Goal: Task Accomplishment & Management: Manage account settings

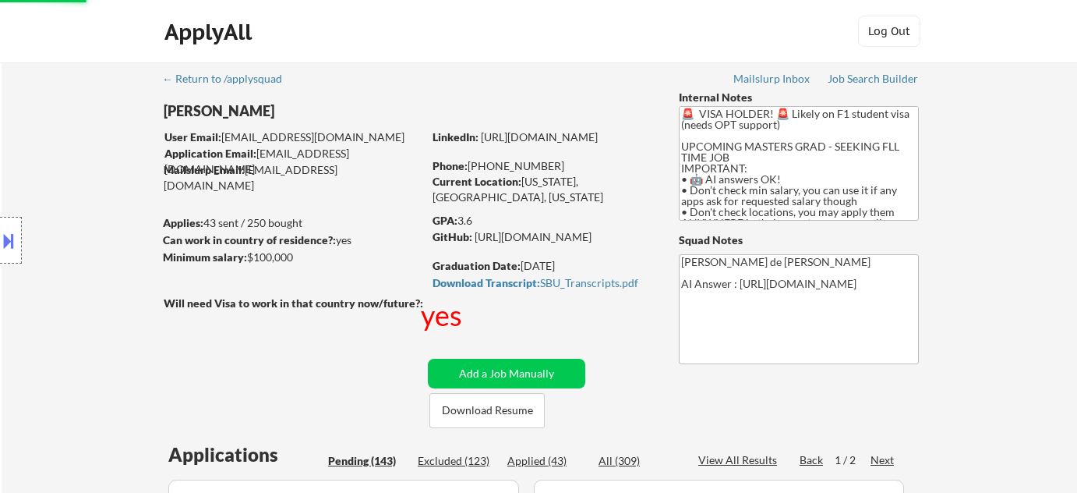
select select ""pending""
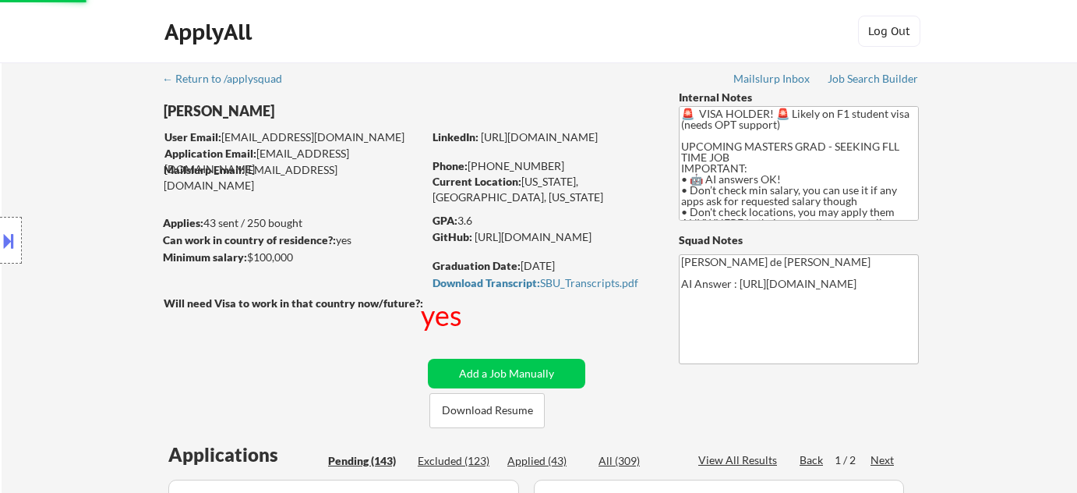
select select ""pending""
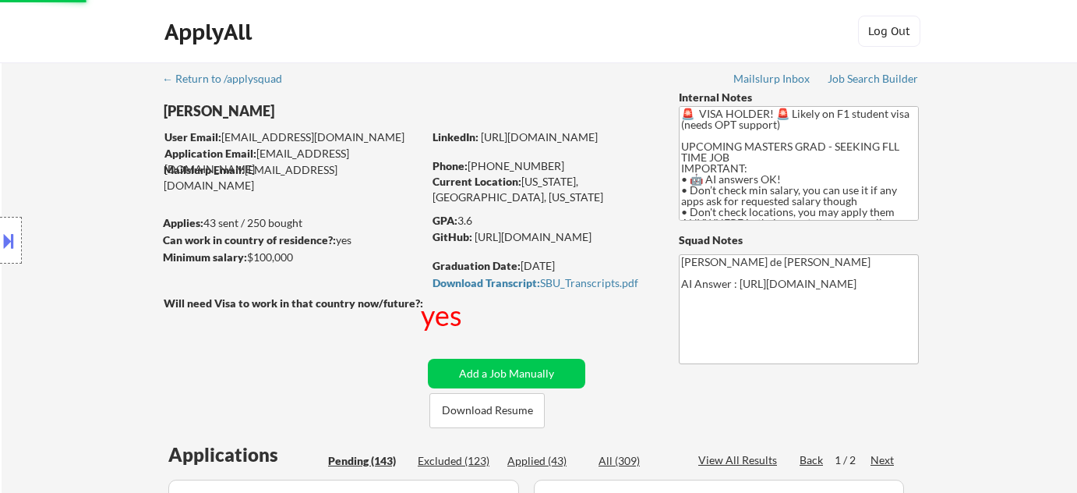
select select ""pending""
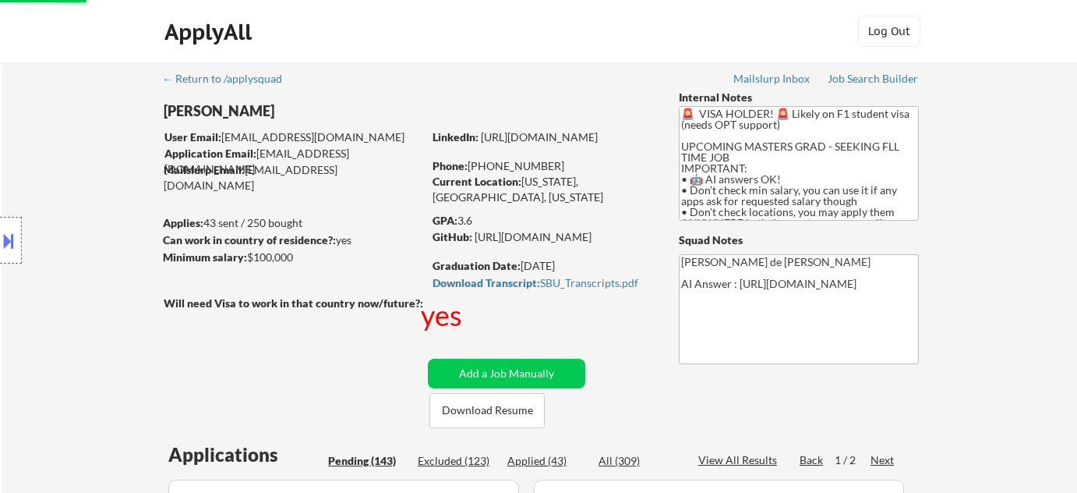
select select ""pending""
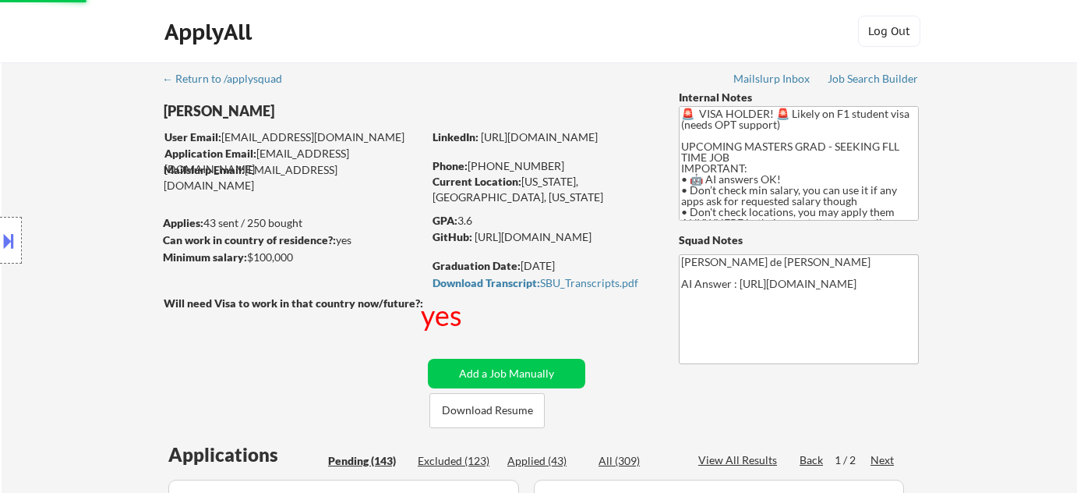
select select ""pending""
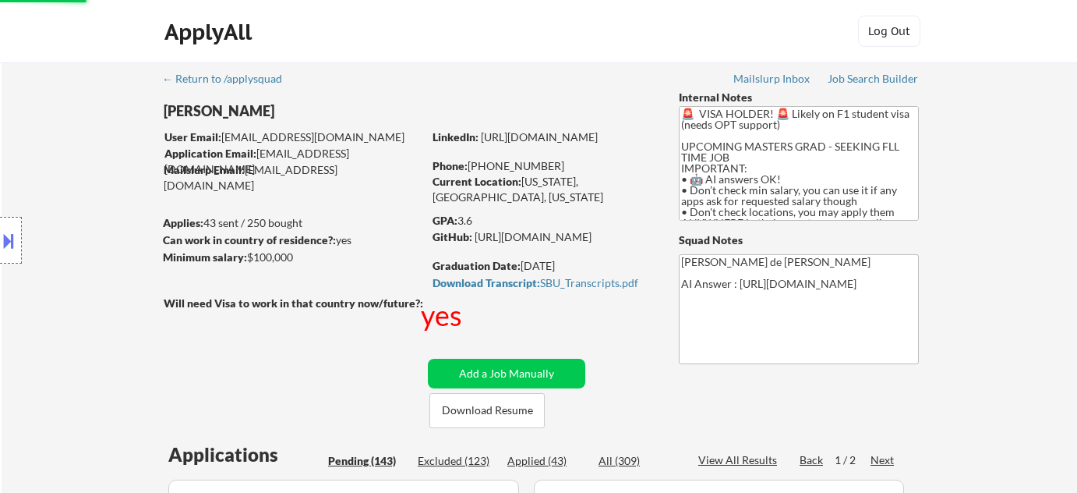
select select ""pending""
select select ""applied""
select select ""pending""
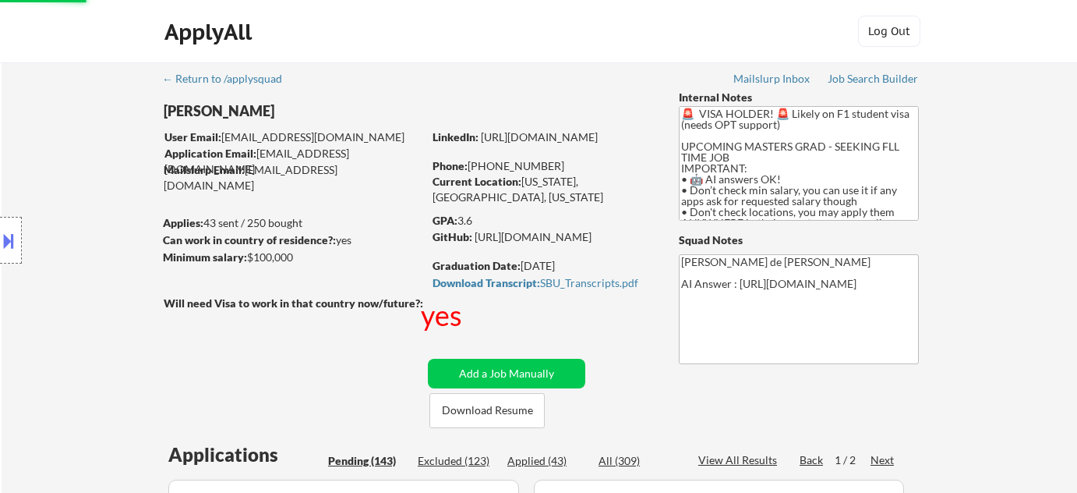
select select ""pending""
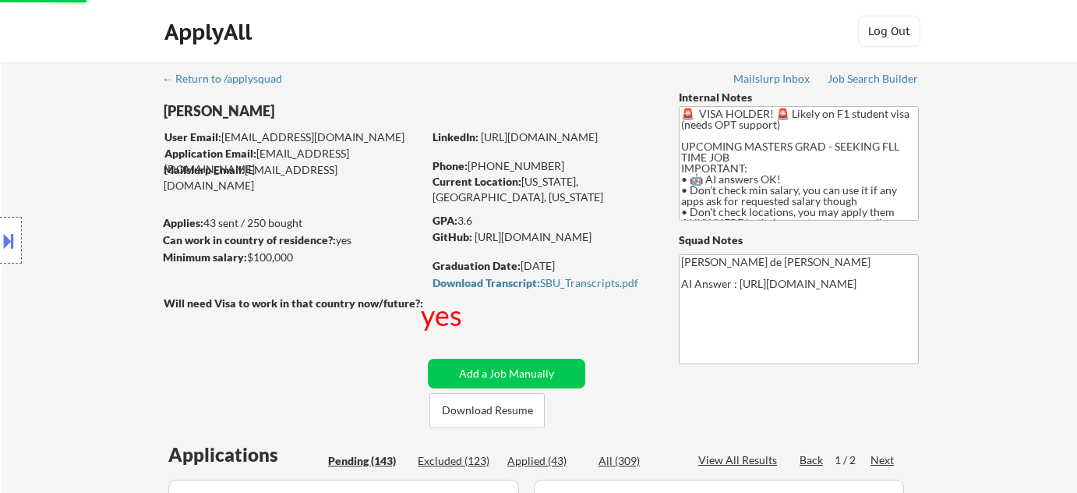
select select ""pending""
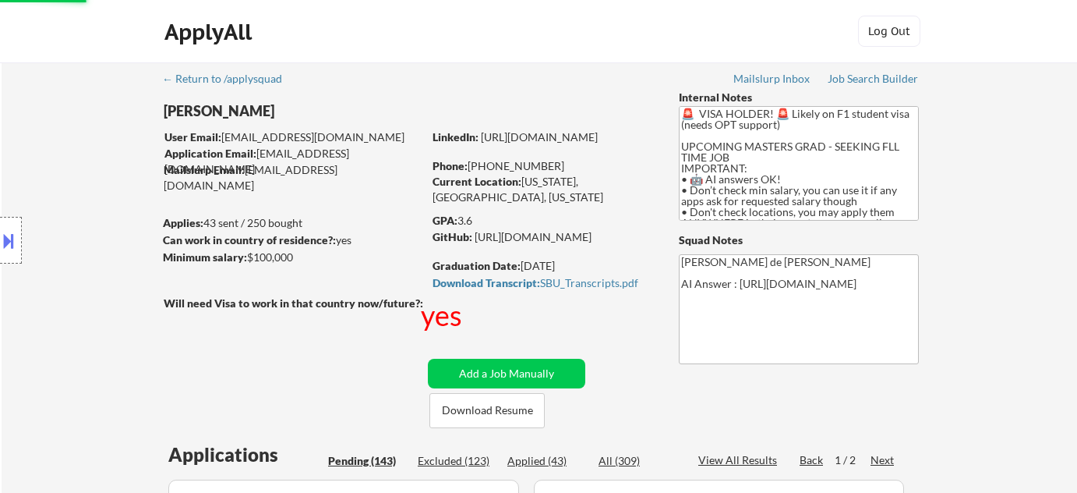
select select ""pending""
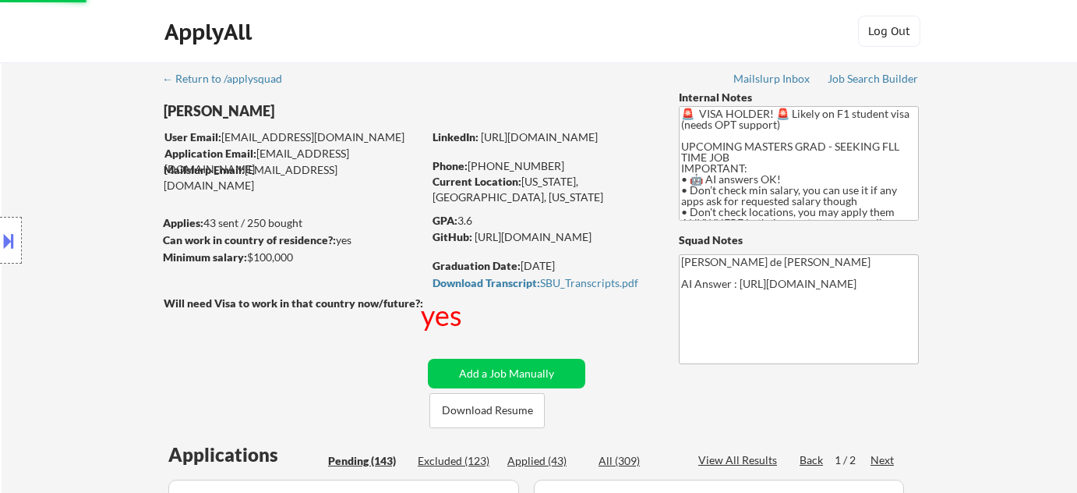
select select ""pending""
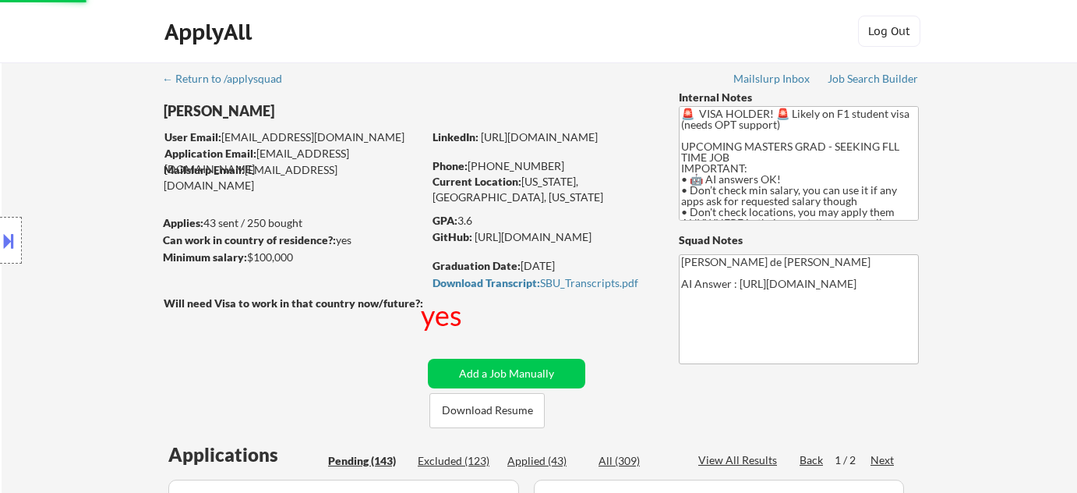
select select ""pending""
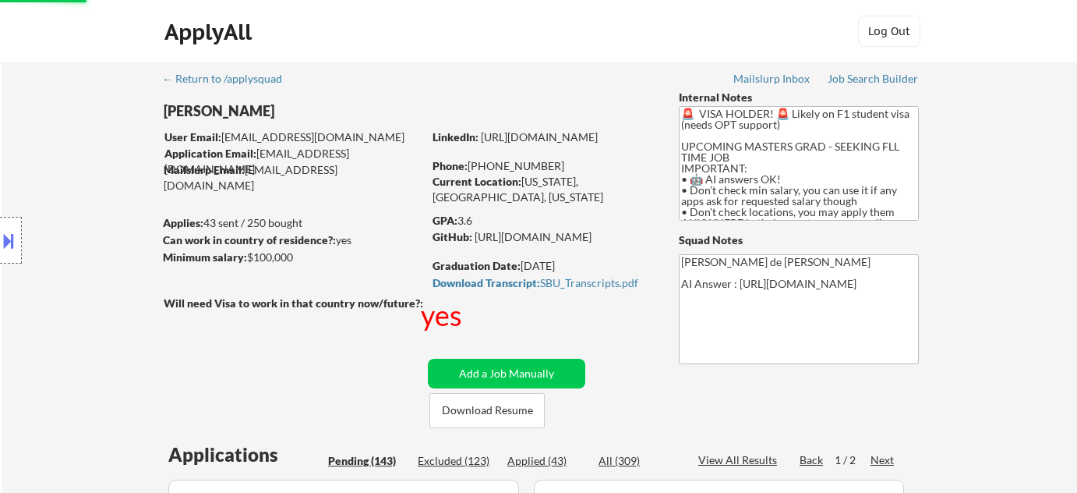
select select ""pending""
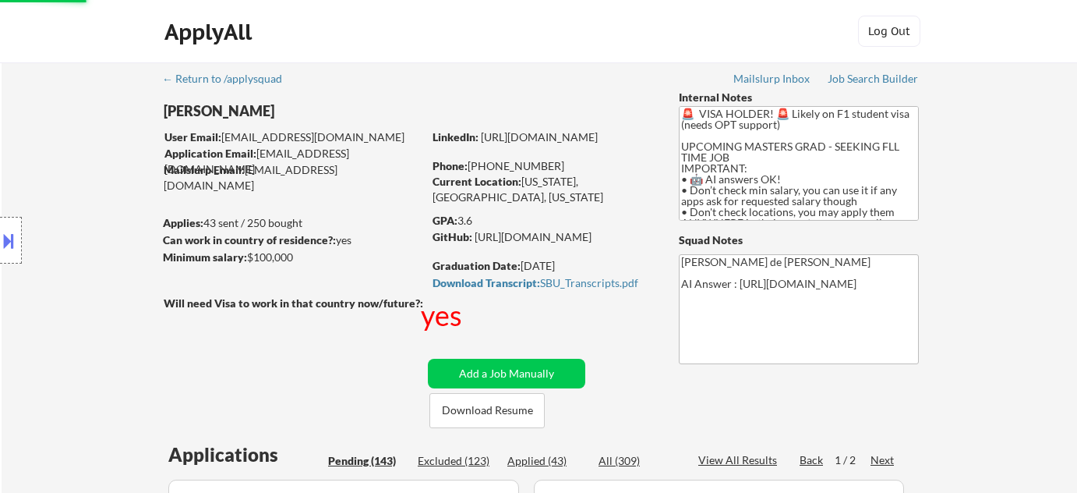
select select ""pending""
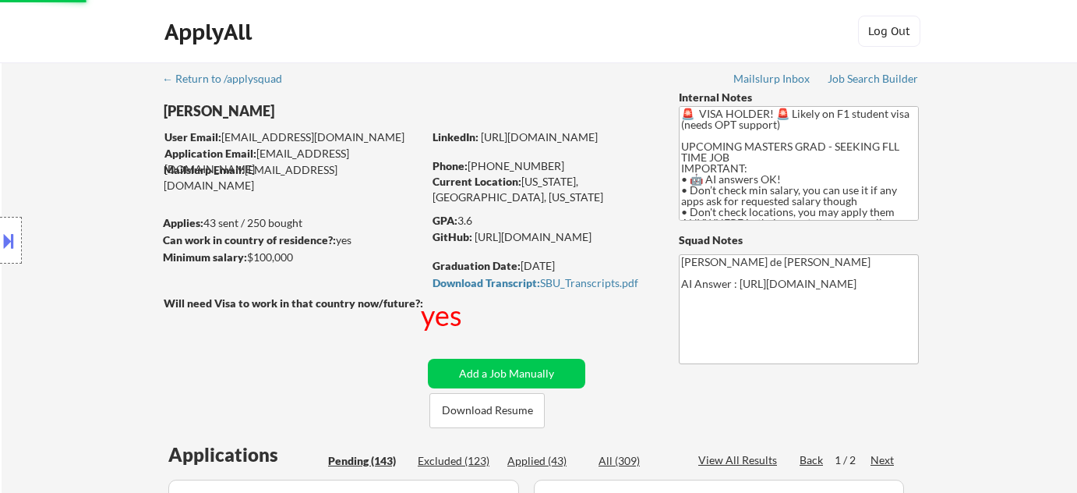
select select ""pending""
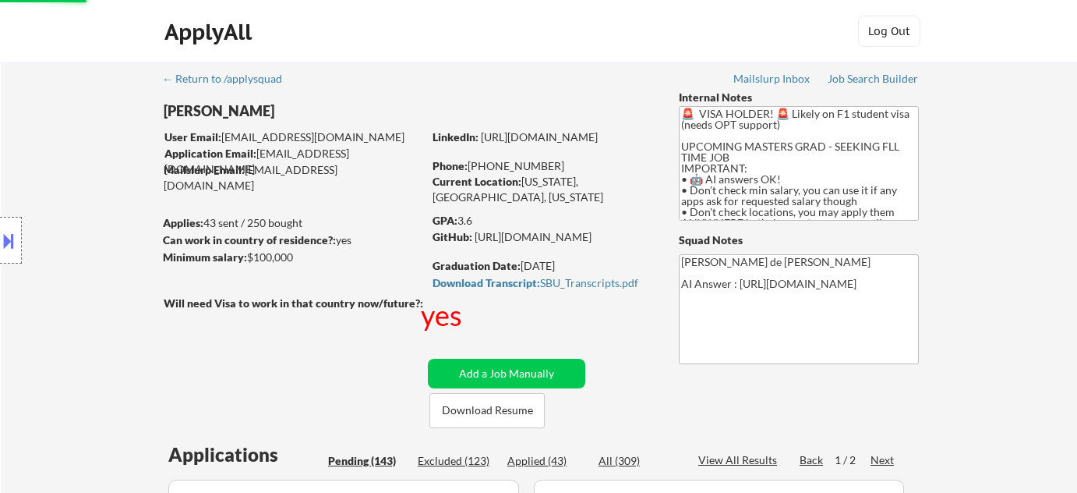
select select ""pending""
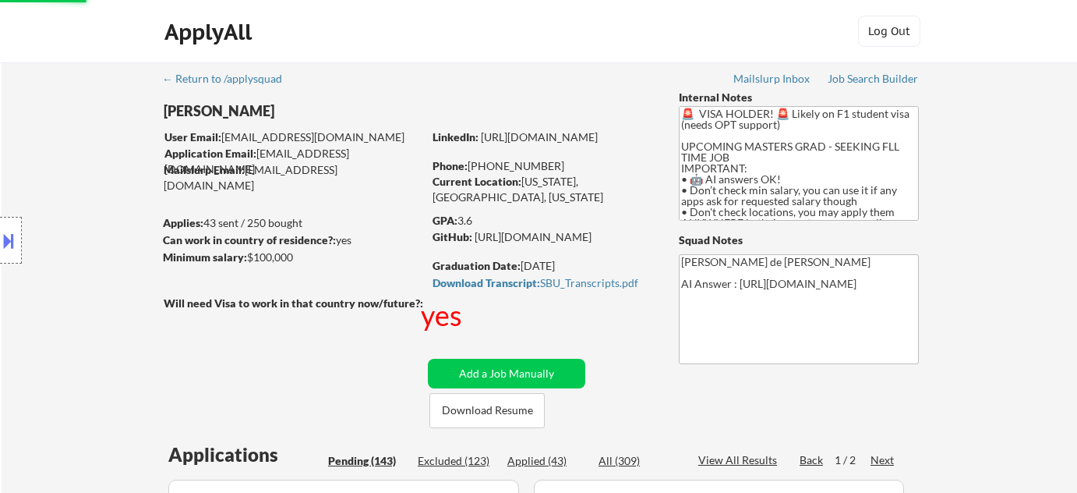
select select ""pending""
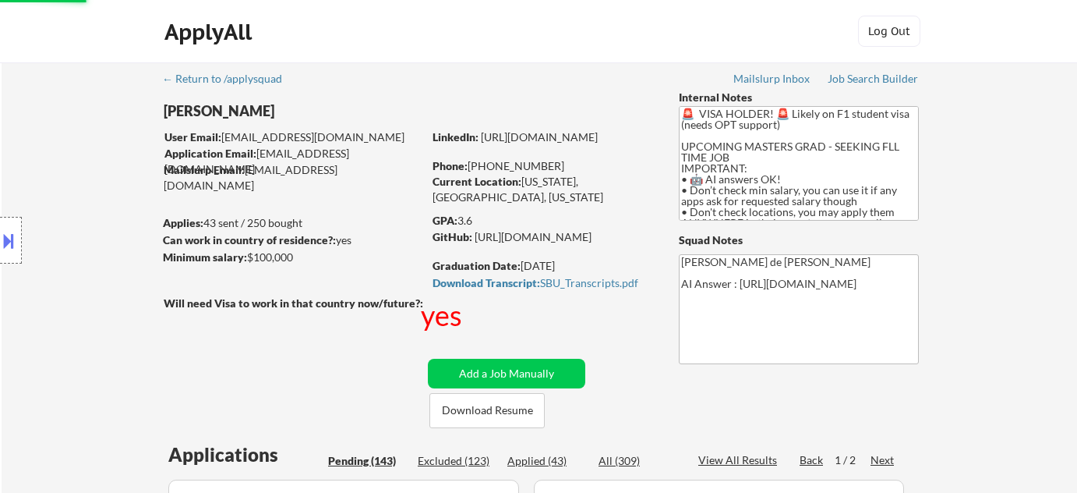
select select ""pending""
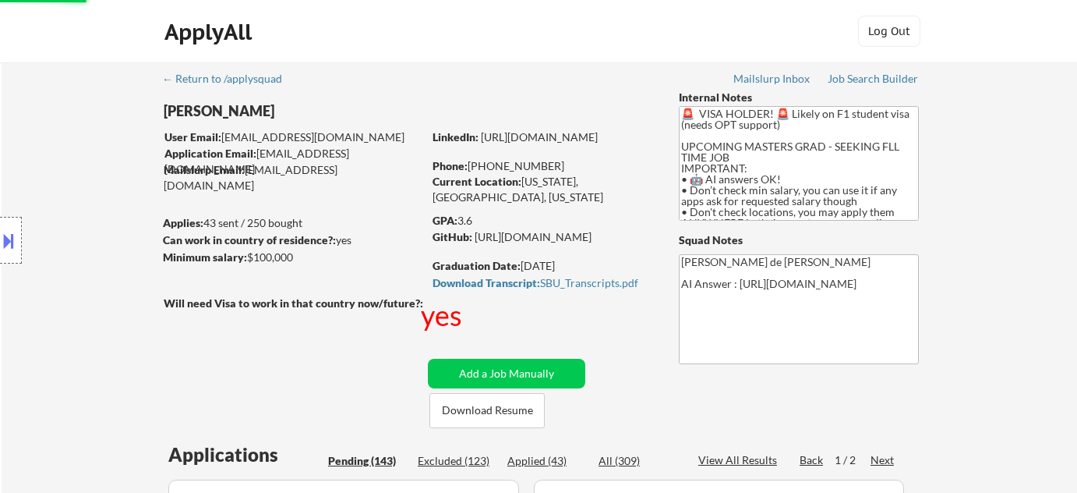
select select ""pending""
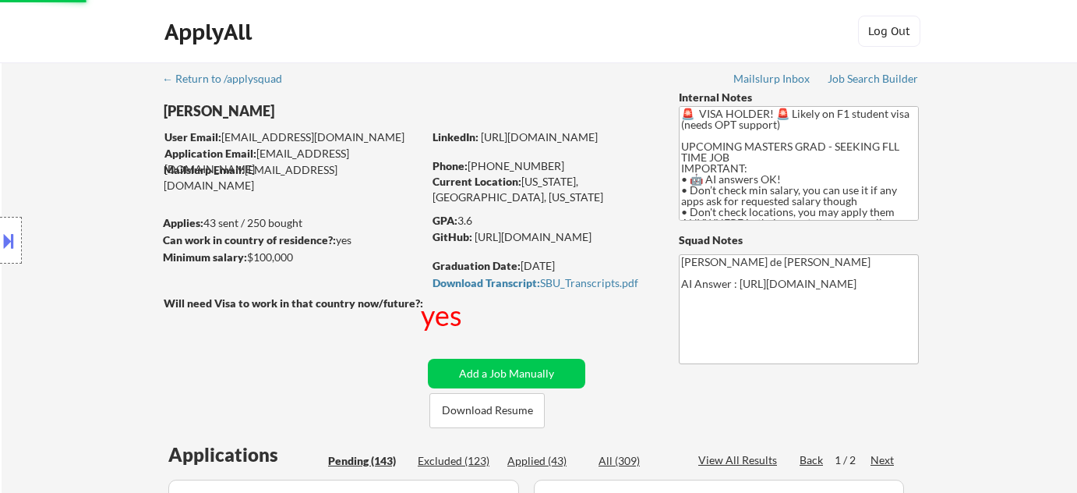
select select ""pending""
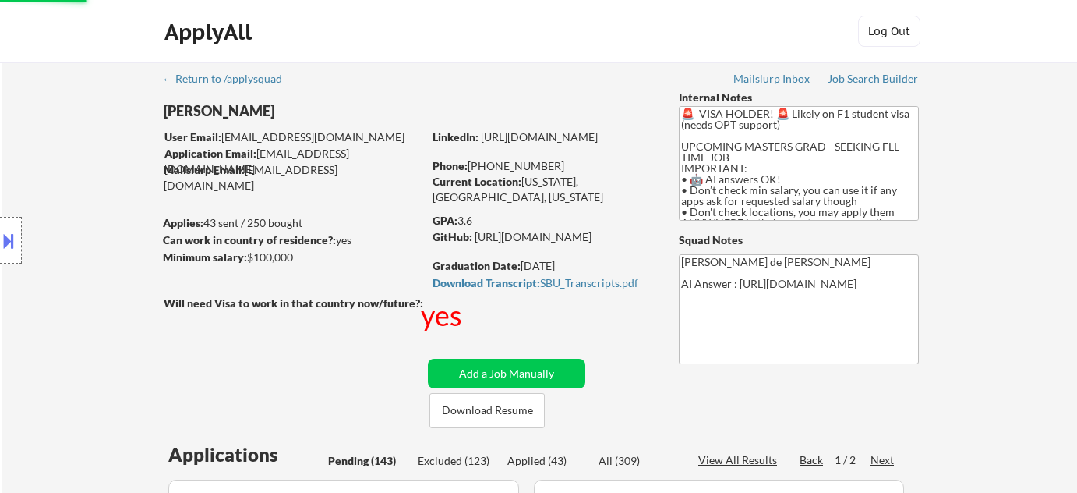
select select ""pending""
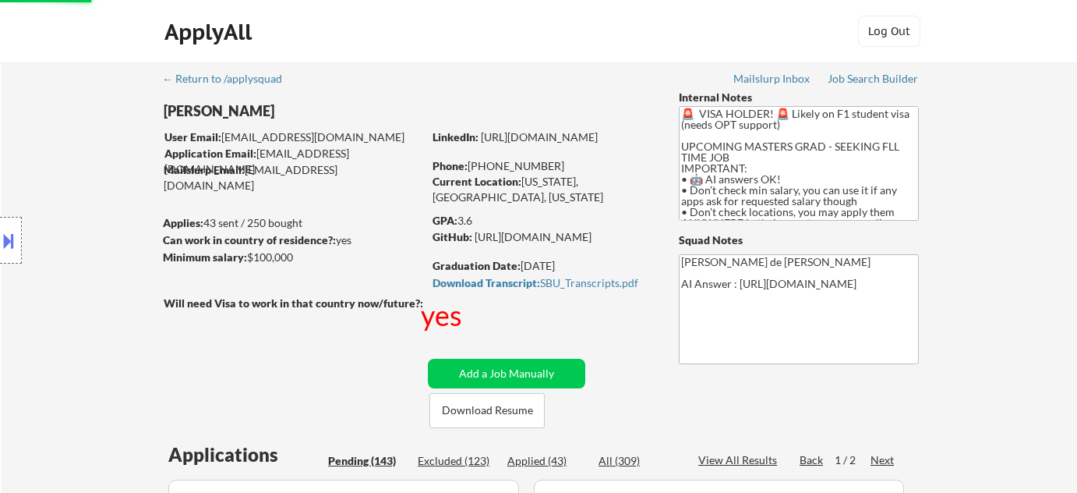
select select ""pending""
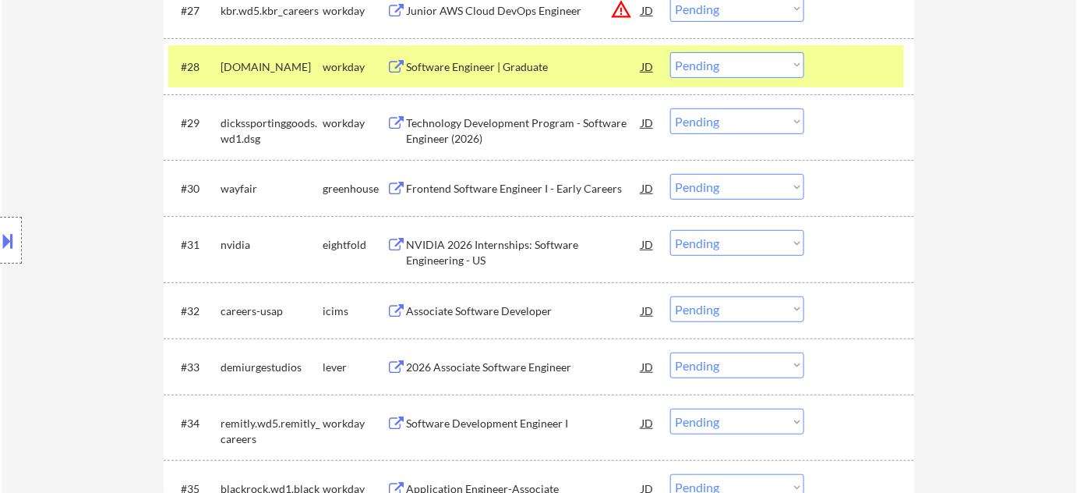
scroll to position [2126, 0]
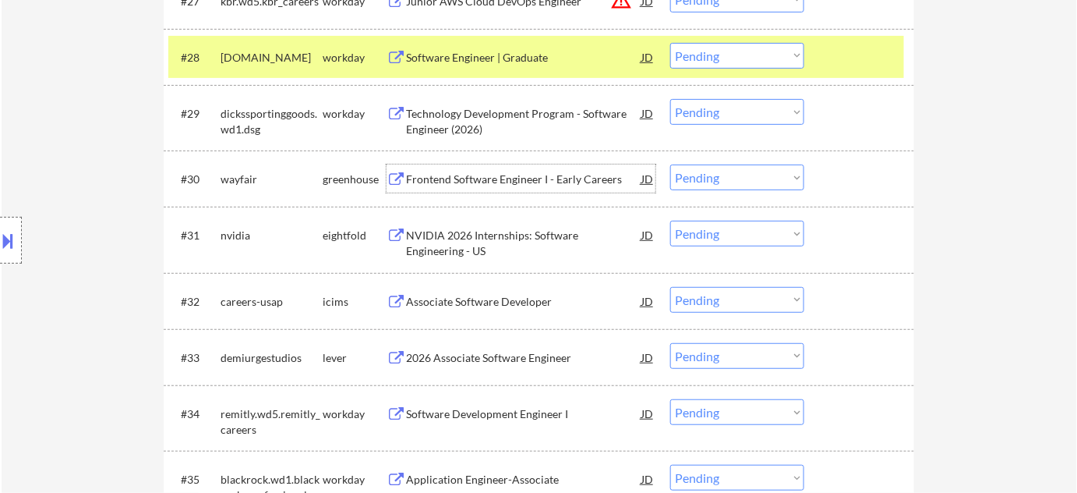
click at [548, 170] on div "Frontend Software Engineer I - Early Careers" at bounding box center [523, 178] width 235 height 28
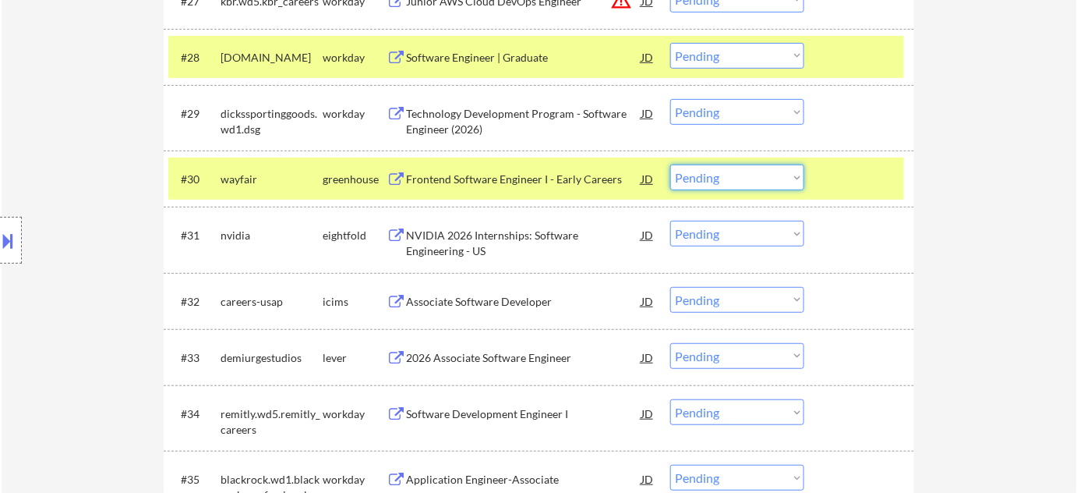
drag, startPoint x: 782, startPoint y: 168, endPoint x: 781, endPoint y: 180, distance: 11.7
click at [782, 168] on select "Choose an option... Pending Applied Excluded (Questions) Excluded (Expired) Exc…" at bounding box center [737, 177] width 134 height 26
click at [670, 164] on select "Choose an option... Pending Applied Excluded (Questions) Excluded (Expired) Exc…" at bounding box center [737, 177] width 134 height 26
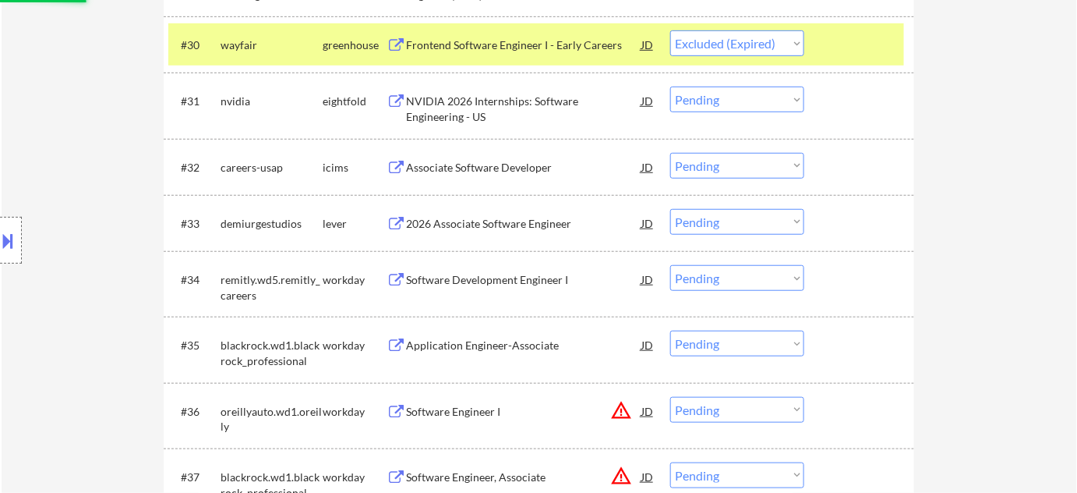
scroll to position [2268, 0]
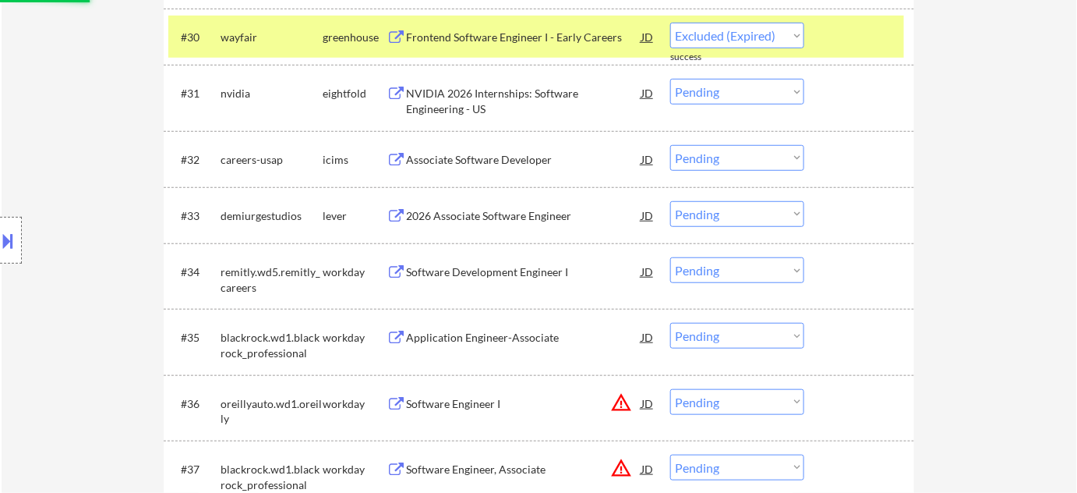
select select ""pending""
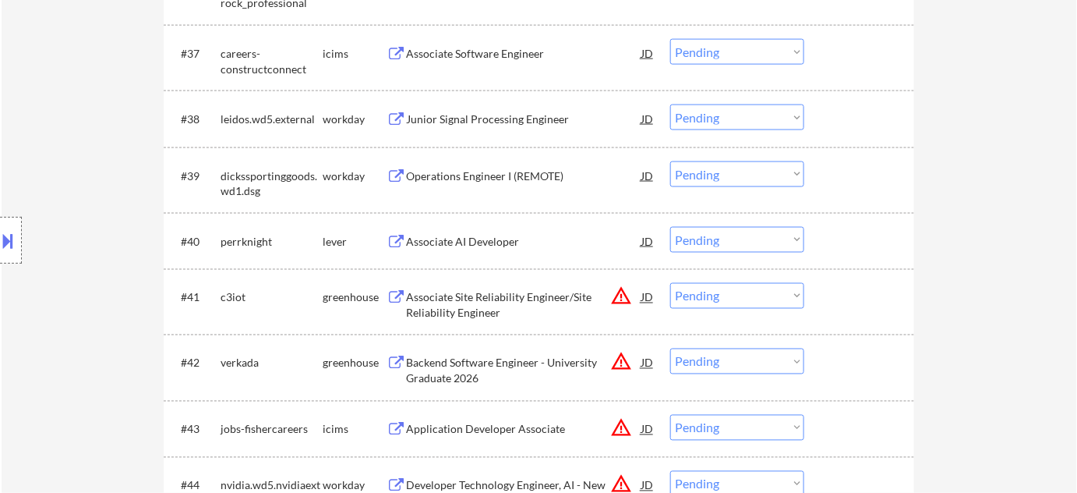
scroll to position [2763, 0]
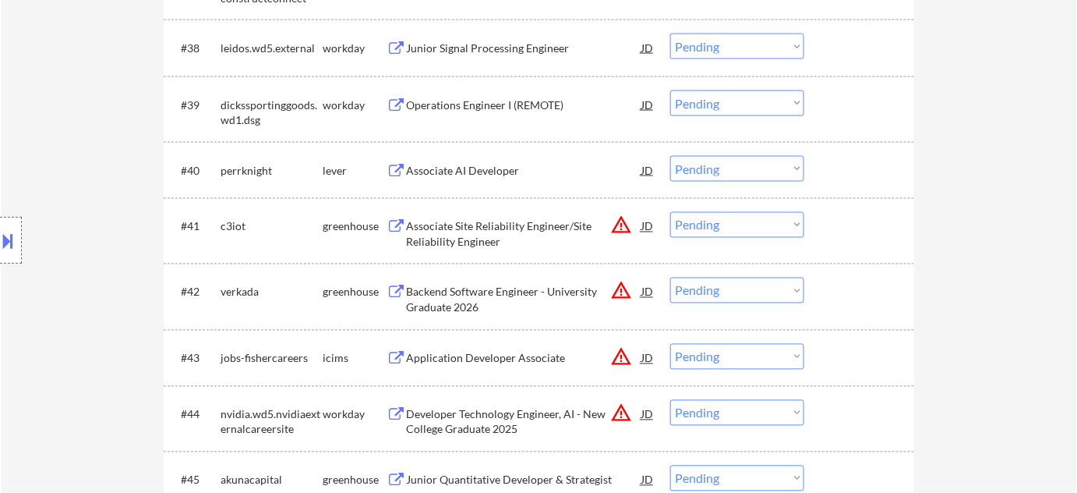
click at [435, 168] on div "Associate AI Developer" at bounding box center [523, 171] width 235 height 16
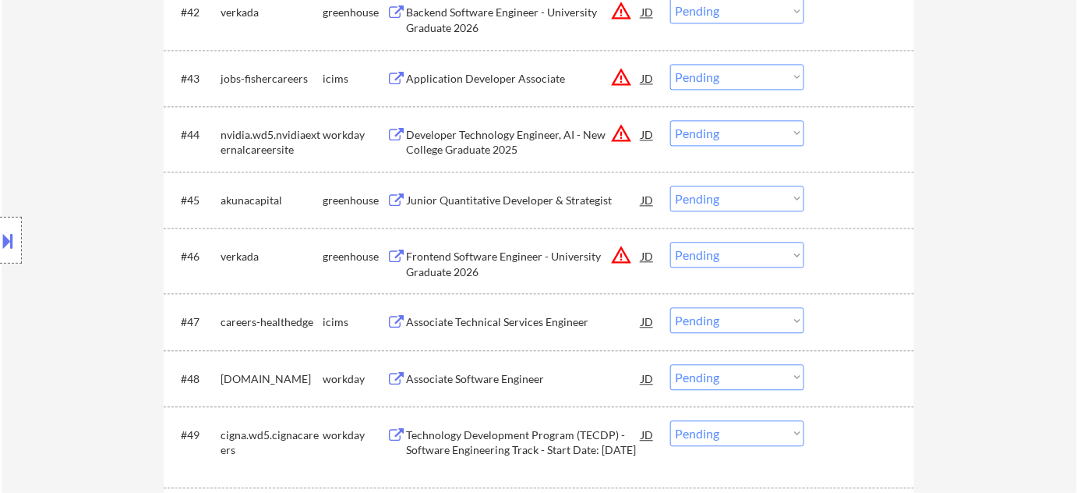
scroll to position [3047, 0]
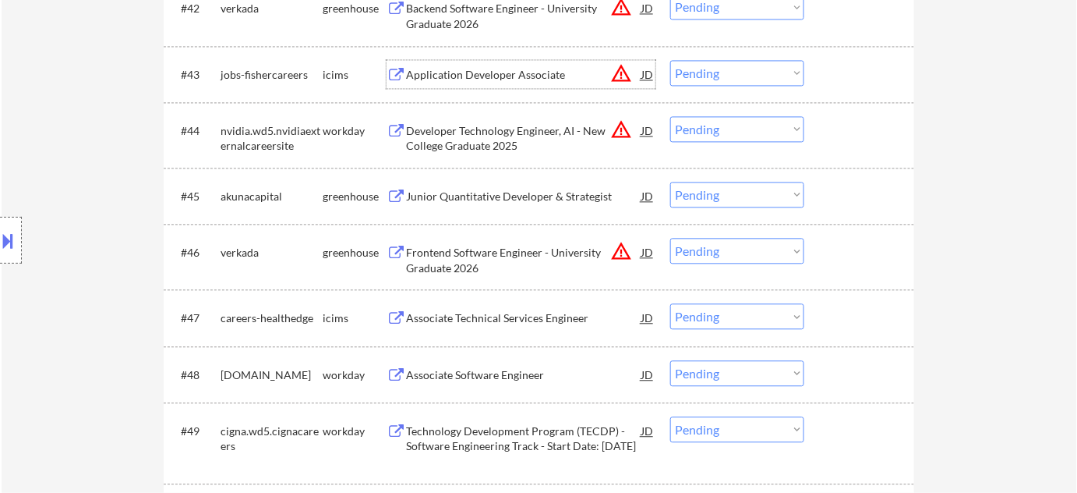
click at [483, 70] on div "Application Developer Associate" at bounding box center [523, 75] width 235 height 16
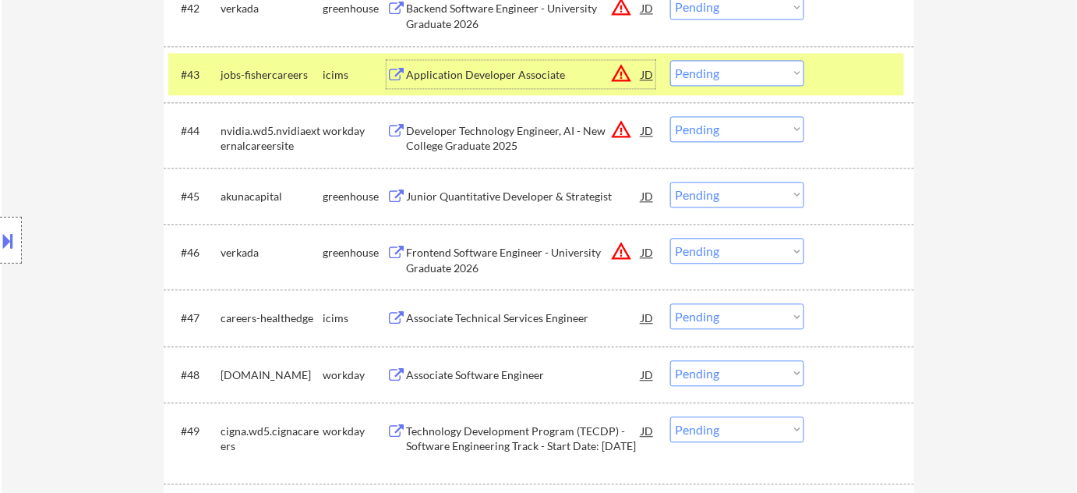
click at [727, 77] on select "Choose an option... Pending Applied Excluded (Questions) Excluded (Expired) Exc…" at bounding box center [737, 73] width 134 height 26
click at [670, 60] on select "Choose an option... Pending Applied Excluded (Questions) Excluded (Expired) Exc…" at bounding box center [737, 73] width 134 height 26
select select ""pending""
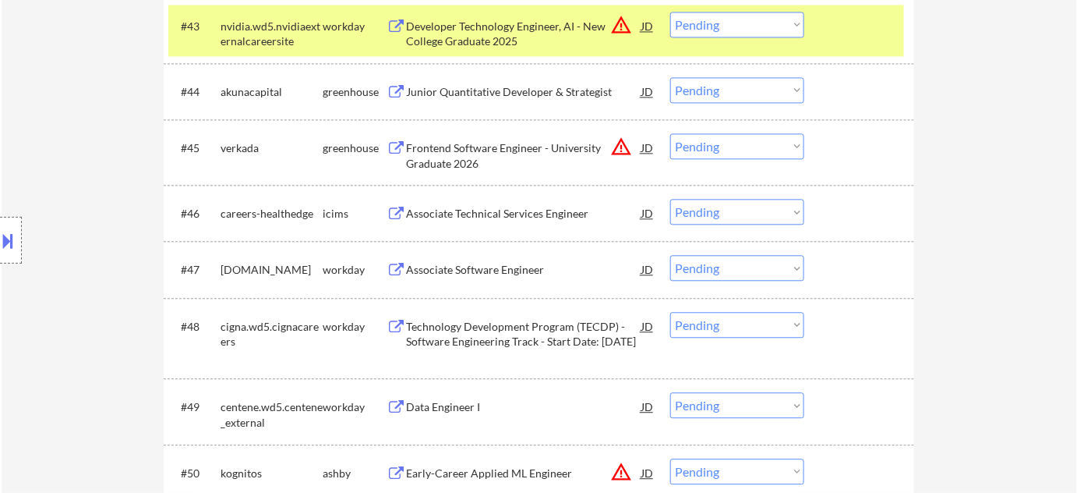
scroll to position [3118, 0]
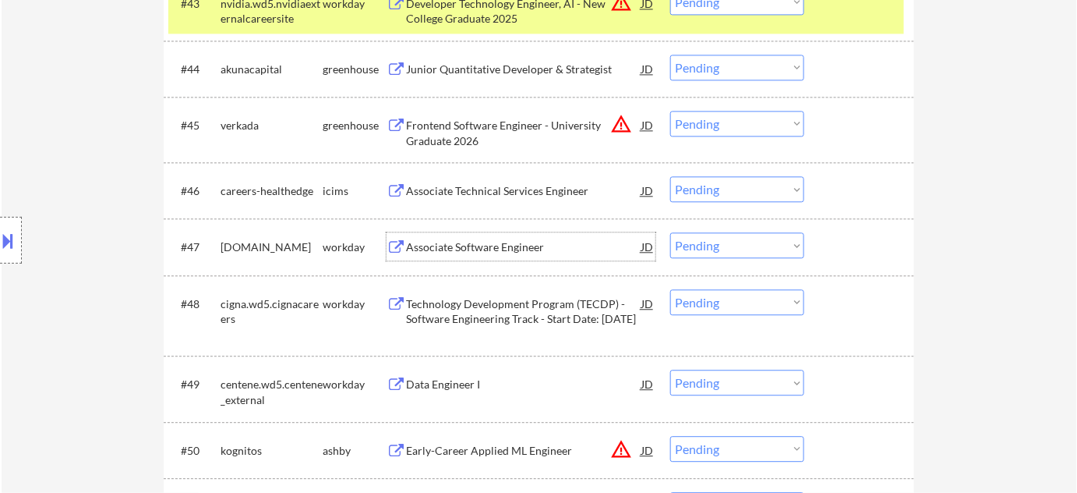
click at [526, 247] on div "Associate Software Engineer" at bounding box center [523, 247] width 235 height 16
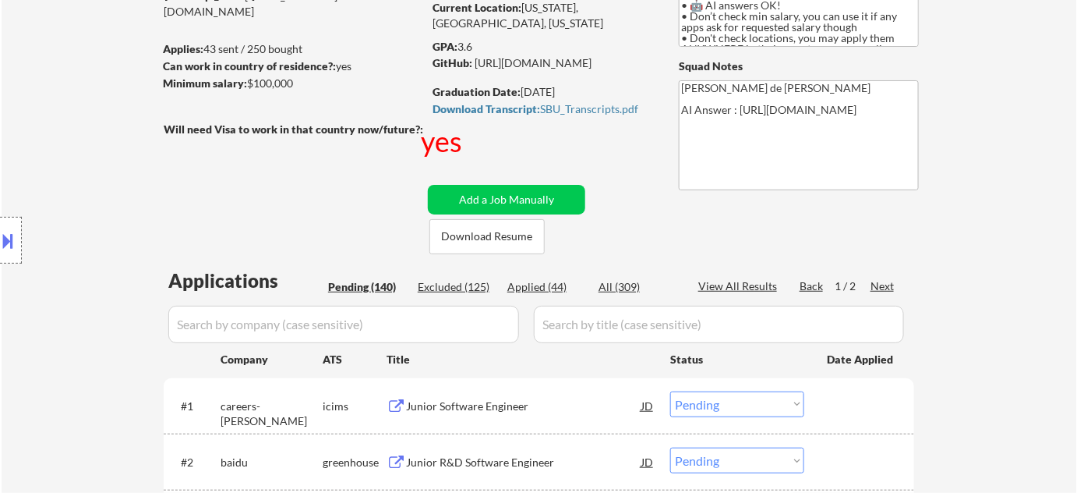
scroll to position [0, 0]
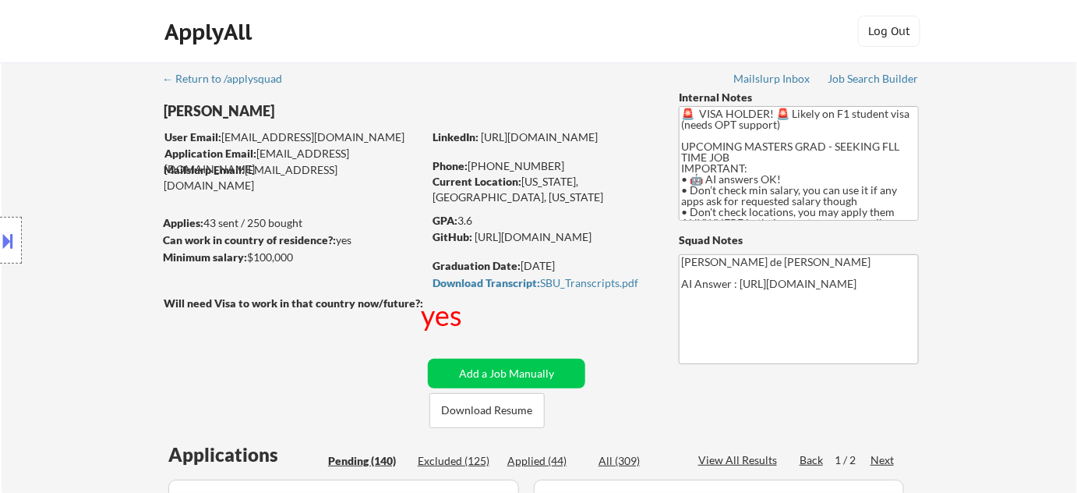
drag, startPoint x: 486, startPoint y: 164, endPoint x: 558, endPoint y: 163, distance: 72.5
click at [558, 163] on div "Phone: +1 516-434-1033" at bounding box center [543, 166] width 221 height 16
copy div "516-434-1033"
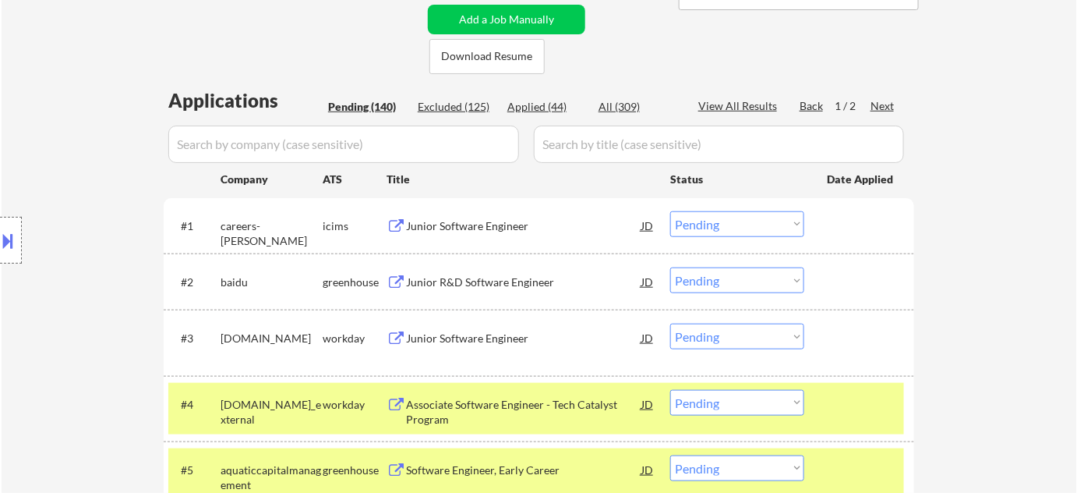
scroll to position [3118, 0]
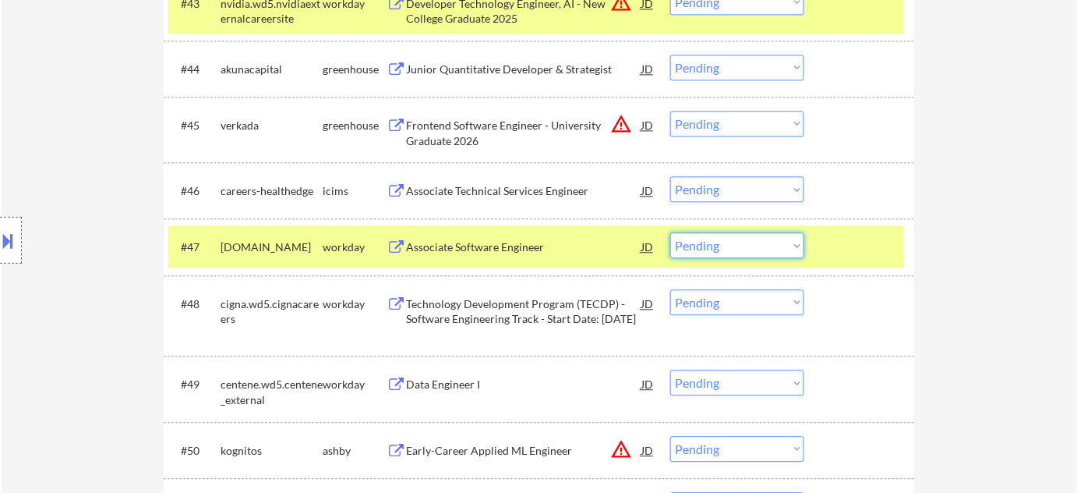
drag, startPoint x: 733, startPoint y: 245, endPoint x: 726, endPoint y: 257, distance: 13.9
click at [733, 245] on select "Choose an option... Pending Applied Excluded (Questions) Excluded (Expired) Exc…" at bounding box center [737, 245] width 134 height 26
click at [670, 232] on select "Choose an option... Pending Applied Excluded (Questions) Excluded (Expired) Exc…" at bounding box center [737, 245] width 134 height 26
select select ""pending""
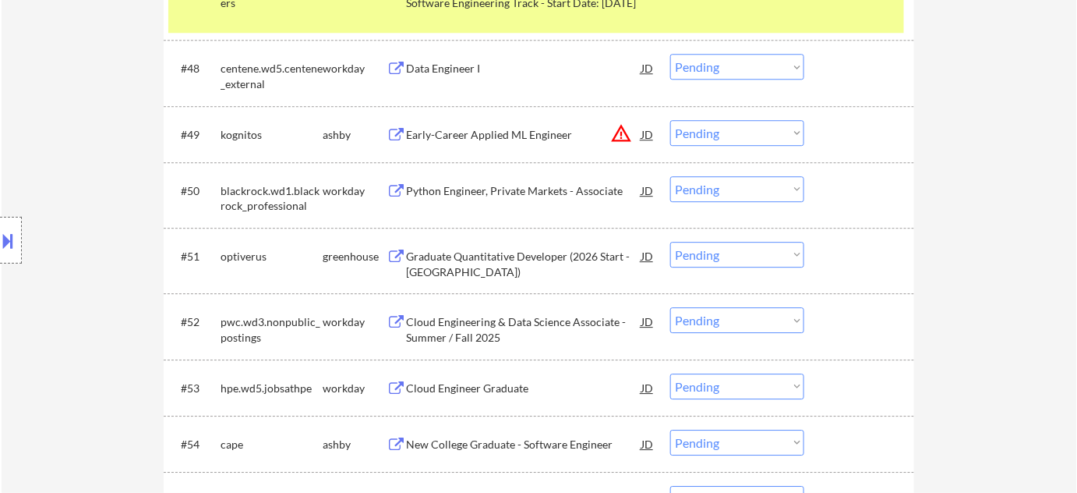
scroll to position [3473, 0]
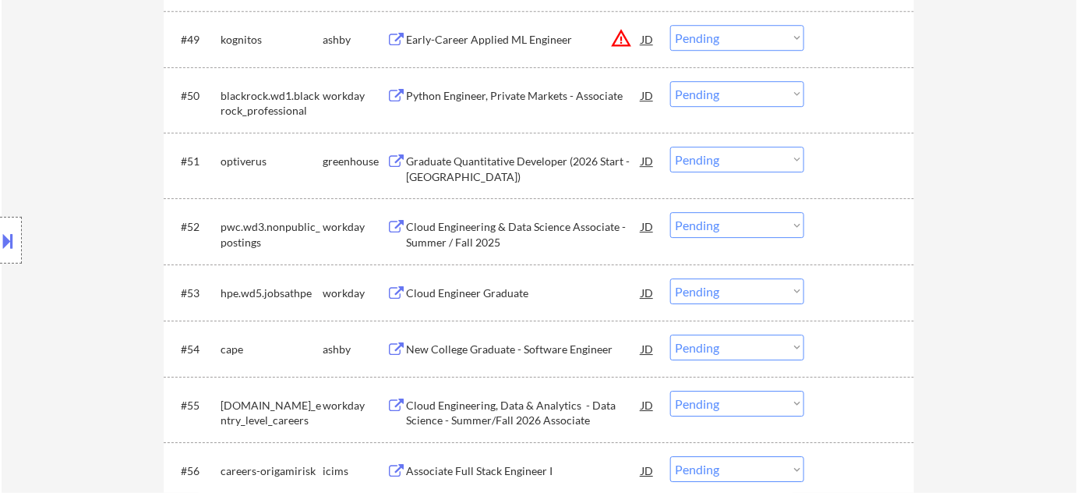
click at [461, 232] on div "Cloud Engineering & Data Science Associate - Summer / Fall 2025" at bounding box center [523, 234] width 235 height 30
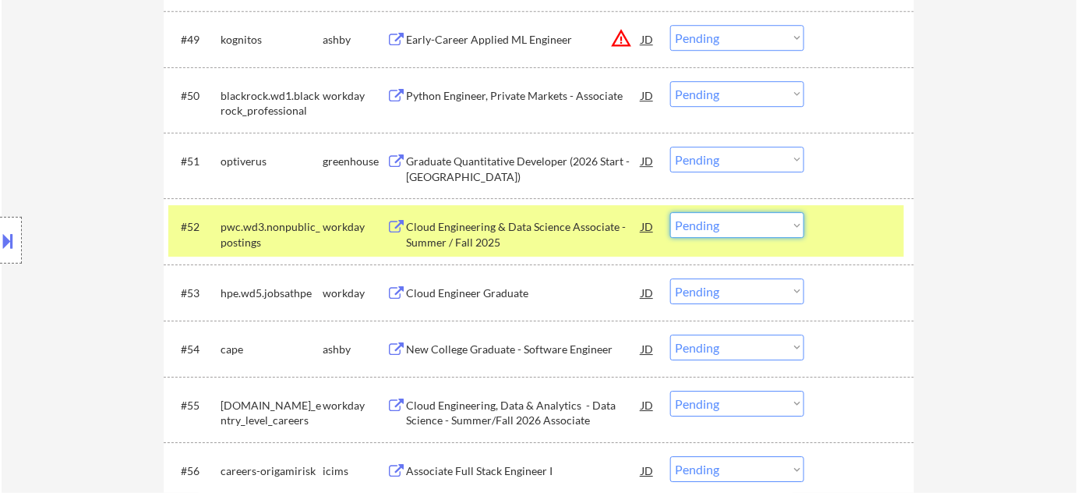
drag, startPoint x: 777, startPoint y: 228, endPoint x: 776, endPoint y: 236, distance: 8.7
click at [777, 228] on select "Choose an option... Pending Applied Excluded (Questions) Excluded (Expired) Exc…" at bounding box center [737, 225] width 134 height 26
click at [670, 212] on select "Choose an option... Pending Applied Excluded (Questions) Excluded (Expired) Exc…" at bounding box center [737, 225] width 134 height 26
select select ""pending""
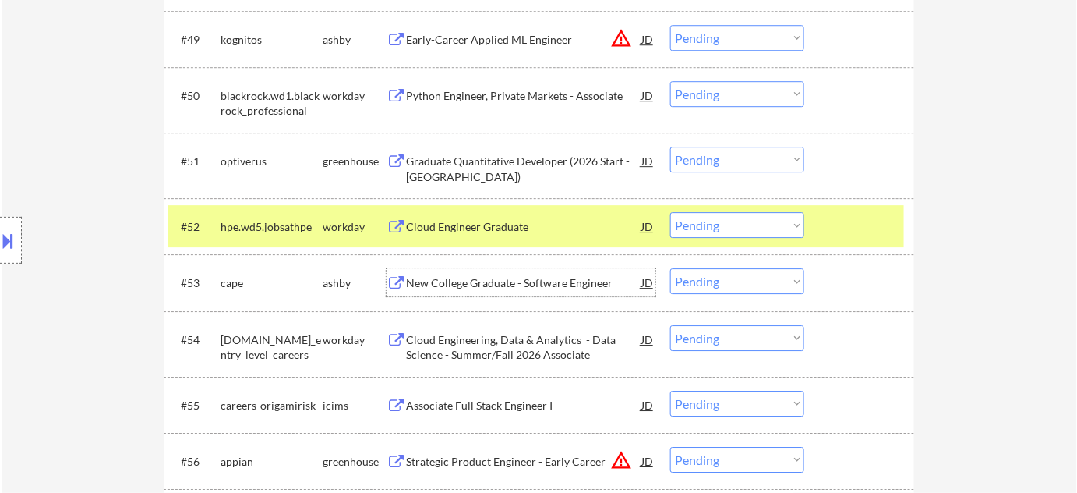
click at [543, 278] on div "New College Graduate - Software Engineer" at bounding box center [523, 283] width 235 height 16
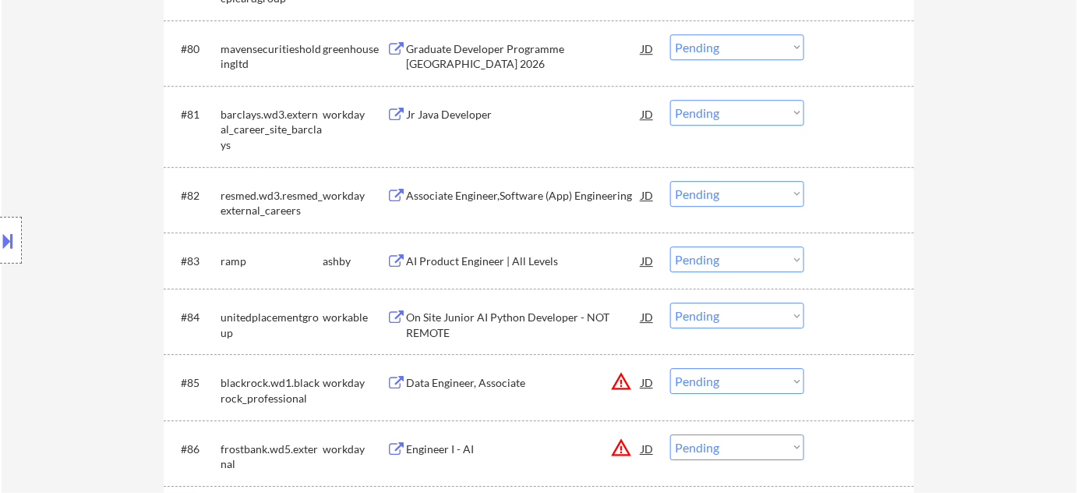
scroll to position [5448, 0]
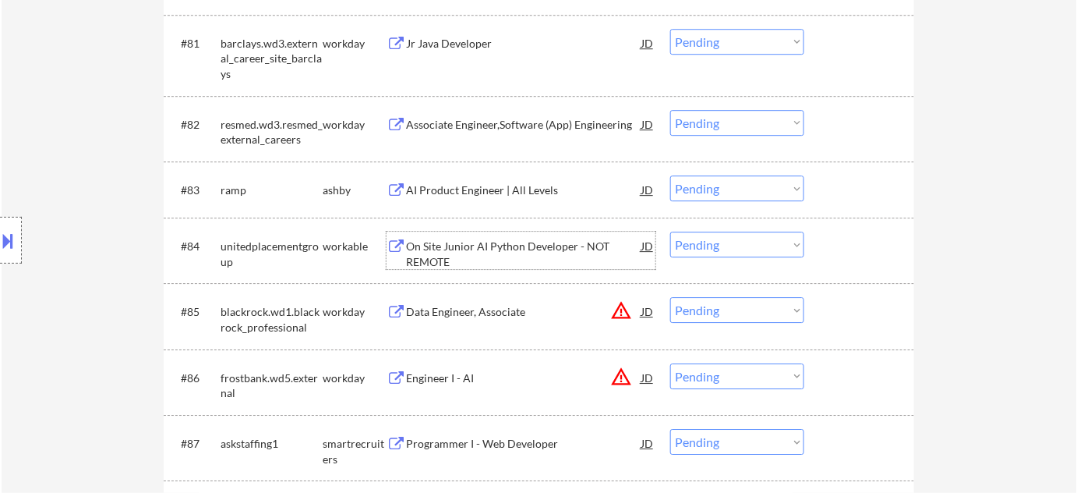
click at [469, 246] on div "On Site Junior AI Python Developer - NOT REMOTE" at bounding box center [523, 254] width 235 height 30
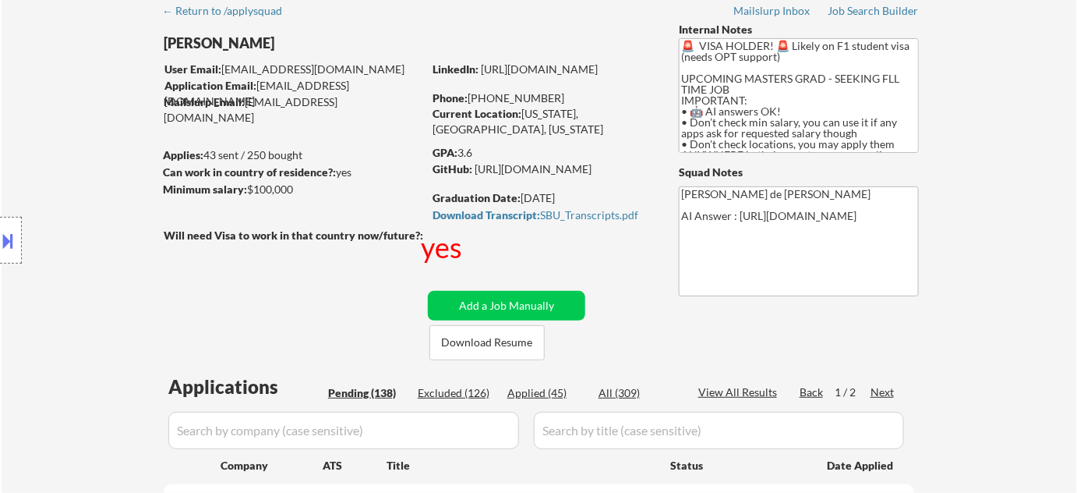
scroll to position [0, 0]
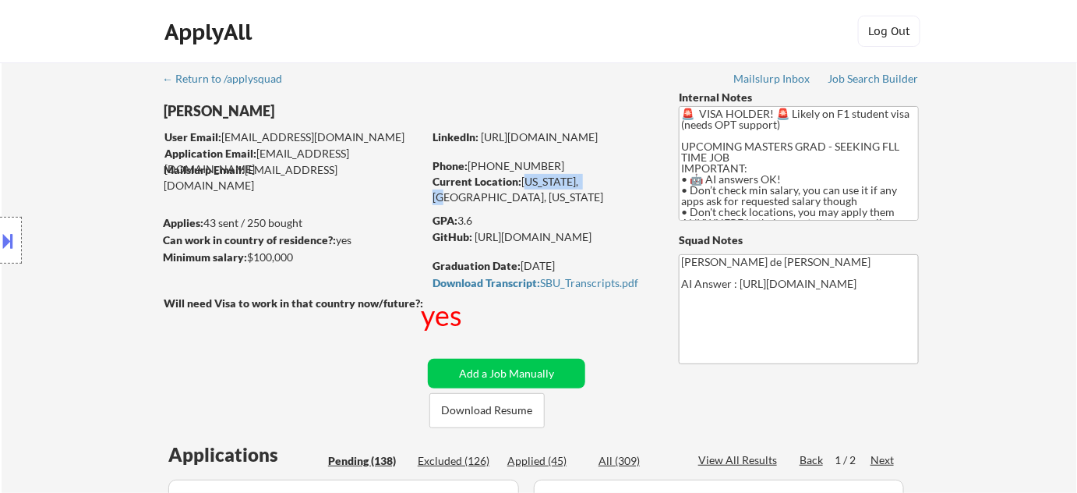
drag, startPoint x: 521, startPoint y: 183, endPoint x: 592, endPoint y: 185, distance: 71.0
click at [592, 185] on div "Current Location: New York, USA, New York" at bounding box center [543, 189] width 221 height 30
copy div "New York, USA"
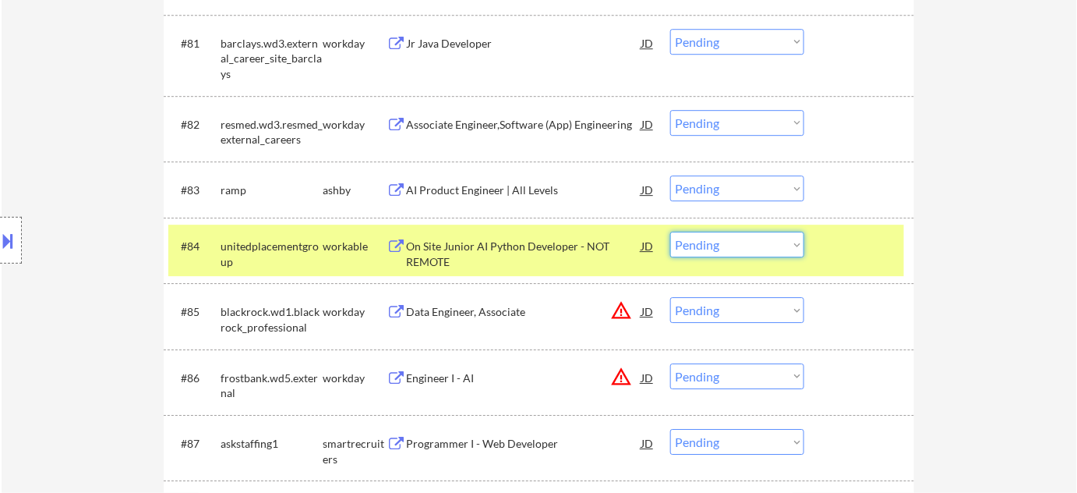
drag, startPoint x: 755, startPoint y: 242, endPoint x: 747, endPoint y: 255, distance: 15.4
click at [755, 242] on select "Choose an option... Pending Applied Excluded (Questions) Excluded (Expired) Exc…" at bounding box center [737, 245] width 134 height 26
click at [670, 232] on select "Choose an option... Pending Applied Excluded (Questions) Excluded (Expired) Exc…" at bounding box center [737, 245] width 134 height 26
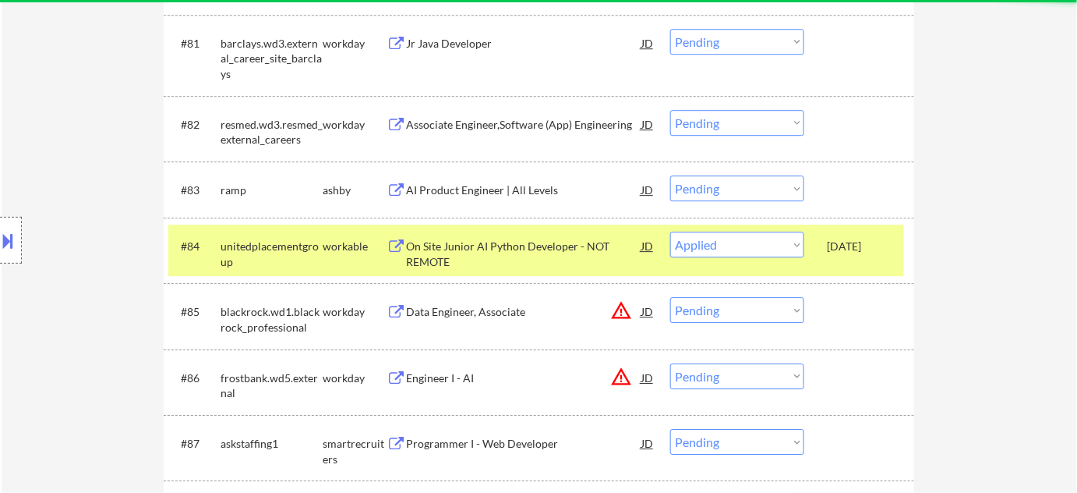
select select ""pending""
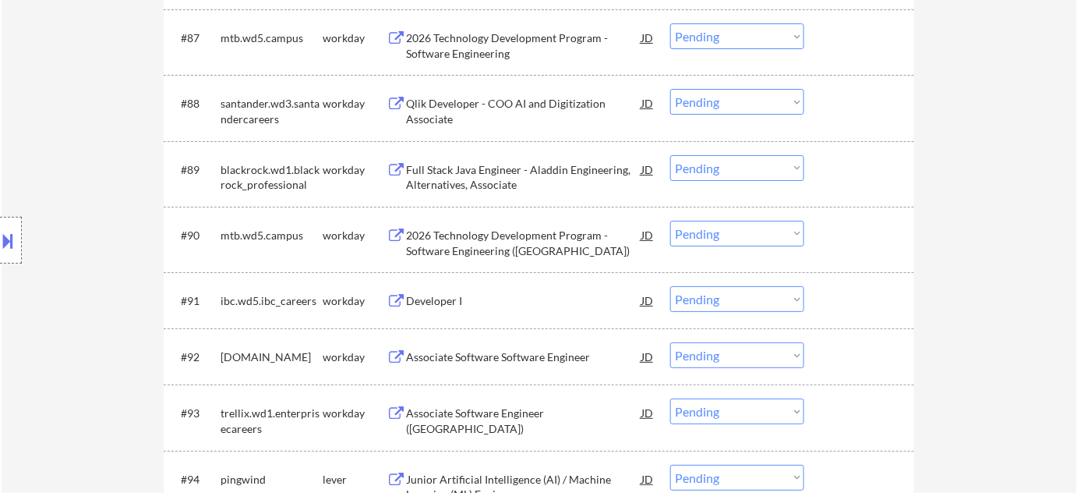
scroll to position [5944, 0]
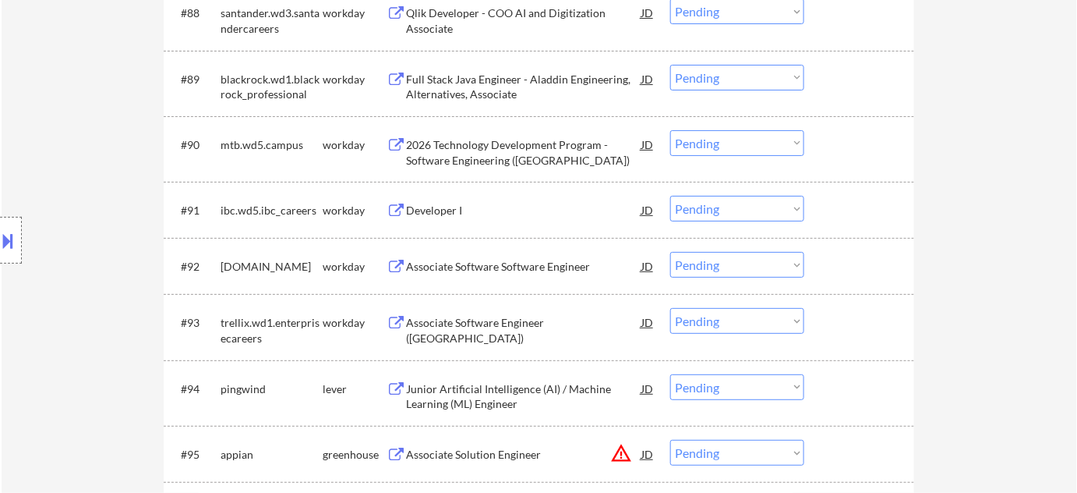
click at [430, 196] on div "Developer I" at bounding box center [523, 210] width 235 height 28
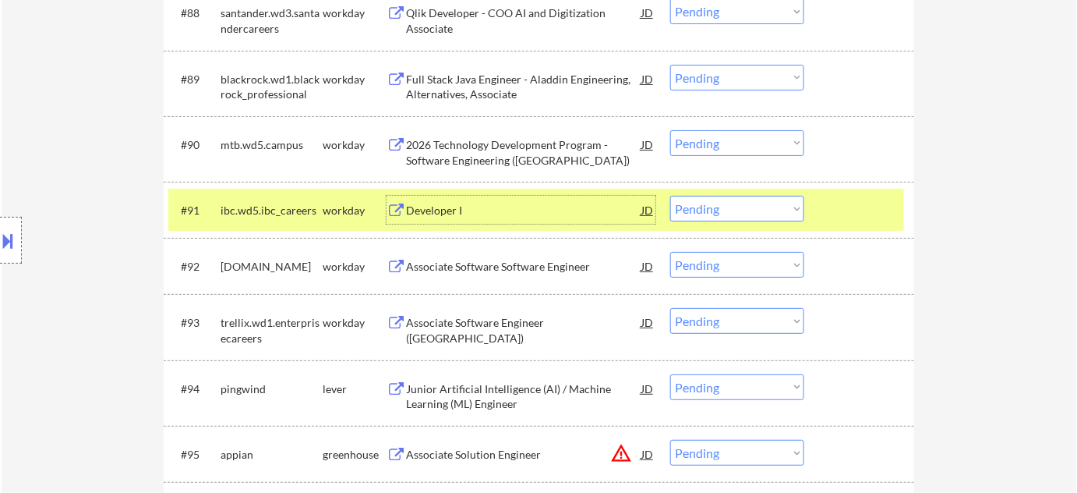
click at [747, 208] on select "Choose an option... Pending Applied Excluded (Questions) Excluded (Expired) Exc…" at bounding box center [737, 209] width 134 height 26
click at [670, 196] on select "Choose an option... Pending Applied Excluded (Questions) Excluded (Expired) Exc…" at bounding box center [737, 209] width 134 height 26
select select ""pending""
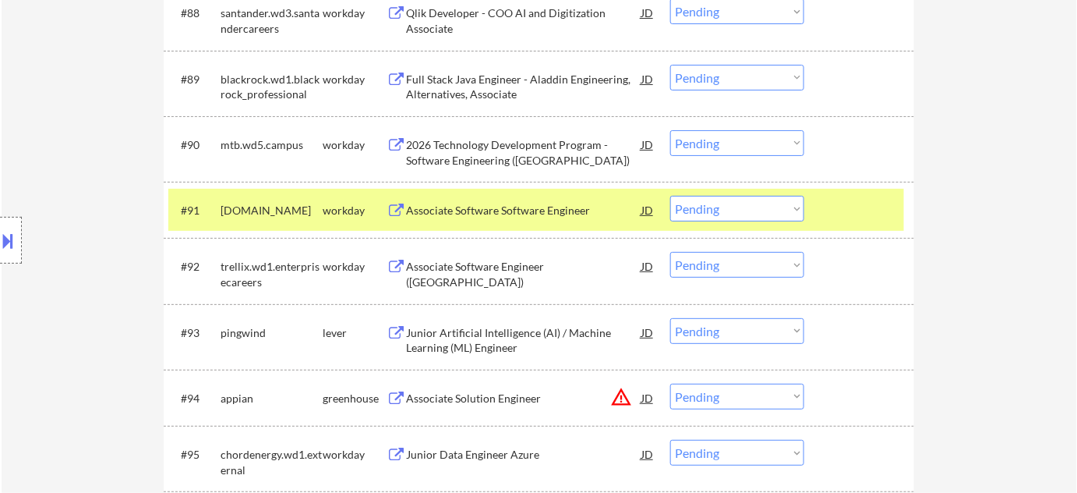
select select ""PLACEHOLDER_1427118222253""
select select ""pending""
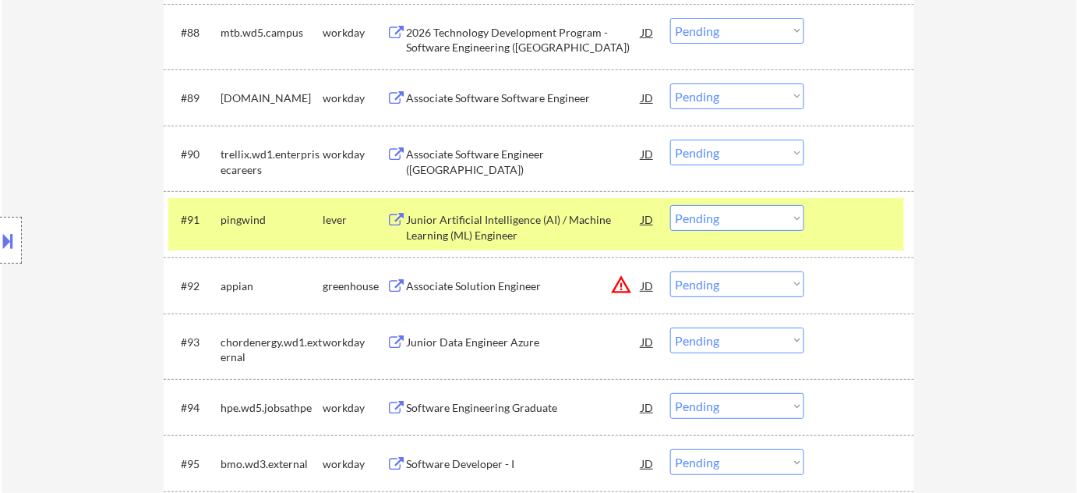
select select ""pending""
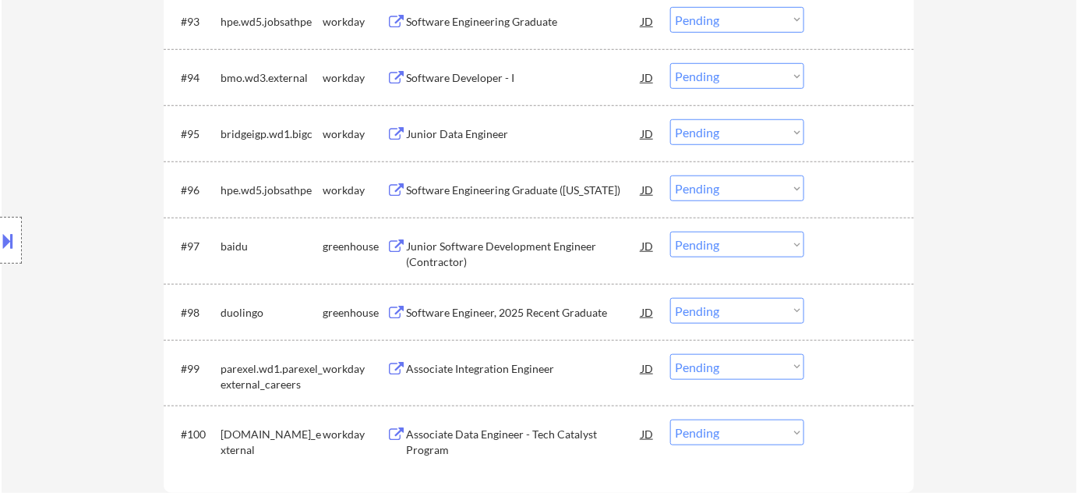
scroll to position [6298, 0]
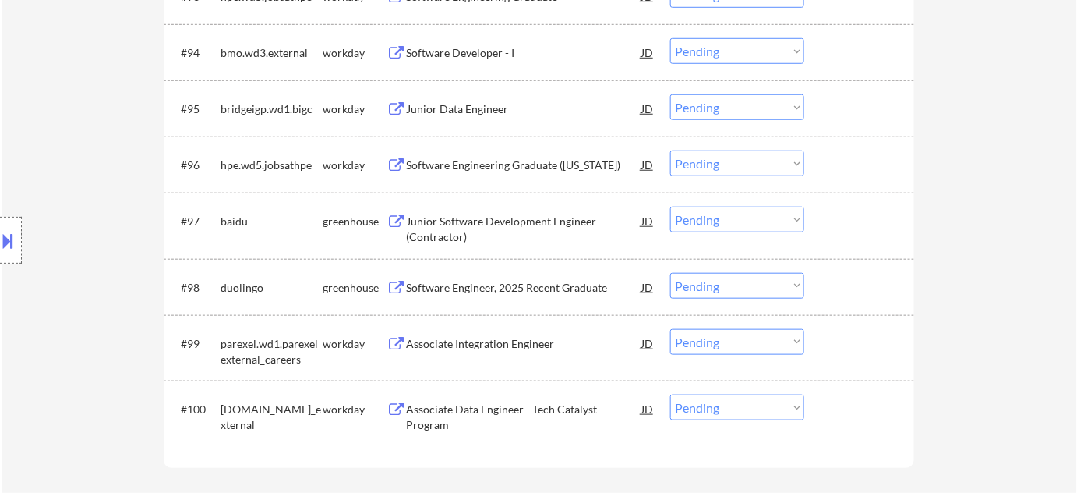
click at [439, 228] on div "Junior Software Development Engineer (Contractor)" at bounding box center [523, 229] width 235 height 30
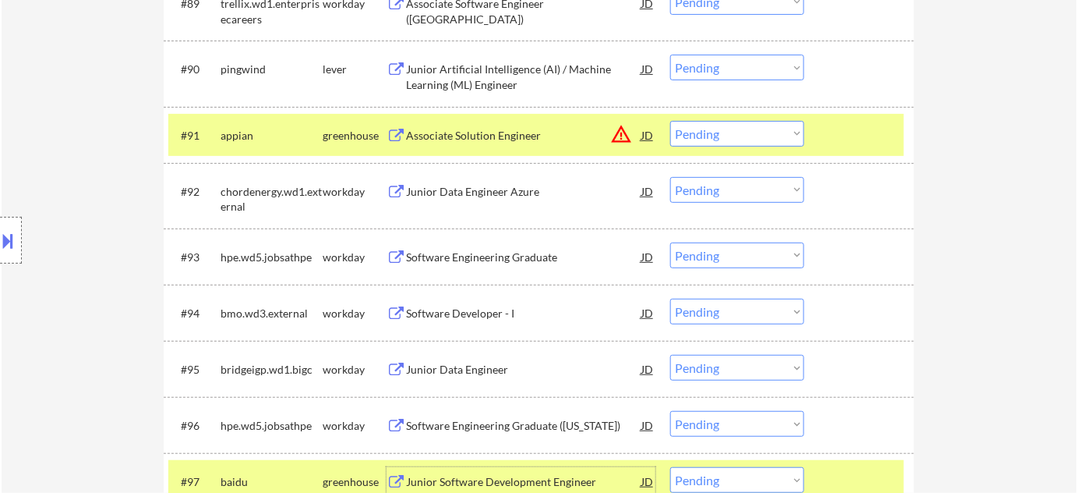
scroll to position [6015, 0]
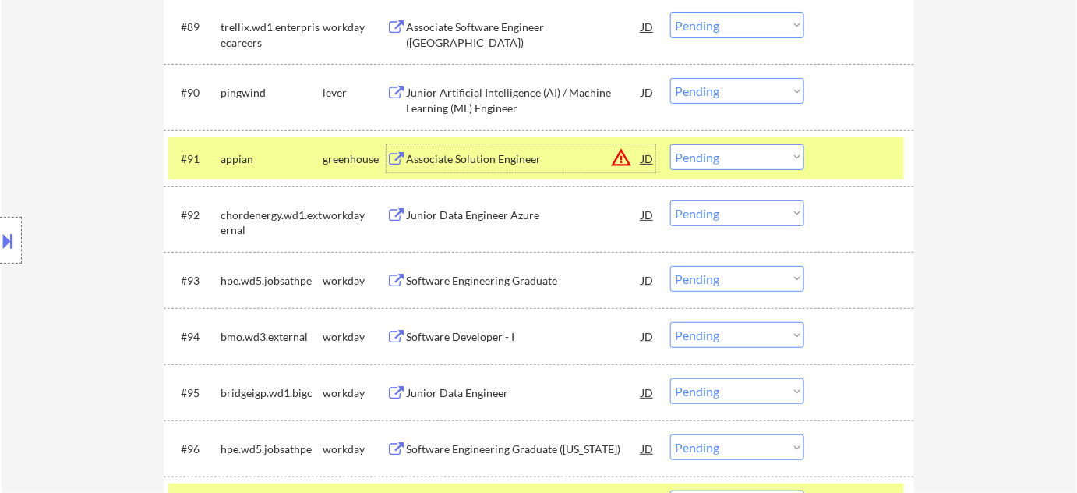
click at [530, 149] on div "Associate Solution Engineer" at bounding box center [523, 158] width 235 height 28
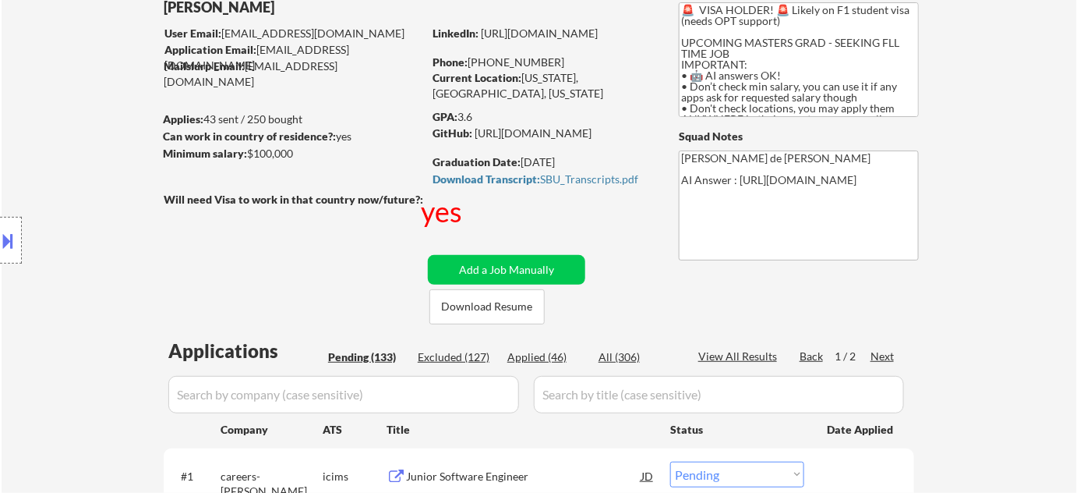
scroll to position [155, 0]
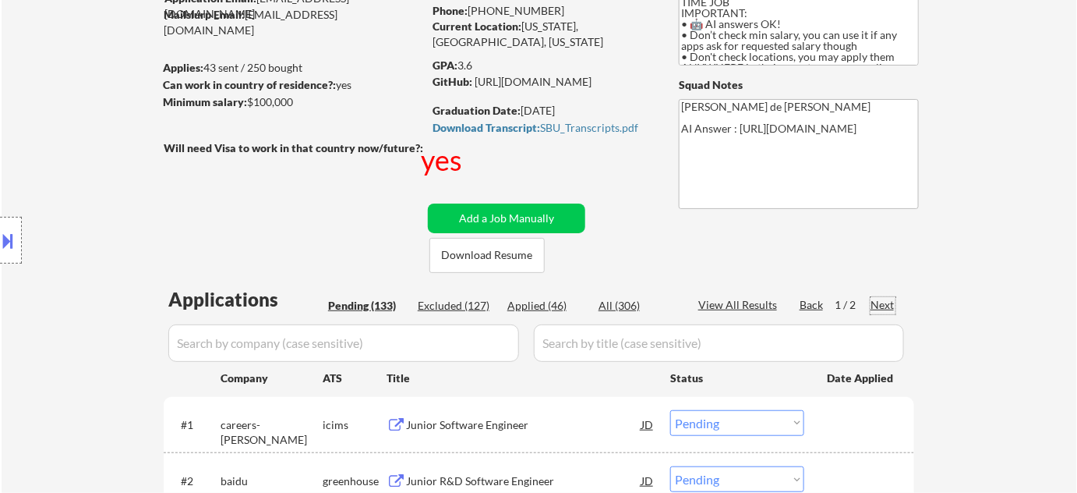
click at [879, 306] on div "Next" at bounding box center [883, 305] width 25 height 16
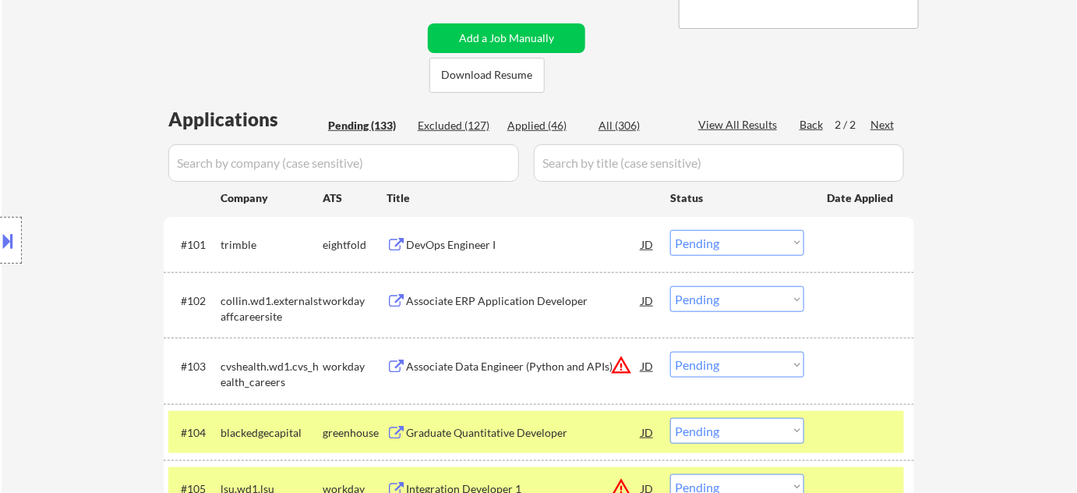
scroll to position [368, 0]
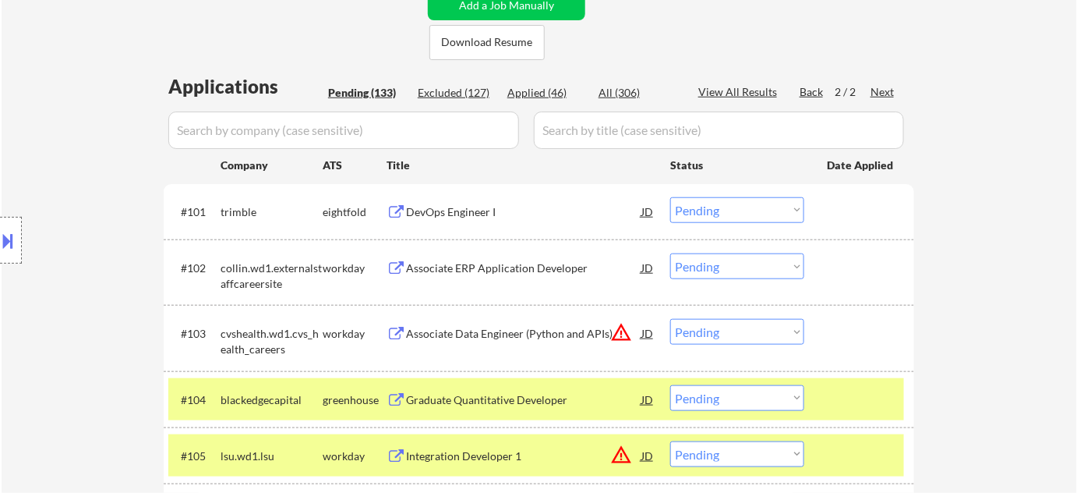
click at [536, 266] on div "Associate ERP Application Developer" at bounding box center [523, 268] width 235 height 16
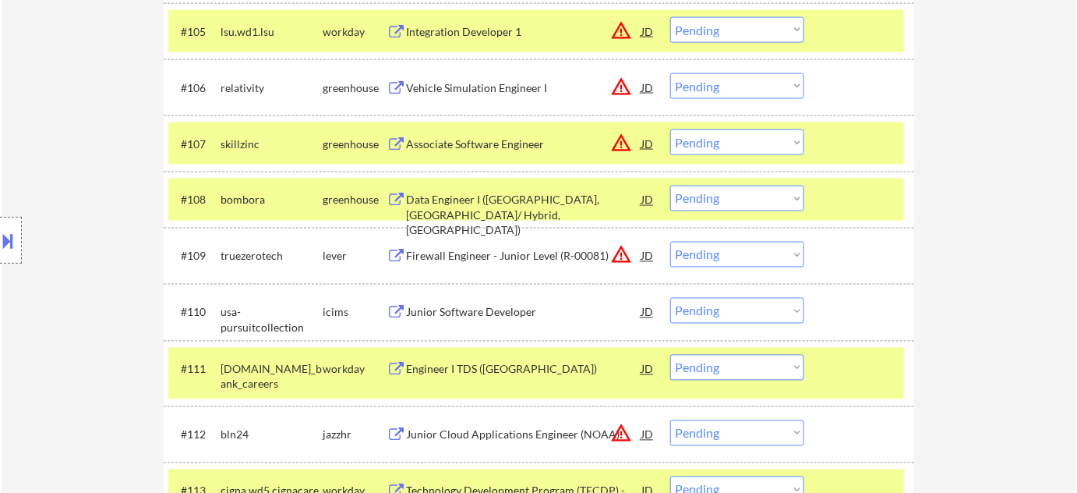
scroll to position [793, 0]
click at [543, 80] on div "Vehicle Simulation Engineer I" at bounding box center [523, 88] width 235 height 16
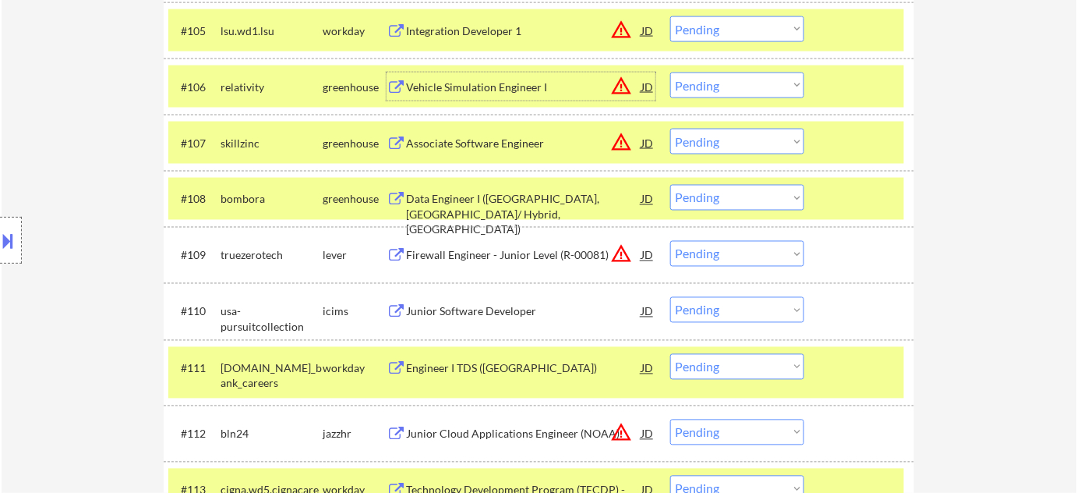
click at [493, 254] on div "Firewall Engineer - Junior Level (R-00081)" at bounding box center [523, 256] width 235 height 16
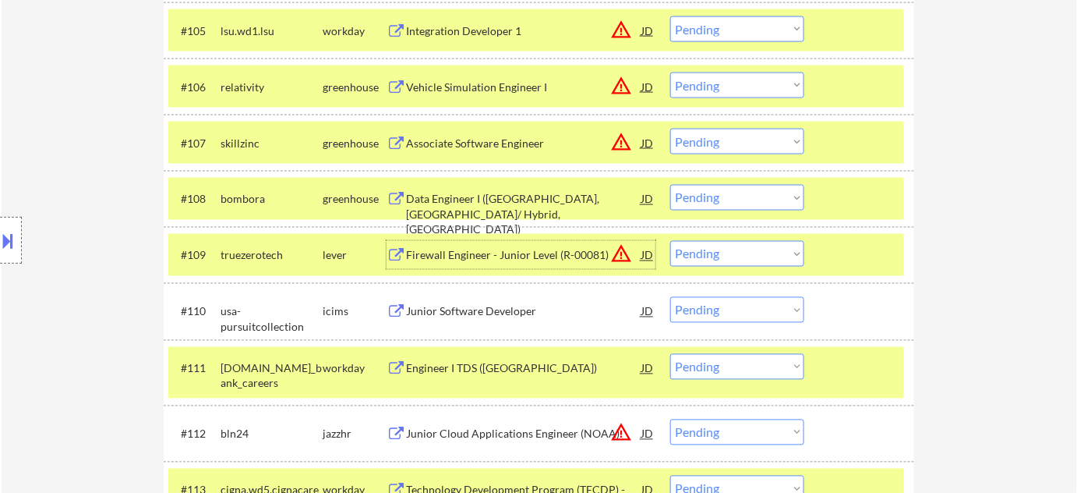
click at [716, 259] on select "Choose an option... Pending Applied Excluded (Questions) Excluded (Expired) Exc…" at bounding box center [737, 254] width 134 height 26
click at [670, 241] on select "Choose an option... Pending Applied Excluded (Questions) Excluded (Expired) Exc…" at bounding box center [737, 254] width 134 height 26
select select ""pending""
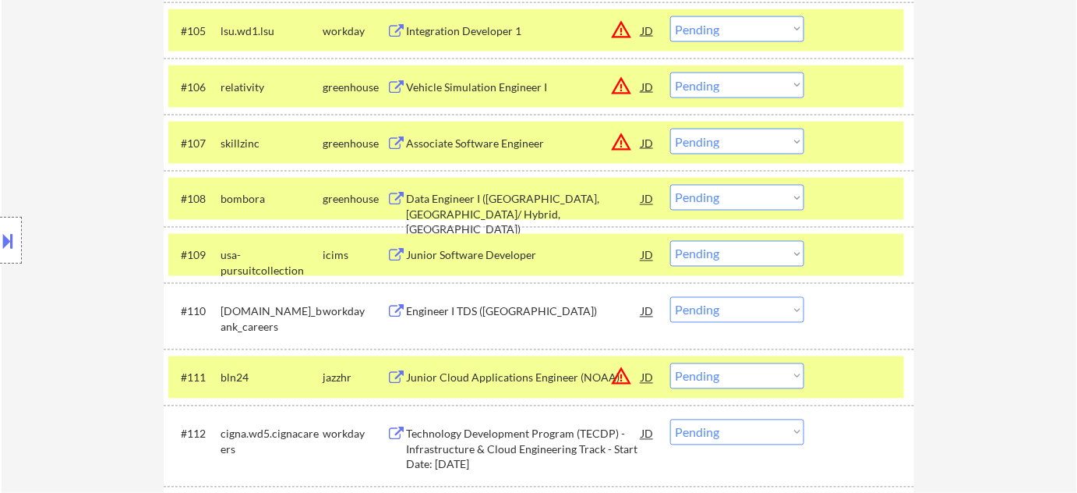
scroll to position [935, 0]
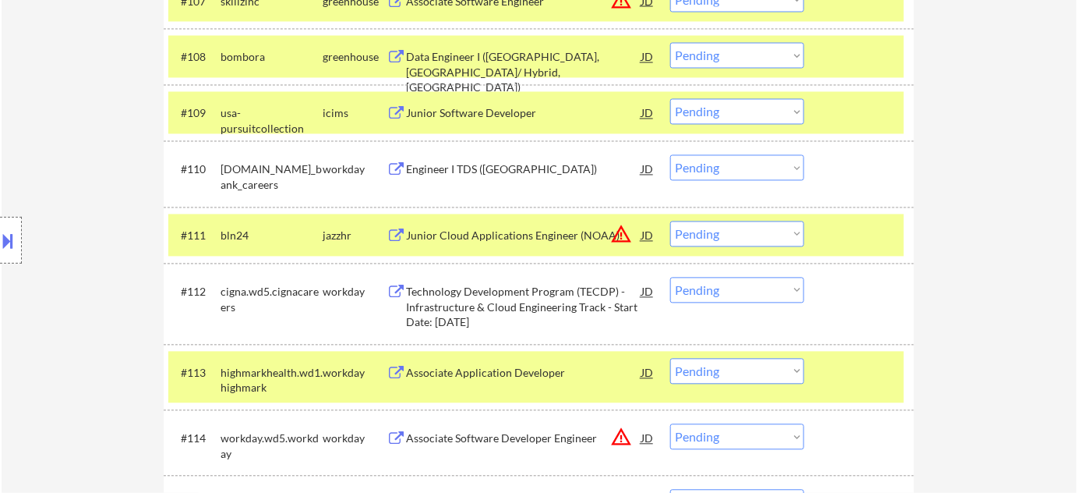
click at [478, 166] on div "Engineer I TDS (US)" at bounding box center [523, 170] width 235 height 16
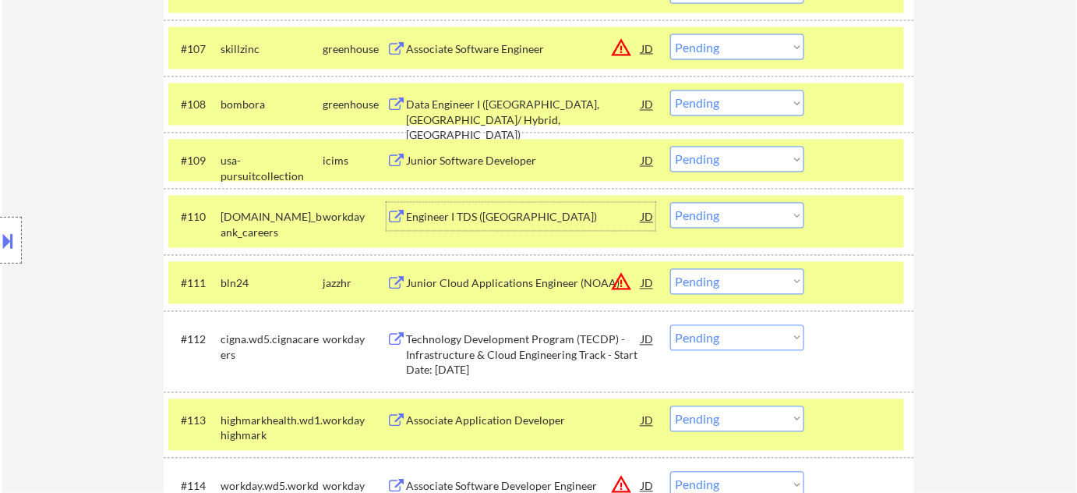
scroll to position [864, 0]
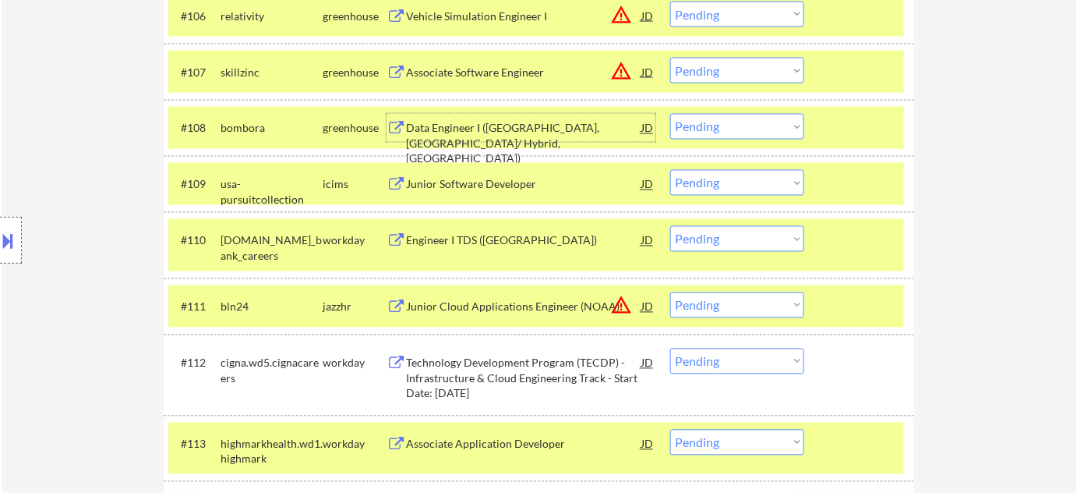
click at [519, 121] on div "Data Engineer I (Reno, NV/ Hybrid, US)" at bounding box center [523, 144] width 235 height 46
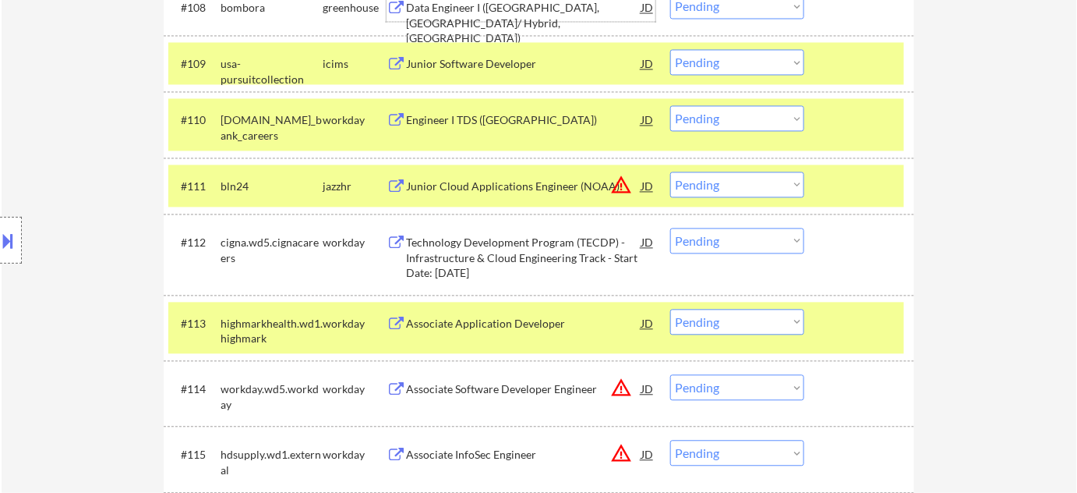
scroll to position [1006, 0]
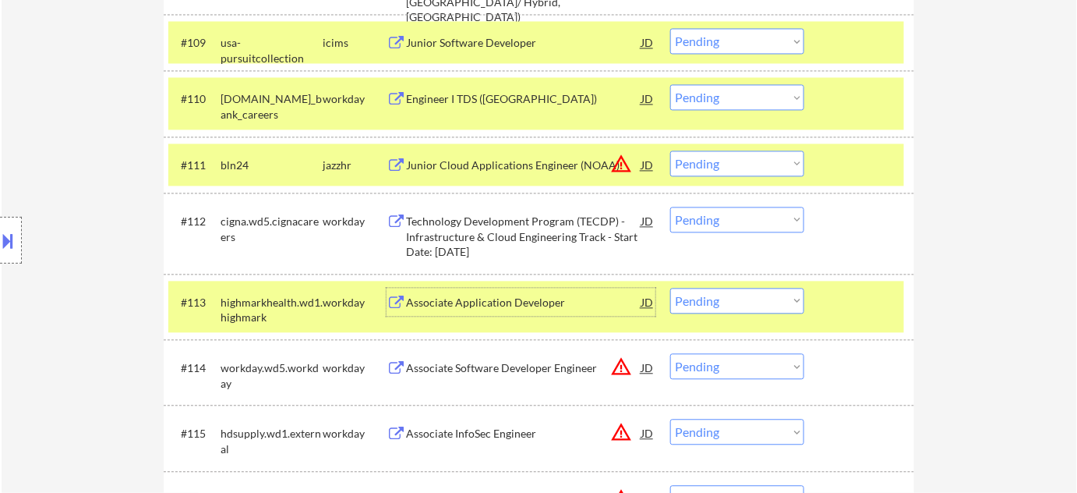
click at [557, 304] on div "Associate Application Developer" at bounding box center [523, 303] width 235 height 16
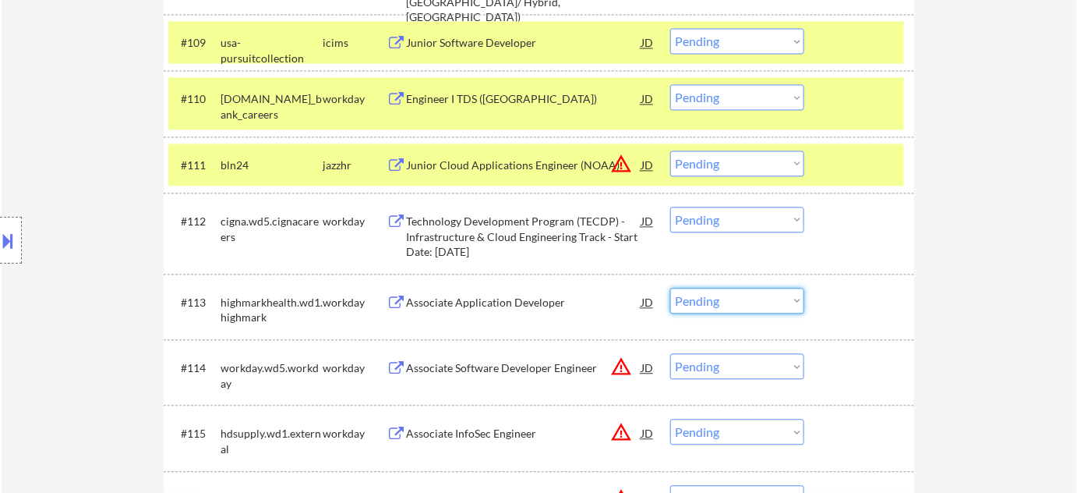
click at [712, 309] on select "Choose an option... Pending Applied Excluded (Questions) Excluded (Expired) Exc…" at bounding box center [737, 301] width 134 height 26
click at [670, 288] on select "Choose an option... Pending Applied Excluded (Questions) Excluded (Expired) Exc…" at bounding box center [737, 301] width 134 height 26
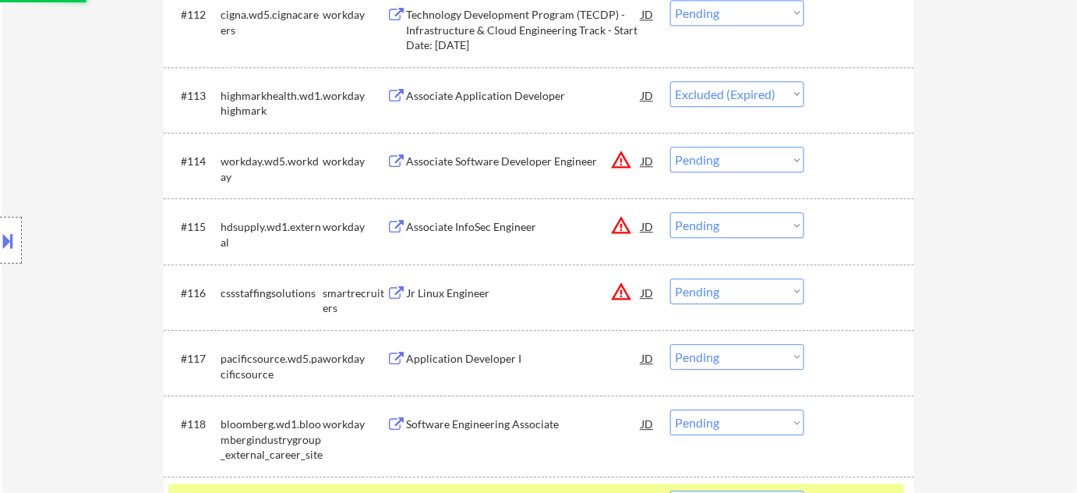
scroll to position [1218, 0]
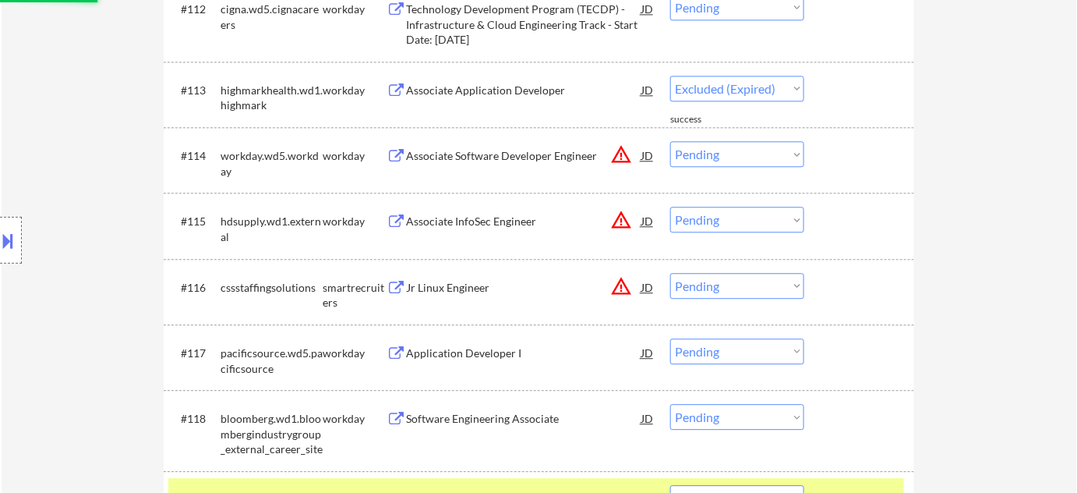
select select ""pending""
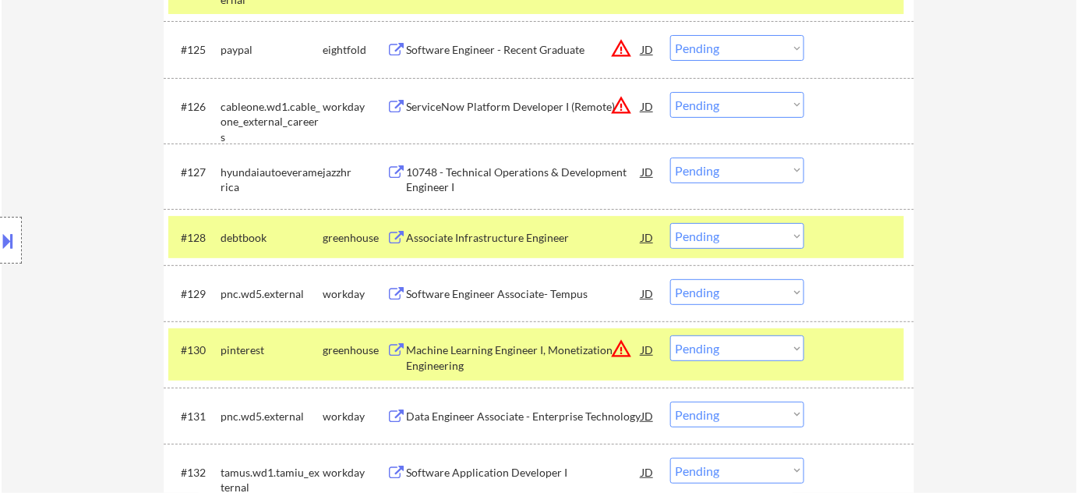
scroll to position [2139, 0]
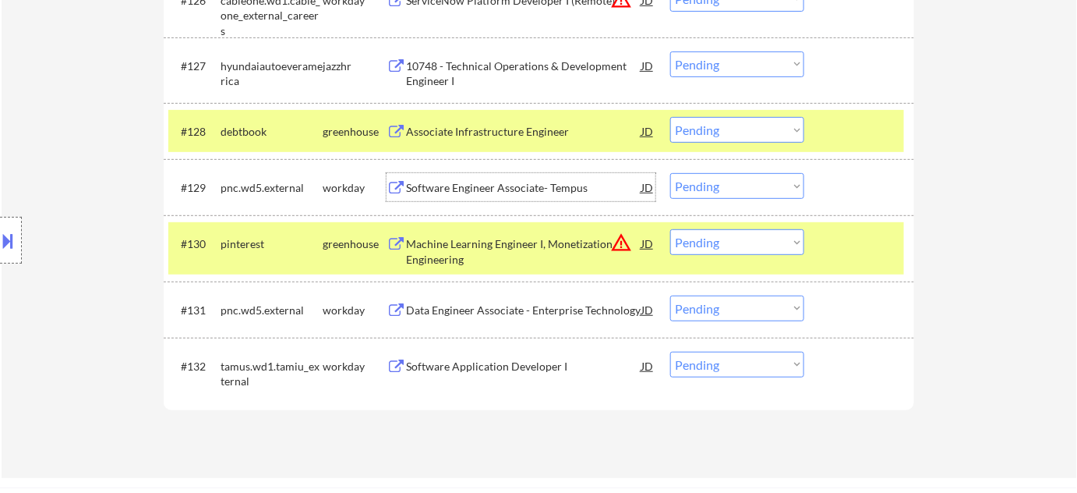
click at [488, 189] on div "Software Engineer Associate- Tempus" at bounding box center [523, 188] width 235 height 16
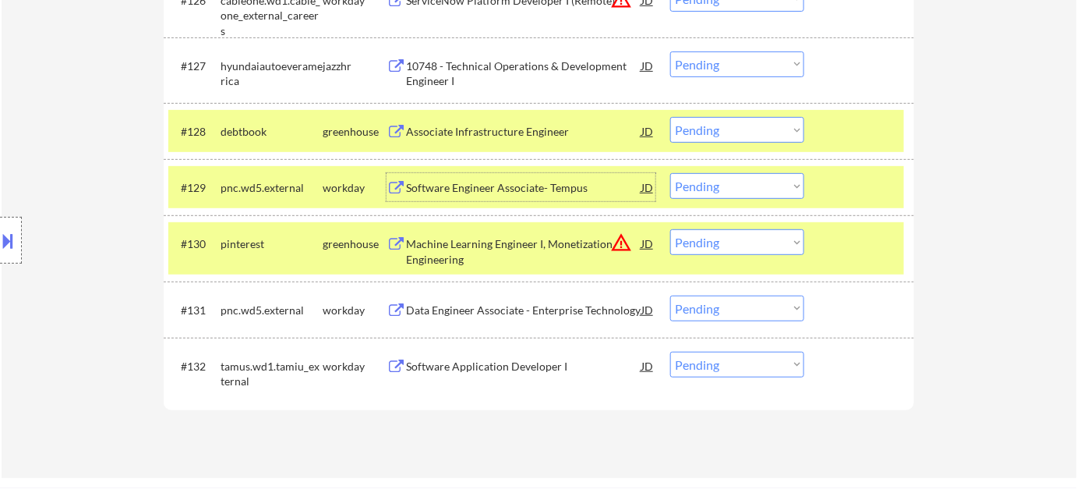
click at [776, 185] on select "Choose an option... Pending Applied Excluded (Questions) Excluded (Expired) Exc…" at bounding box center [737, 186] width 134 height 26
click at [670, 173] on select "Choose an option... Pending Applied Excluded (Questions) Excluded (Expired) Exc…" at bounding box center [737, 186] width 134 height 26
select select ""pending""
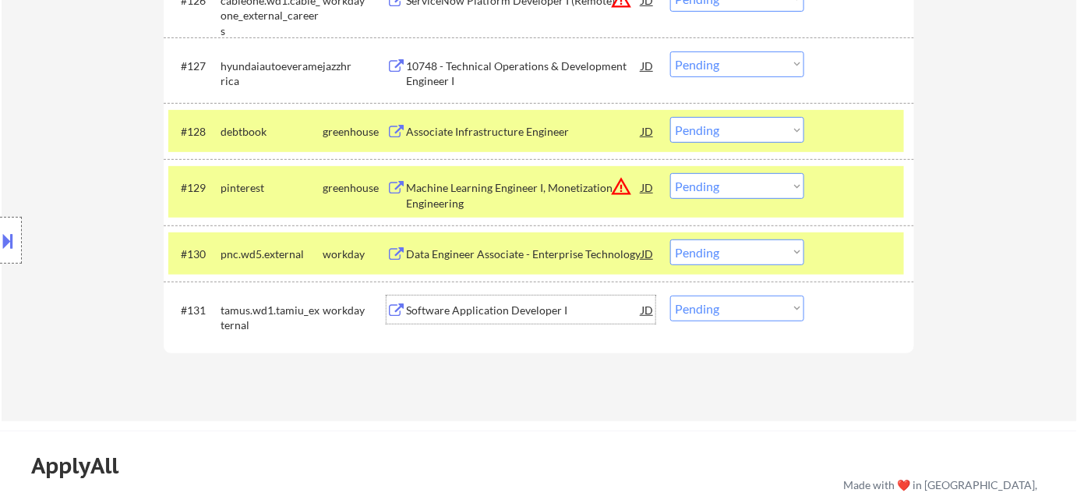
click at [539, 302] on div "Software Application Developer I" at bounding box center [523, 310] width 235 height 16
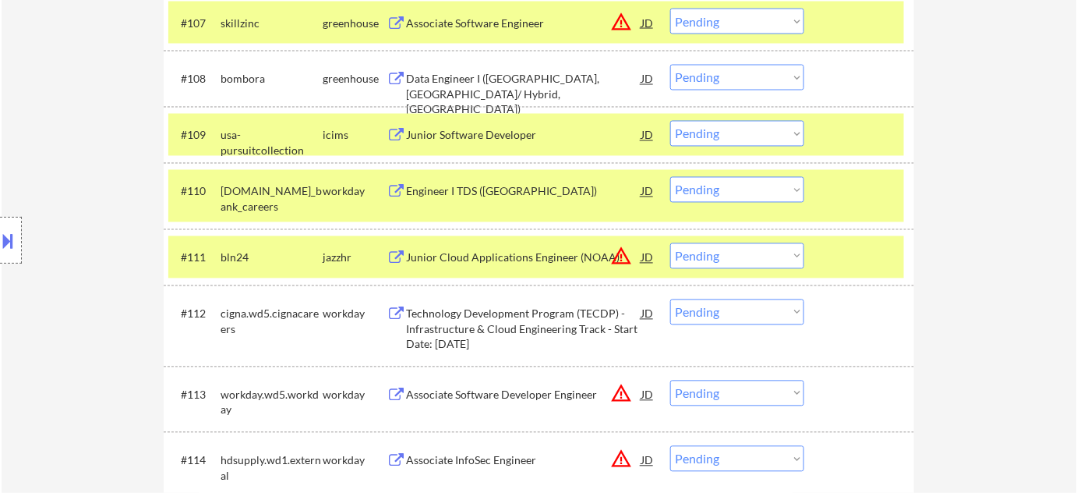
scroll to position [722, 0]
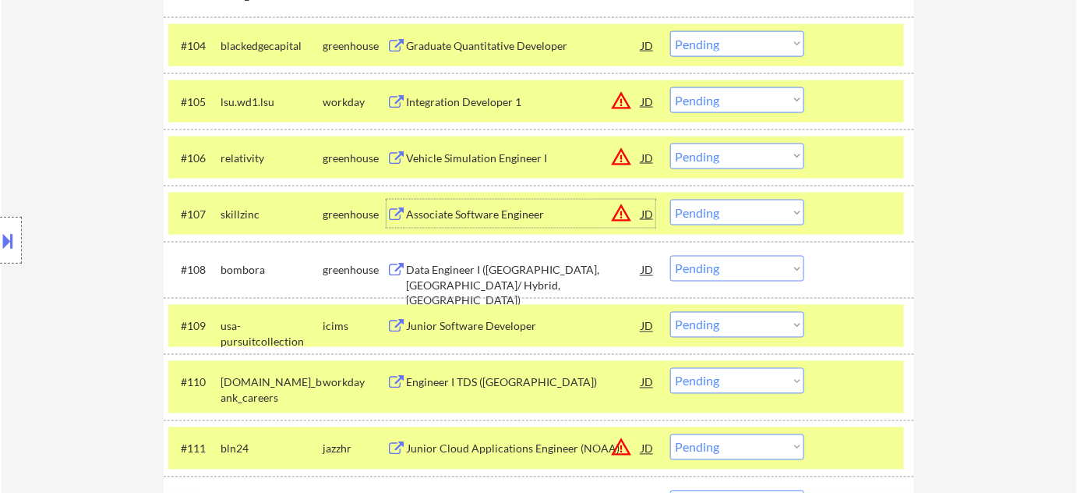
click at [490, 200] on div "Associate Software Engineer" at bounding box center [523, 214] width 235 height 28
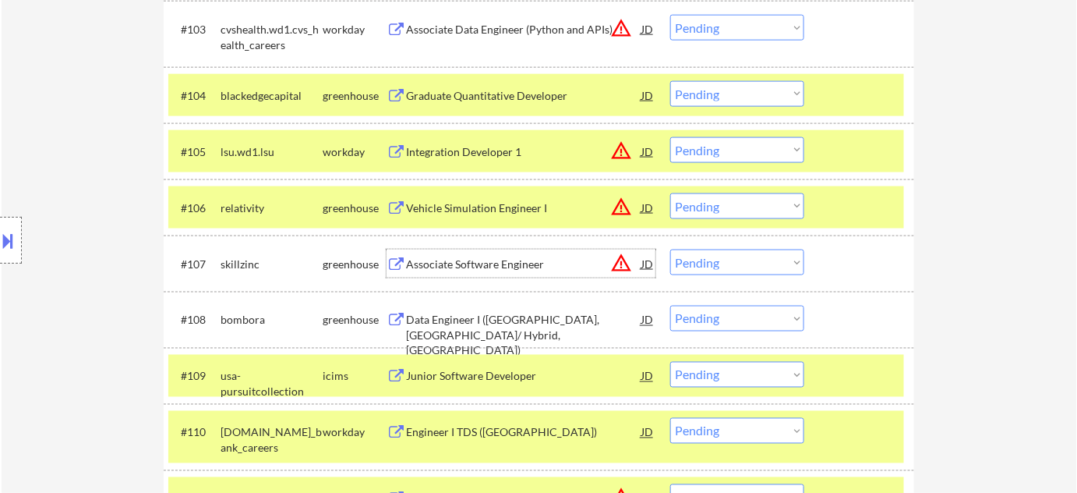
scroll to position [651, 0]
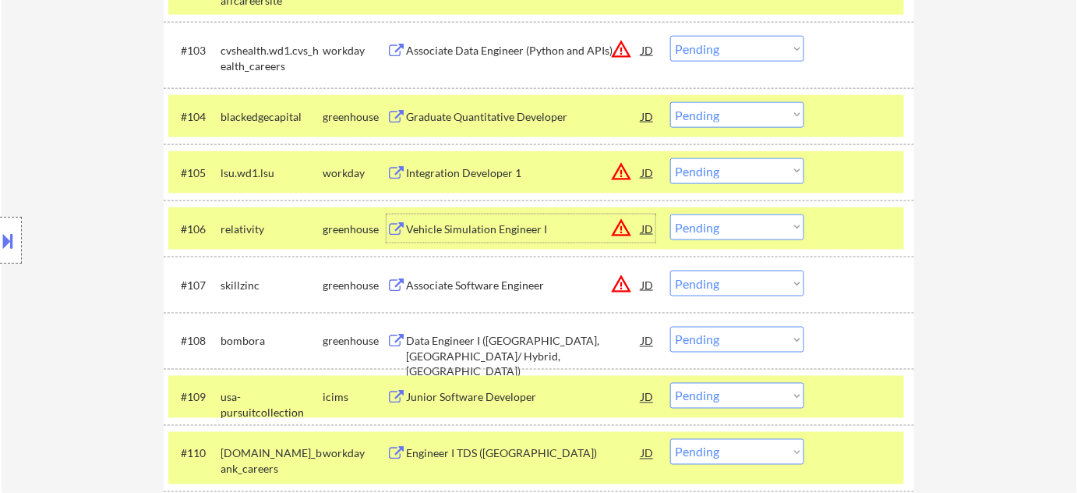
click at [517, 226] on div "Vehicle Simulation Engineer I" at bounding box center [523, 229] width 235 height 16
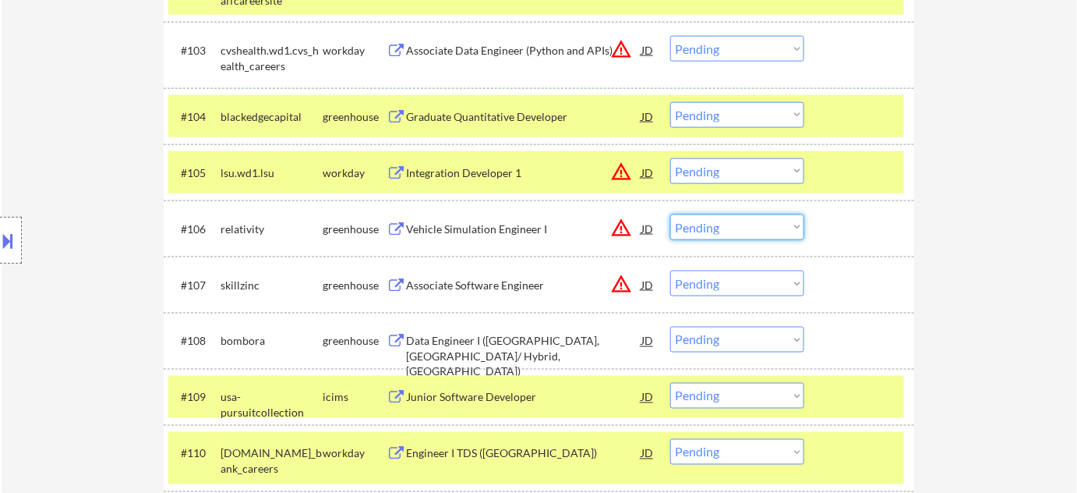
click at [715, 222] on select "Choose an option... Pending Applied Excluded (Questions) Excluded (Expired) Exc…" at bounding box center [737, 227] width 134 height 26
click at [670, 214] on select "Choose an option... Pending Applied Excluded (Questions) Excluded (Expired) Exc…" at bounding box center [737, 227] width 134 height 26
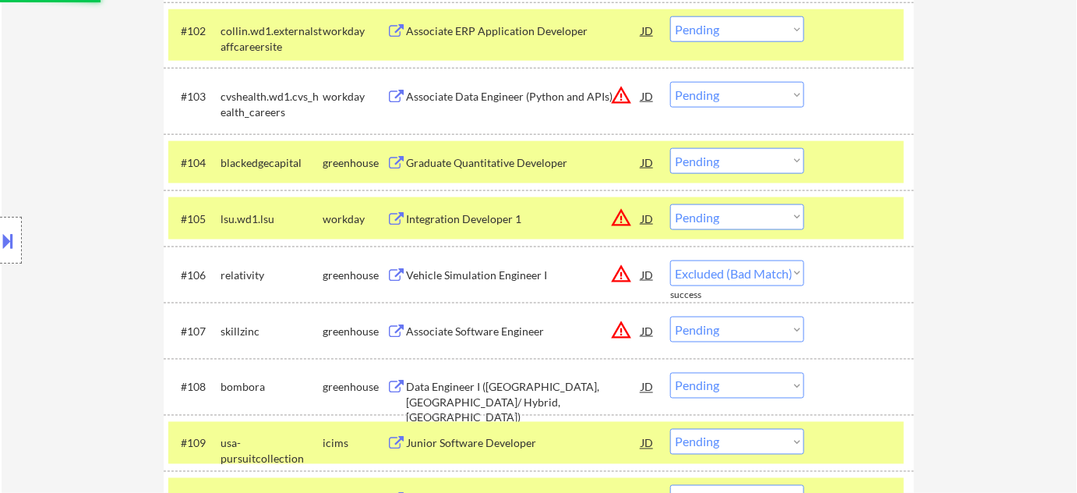
select select ""pending""
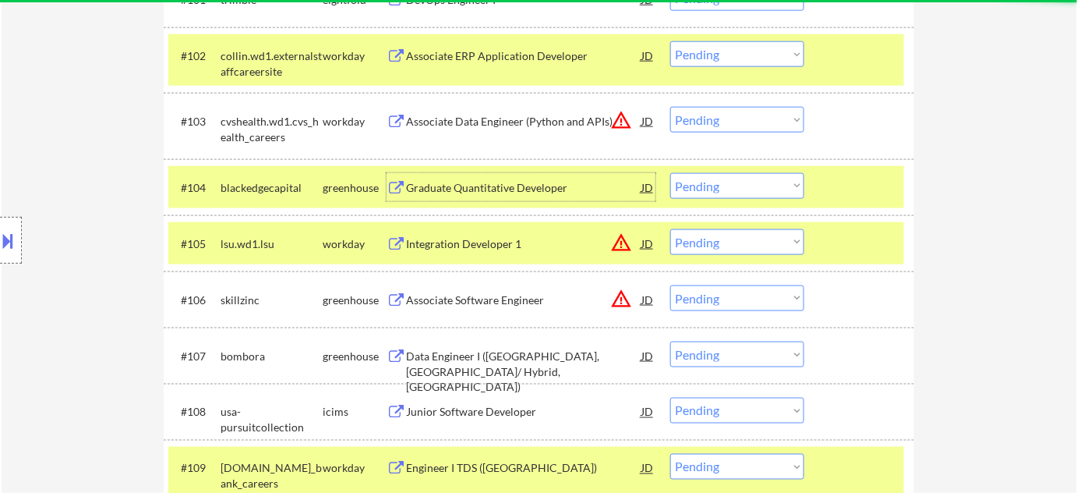
click at [508, 188] on div "Graduate Quantitative Developer" at bounding box center [523, 188] width 235 height 16
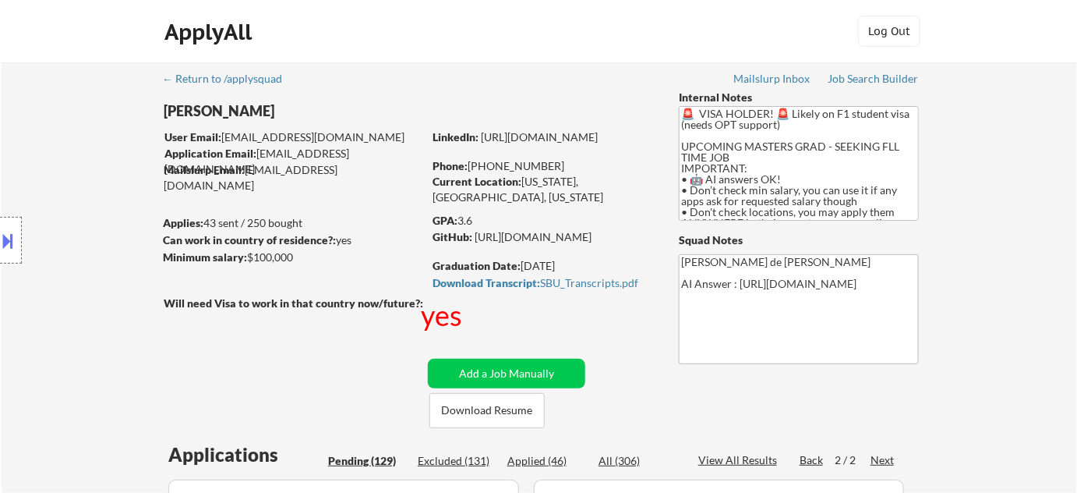
scroll to position [496, 0]
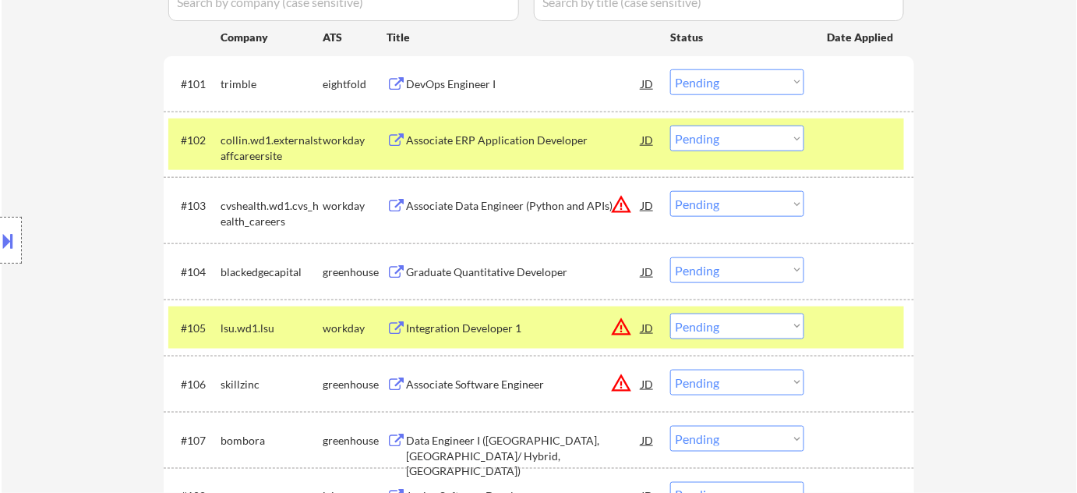
click at [693, 263] on select "Choose an option... Pending Applied Excluded (Questions) Excluded (Expired) Exc…" at bounding box center [737, 270] width 134 height 26
click at [670, 257] on select "Choose an option... Pending Applied Excluded (Questions) Excluded (Expired) Exc…" at bounding box center [737, 270] width 134 height 26
select select ""pending""
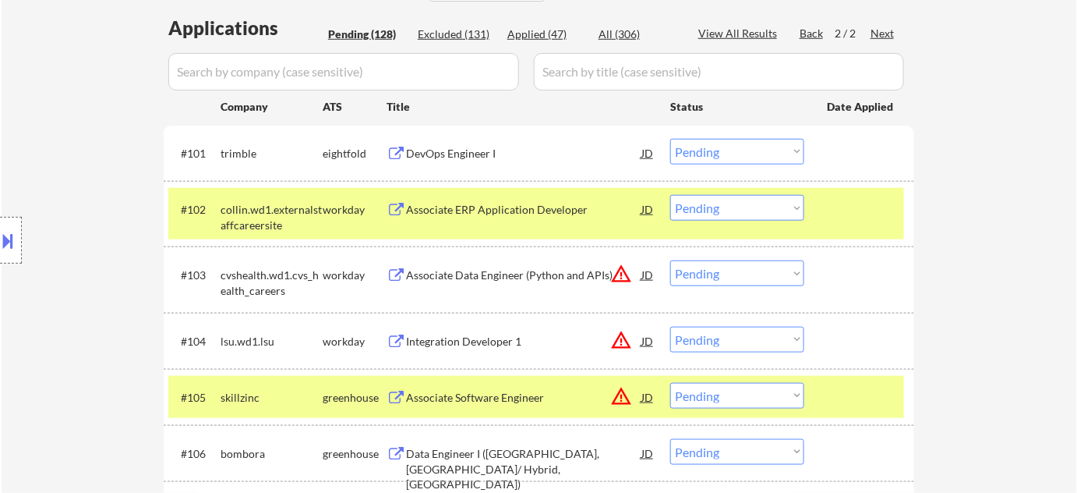
scroll to position [425, 0]
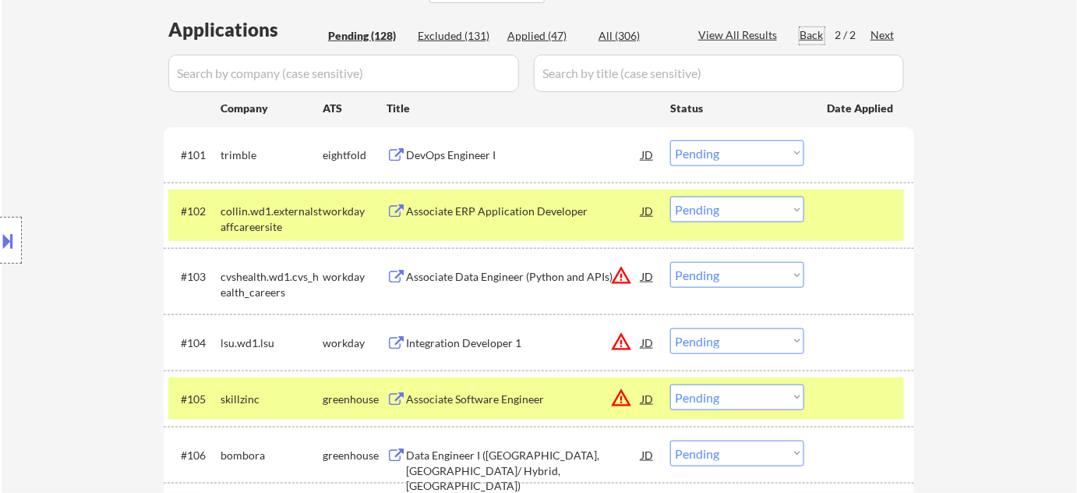
click at [818, 34] on div "Back" at bounding box center [812, 35] width 25 height 16
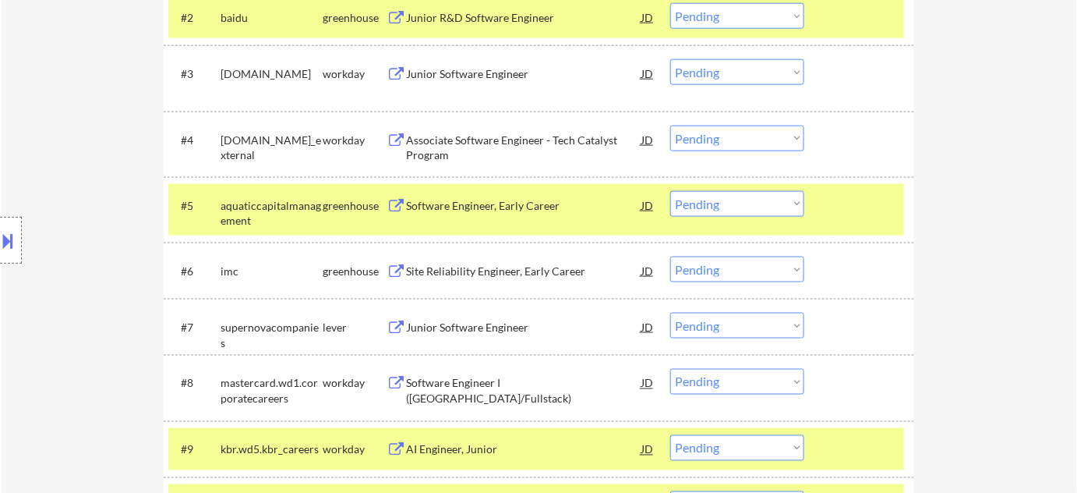
scroll to position [638, 0]
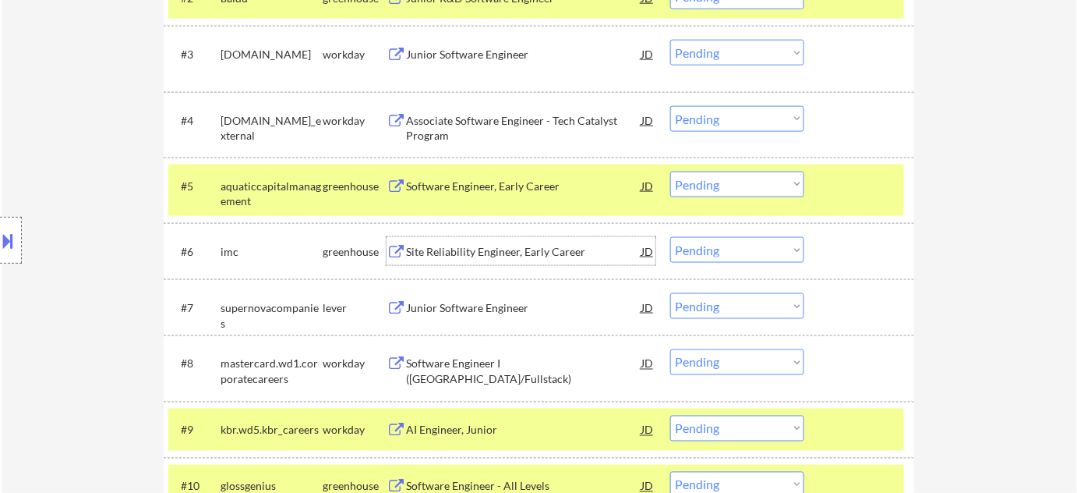
click at [476, 245] on div "Site Reliability Engineer, Early Career" at bounding box center [523, 252] width 235 height 16
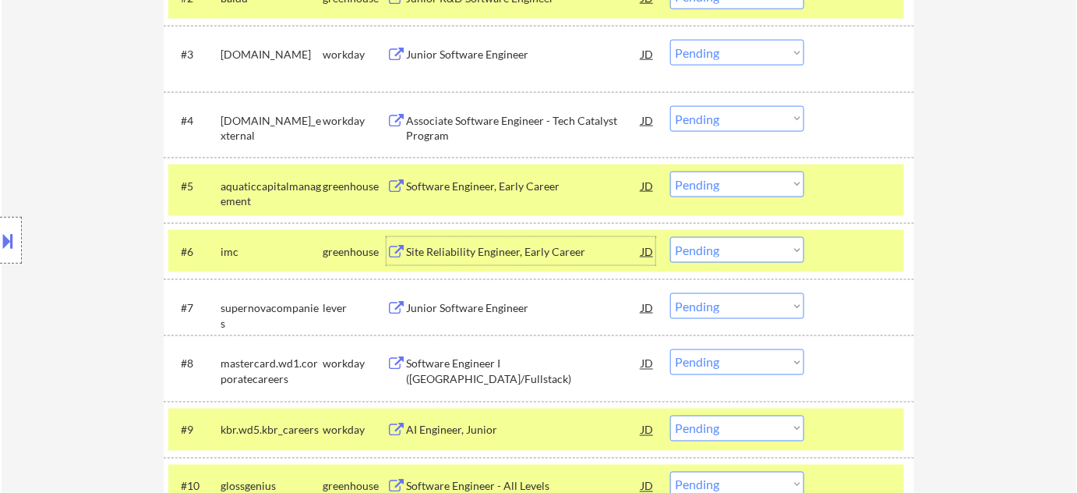
click at [698, 254] on select "Choose an option... Pending Applied Excluded (Questions) Excluded (Expired) Exc…" at bounding box center [737, 250] width 134 height 26
click at [670, 237] on select "Choose an option... Pending Applied Excluded (Questions) Excluded (Expired) Exc…" at bounding box center [737, 250] width 134 height 26
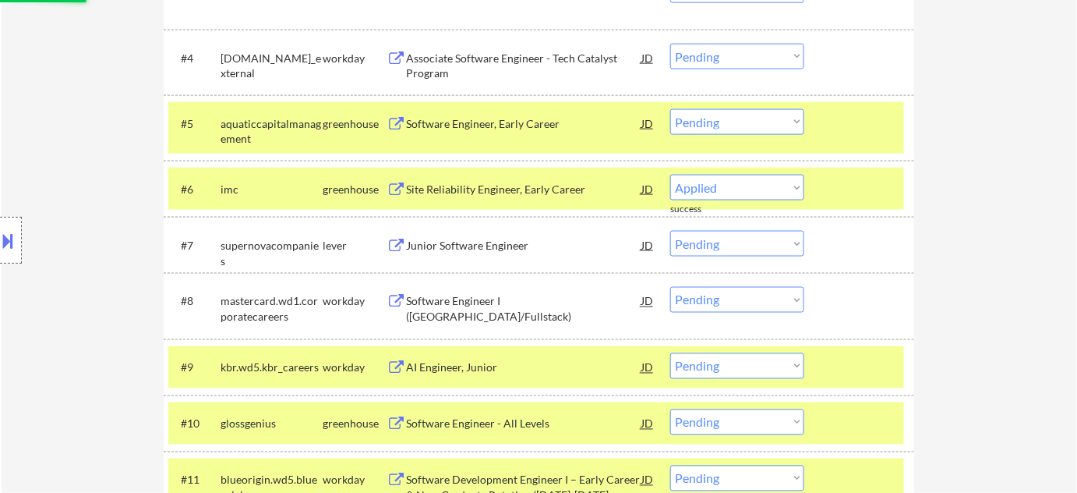
scroll to position [709, 0]
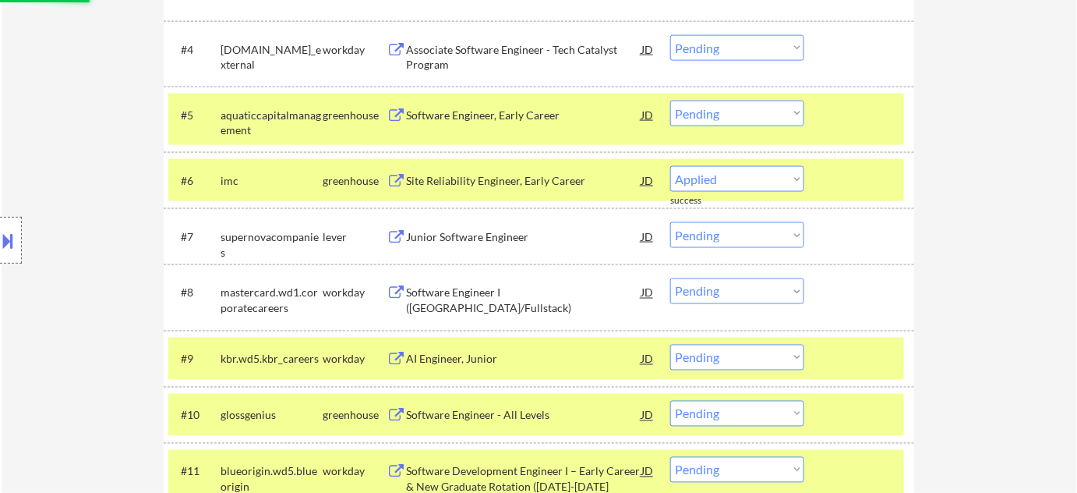
select select ""pending""
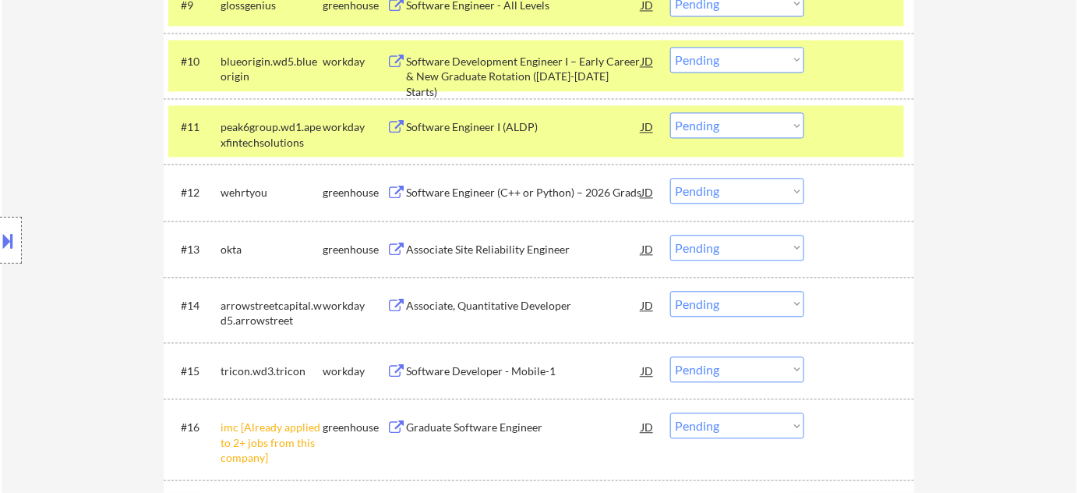
scroll to position [1204, 0]
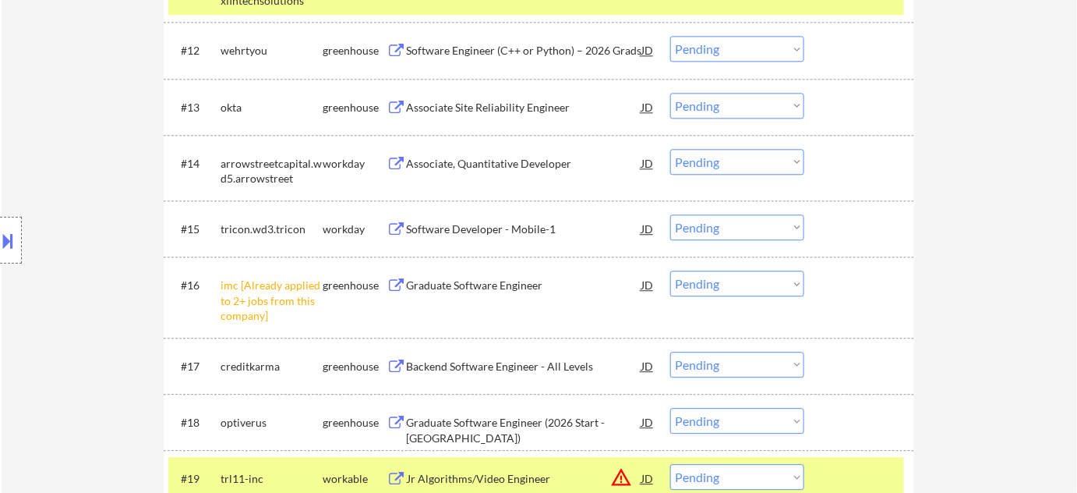
click at [734, 280] on select "Choose an option... Pending Applied Excluded (Questions) Excluded (Expired) Exc…" at bounding box center [737, 283] width 134 height 26
click at [670, 270] on select "Choose an option... Pending Applied Excluded (Questions) Excluded (Expired) Exc…" at bounding box center [737, 283] width 134 height 26
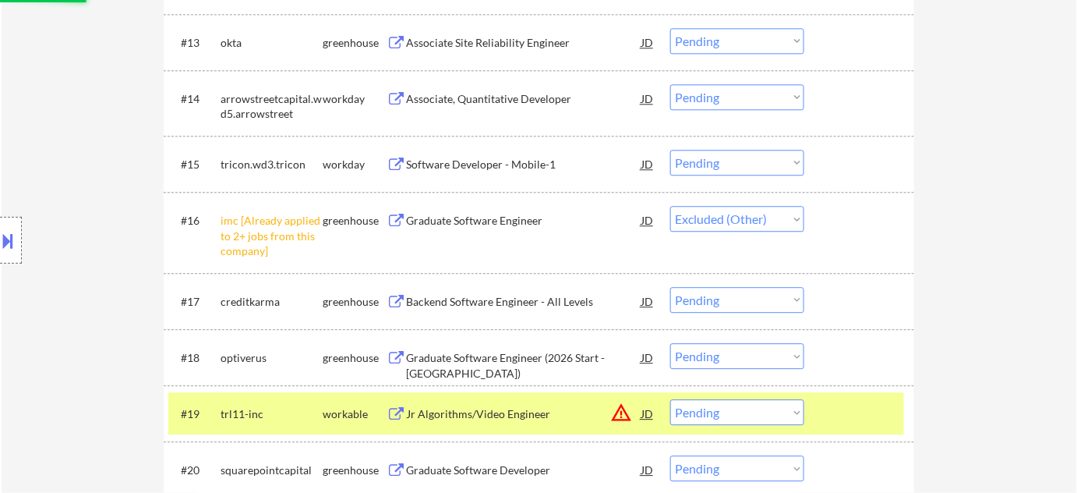
scroll to position [1346, 0]
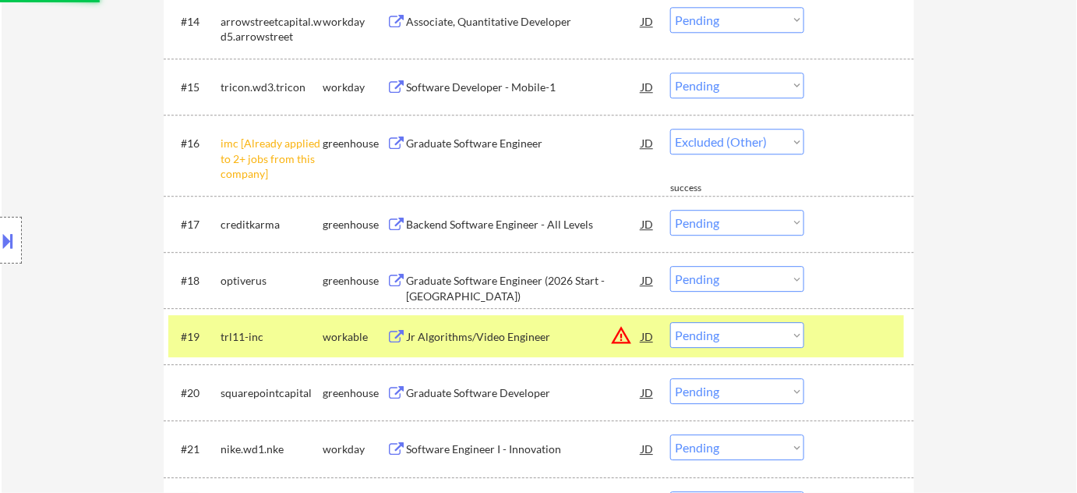
select select ""pending""
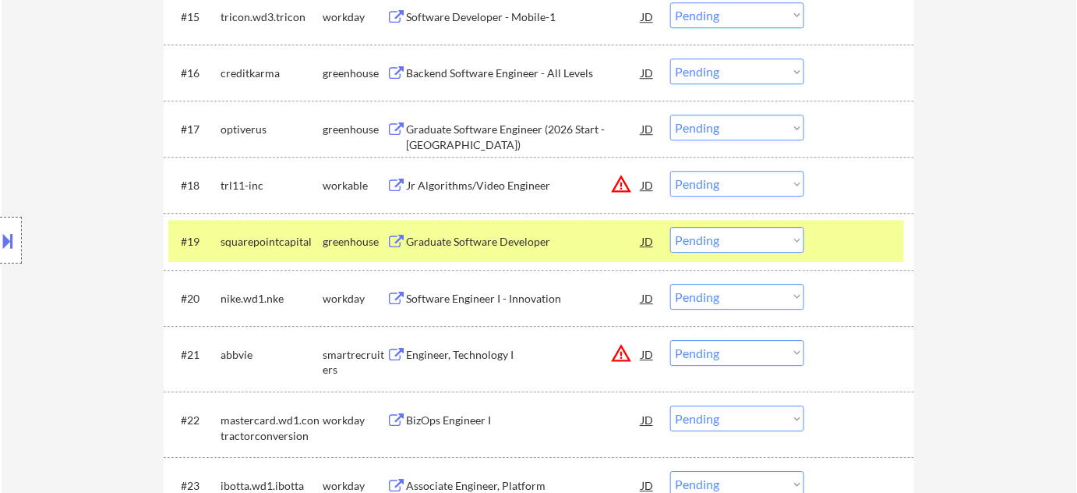
scroll to position [1417, 0]
click at [482, 242] on div "Graduate Software Developer" at bounding box center [523, 241] width 235 height 16
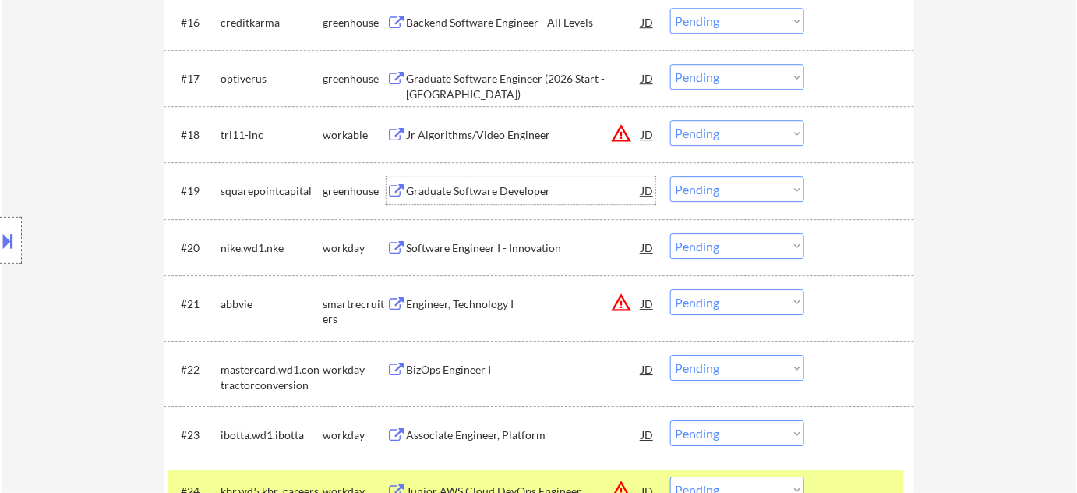
scroll to position [1559, 0]
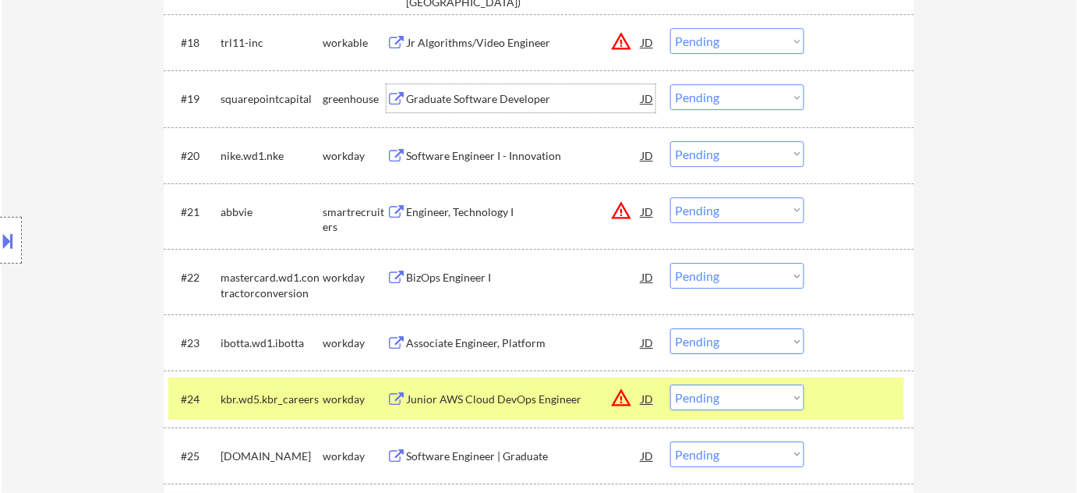
click at [475, 215] on div "Engineer, Technology I" at bounding box center [523, 212] width 235 height 16
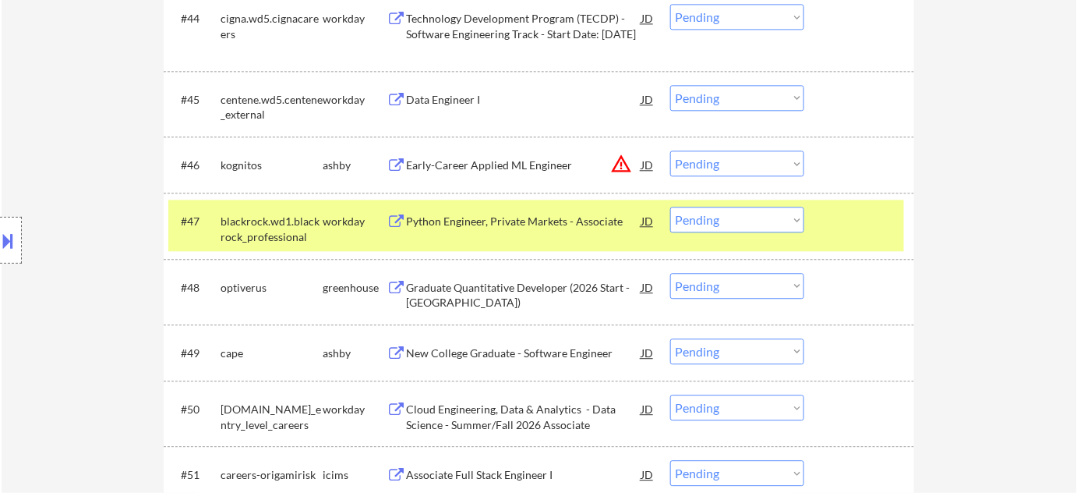
scroll to position [3188, 0]
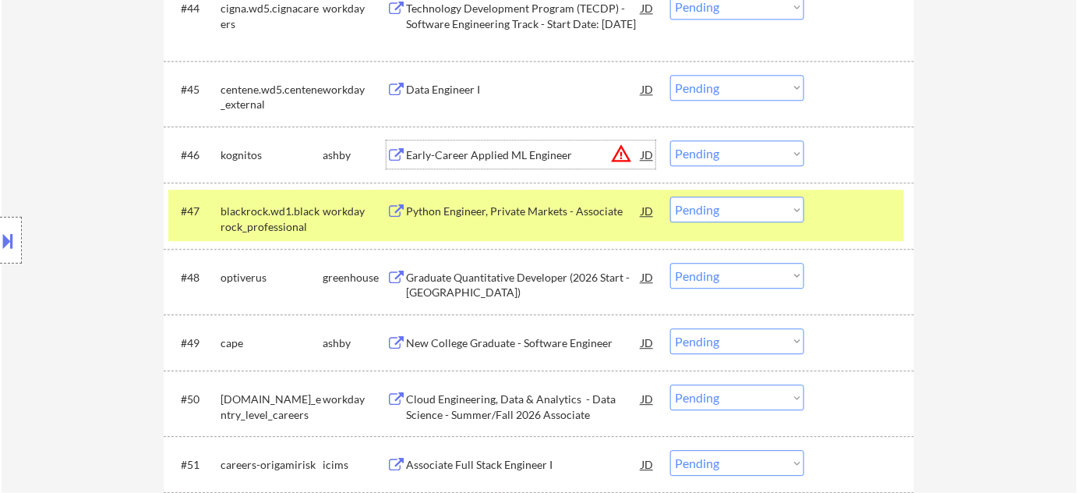
click at [496, 150] on div "Early-Career Applied ML Engineer" at bounding box center [523, 155] width 235 height 16
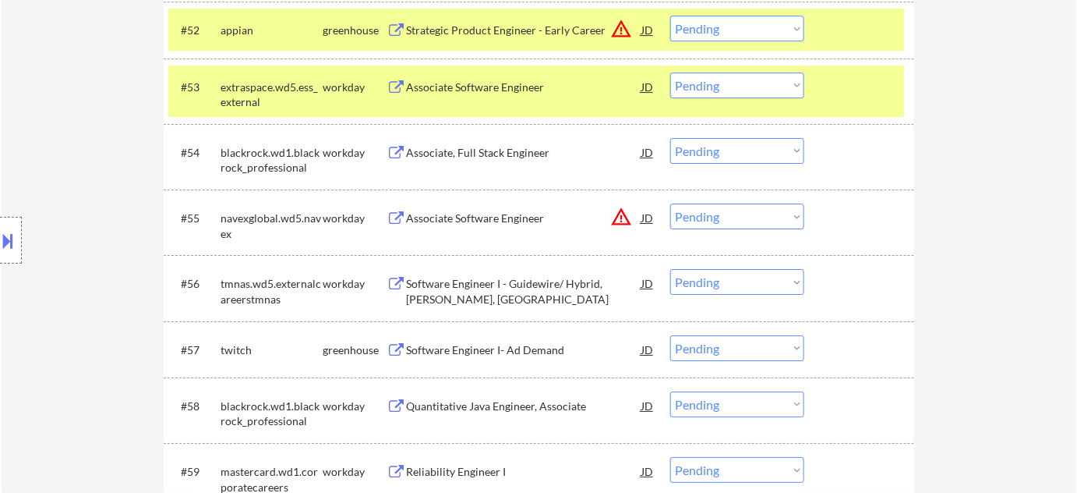
scroll to position [3685, 0]
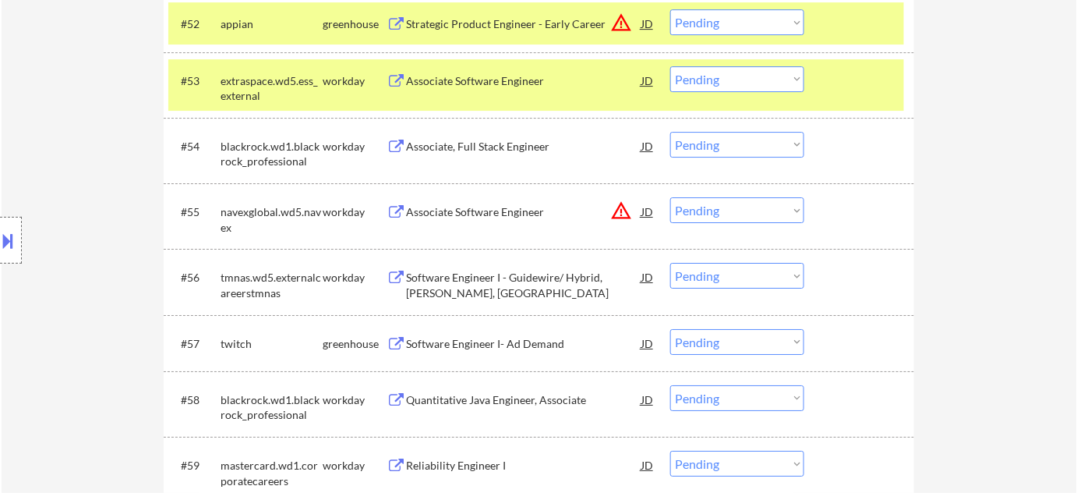
click at [507, 333] on div "Software Engineer I- Ad Demand" at bounding box center [523, 343] width 235 height 28
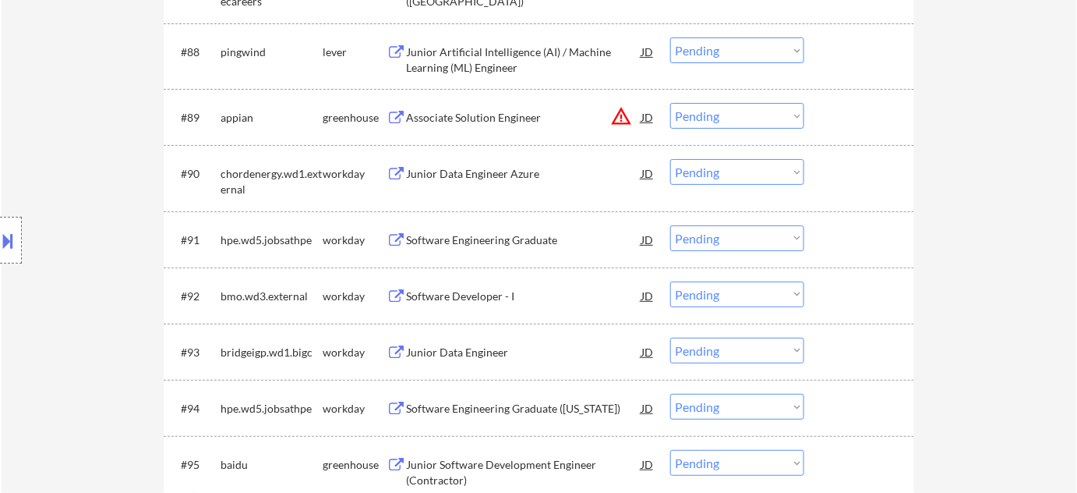
scroll to position [5934, 0]
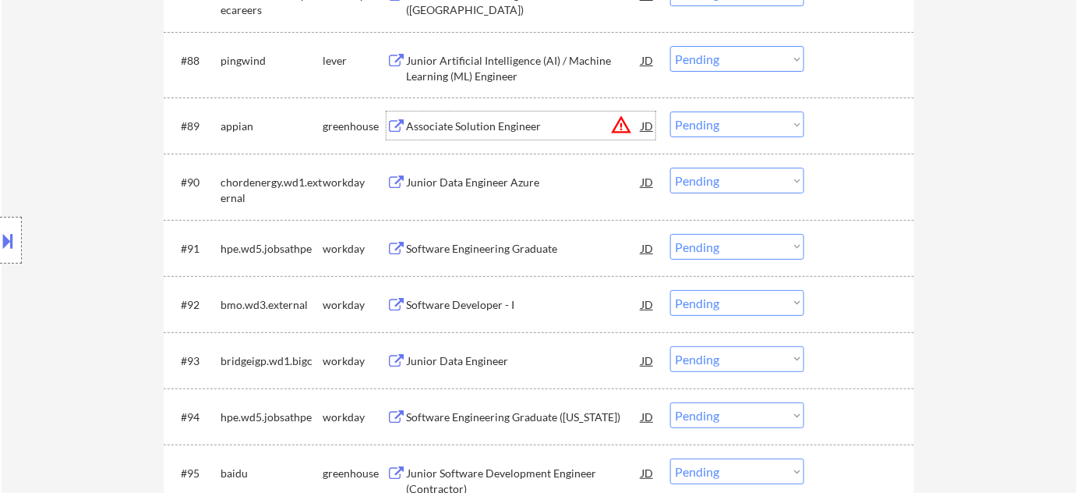
click at [497, 121] on div "Associate Solution Engineer" at bounding box center [523, 126] width 235 height 16
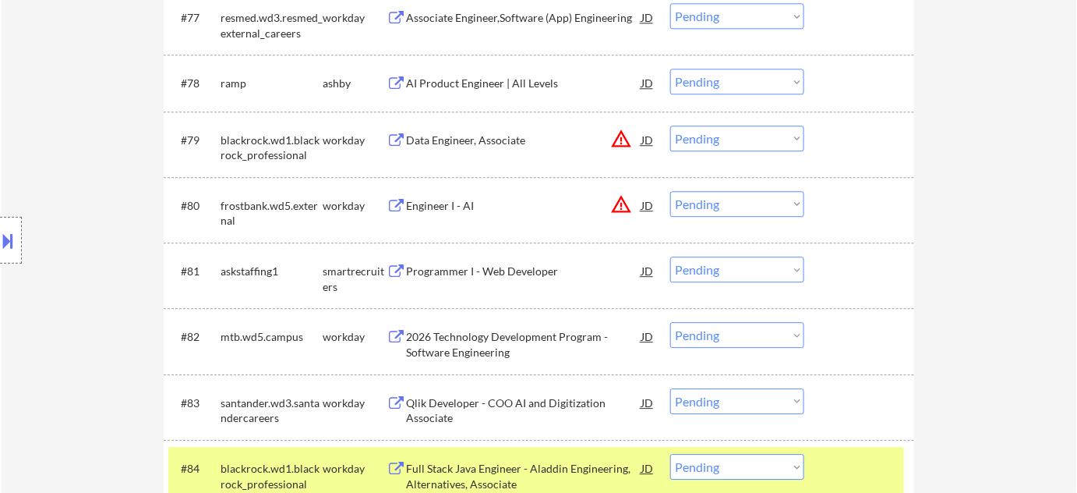
scroll to position [5296, 0]
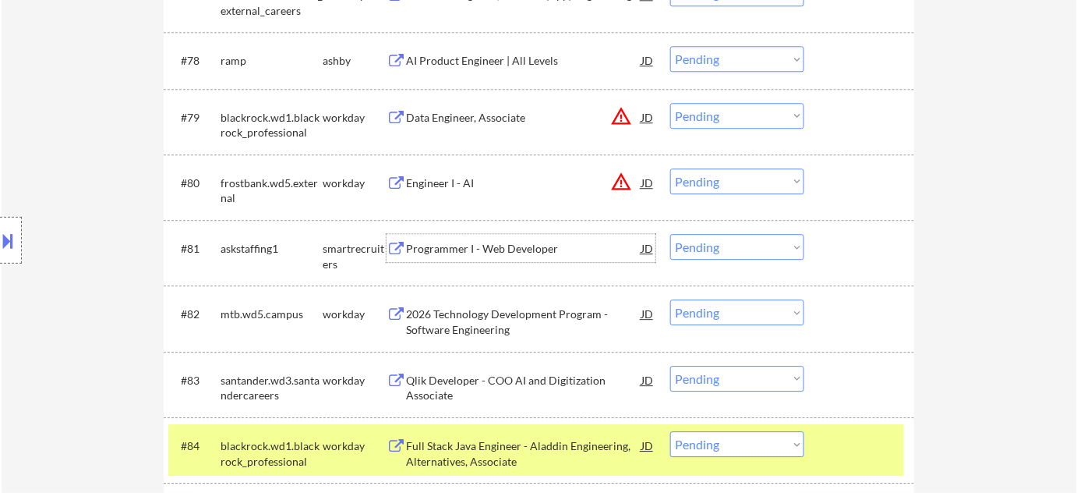
click at [527, 251] on div "Programmer I - Web Developer" at bounding box center [523, 249] width 235 height 16
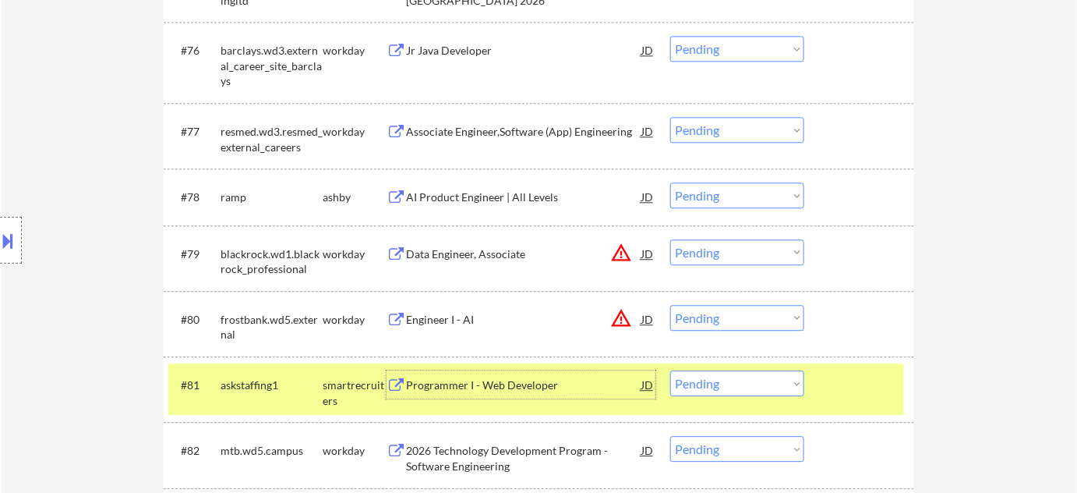
scroll to position [5155, 0]
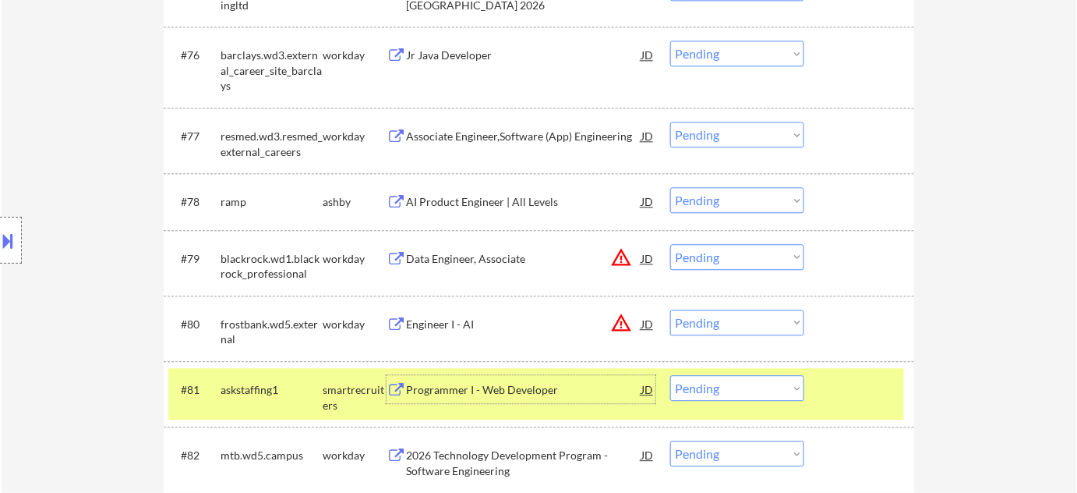
click at [440, 205] on div "AI Product Engineer | All Levels" at bounding box center [523, 202] width 235 height 16
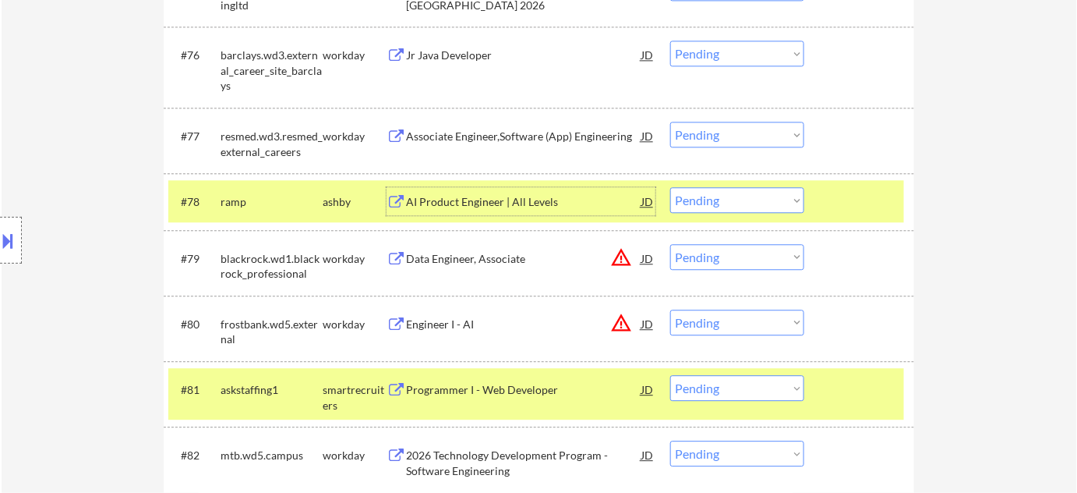
drag, startPoint x: 724, startPoint y: 203, endPoint x: 726, endPoint y: 211, distance: 8.9
click at [724, 203] on select "Choose an option... Pending Applied Excluded (Questions) Excluded (Expired) Exc…" at bounding box center [737, 200] width 134 height 26
click at [670, 187] on select "Choose an option... Pending Applied Excluded (Questions) Excluded (Expired) Exc…" at bounding box center [737, 200] width 134 height 26
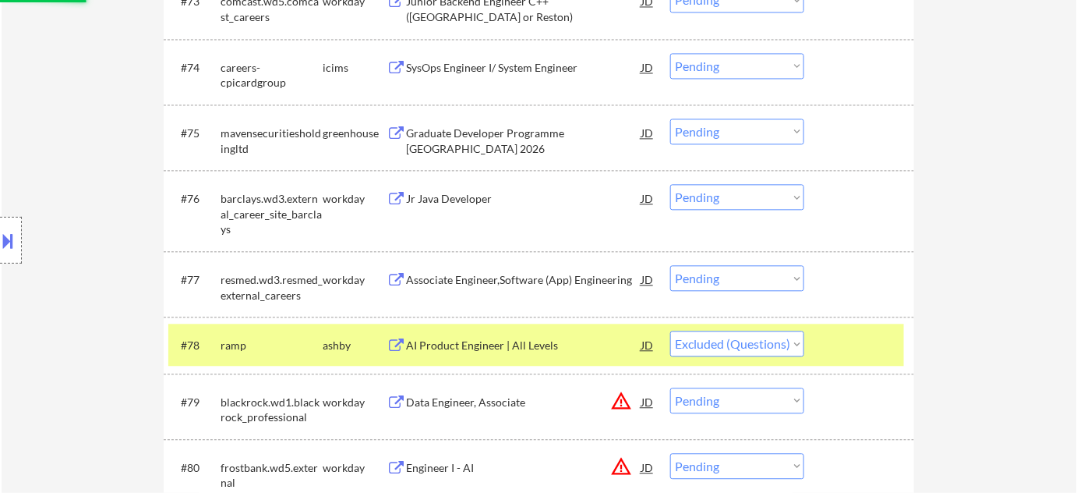
scroll to position [4942, 0]
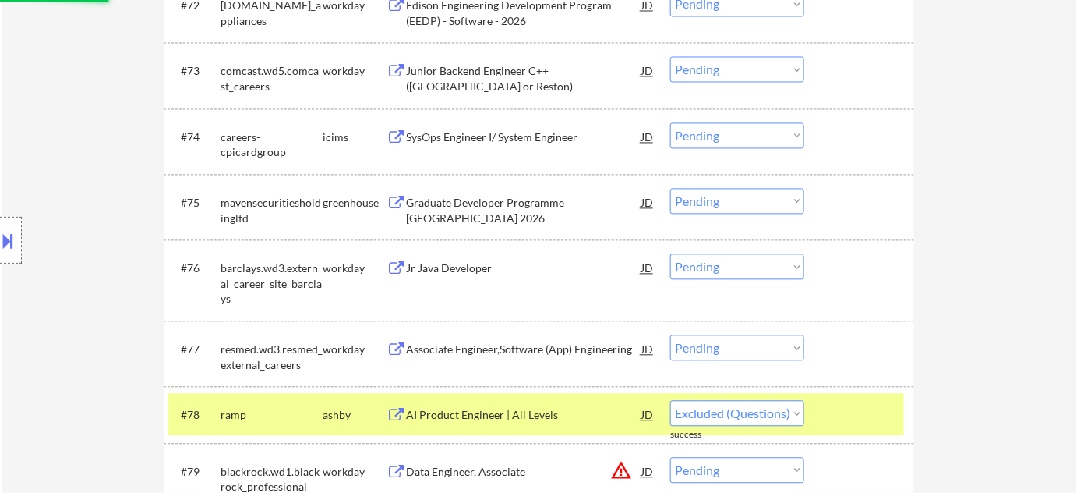
select select ""pending""
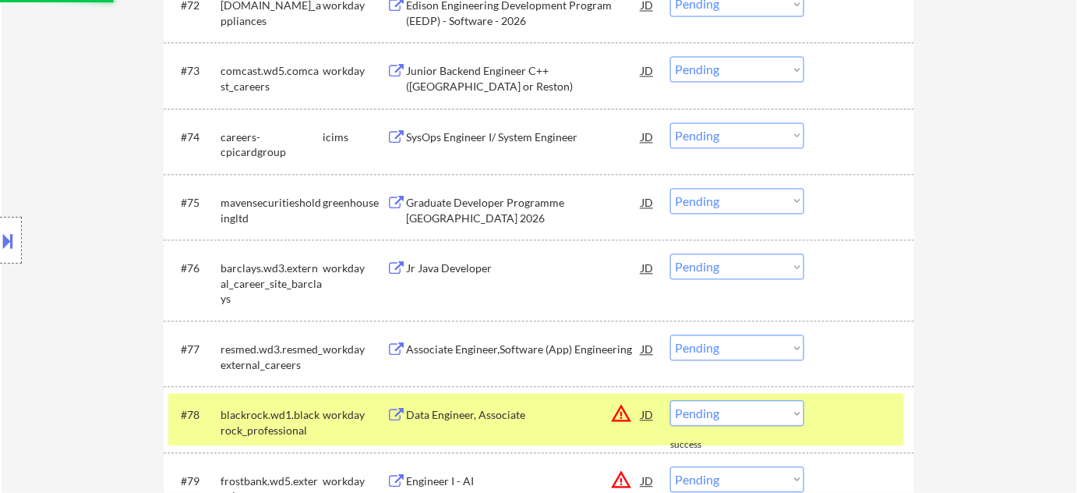
click at [419, 263] on div "Jr Java Developer" at bounding box center [523, 268] width 235 height 16
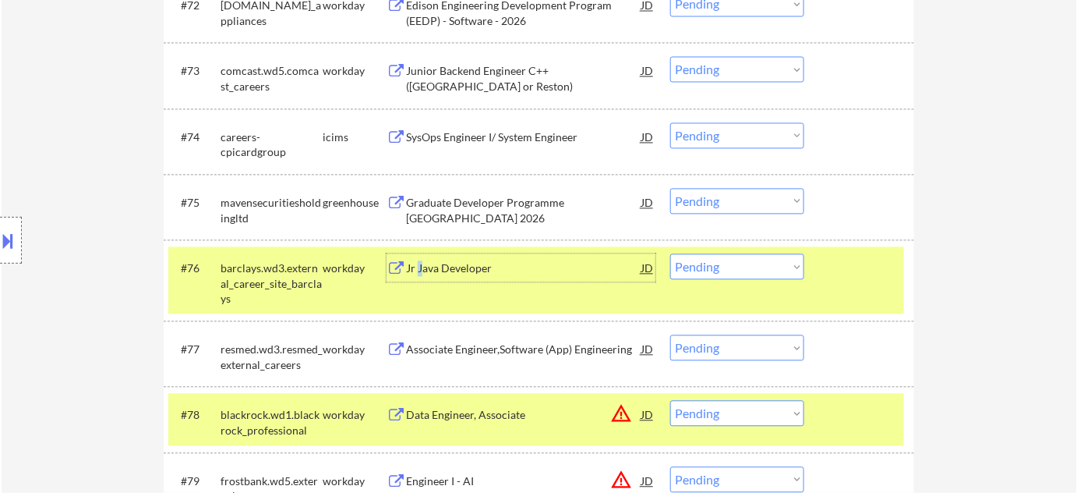
click at [724, 270] on select "Choose an option... Pending Applied Excluded (Questions) Excluded (Expired) Exc…" at bounding box center [737, 266] width 134 height 26
click at [670, 253] on select "Choose an option... Pending Applied Excluded (Questions) Excluded (Expired) Exc…" at bounding box center [737, 266] width 134 height 26
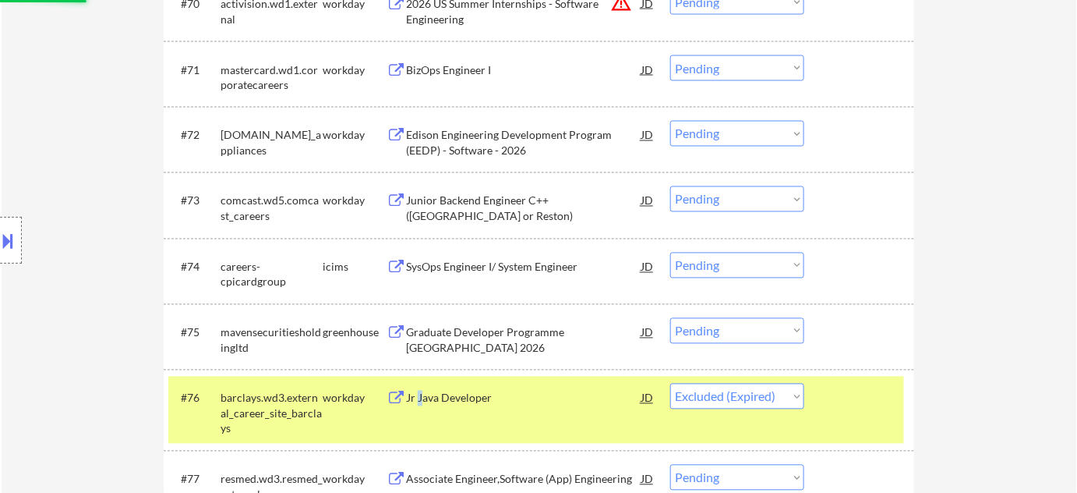
scroll to position [4729, 0]
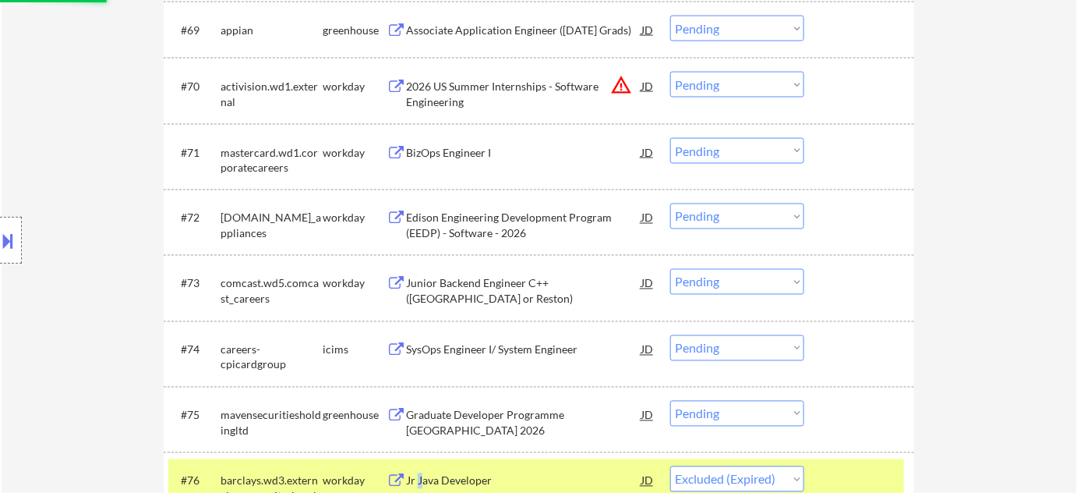
select select ""pending""
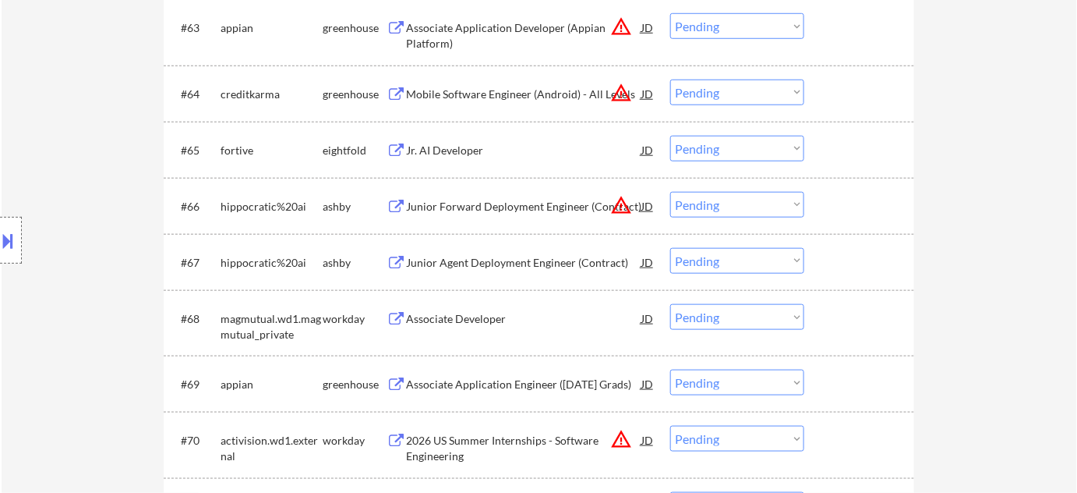
scroll to position [4163, 0]
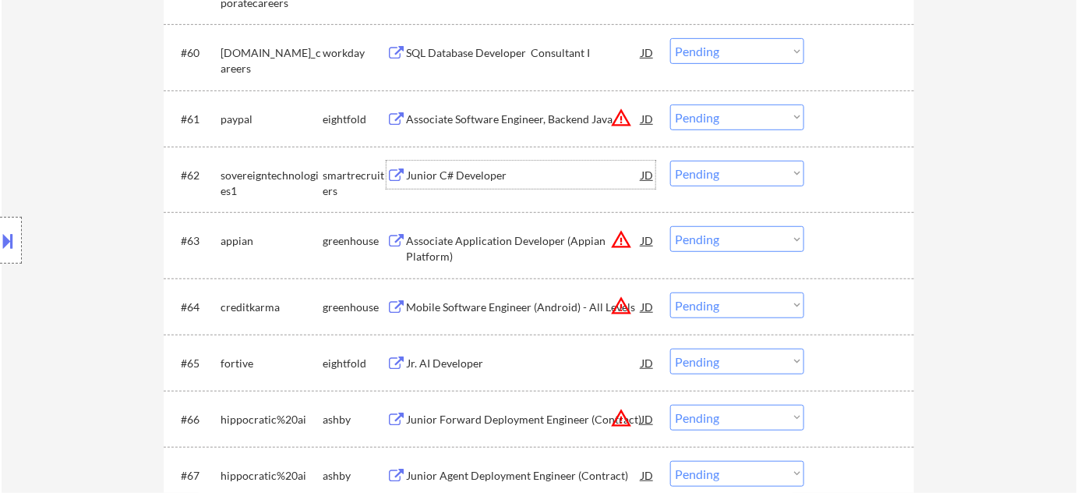
click at [469, 176] on div "Junior C# Developer" at bounding box center [523, 176] width 235 height 16
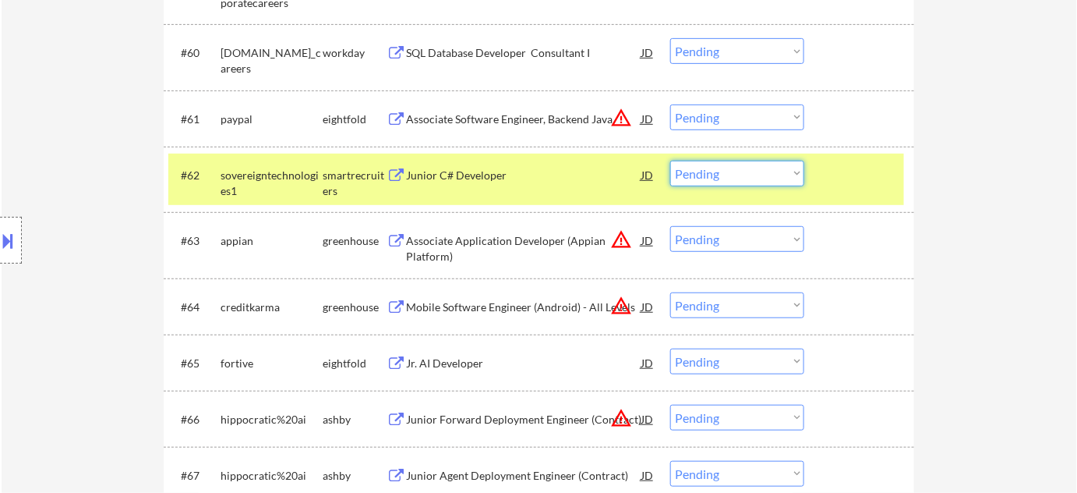
click at [750, 172] on select "Choose an option... Pending Applied Excluded (Questions) Excluded (Expired) Exc…" at bounding box center [737, 174] width 134 height 26
click at [670, 161] on select "Choose an option... Pending Applied Excluded (Questions) Excluded (Expired) Exc…" at bounding box center [737, 174] width 134 height 26
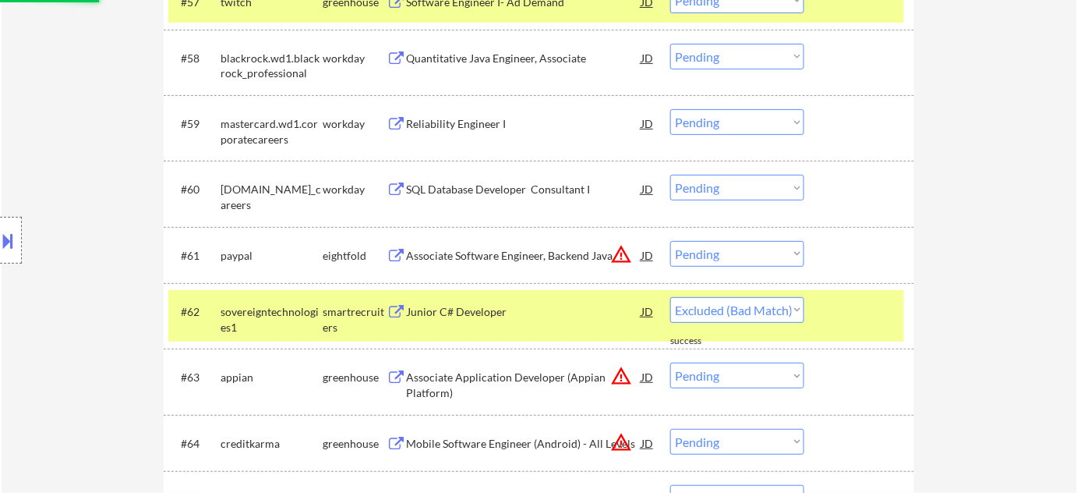
scroll to position [3950, 0]
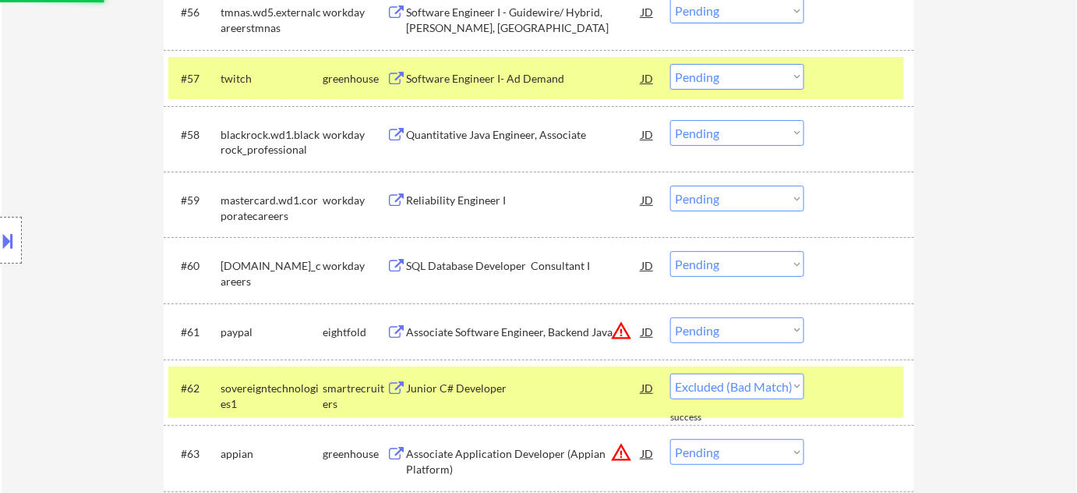
select select ""pending""
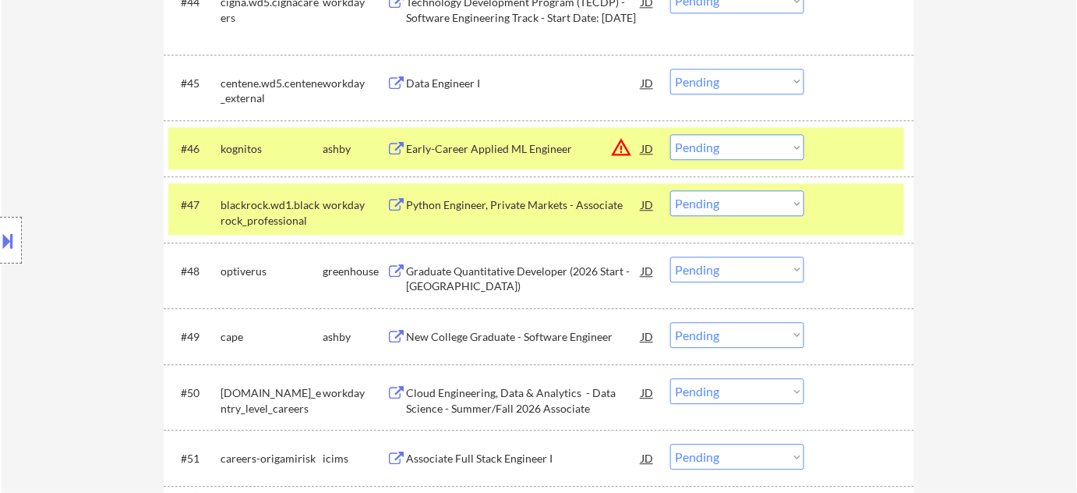
scroll to position [3170, 0]
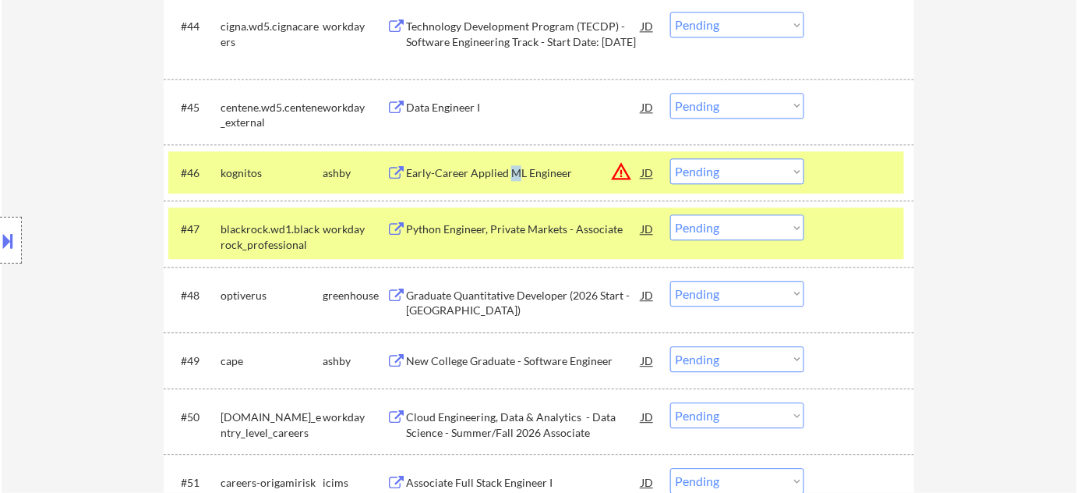
click at [513, 176] on div "Early-Career Applied ML Engineer" at bounding box center [523, 173] width 235 height 16
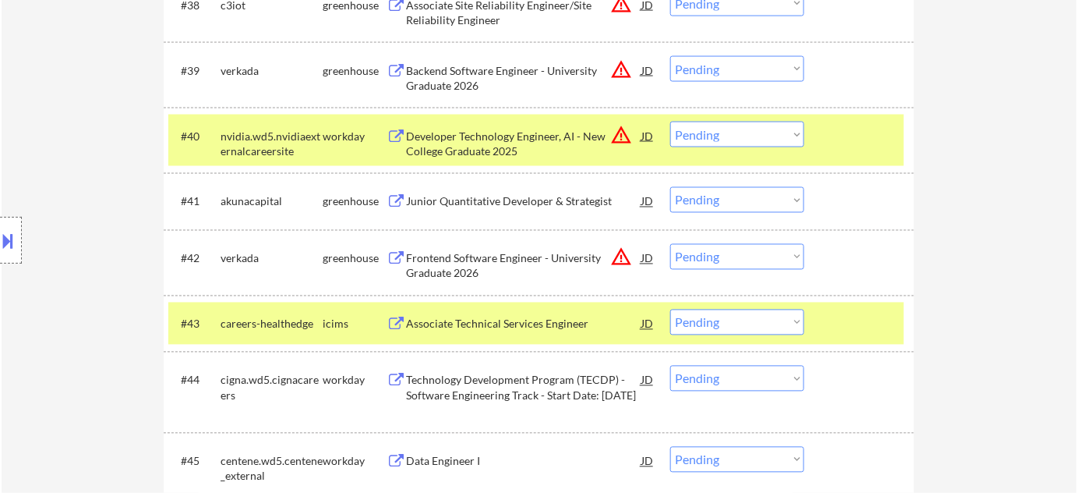
scroll to position [2674, 0]
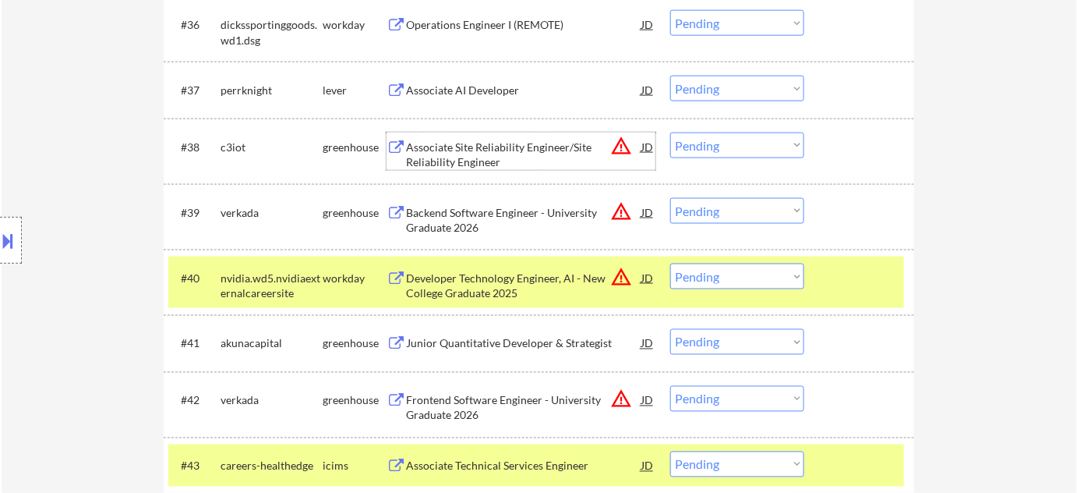
click at [433, 157] on div "Associate Site Reliability Engineer/Site Reliability Engineer" at bounding box center [523, 155] width 235 height 30
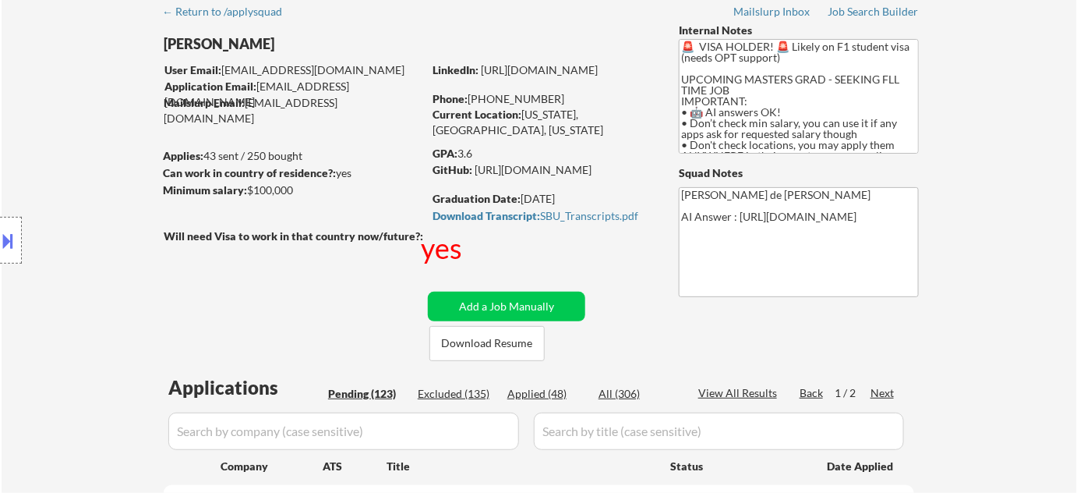
scroll to position [52, 0]
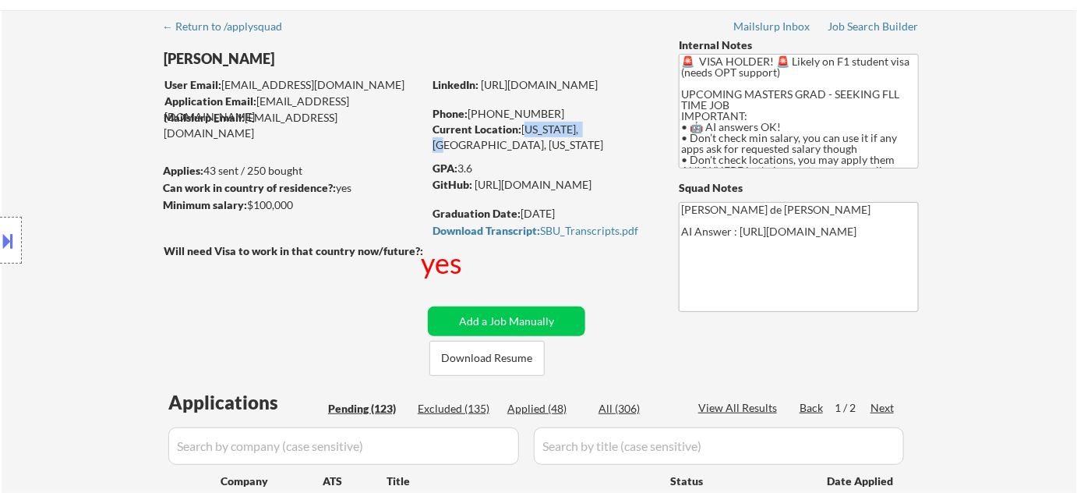
drag, startPoint x: 525, startPoint y: 124, endPoint x: 590, endPoint y: 130, distance: 65.8
click at [590, 130] on div "Current Location: New York, USA, New York" at bounding box center [543, 137] width 221 height 30
copy div "New York, USA"
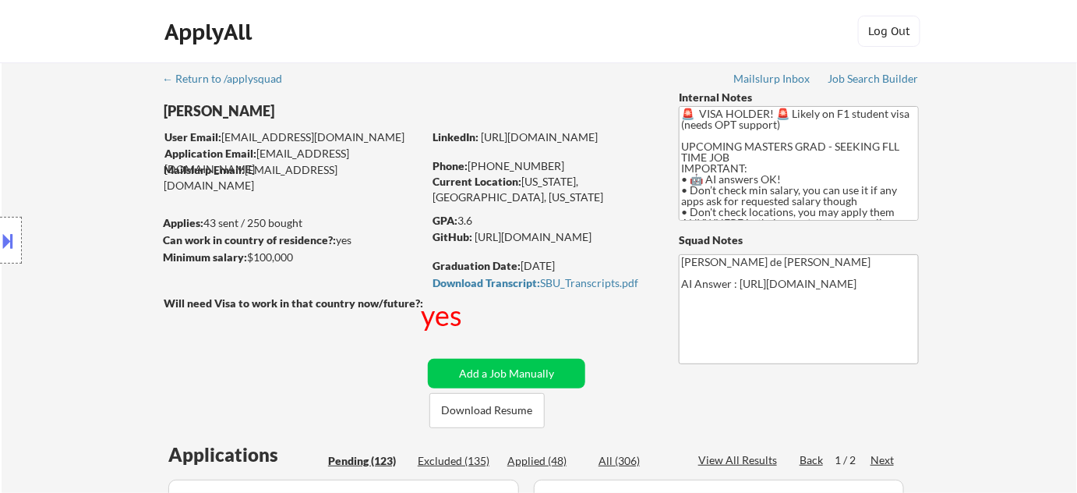
scroll to position [2575, 0]
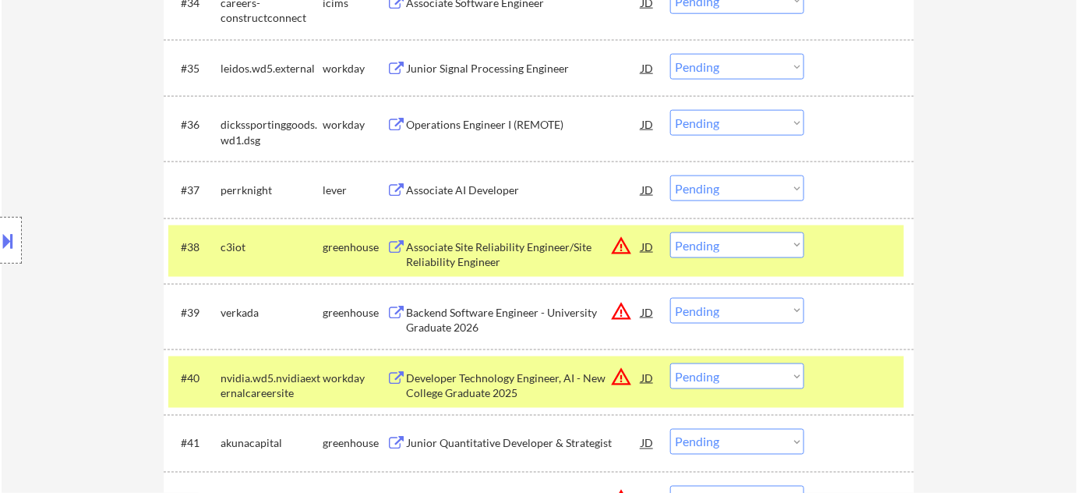
click at [727, 246] on select "Choose an option... Pending Applied Excluded (Questions) Excluded (Expired) Exc…" at bounding box center [737, 245] width 134 height 26
click at [670, 232] on select "Choose an option... Pending Applied Excluded (Questions) Excluded (Expired) Exc…" at bounding box center [737, 245] width 134 height 26
select select ""pending""
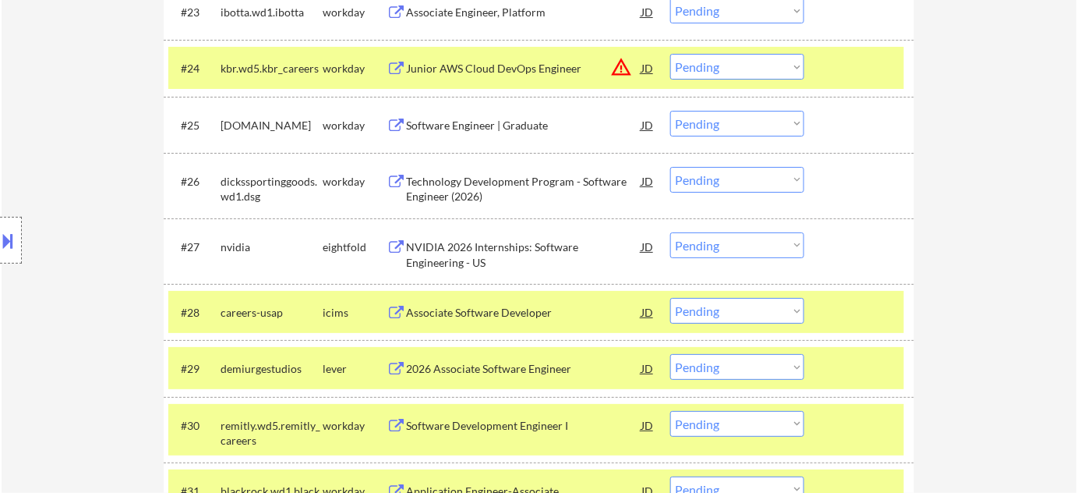
scroll to position [1866, 0]
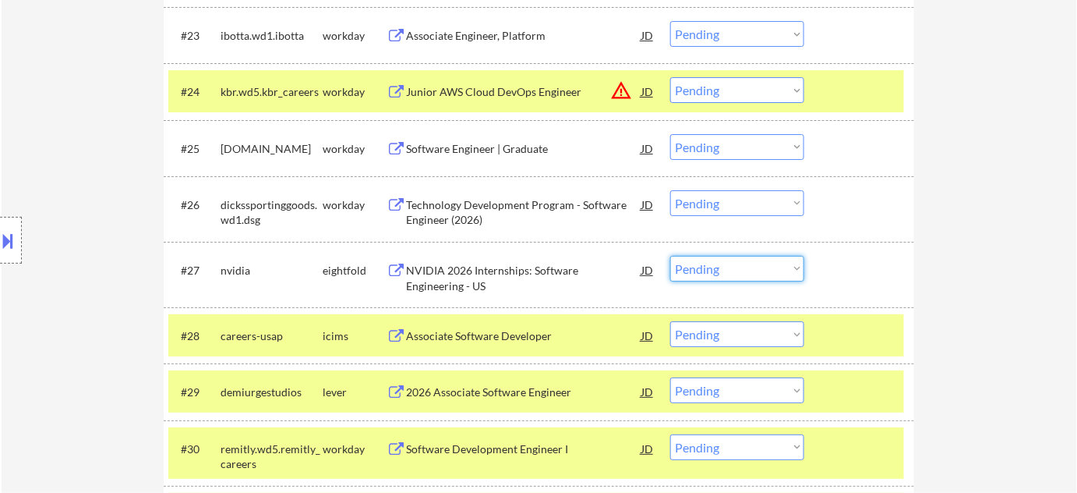
click at [765, 265] on select "Choose an option... Pending Applied Excluded (Questions) Excluded (Expired) Exc…" at bounding box center [737, 269] width 134 height 26
click at [670, 256] on select "Choose an option... Pending Applied Excluded (Questions) Excluded (Expired) Exc…" at bounding box center [737, 269] width 134 height 26
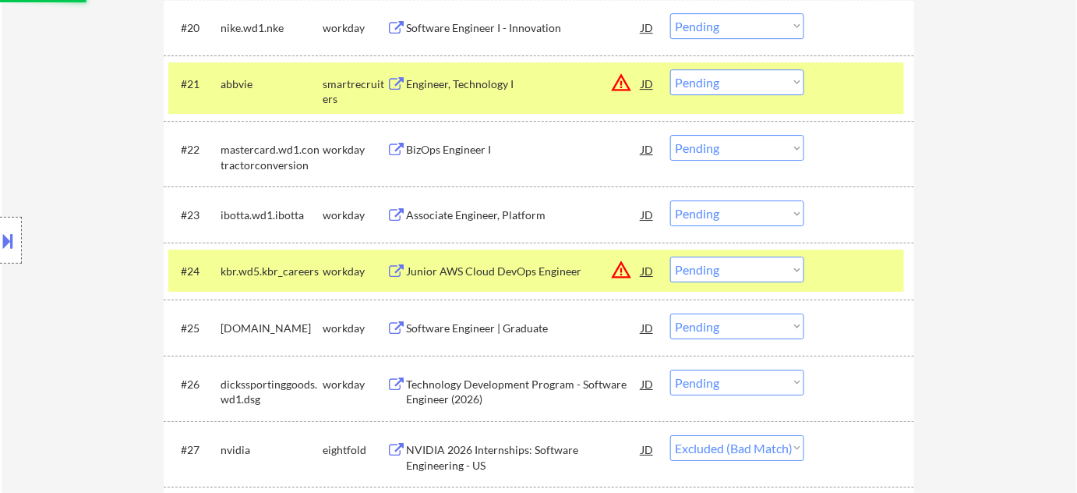
scroll to position [1653, 0]
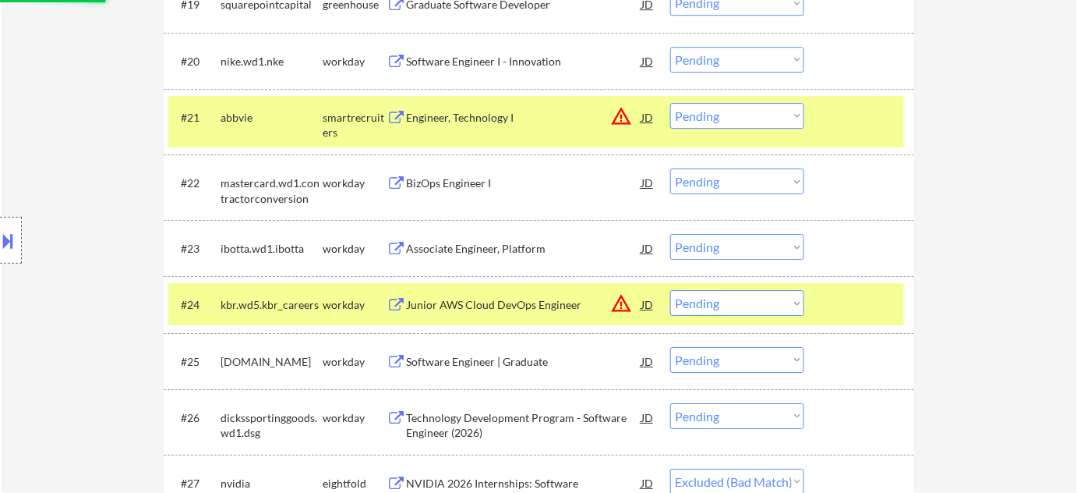
select select ""pending""
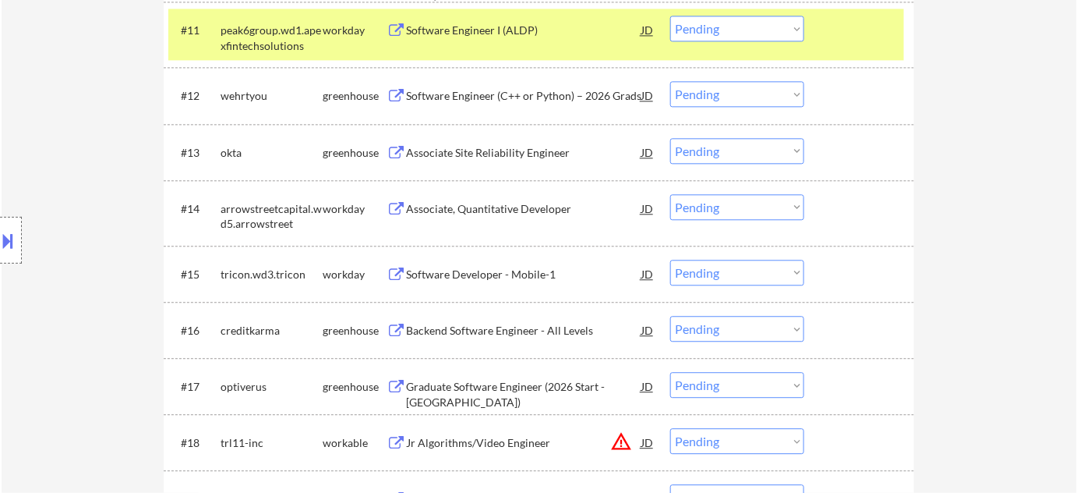
scroll to position [1087, 0]
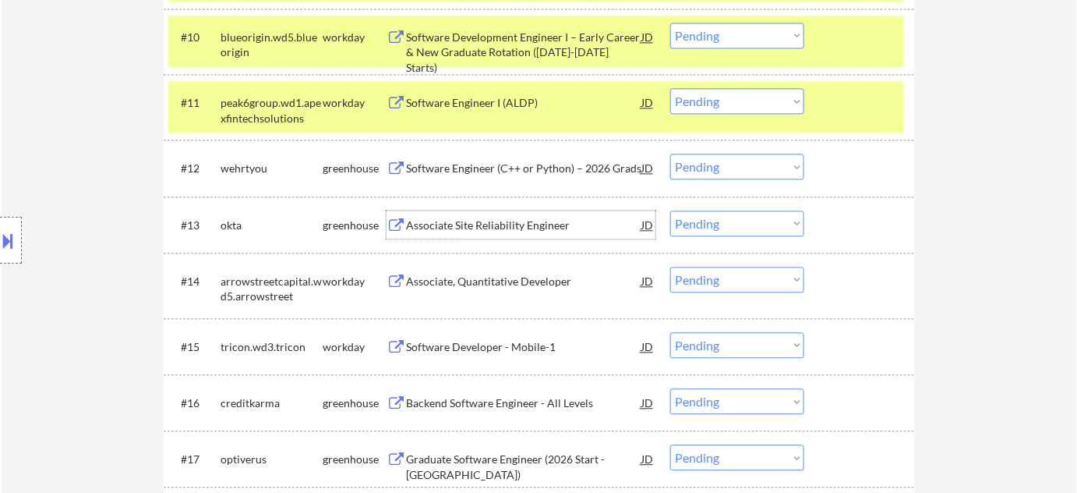
click at [486, 227] on div "Associate Site Reliability Engineer" at bounding box center [523, 225] width 235 height 16
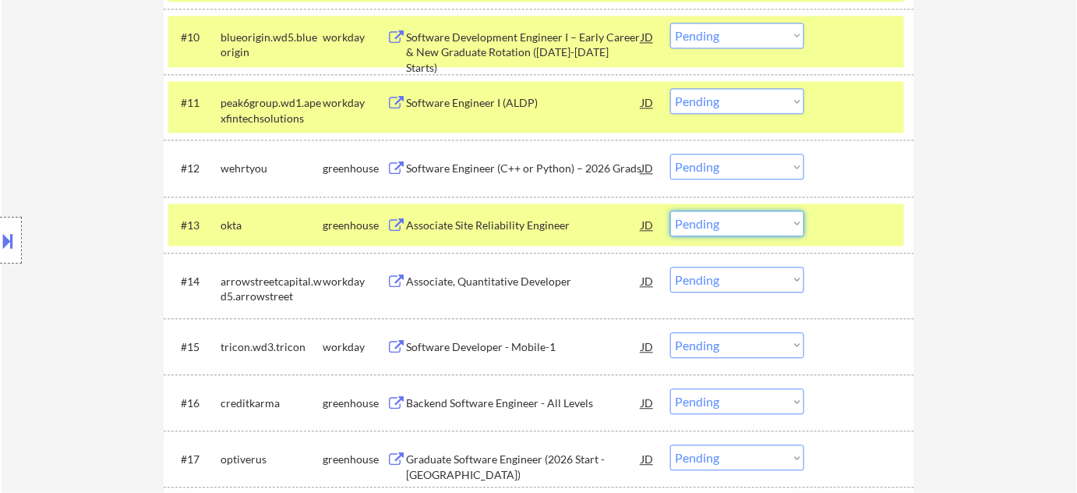
click at [742, 229] on select "Choose an option... Pending Applied Excluded (Questions) Excluded (Expired) Exc…" at bounding box center [737, 223] width 134 height 26
click at [670, 210] on select "Choose an option... Pending Applied Excluded (Questions) Excluded (Expired) Exc…" at bounding box center [737, 223] width 134 height 26
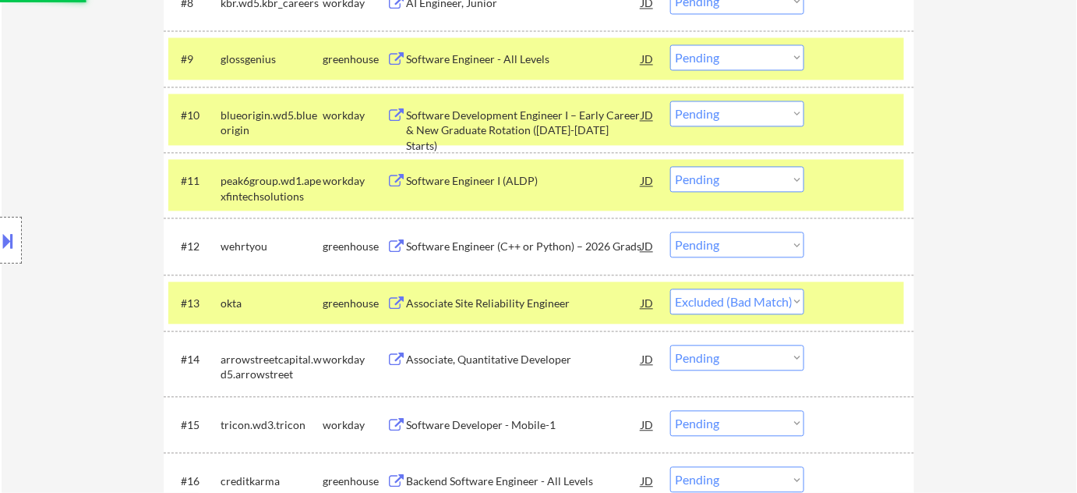
scroll to position [874, 0]
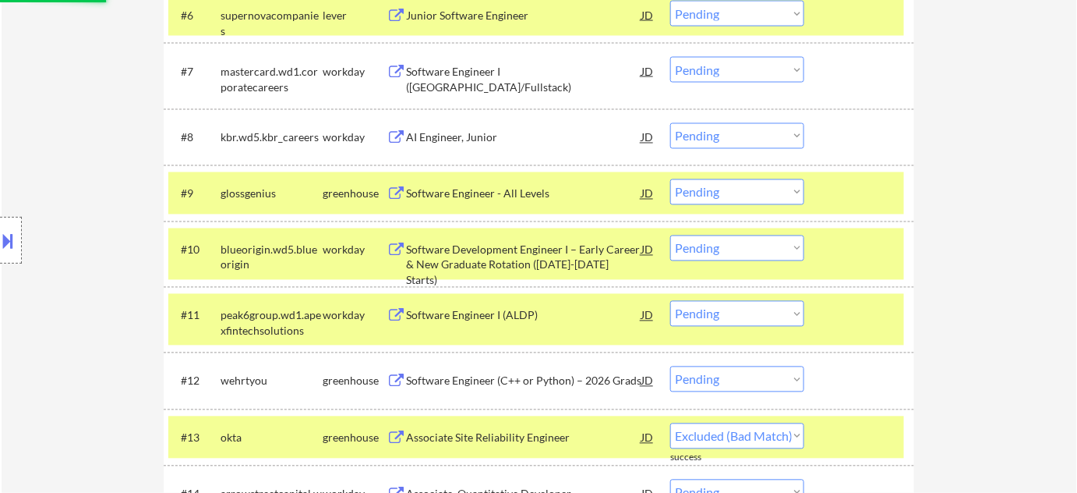
select select ""pending""
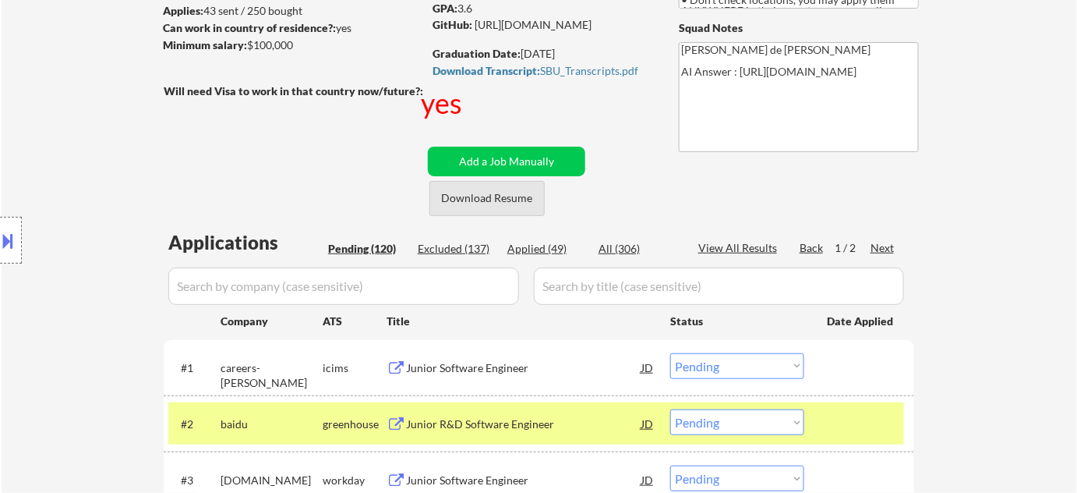
scroll to position [236, 0]
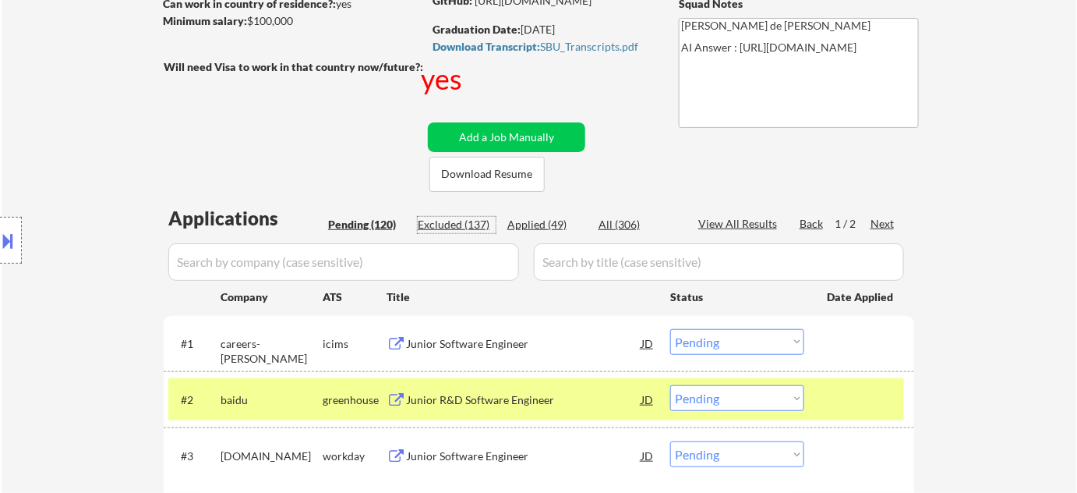
click at [474, 222] on div "Excluded (137)" at bounding box center [457, 225] width 78 height 16
select select ""excluded__expired_""
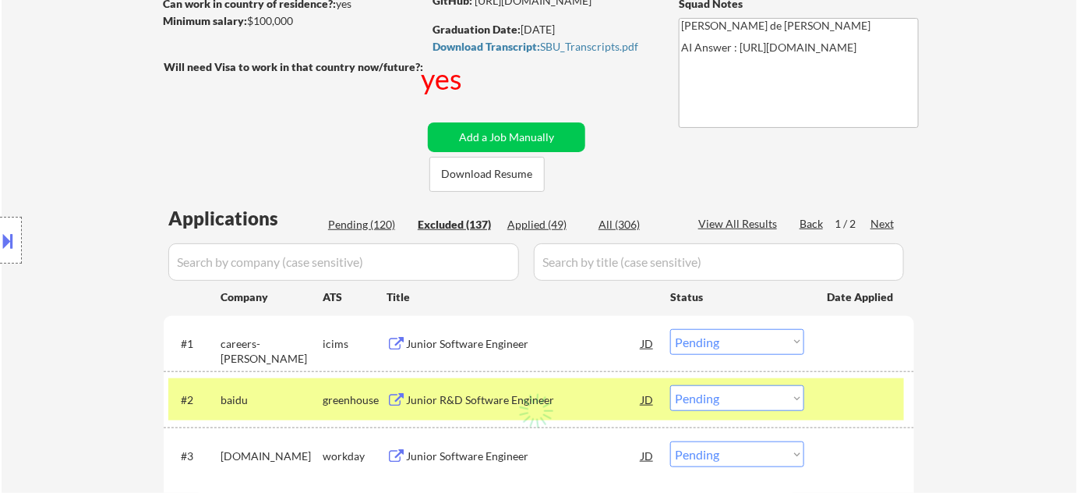
select select ""excluded__expired_""
select select ""excluded__bad_match_""
select select ""excluded__expired_""
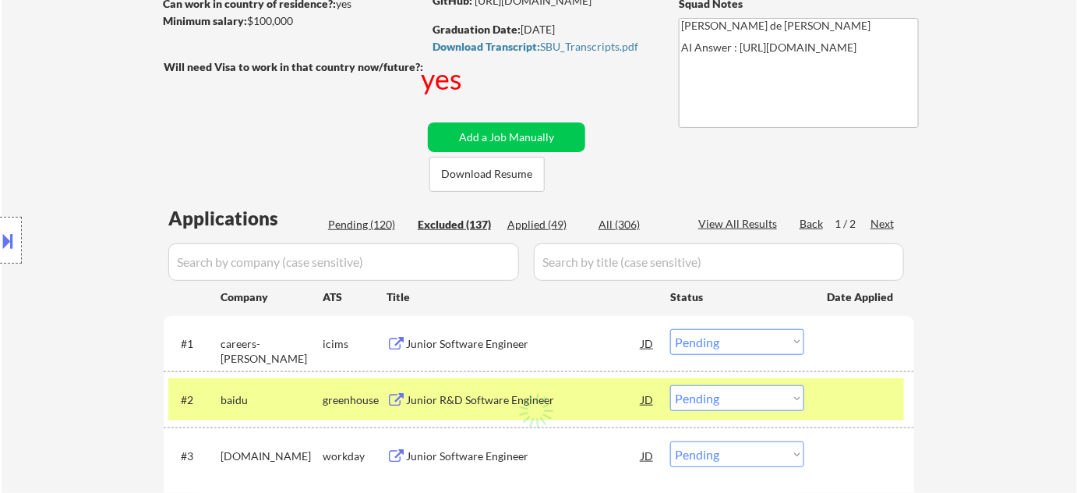
select select ""excluded__bad_match_""
select select ""excluded__expired_""
select select ""excluded__bad_match_""
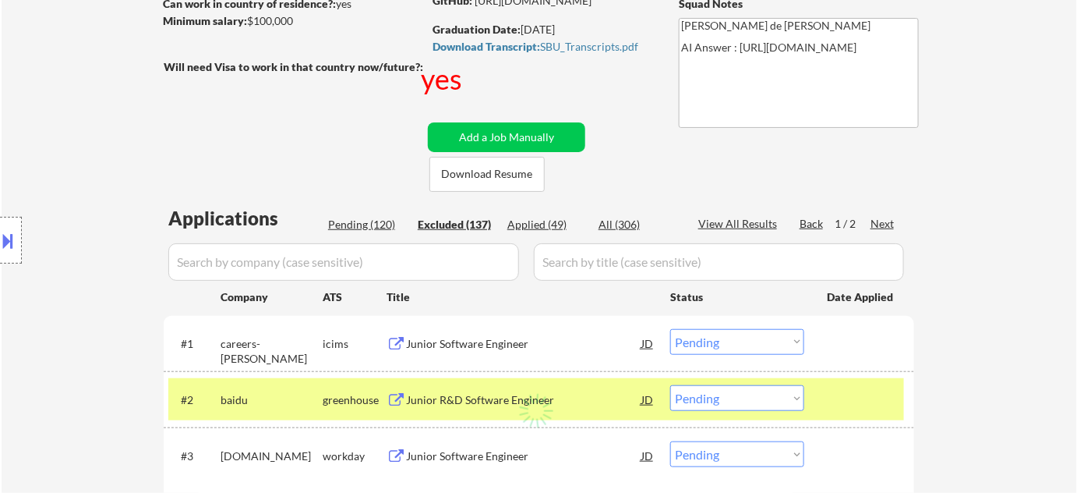
select select ""excluded__bad_match_""
select select ""excluded__expired_""
select select ""excluded__bad_match_""
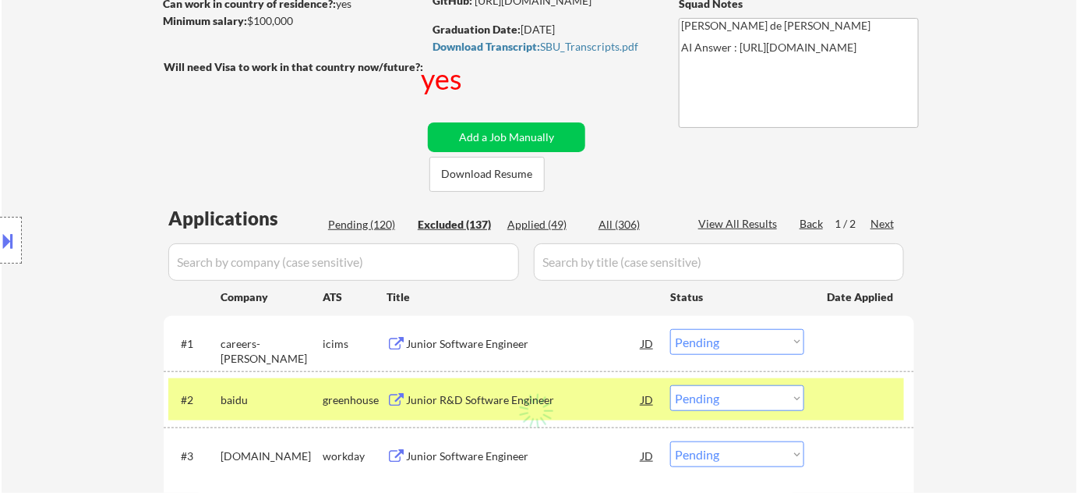
select select ""excluded__bad_match_""
select select ""excluded__expired_""
select select ""excluded__bad_match_""
select select ""excluded__expired_""
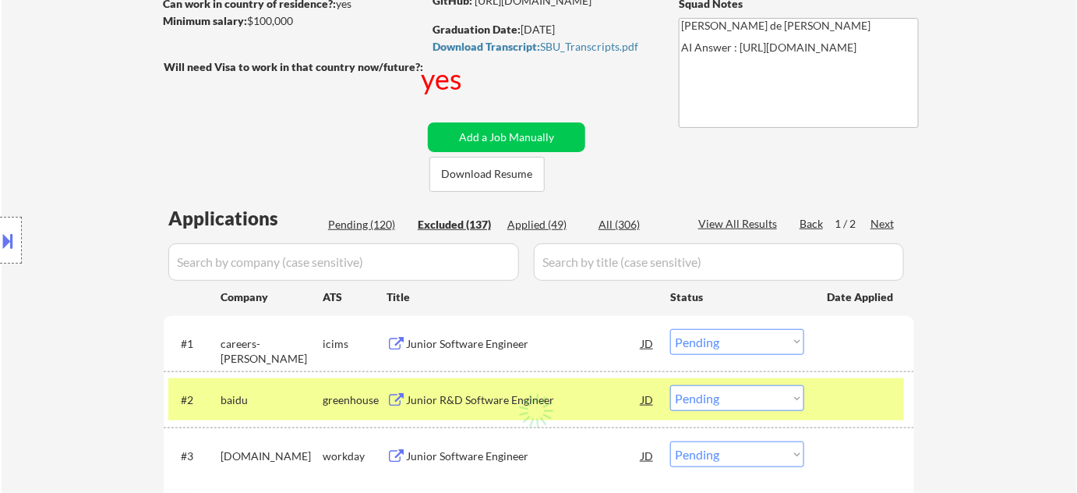
select select ""excluded__expired_""
select select ""excluded__bad_match_""
select select ""excluded__expired_""
select select ""excluded__bad_match_""
select select ""excluded__expired_""
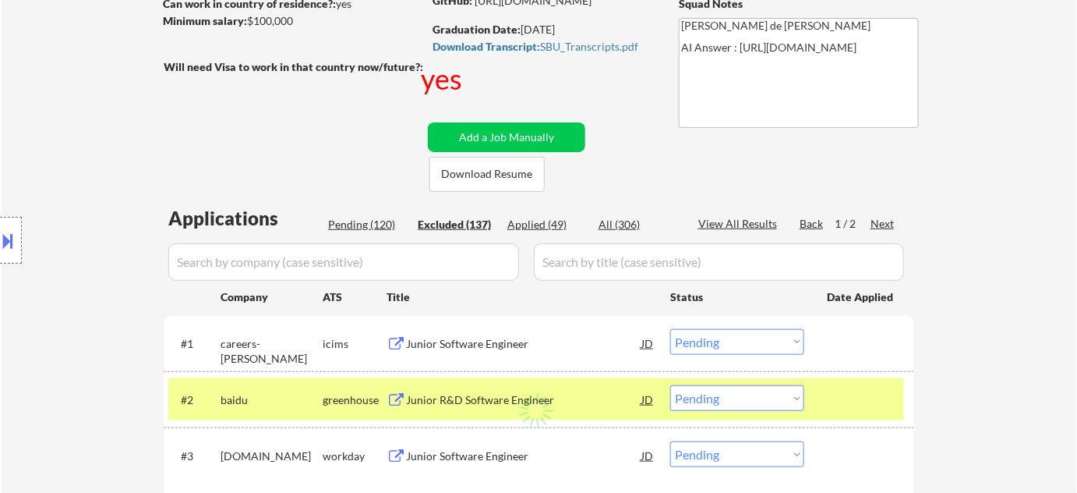
select select ""excluded__bad_match_""
select select ""excluded__expired_""
select select ""excluded__bad_match_""
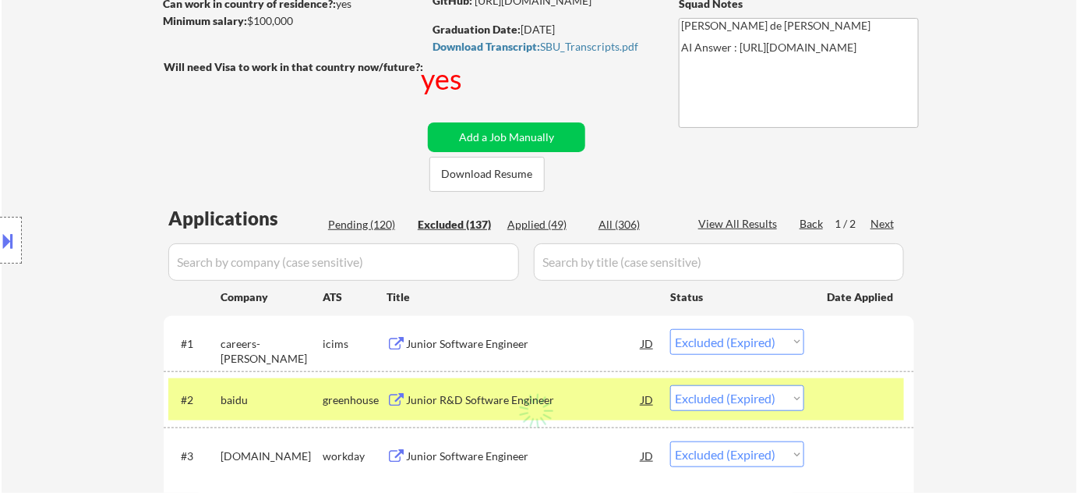
select select ""excluded__bad_match_""
select select ""excluded__expired_""
select select ""excluded__bad_match_""
select select ""excluded__expired_""
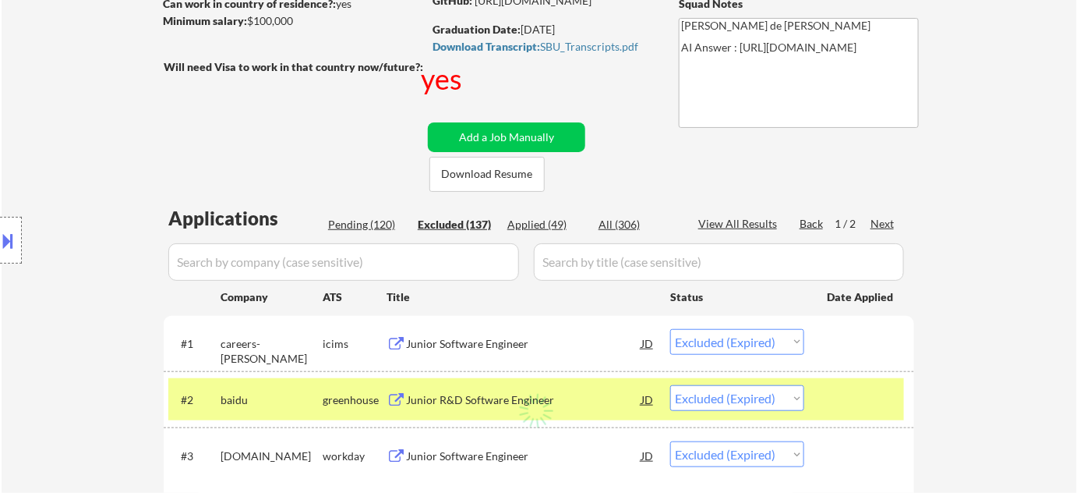
select select ""excluded__expired_""
select select ""excluded__bad_match_""
select select ""excluded__other_""
select select ""excluded__bad_match_""
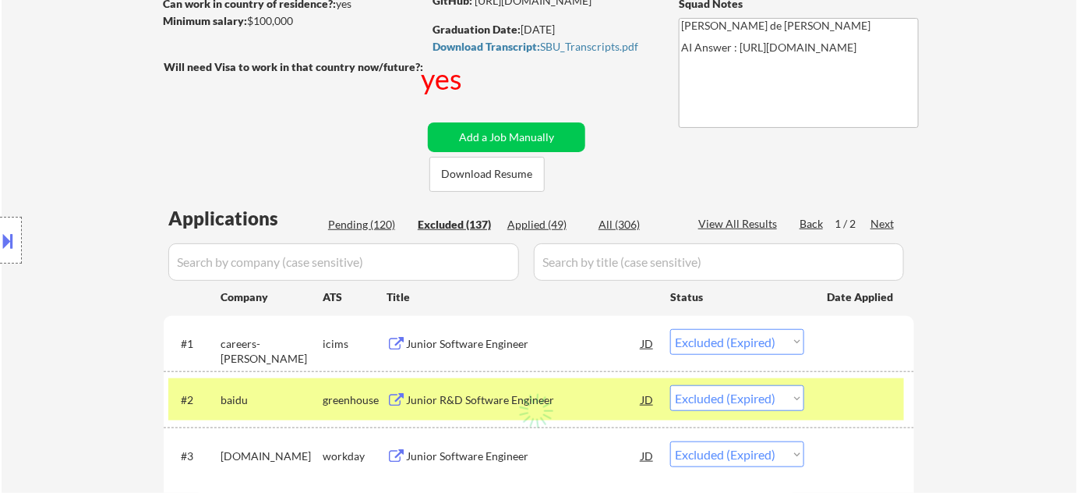
select select ""excluded__expired_""
select select ""excluded__bad_match_""
select select ""excluded__expired_""
select select ""excluded__bad_match_""
select select ""excluded__expired_""
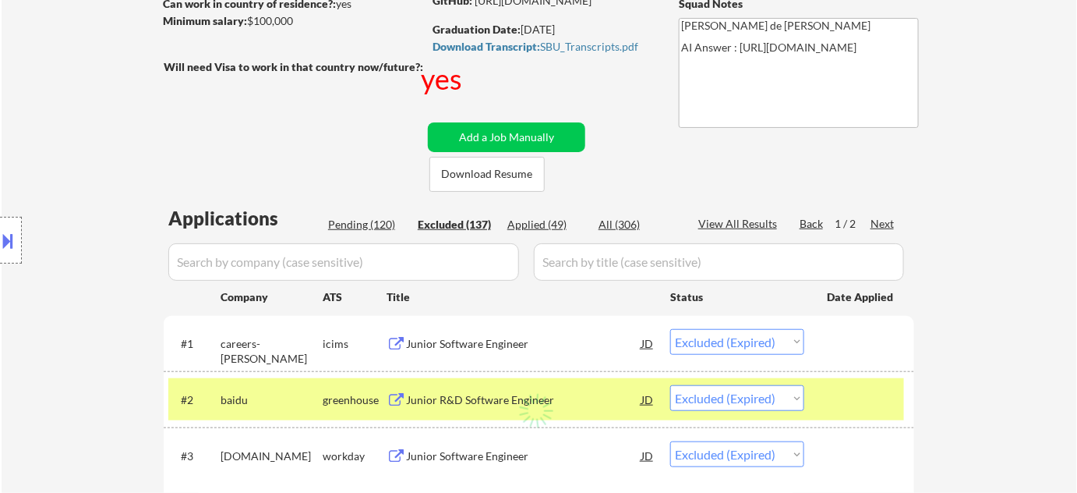
select select ""excluded__expired_""
select select ""excluded__bad_match_""
select select ""excluded__expired_""
select select ""excluded__bad_match_""
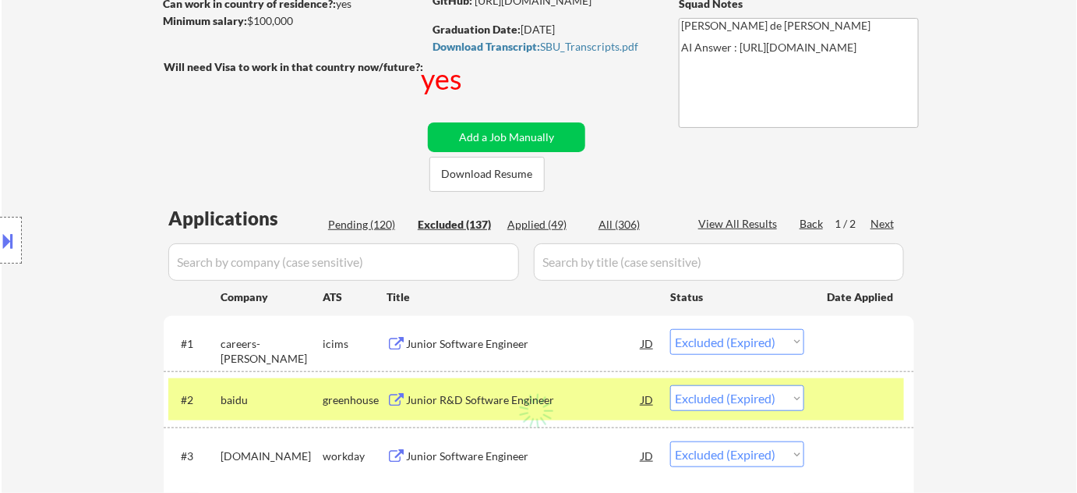
select select ""excluded__expired_""
select select ""excluded__bad_match_""
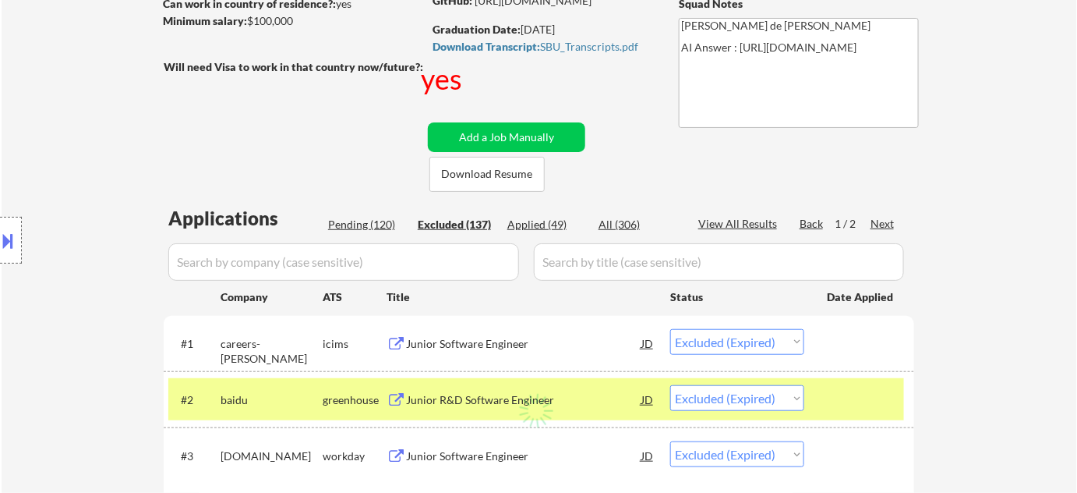
select select ""excluded""
select select ""excluded__bad_match_""
select select ""excluded__expired_""
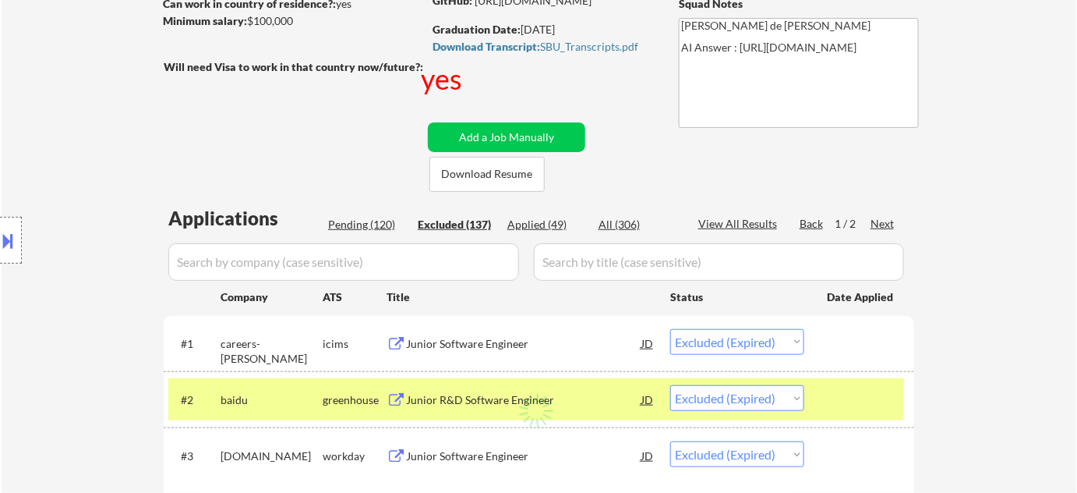
select select ""excluded__expired_""
select select ""excluded__bad_match_""
select select ""excluded__expired_""
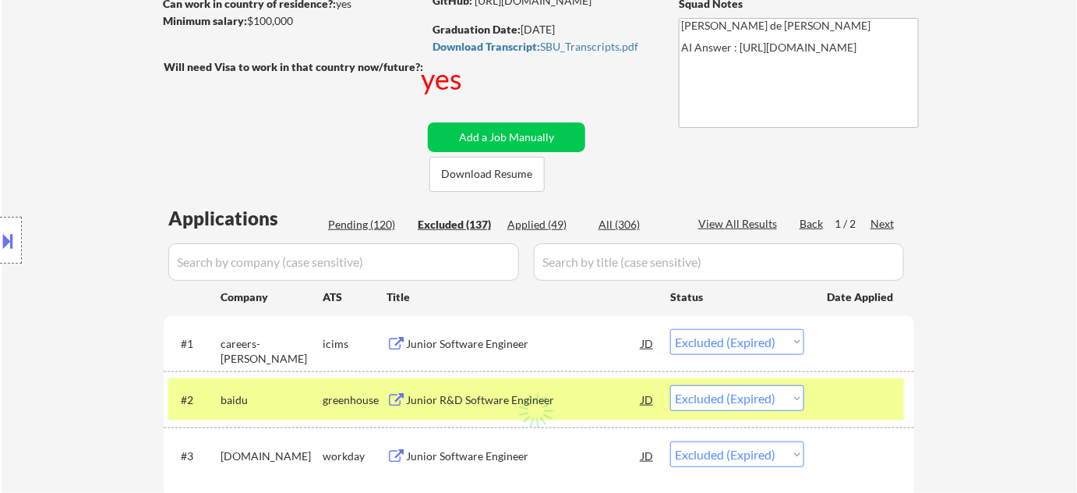
select select ""excluded__bad_match_""
select select ""excluded__expired_""
select select ""excluded__bad_match_""
select select ""excluded__expired_""
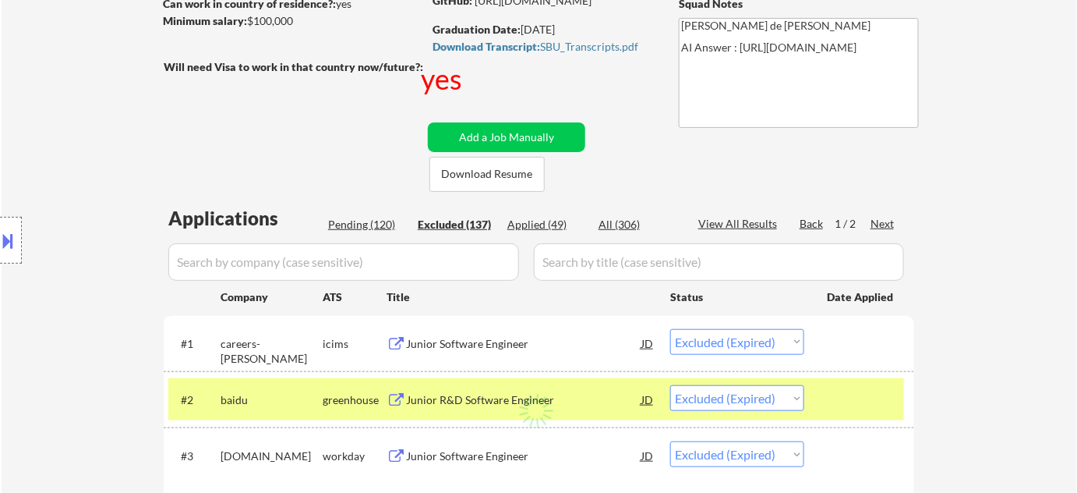
select select ""excluded__bad_match_""
select select ""excluded""
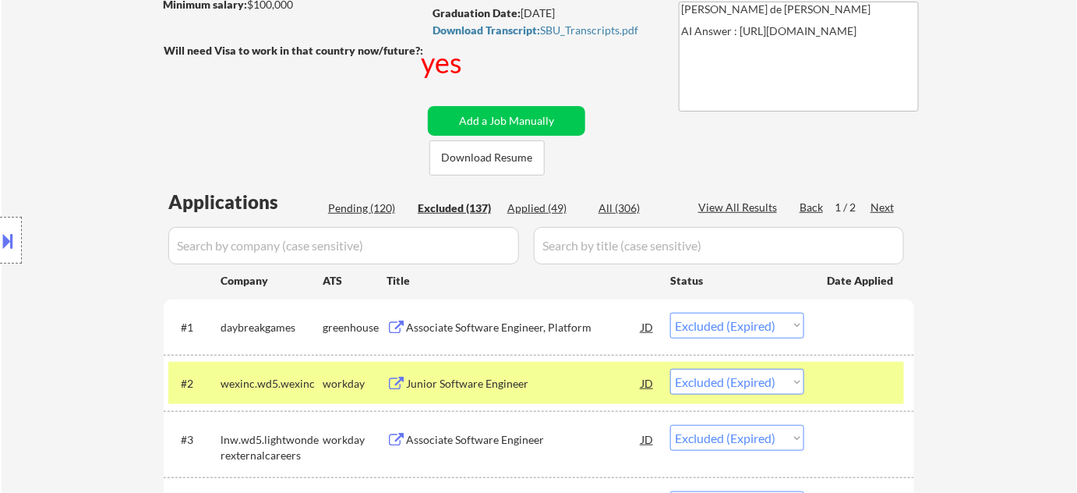
scroll to position [243, 0]
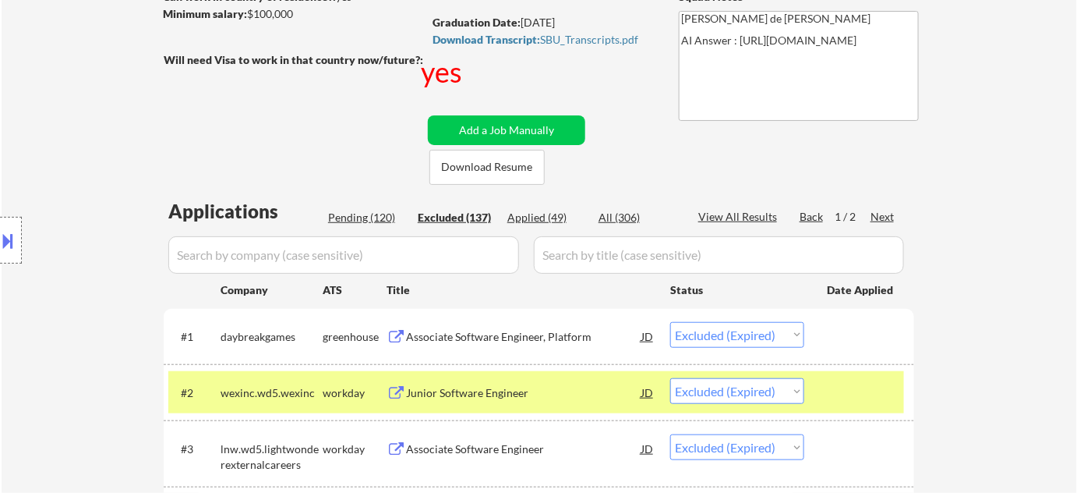
click at [388, 222] on div "Pending (120)" at bounding box center [367, 218] width 78 height 16
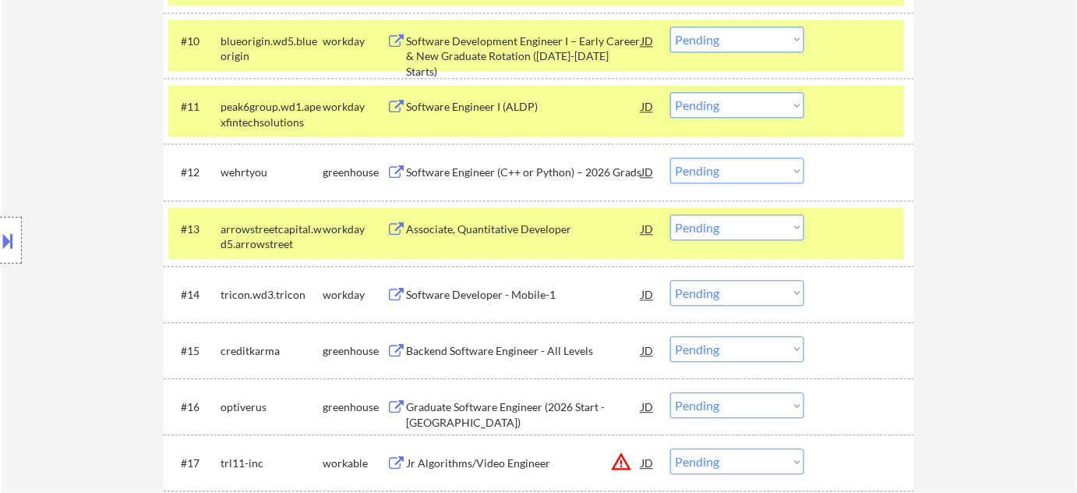
scroll to position [1094, 0]
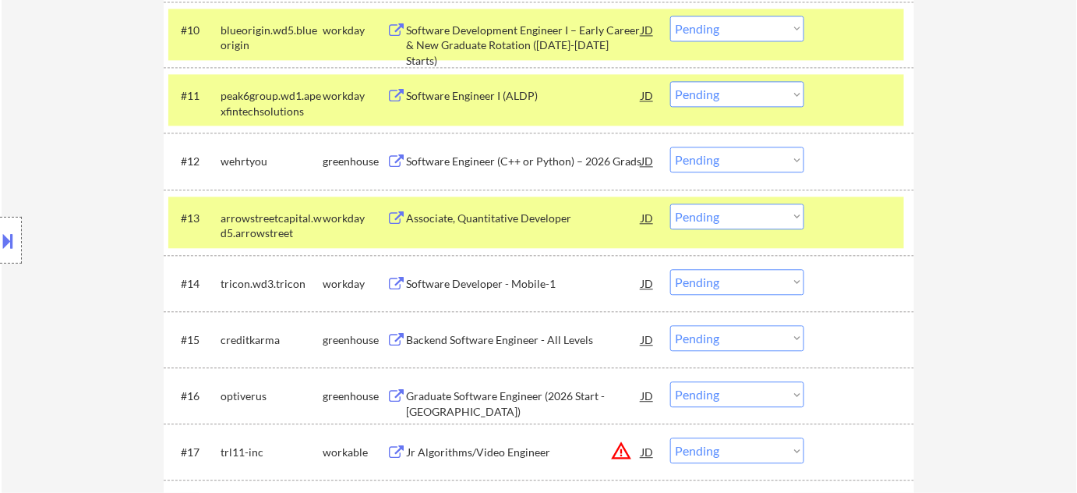
click at [483, 285] on div "Software Developer - Mobile-1" at bounding box center [523, 284] width 235 height 16
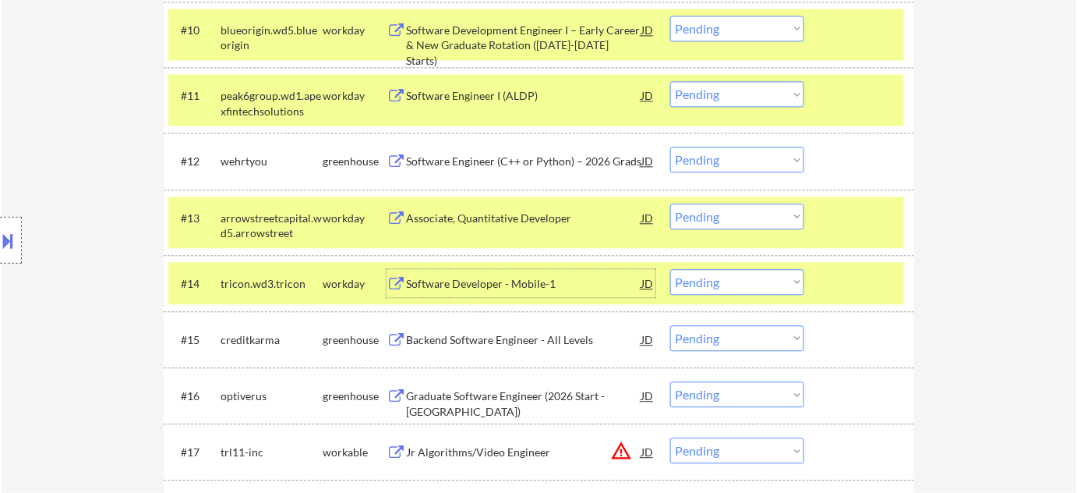
click at [706, 282] on select "Choose an option... Pending Applied Excluded (Questions) Excluded (Expired) Exc…" at bounding box center [737, 282] width 134 height 26
click at [670, 269] on select "Choose an option... Pending Applied Excluded (Questions) Excluded (Expired) Exc…" at bounding box center [737, 282] width 134 height 26
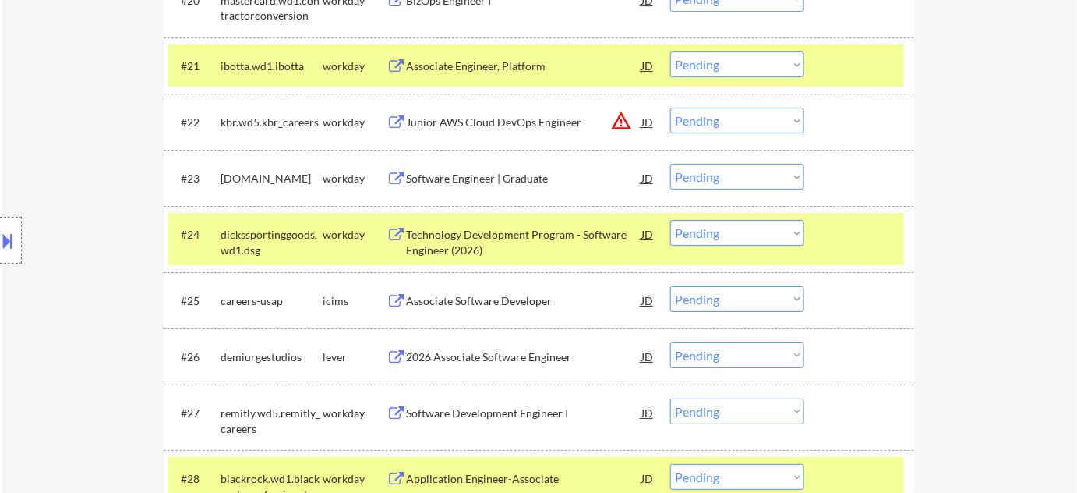
scroll to position [1802, 0]
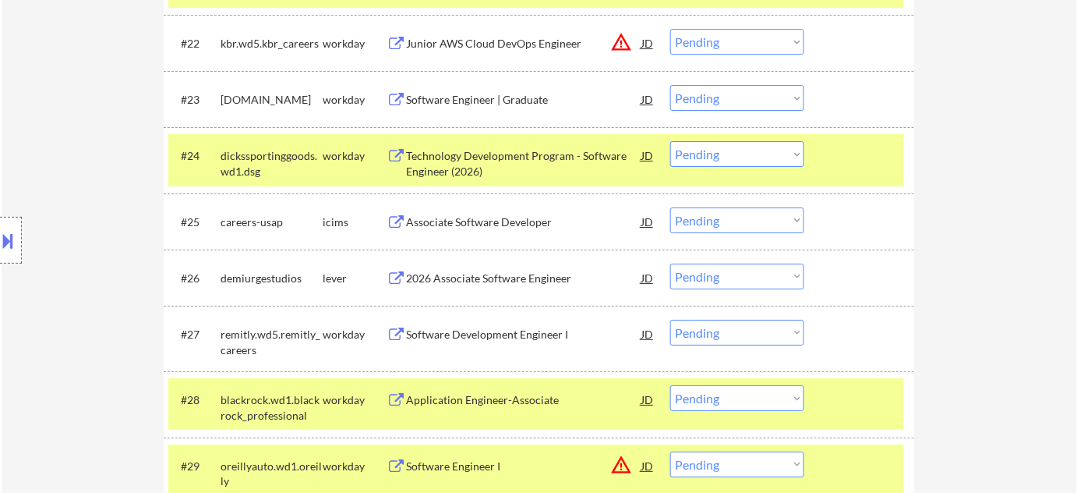
click at [508, 270] on div "2026 Associate Software Engineer" at bounding box center [523, 278] width 235 height 16
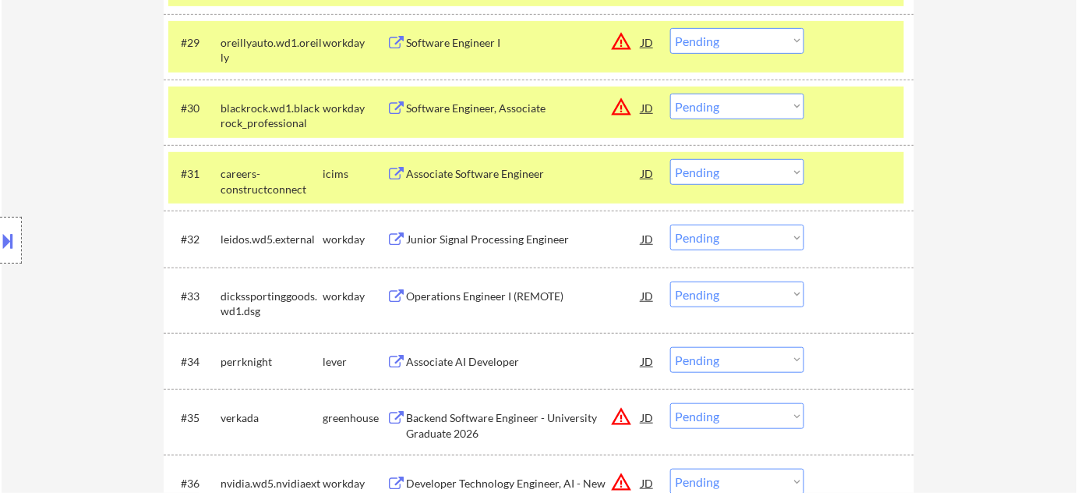
scroll to position [2511, 0]
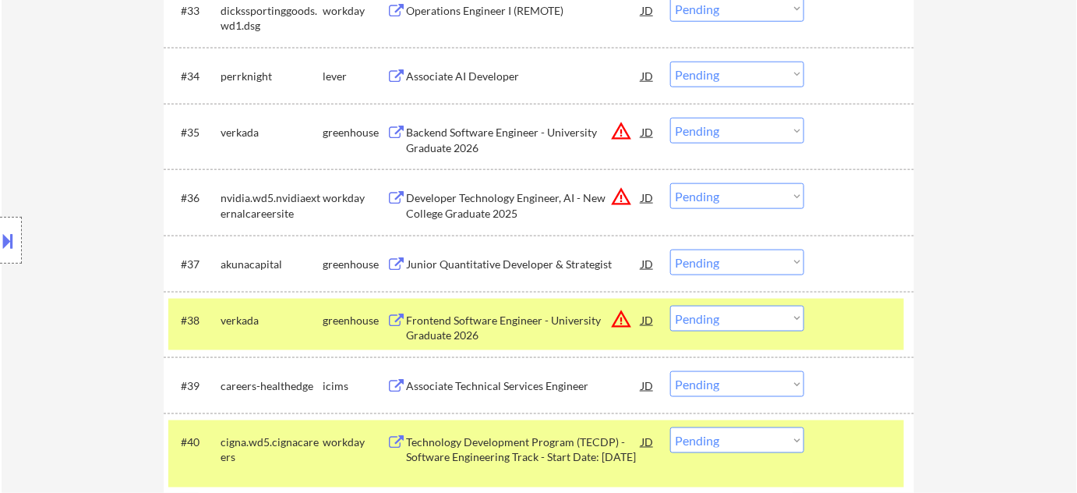
click at [479, 69] on div "Associate AI Developer" at bounding box center [523, 77] width 235 height 16
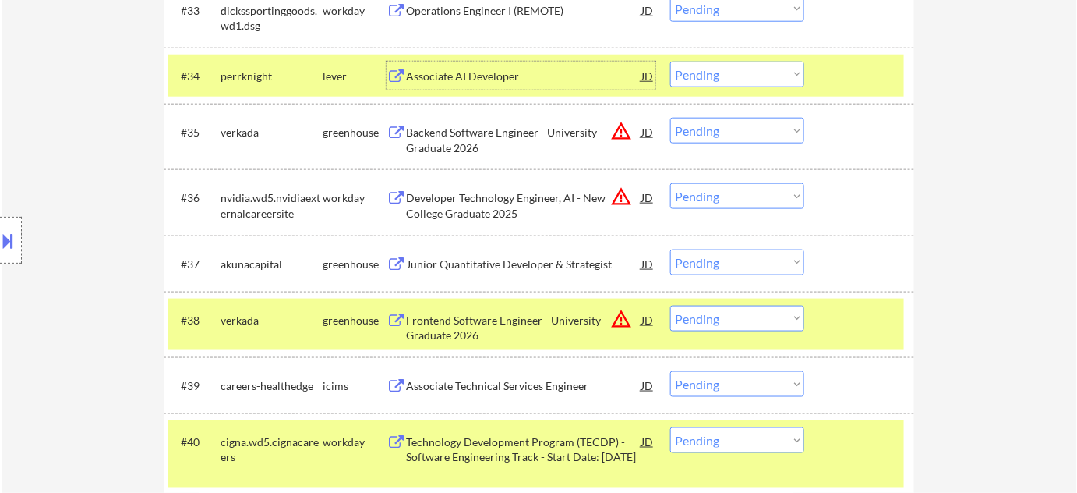
click at [538, 264] on div "Junior Quantitative Developer & Strategist" at bounding box center [523, 264] width 235 height 16
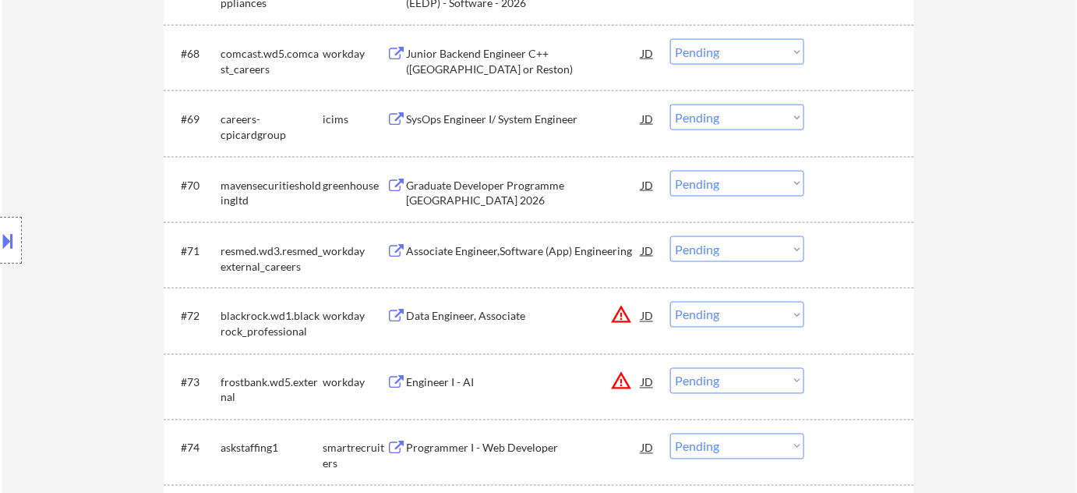
scroll to position [4778, 0]
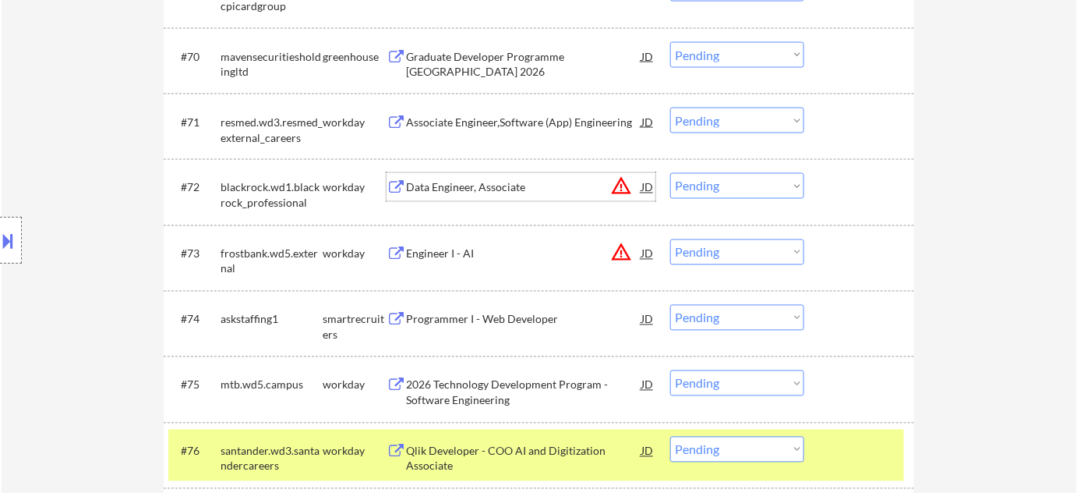
click at [497, 181] on div "Data Engineer, Associate" at bounding box center [523, 188] width 235 height 16
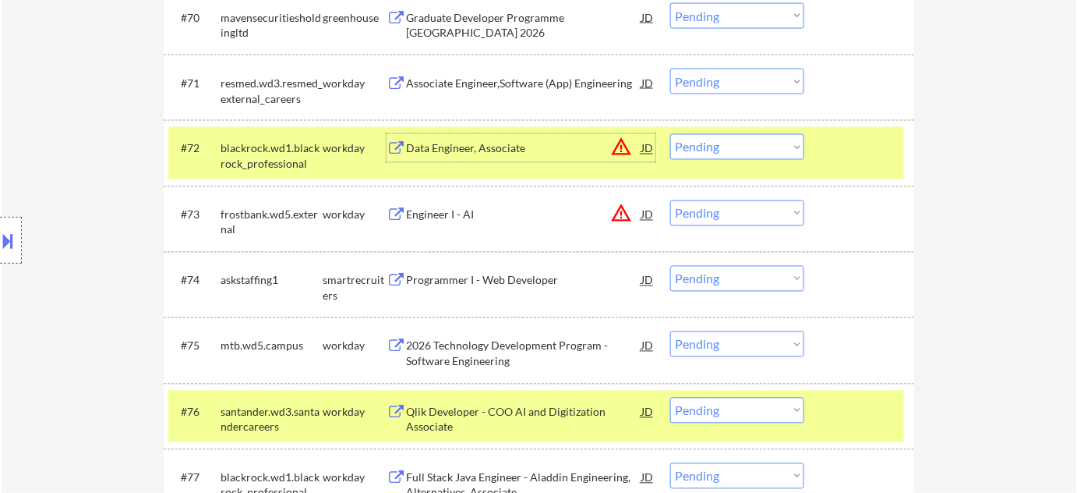
scroll to position [4849, 0]
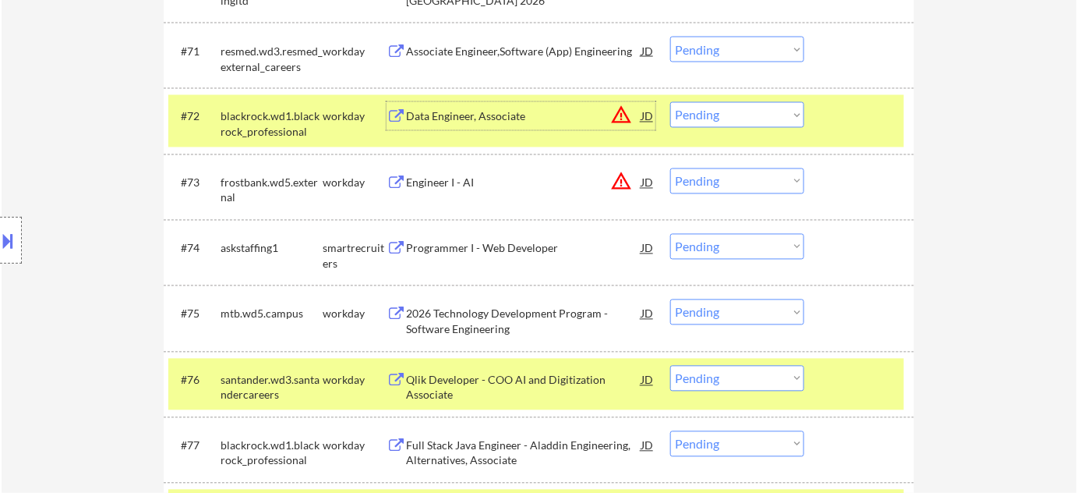
click at [451, 246] on div "Programmer I - Web Developer" at bounding box center [523, 249] width 235 height 16
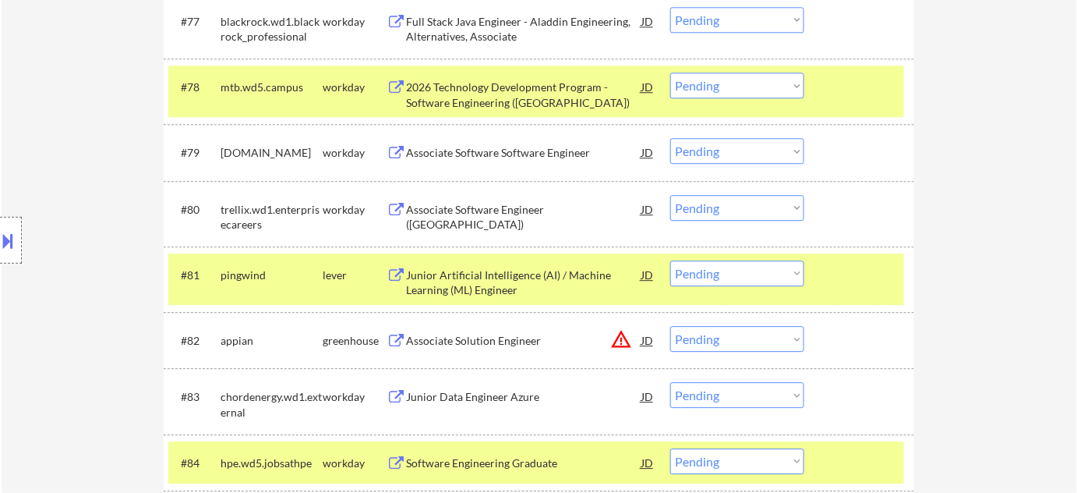
scroll to position [5275, 0]
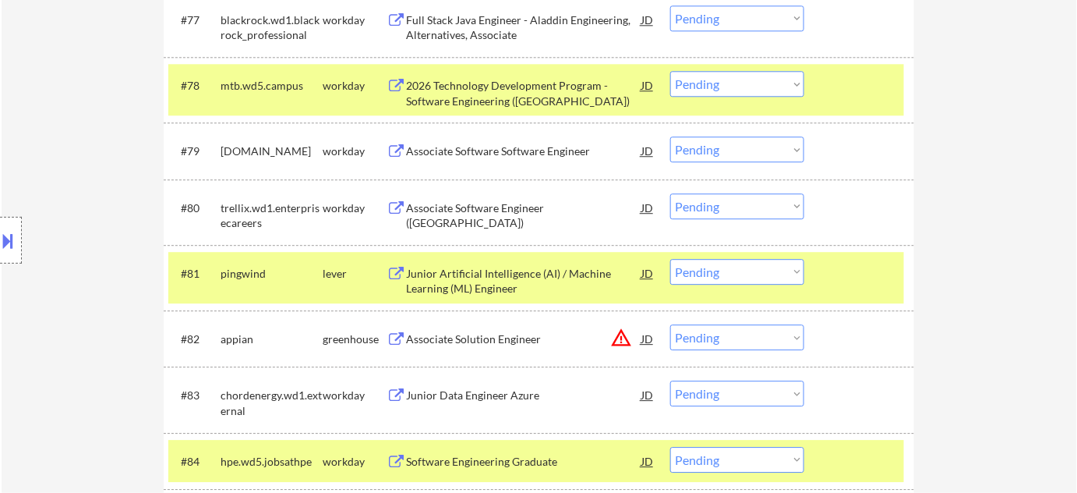
click at [445, 286] on div "Junior Artificial Intelligence (AI) / Machine Learning (ML) Engineer" at bounding box center [523, 281] width 235 height 30
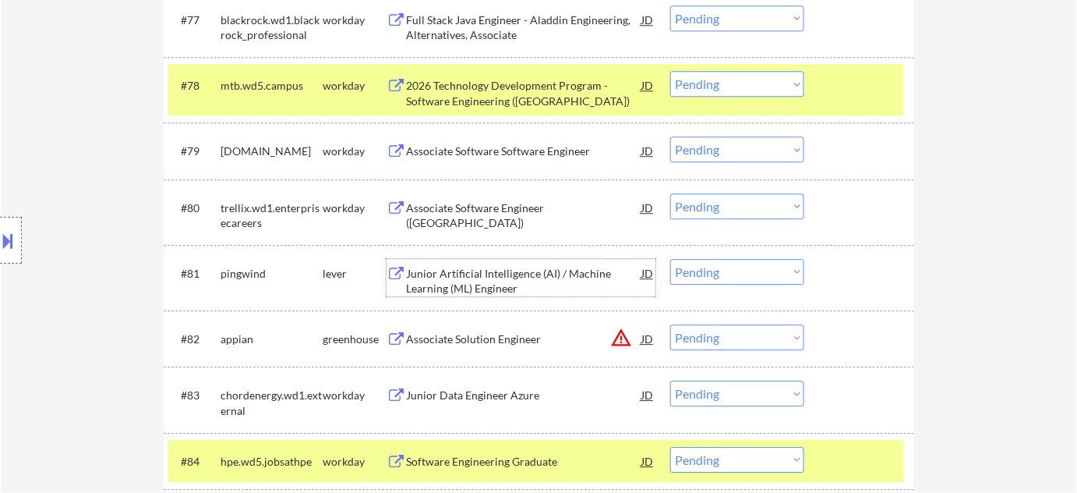
click at [702, 271] on select "Choose an option... Pending Applied Excluded (Questions) Excluded (Expired) Exc…" at bounding box center [737, 272] width 134 height 26
click at [670, 259] on select "Choose an option... Pending Applied Excluded (Questions) Excluded (Expired) Exc…" at bounding box center [737, 272] width 134 height 26
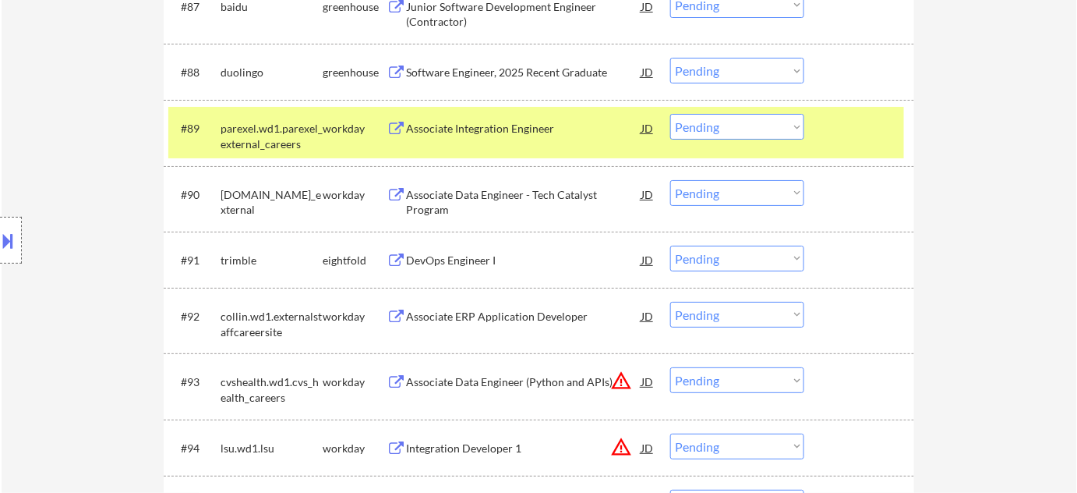
scroll to position [5912, 0]
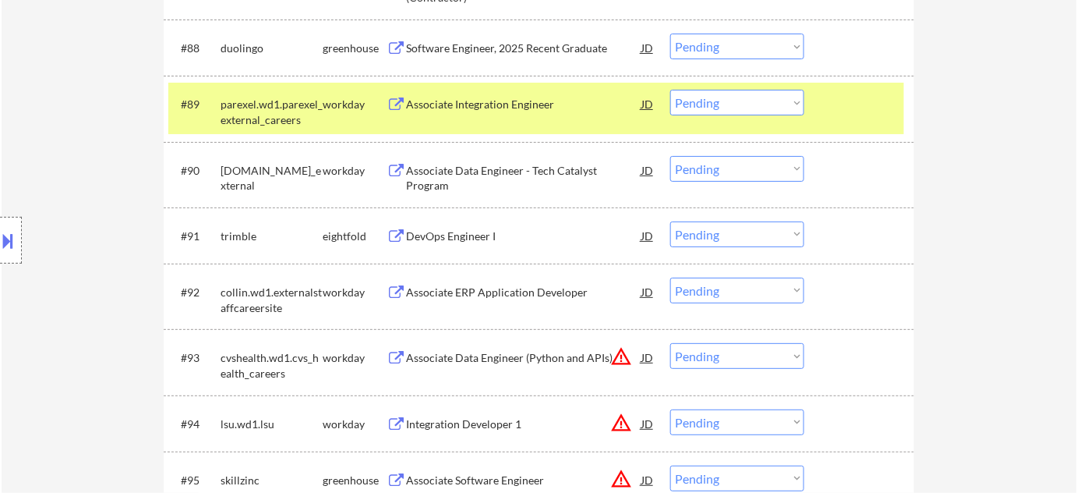
click at [450, 230] on div "DevOps Engineer I" at bounding box center [523, 236] width 235 height 16
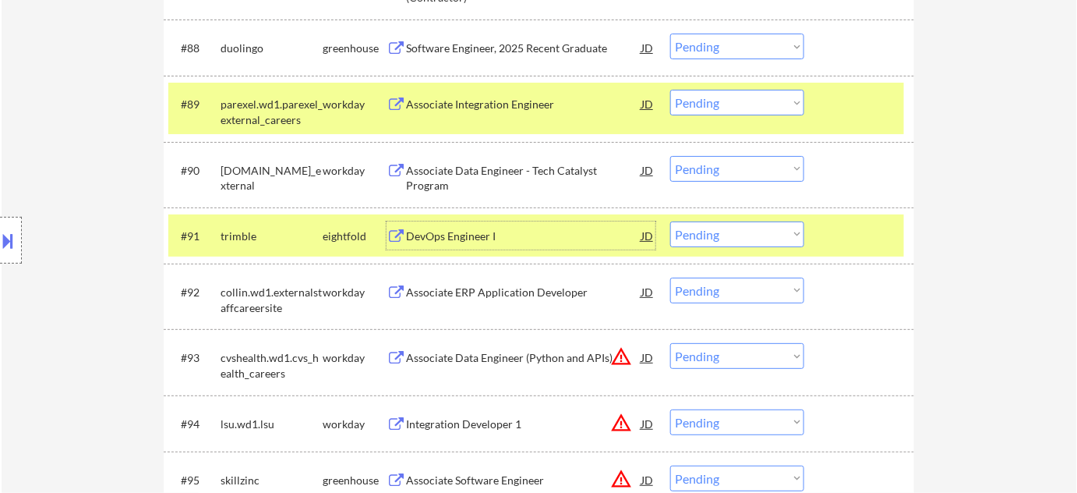
click at [698, 236] on select "Choose an option... Pending Applied Excluded (Questions) Excluded (Expired) Exc…" at bounding box center [737, 234] width 134 height 26
click at [670, 221] on select "Choose an option... Pending Applied Excluded (Questions) Excluded (Expired) Exc…" at bounding box center [737, 234] width 134 height 26
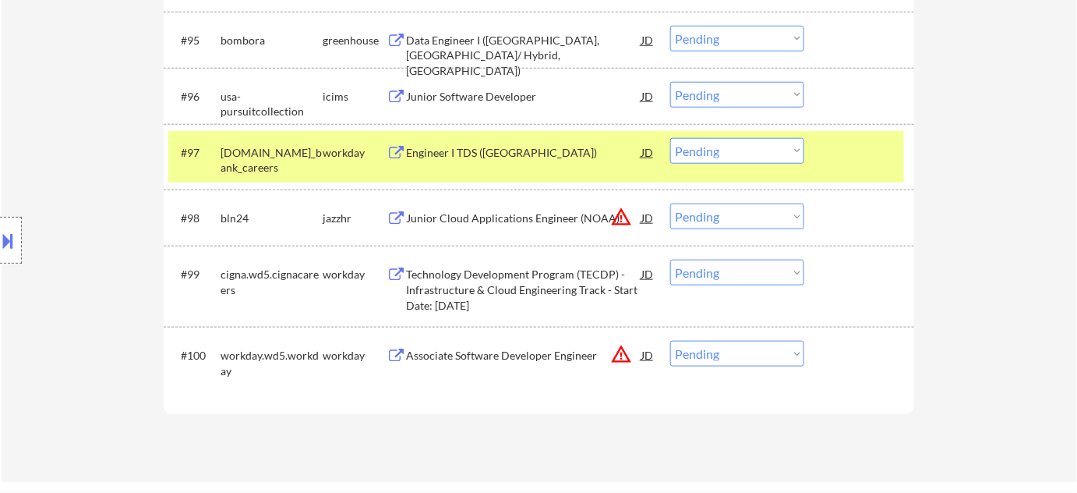
scroll to position [6408, 0]
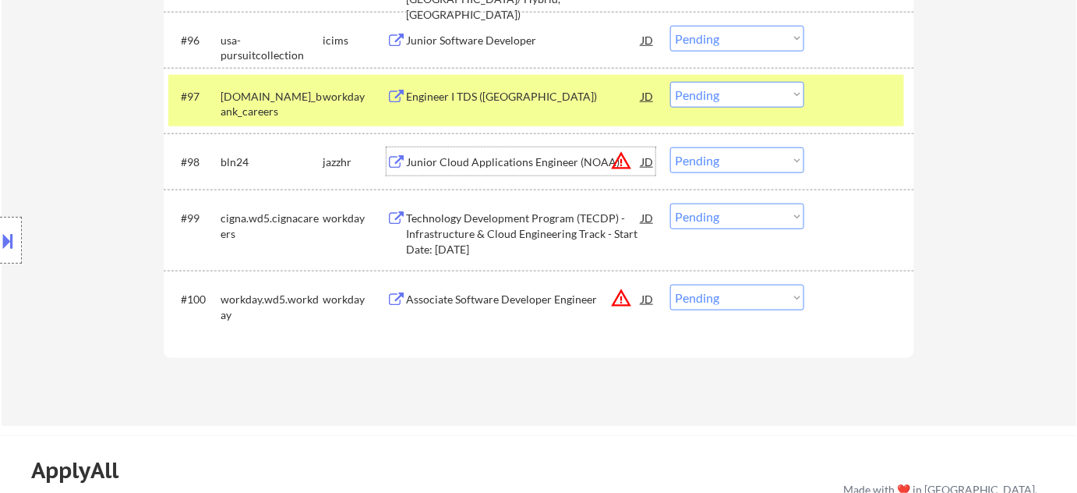
click at [540, 165] on div "Junior Cloud Applications Engineer (NOAA)" at bounding box center [523, 162] width 235 height 16
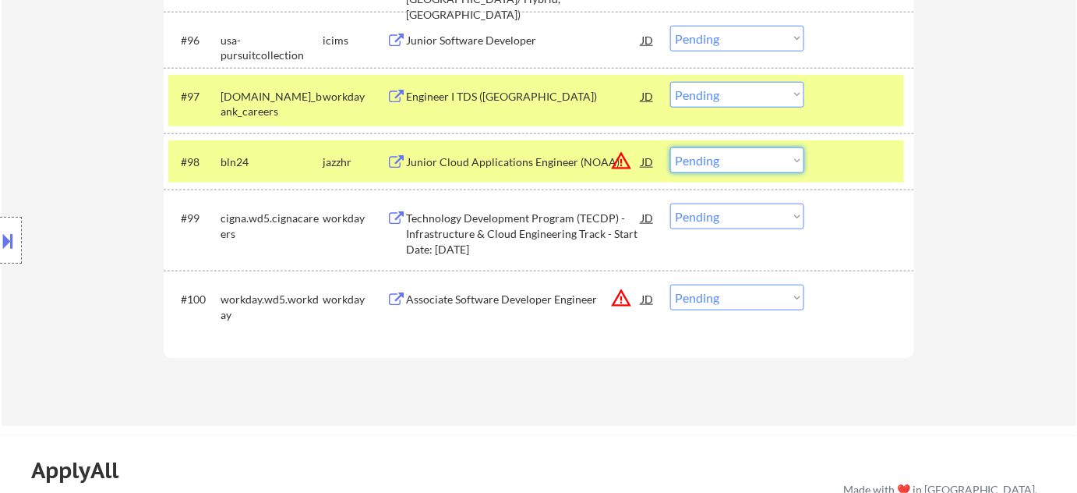
drag, startPoint x: 712, startPoint y: 167, endPoint x: 723, endPoint y: 171, distance: 11.9
click at [712, 166] on select "Choose an option... Pending Applied Excluded (Questions) Excluded (Expired) Exc…" at bounding box center [737, 160] width 134 height 26
click at [670, 147] on select "Choose an option... Pending Applied Excluded (Questions) Excluded (Expired) Exc…" at bounding box center [737, 160] width 134 height 26
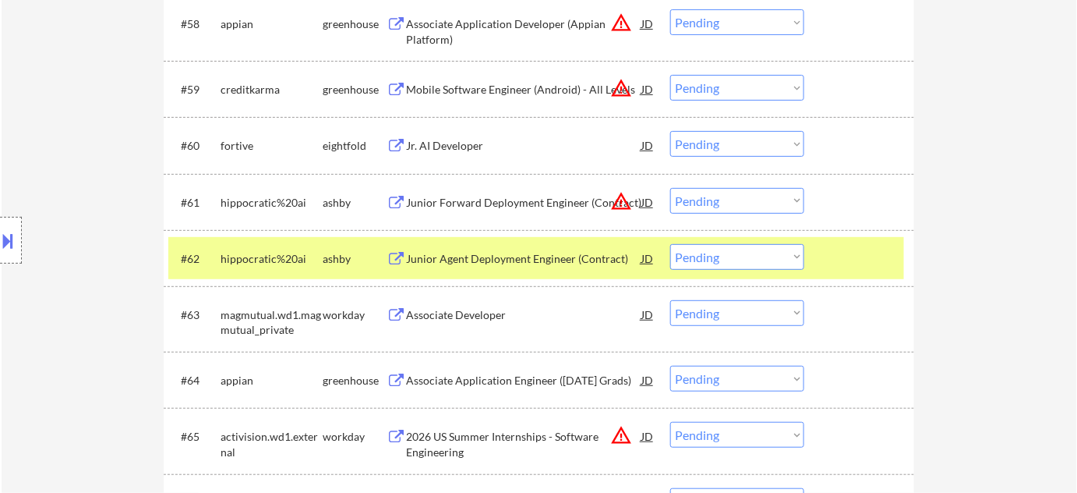
scroll to position [3929, 0]
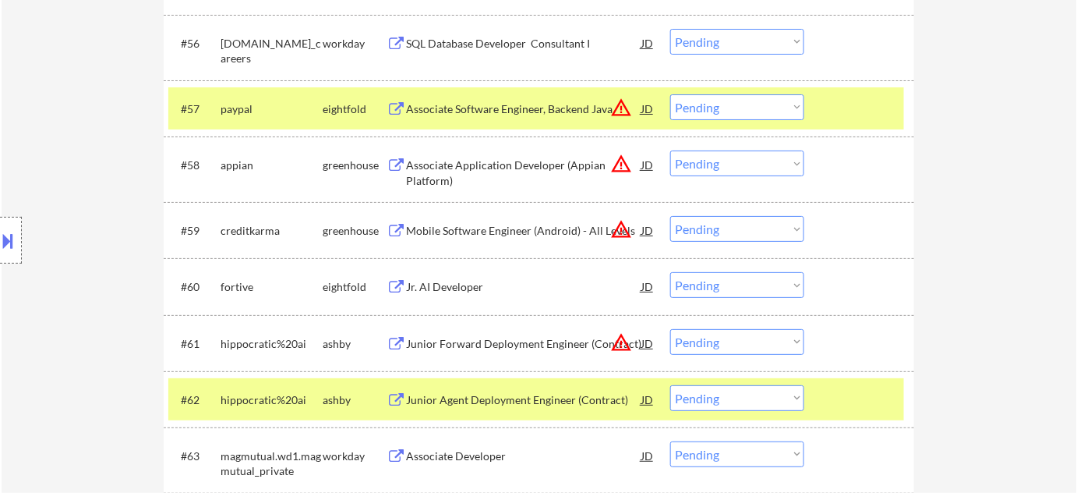
click at [524, 225] on div "Mobile Software Engineer (Android) - All Levels" at bounding box center [523, 231] width 235 height 16
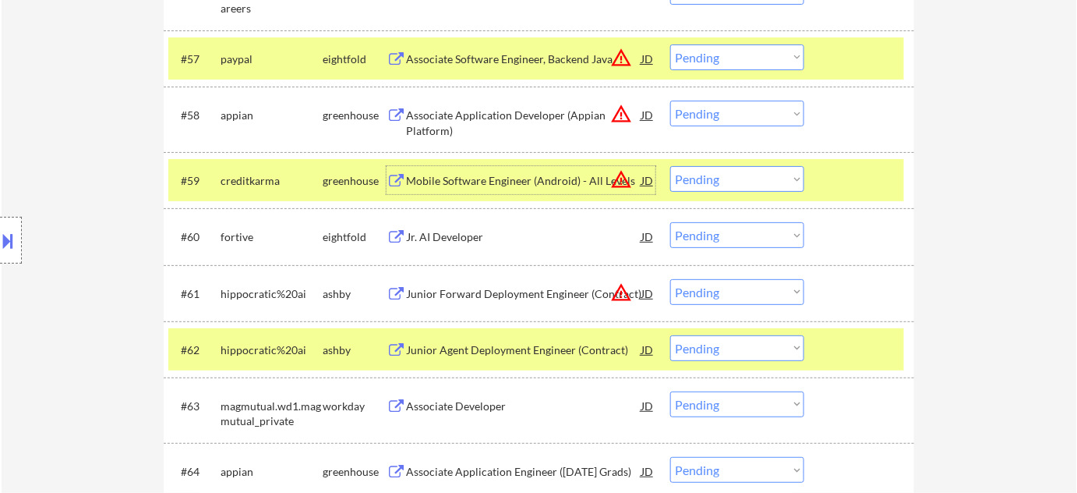
scroll to position [3999, 0]
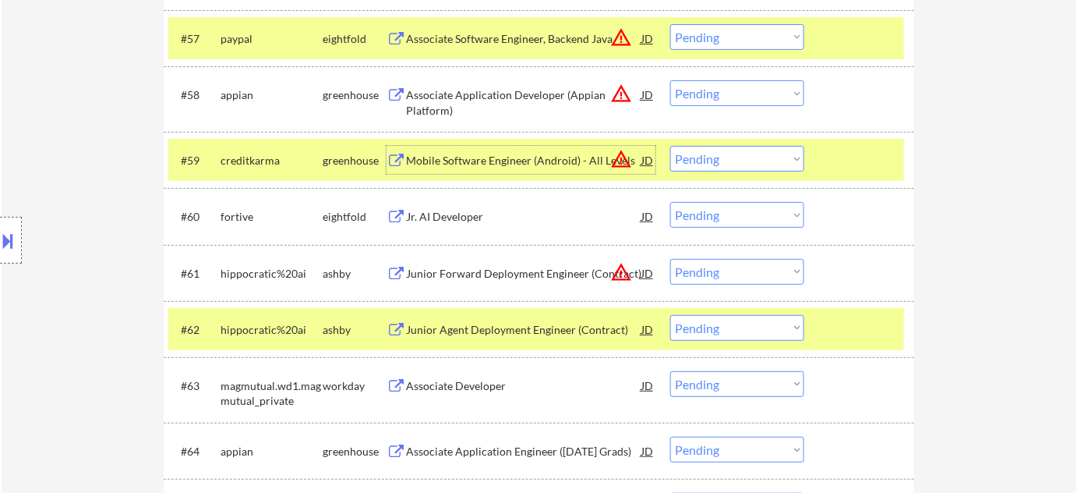
click at [451, 211] on div "Jr. AI Developer" at bounding box center [523, 217] width 235 height 16
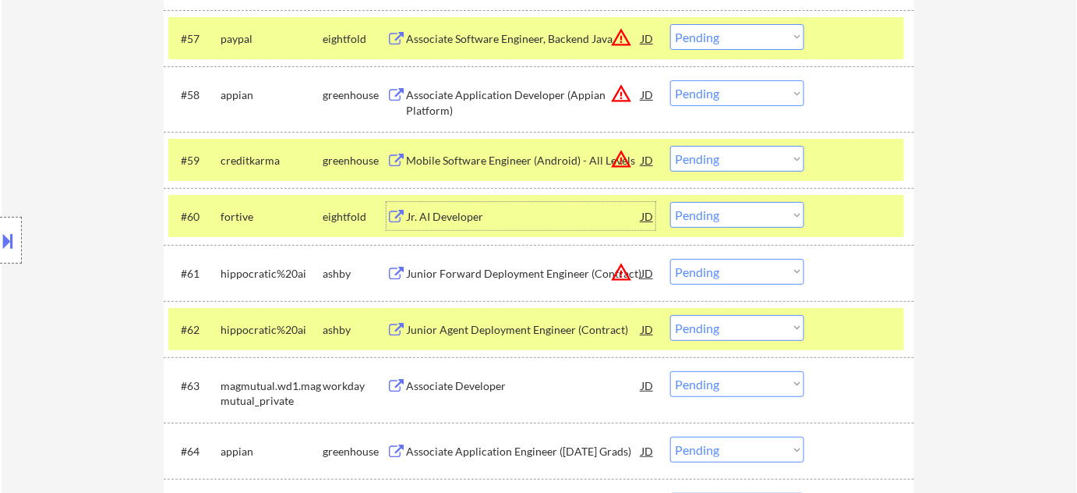
click at [692, 209] on select "Choose an option... Pending Applied Excluded (Questions) Excluded (Expired) Exc…" at bounding box center [737, 215] width 134 height 26
click at [670, 202] on select "Choose an option... Pending Applied Excluded (Questions) Excluded (Expired) Exc…" at bounding box center [737, 215] width 134 height 26
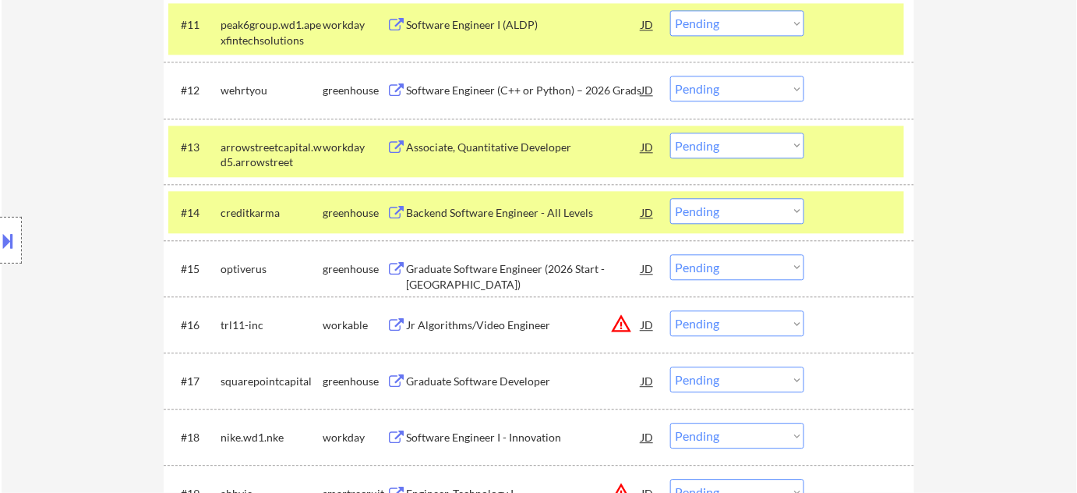
scroll to position [1023, 0]
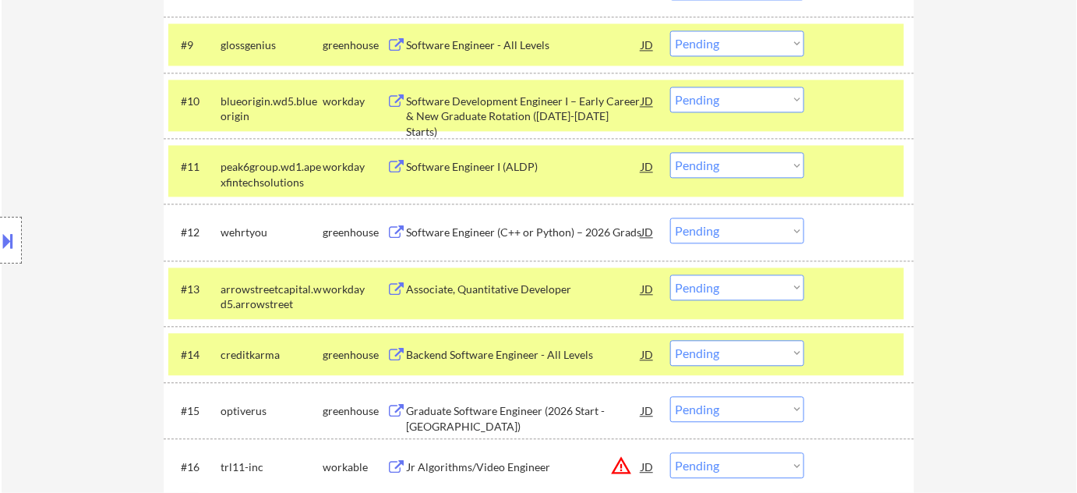
click at [509, 164] on div "Software Engineer I (ALDP)" at bounding box center [523, 167] width 235 height 16
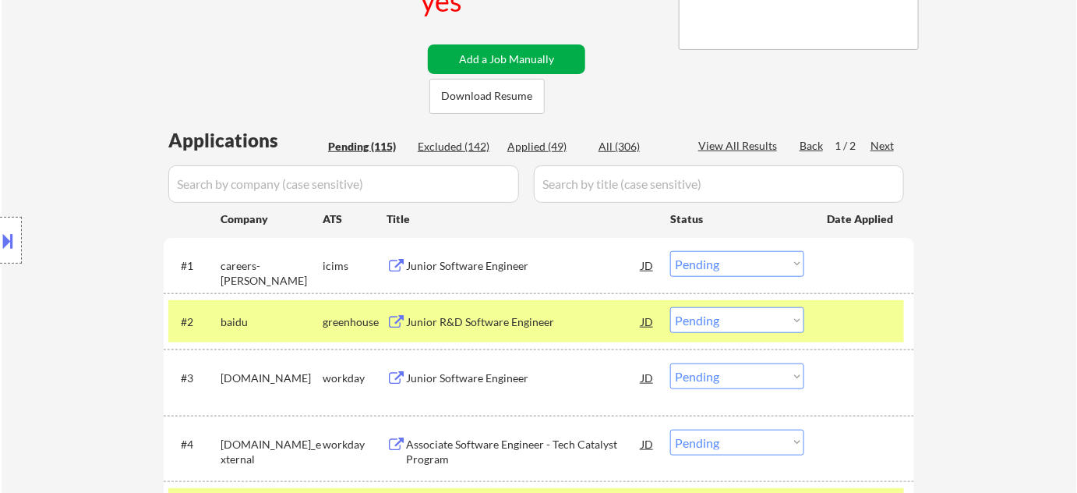
scroll to position [0, 0]
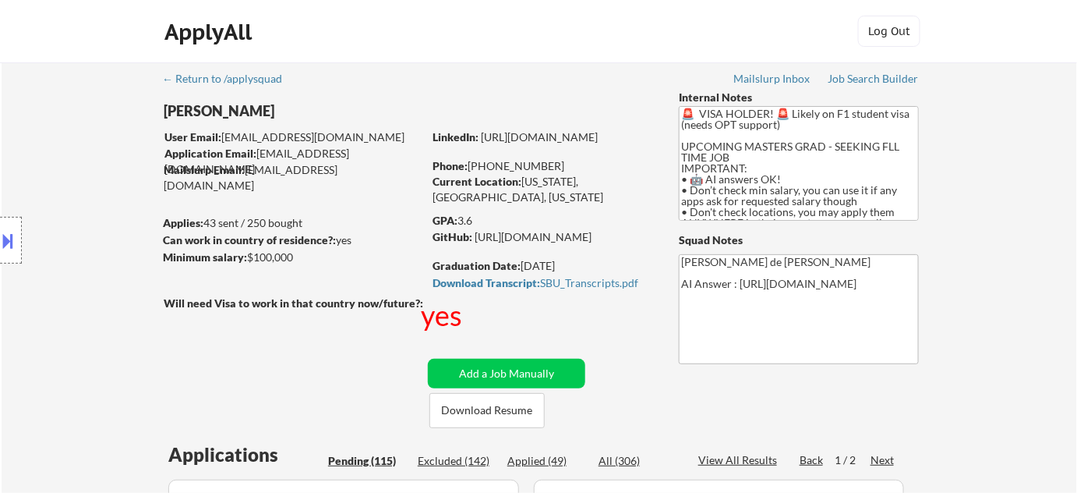
drag, startPoint x: 485, startPoint y: 169, endPoint x: 550, endPoint y: 166, distance: 65.6
click at [560, 165] on div "Phone: +1 516-434-1033" at bounding box center [543, 166] width 221 height 16
copy div "516-434-1033"
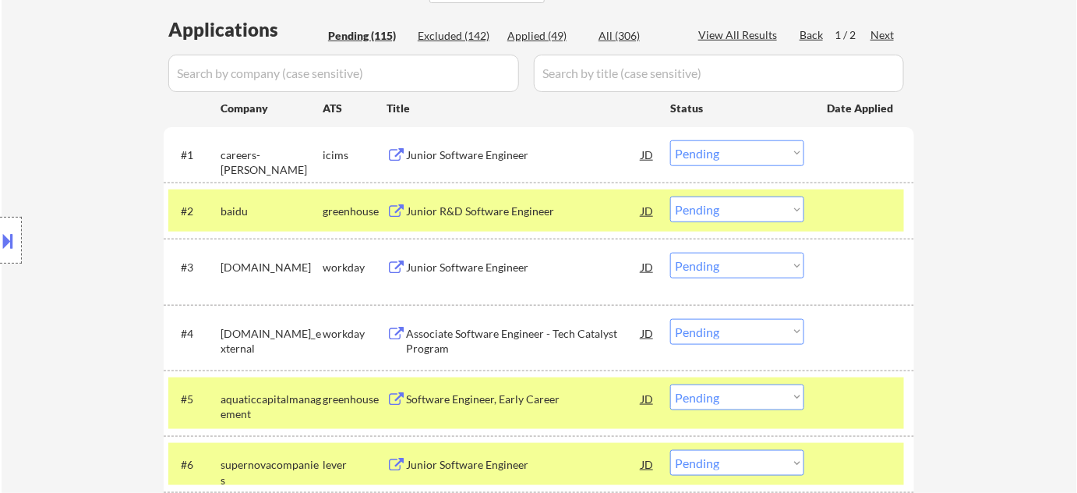
scroll to position [942, 0]
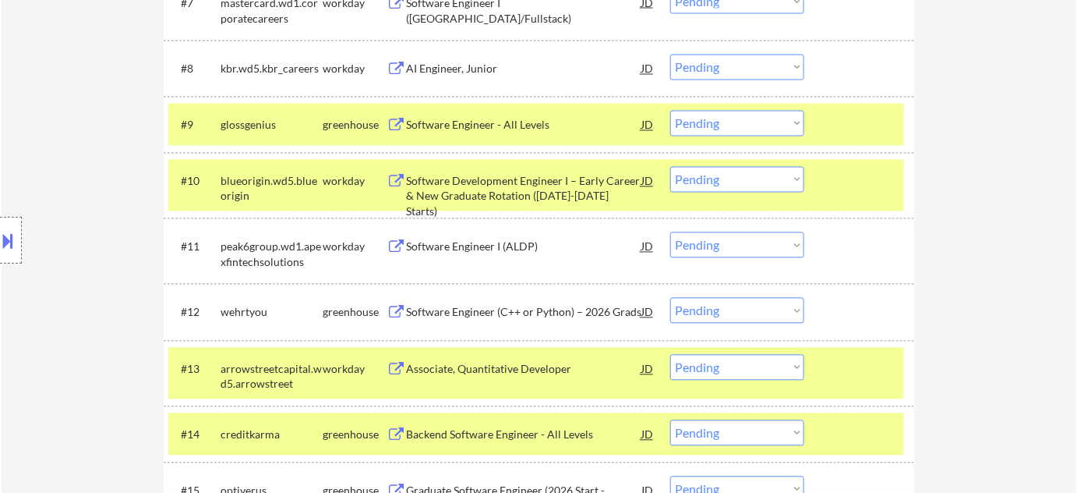
click at [709, 253] on select "Choose an option... Pending Applied Excluded (Questions) Excluded (Expired) Exc…" at bounding box center [737, 245] width 134 height 26
click at [670, 232] on select "Choose an option... Pending Applied Excluded (Questions) Excluded (Expired) Exc…" at bounding box center [737, 245] width 134 height 26
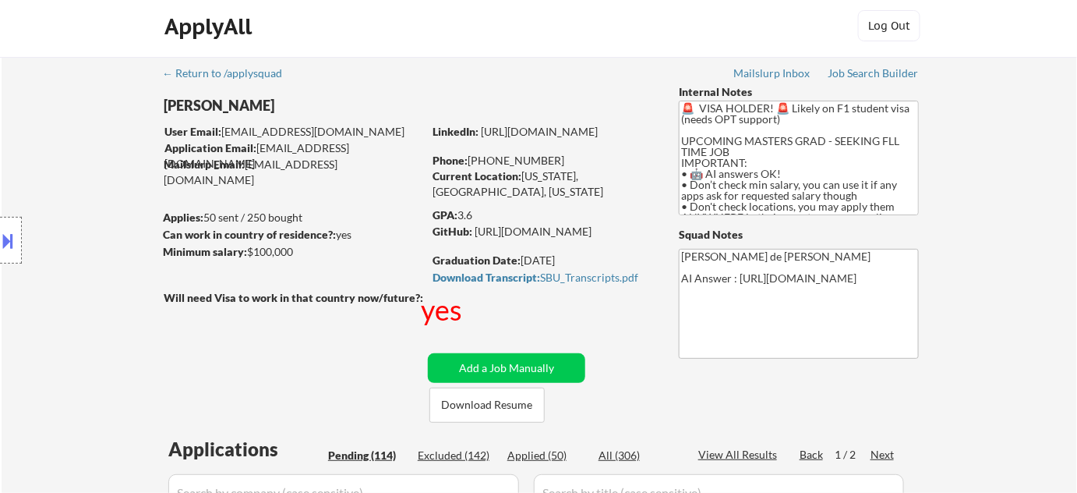
scroll to position [0, 0]
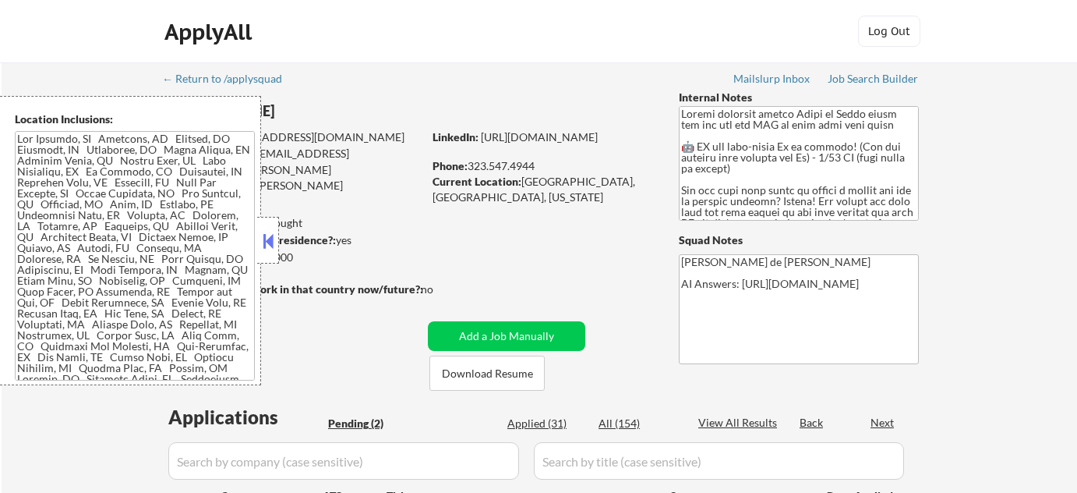
select select ""pending""
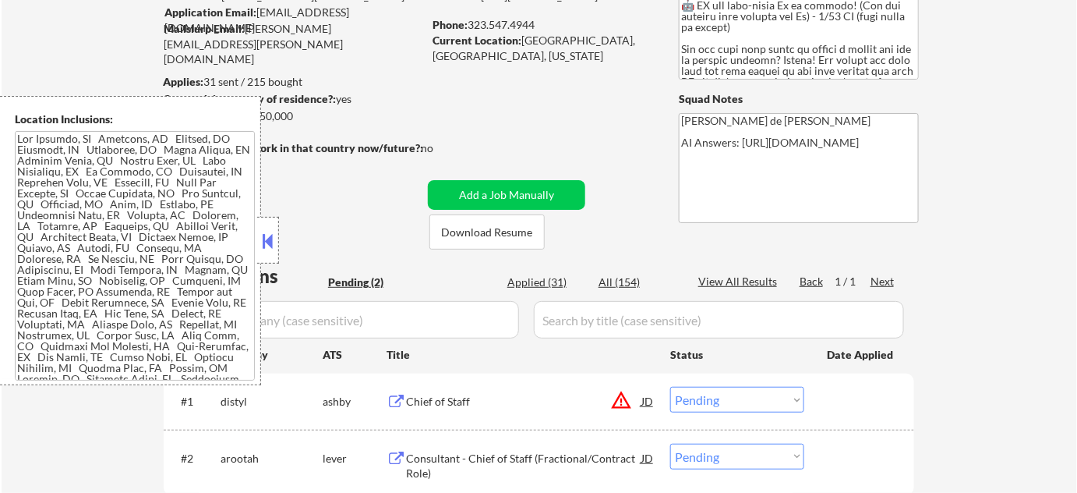
scroll to position [141, 0]
click at [266, 242] on button at bounding box center [268, 240] width 17 height 23
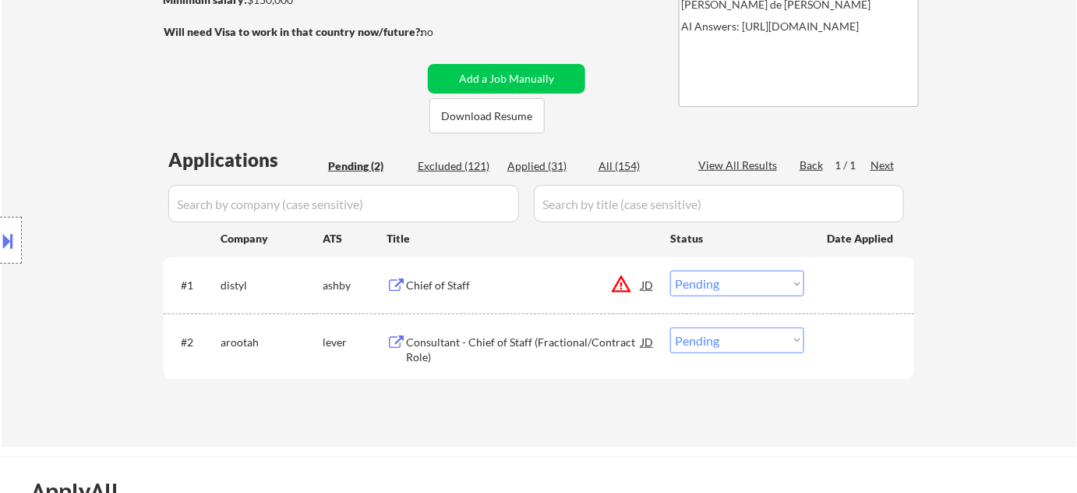
scroll to position [283, 0]
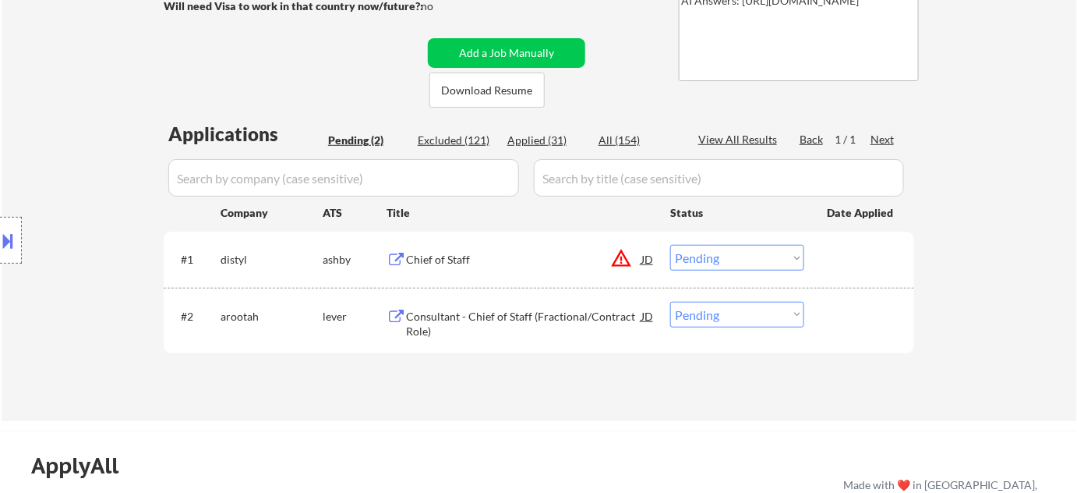
click at [621, 256] on button "warning_amber" at bounding box center [621, 258] width 22 height 22
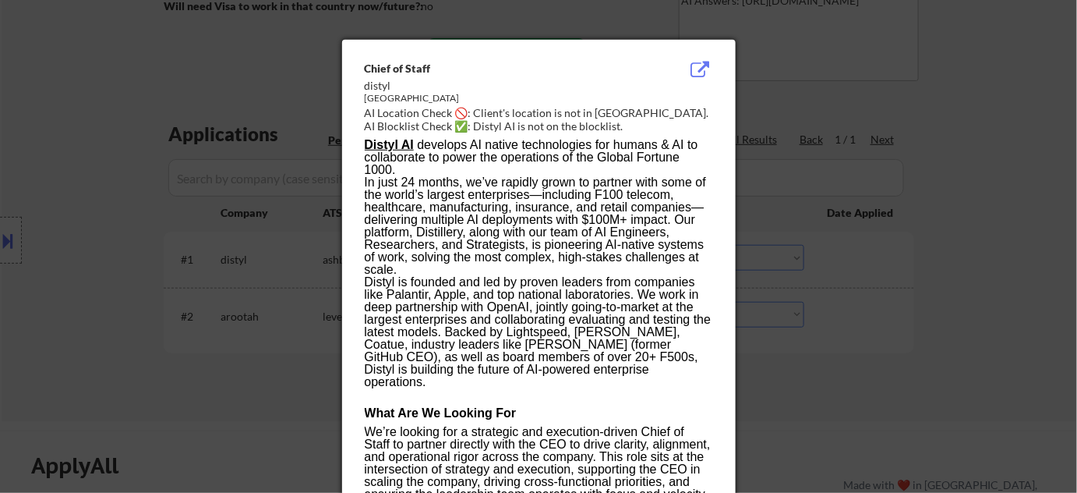
click at [854, 268] on div at bounding box center [538, 246] width 1077 height 493
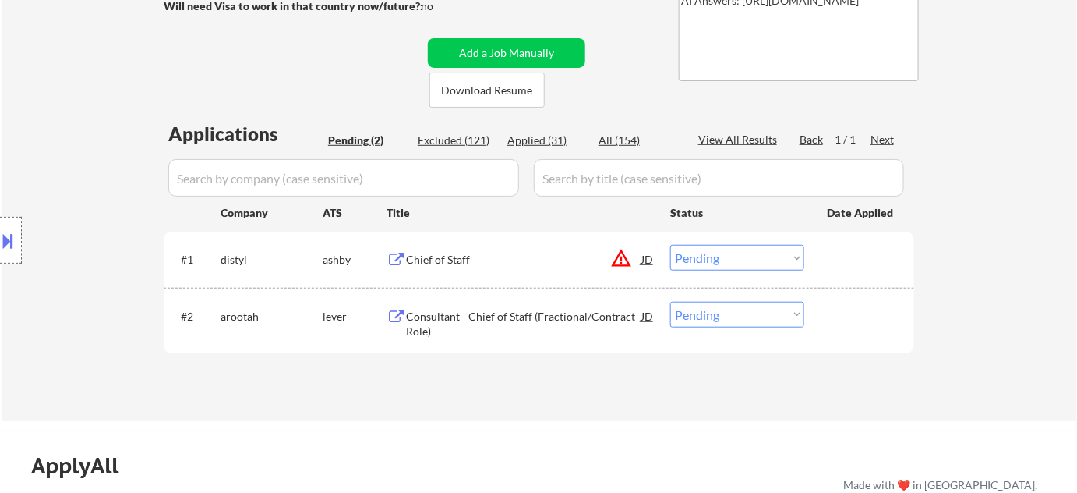
click at [0, 248] on button at bounding box center [8, 241] width 17 height 26
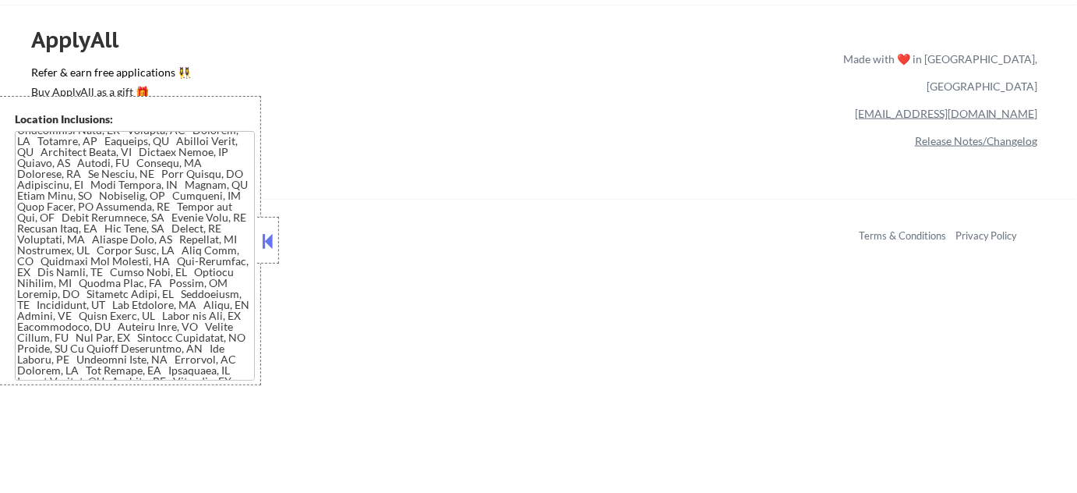
scroll to position [0, 0]
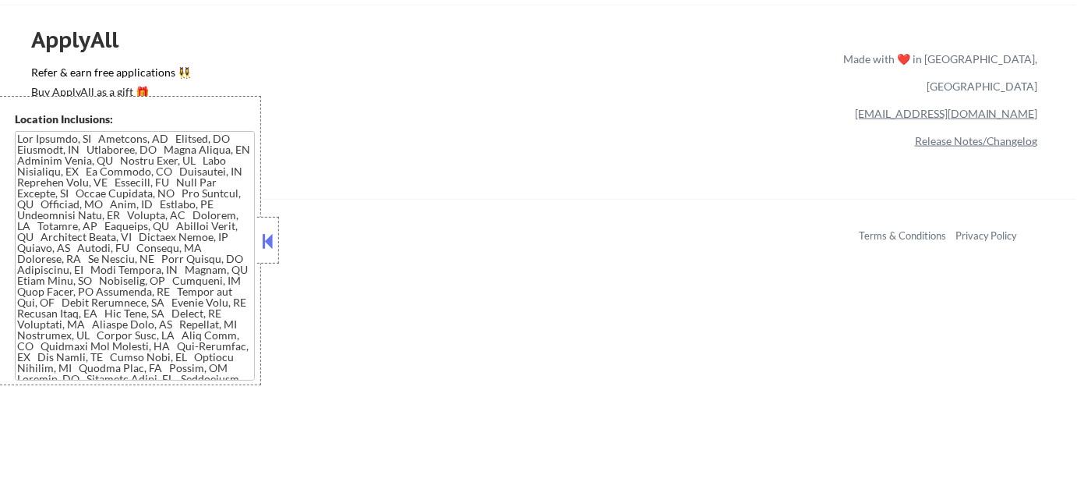
click at [264, 246] on button at bounding box center [268, 240] width 17 height 23
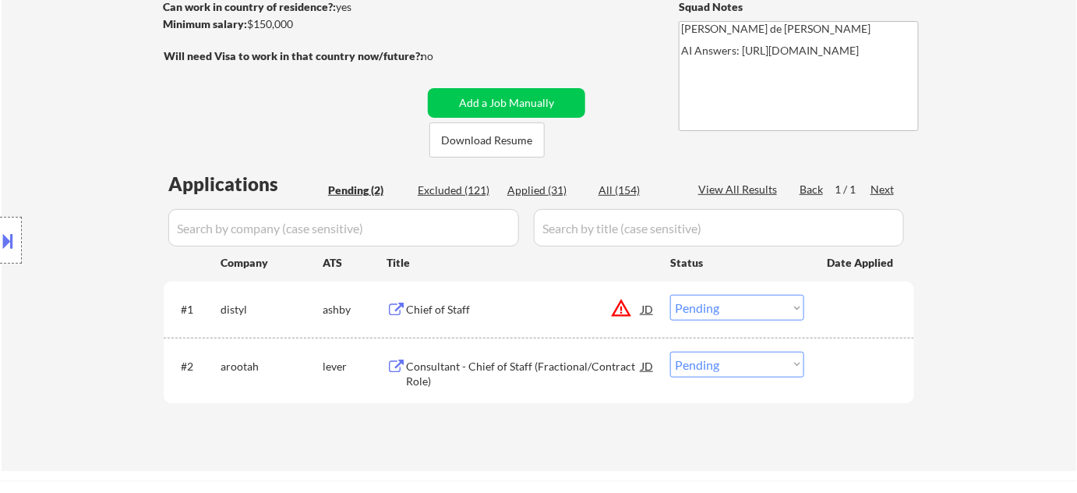
scroll to position [212, 0]
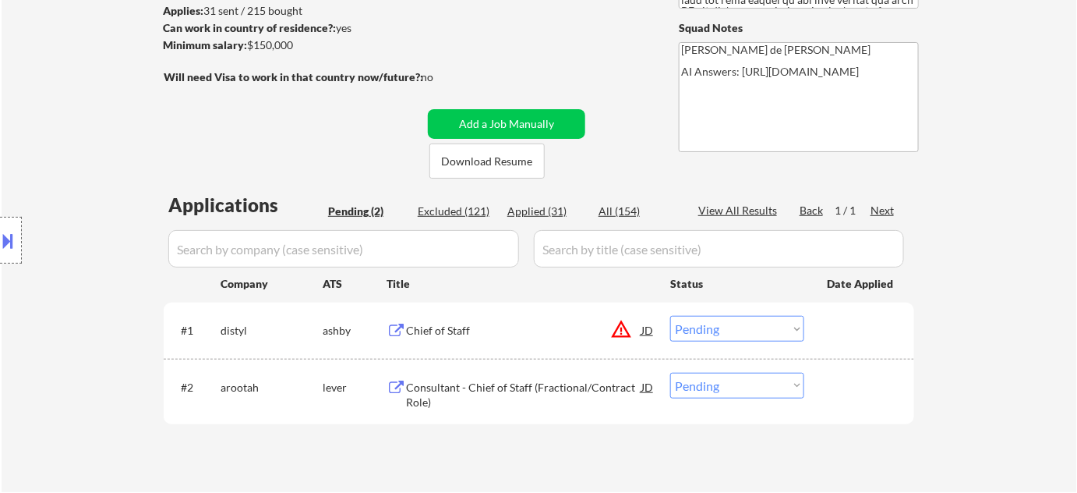
click at [434, 327] on div "Chief of Staff" at bounding box center [523, 331] width 235 height 16
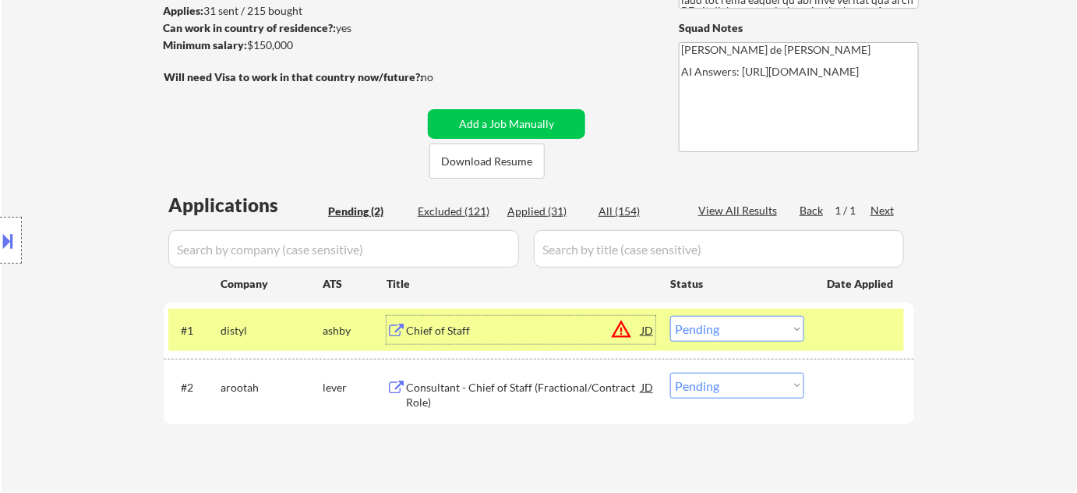
click at [731, 332] on select "Choose an option... Pending Applied Excluded (Questions) Excluded (Expired) Exc…" at bounding box center [737, 329] width 134 height 26
click at [670, 316] on select "Choose an option... Pending Applied Excluded (Questions) Excluded (Expired) Exc…" at bounding box center [737, 329] width 134 height 26
select select ""pending""
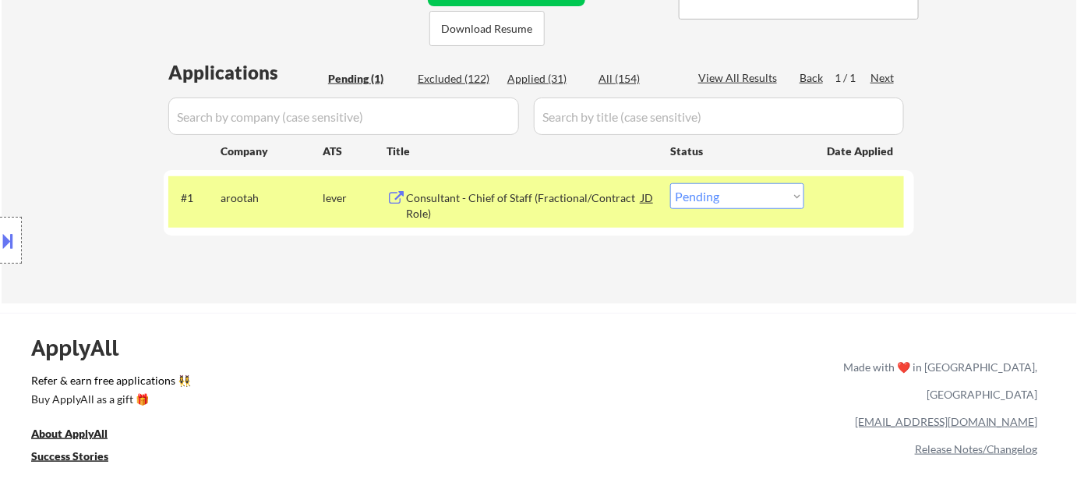
scroll to position [354, 0]
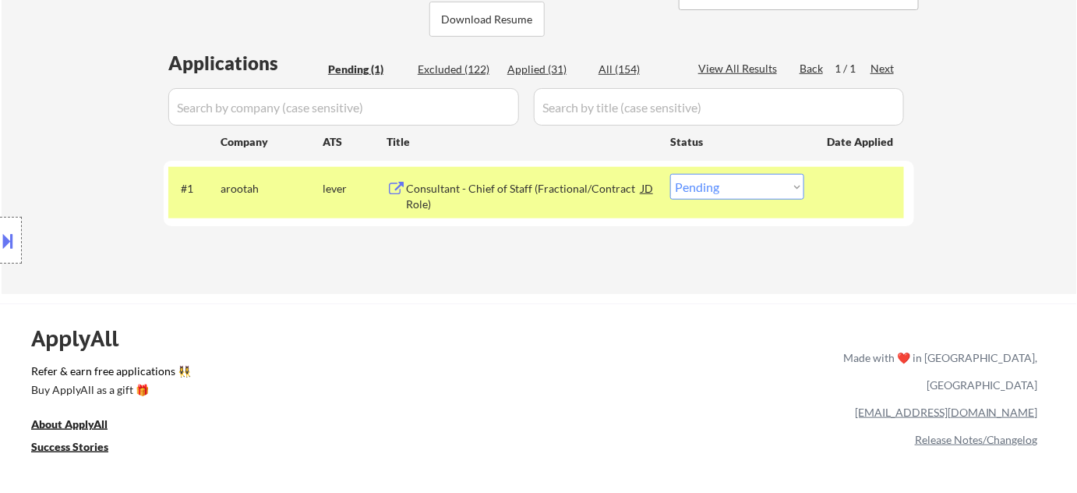
click at [424, 183] on div "Consultant - Chief of Staff (Fractional/Contract Role)" at bounding box center [523, 196] width 235 height 30
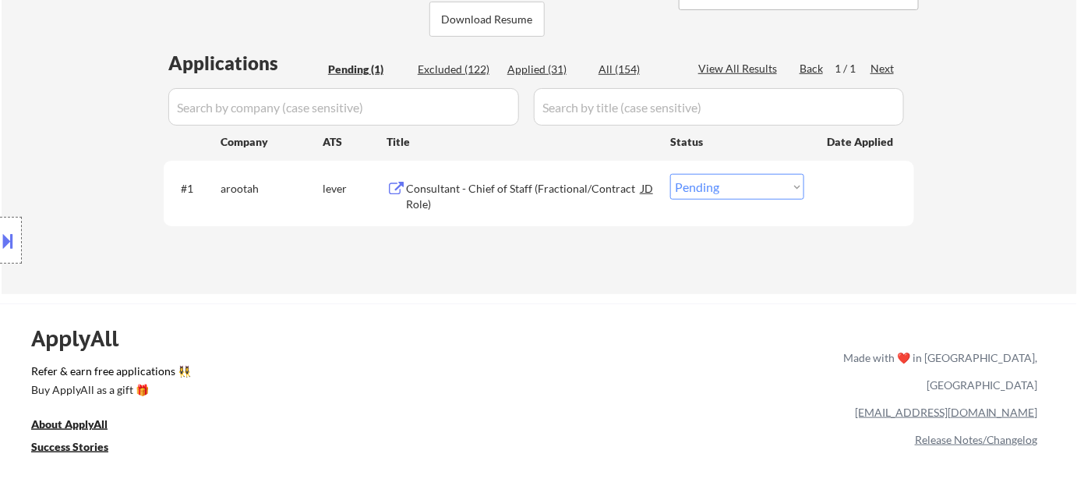
select select ""pending""
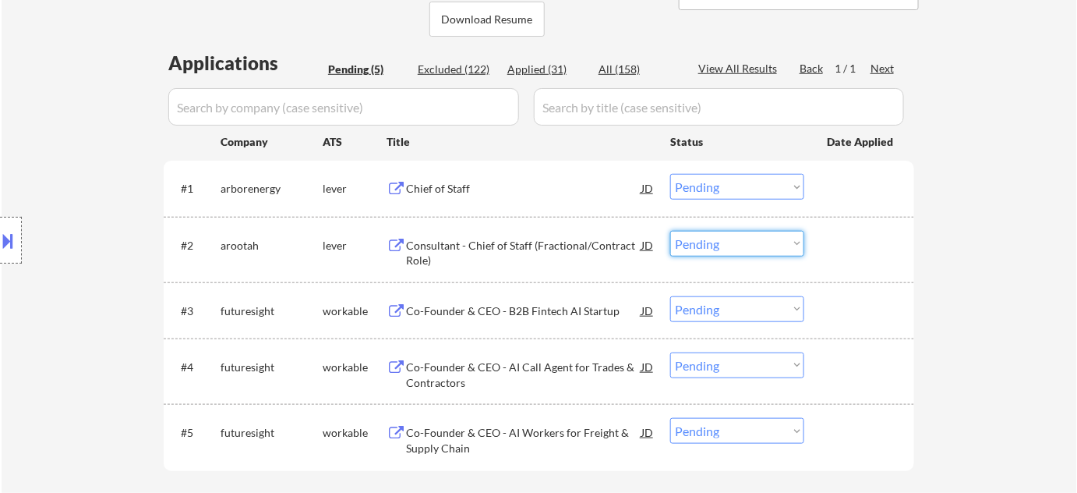
click at [717, 249] on select "Choose an option... Pending Applied Excluded (Questions) Excluded (Expired) Exc…" at bounding box center [737, 244] width 134 height 26
click at [670, 231] on select "Choose an option... Pending Applied Excluded (Questions) Excluded (Expired) Exc…" at bounding box center [737, 244] width 134 height 26
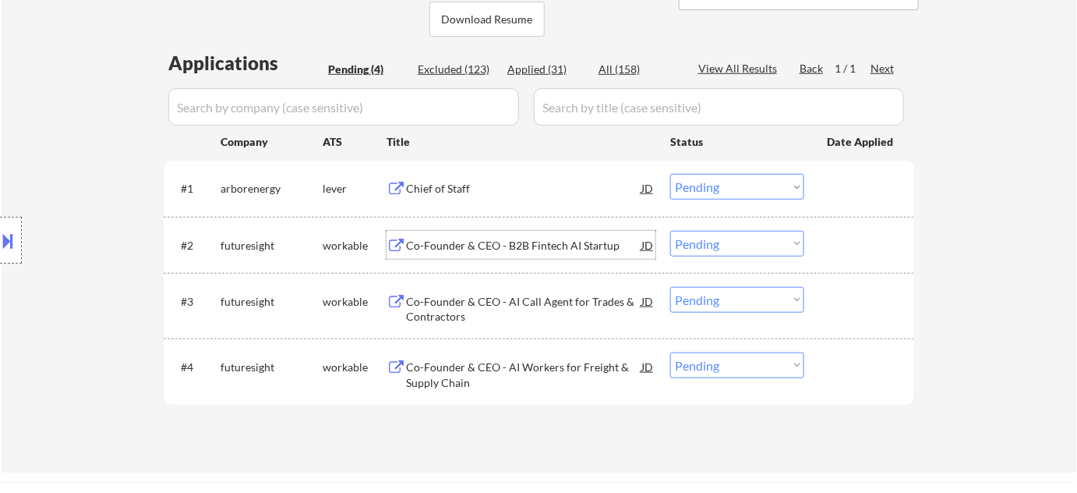
click at [504, 243] on div "Co-Founder & CEO - B2B Fintech AI Startup" at bounding box center [523, 246] width 235 height 16
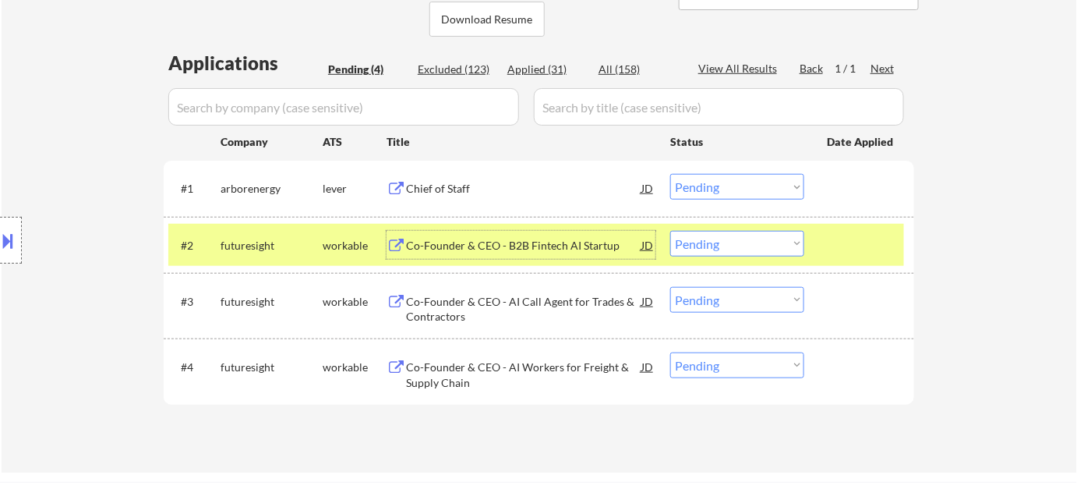
click at [753, 241] on select "Choose an option... Pending Applied Excluded (Questions) Excluded (Expired) Exc…" at bounding box center [737, 244] width 134 height 26
click at [670, 231] on select "Choose an option... Pending Applied Excluded (Questions) Excluded (Expired) Exc…" at bounding box center [737, 244] width 134 height 26
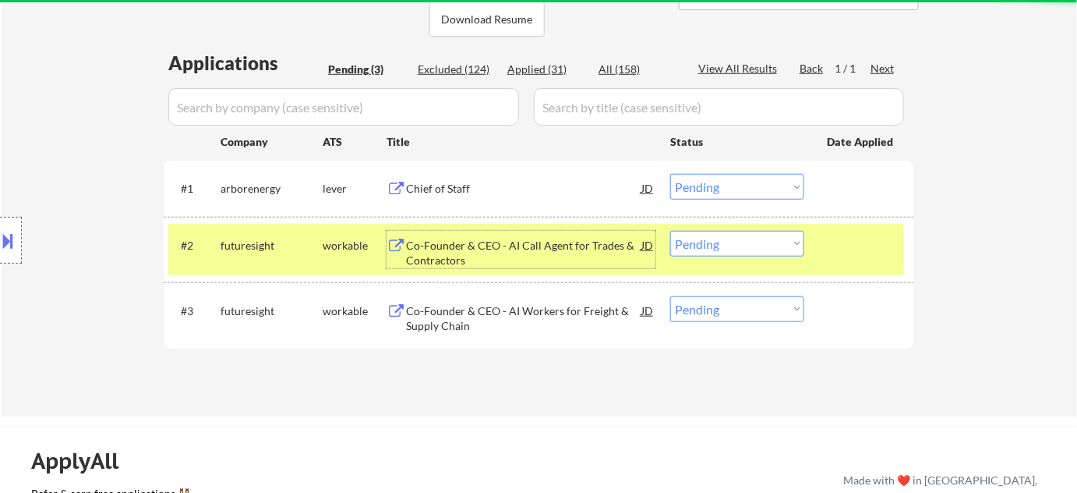
click at [440, 245] on div "Co-Founder & CEO - AI Call Agent for Trades & Contractors" at bounding box center [523, 253] width 235 height 30
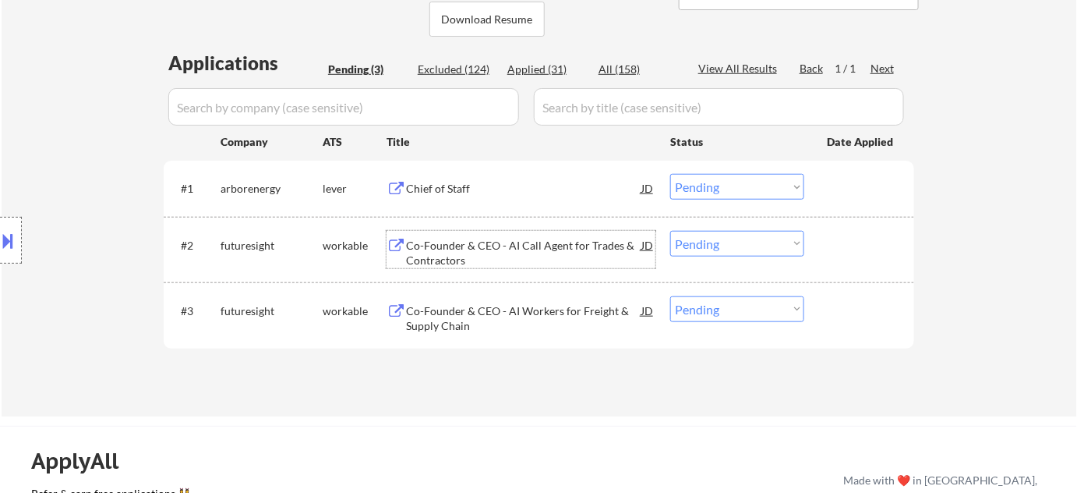
click at [727, 241] on select "Choose an option... Pending Applied Excluded (Questions) Excluded (Expired) Exc…" at bounding box center [737, 244] width 134 height 26
click at [670, 231] on select "Choose an option... Pending Applied Excluded (Questions) Excluded (Expired) Exc…" at bounding box center [737, 244] width 134 height 26
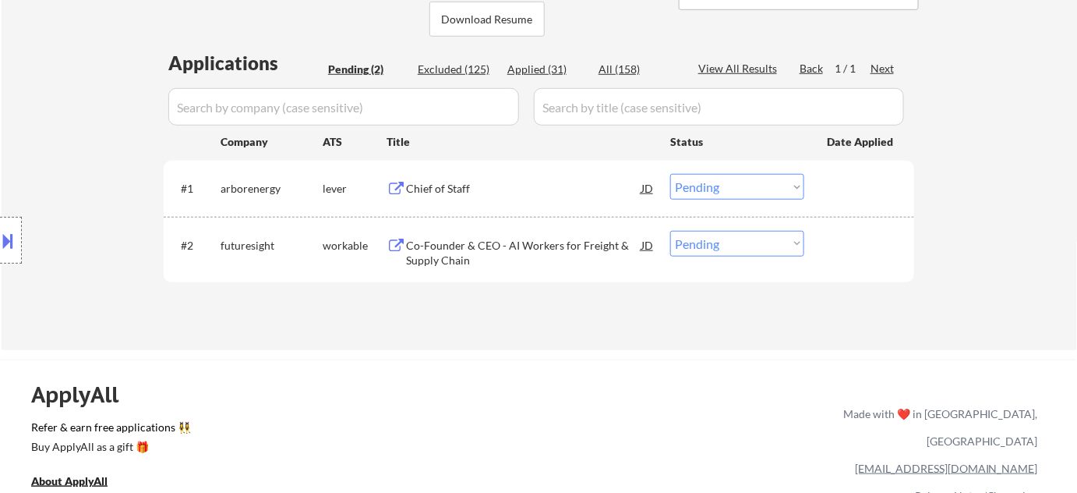
click at [442, 260] on div "Co-Founder & CEO - AI Workers for Freight & Supply Chain" at bounding box center [523, 253] width 235 height 30
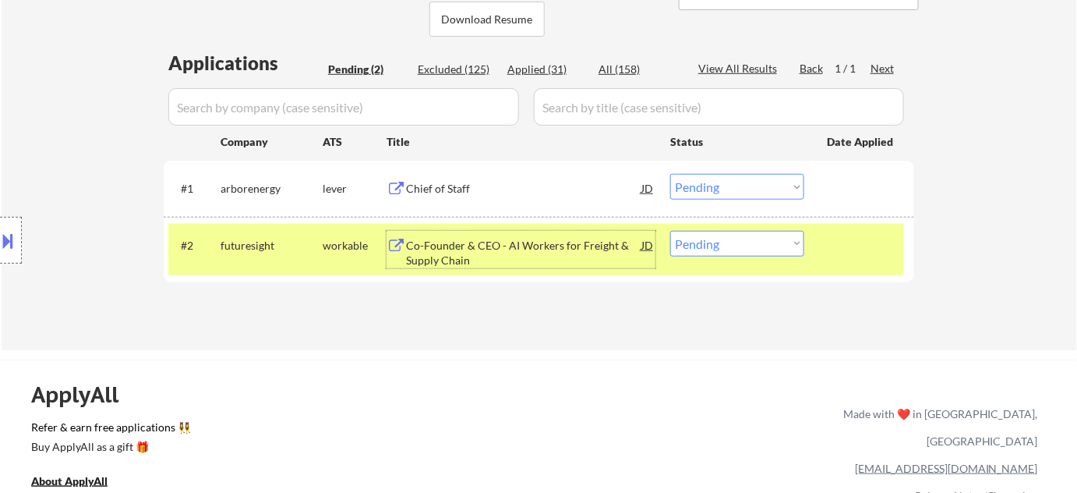
click at [779, 246] on select "Choose an option... Pending Applied Excluded (Questions) Excluded (Expired) Exc…" at bounding box center [737, 244] width 134 height 26
select select ""excluded__bad_match_""
click at [670, 231] on select "Choose an option... Pending Applied Excluded (Questions) Excluded (Expired) Exc…" at bounding box center [737, 244] width 134 height 26
click at [447, 186] on div "Chief of Staff" at bounding box center [523, 189] width 235 height 16
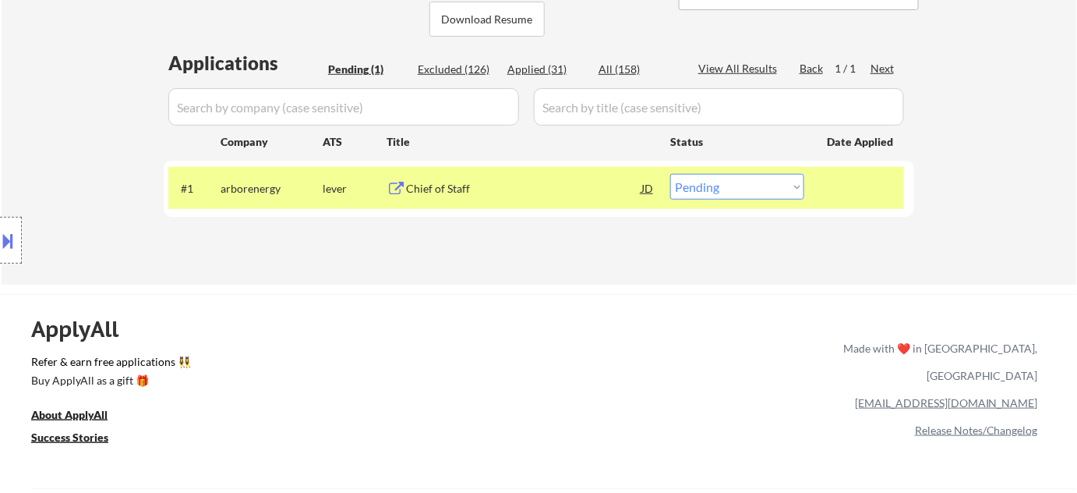
drag, startPoint x: 546, startPoint y: 68, endPoint x: 560, endPoint y: 161, distance: 93.8
click at [546, 67] on div "Applied (31)" at bounding box center [546, 70] width 78 height 16
select select ""applied""
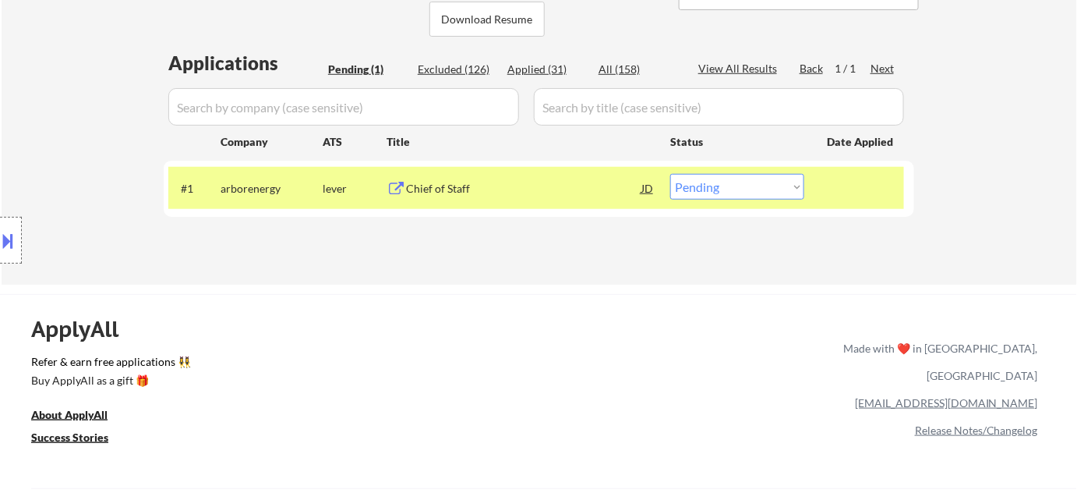
select select ""applied""
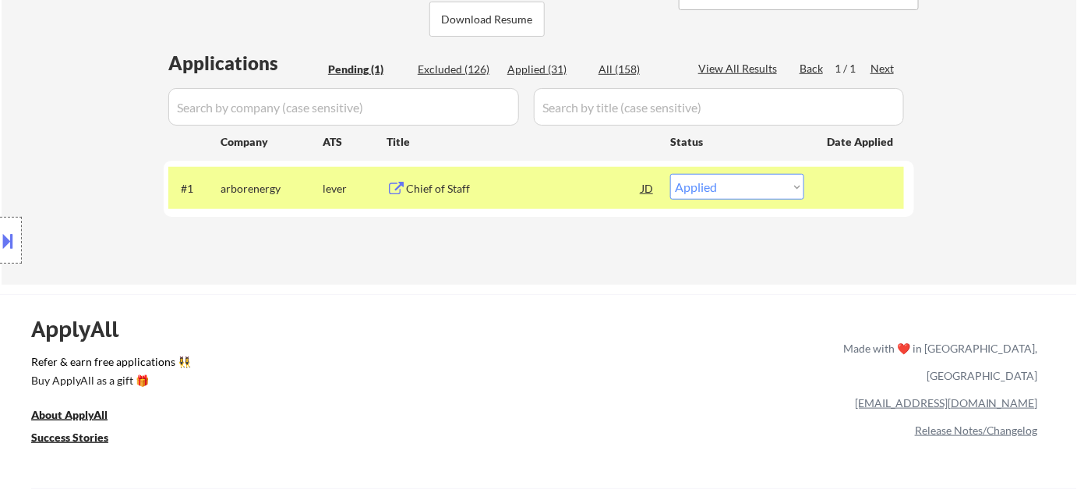
select select ""applied""
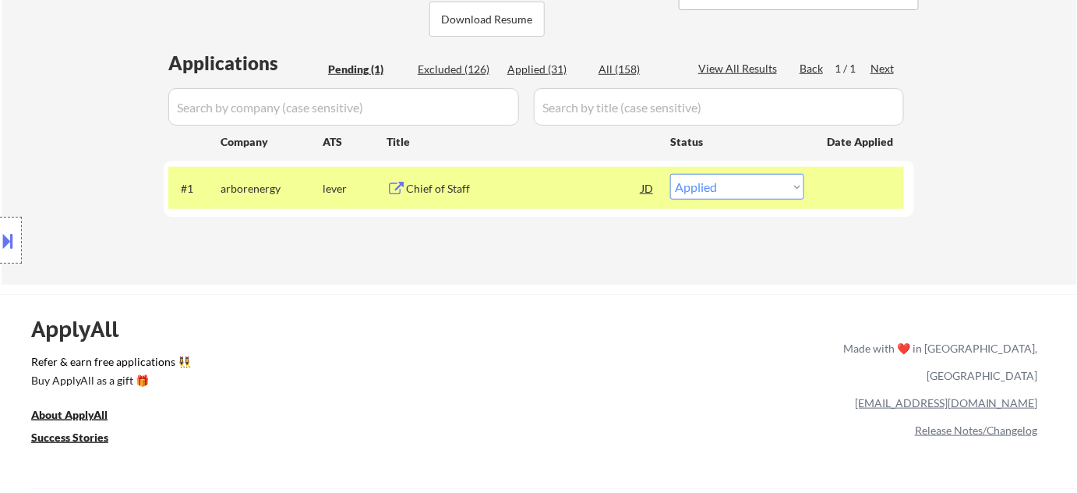
select select ""applied""
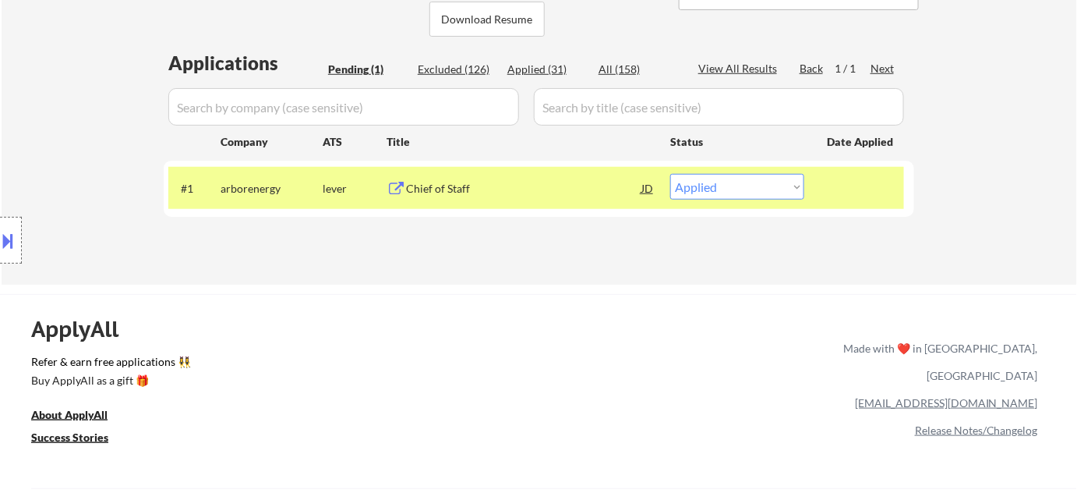
select select ""applied""
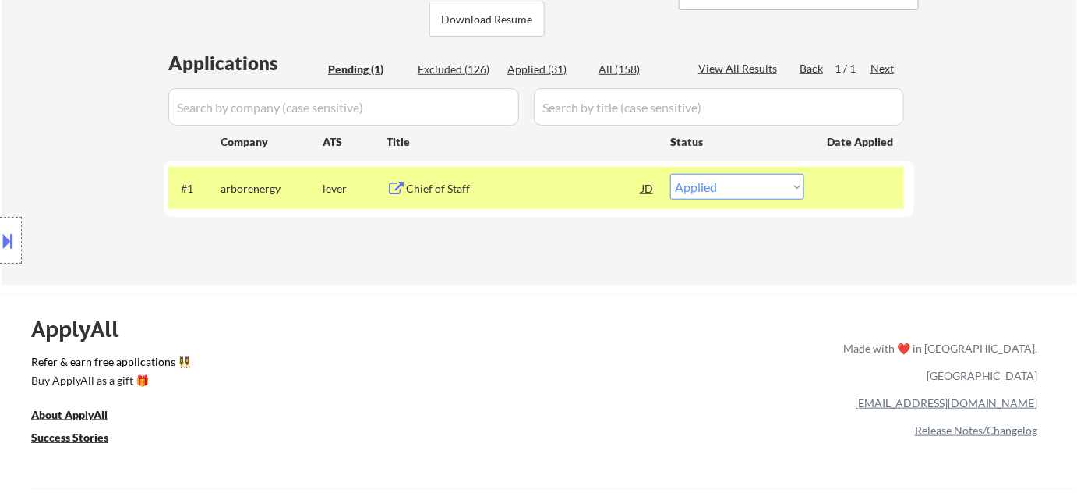
select select ""applied""
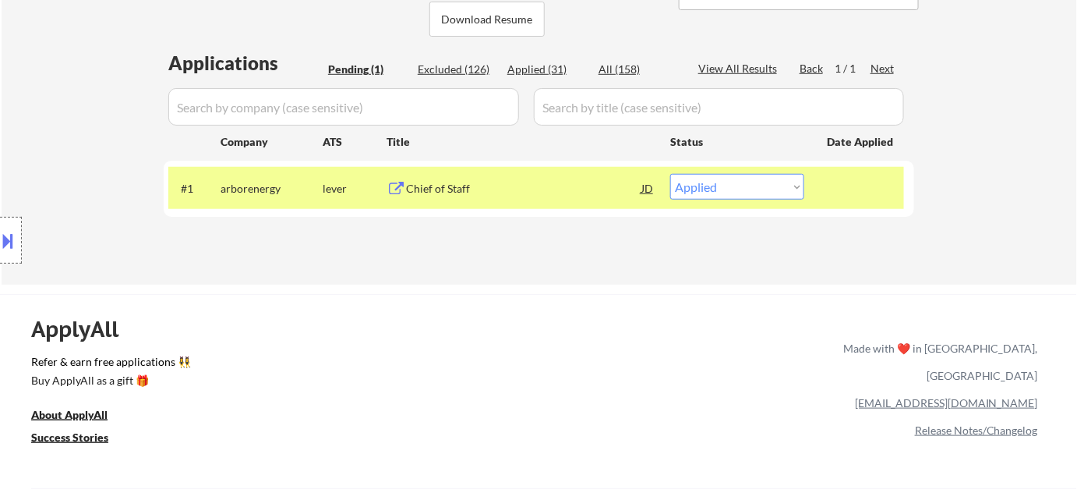
select select ""applied""
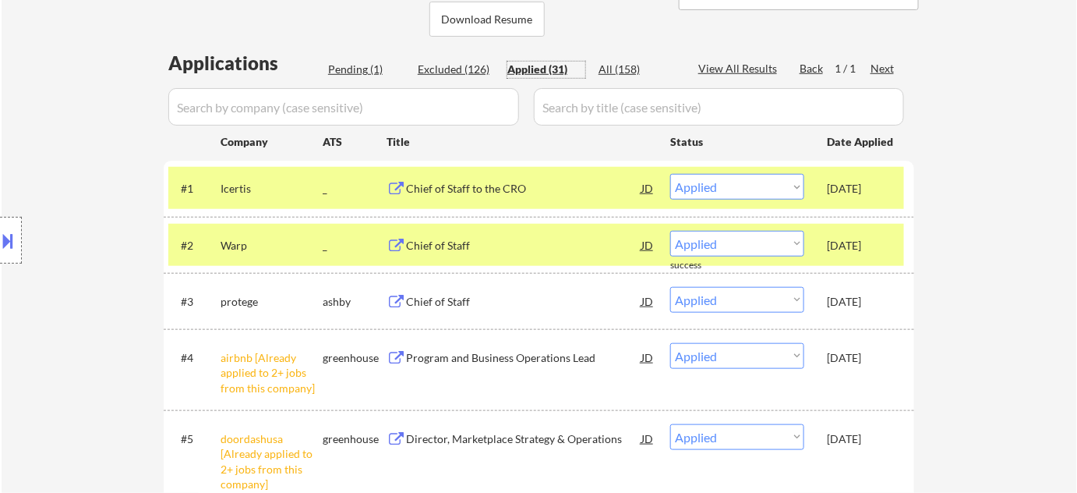
click at [368, 76] on div "Pending (1)" at bounding box center [367, 70] width 78 height 16
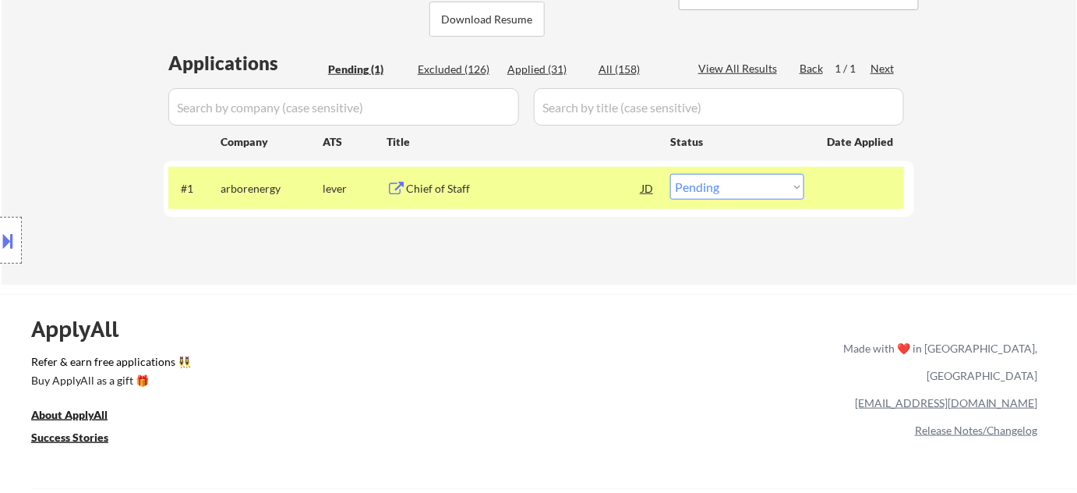
click at [744, 186] on select "Choose an option... Pending Applied Excluded (Questions) Excluded (Expired) Exc…" at bounding box center [737, 187] width 134 height 26
click at [670, 174] on select "Choose an option... Pending Applied Excluded (Questions) Excluded (Expired) Exc…" at bounding box center [737, 187] width 134 height 26
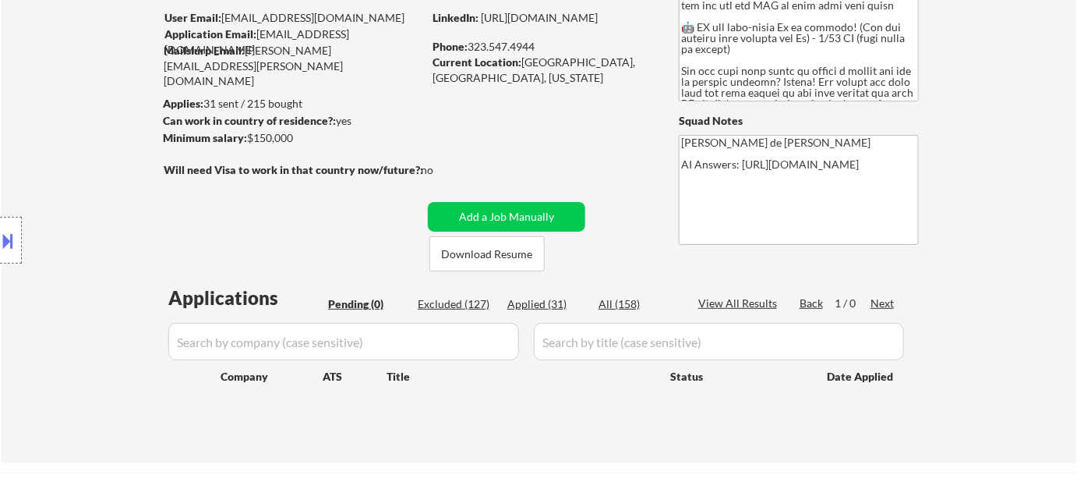
scroll to position [212, 0]
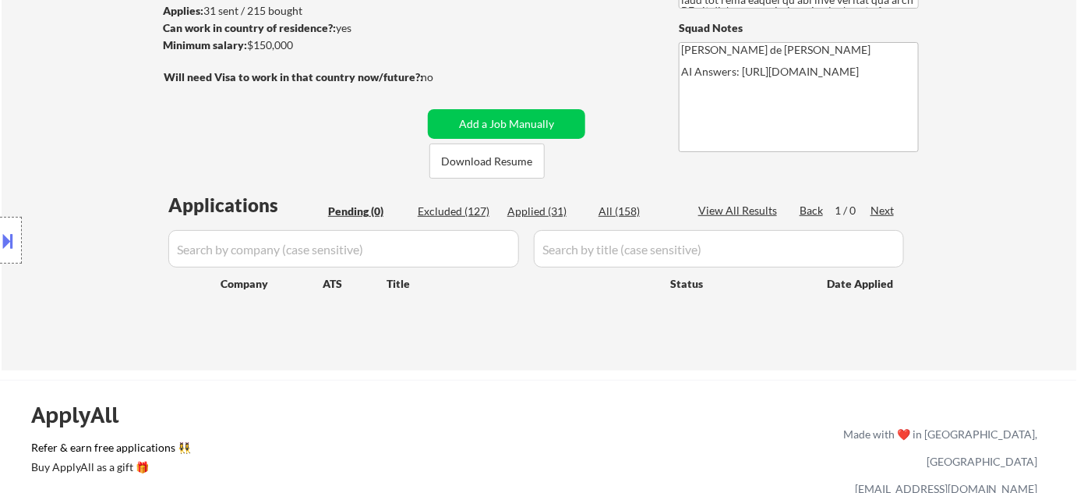
click at [544, 210] on div "Applied (31)" at bounding box center [546, 211] width 78 height 16
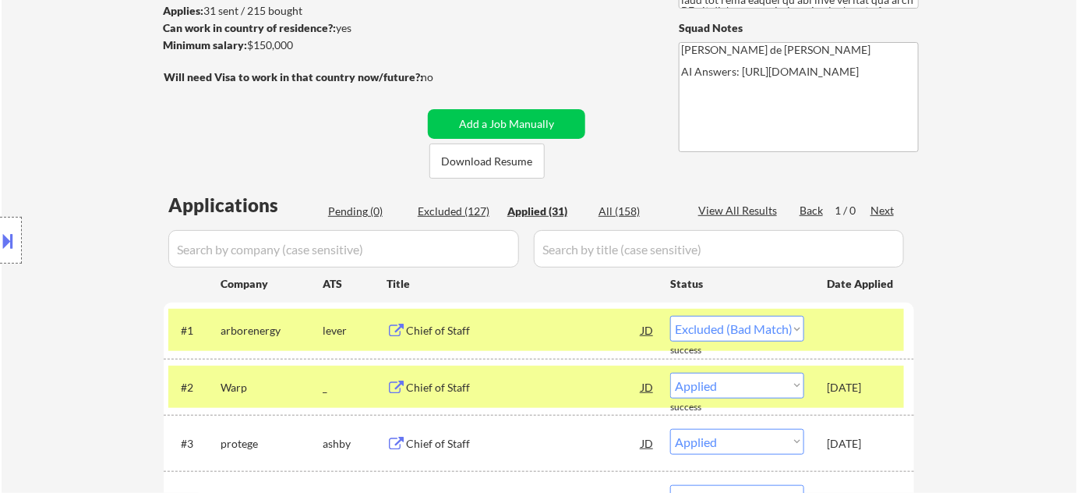
select select ""applied""
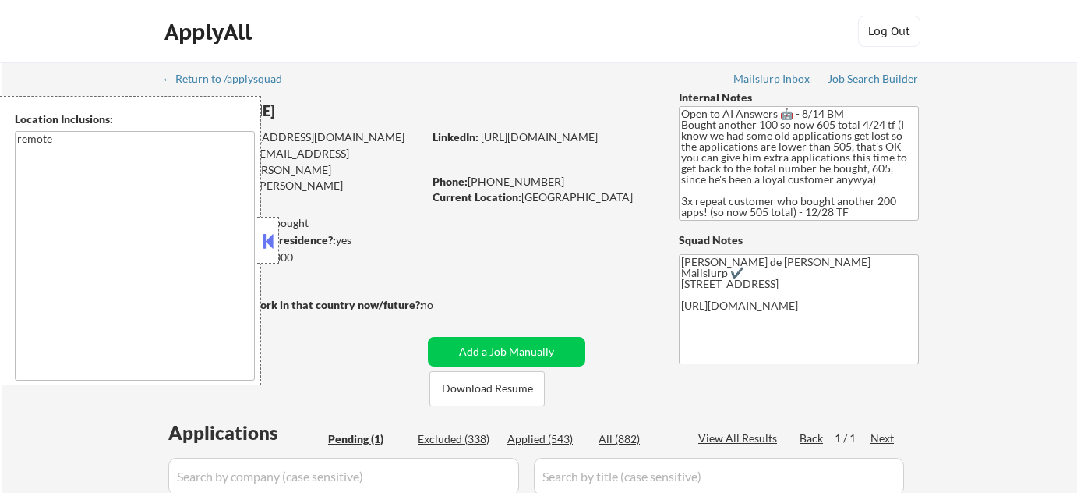
select select ""pending""
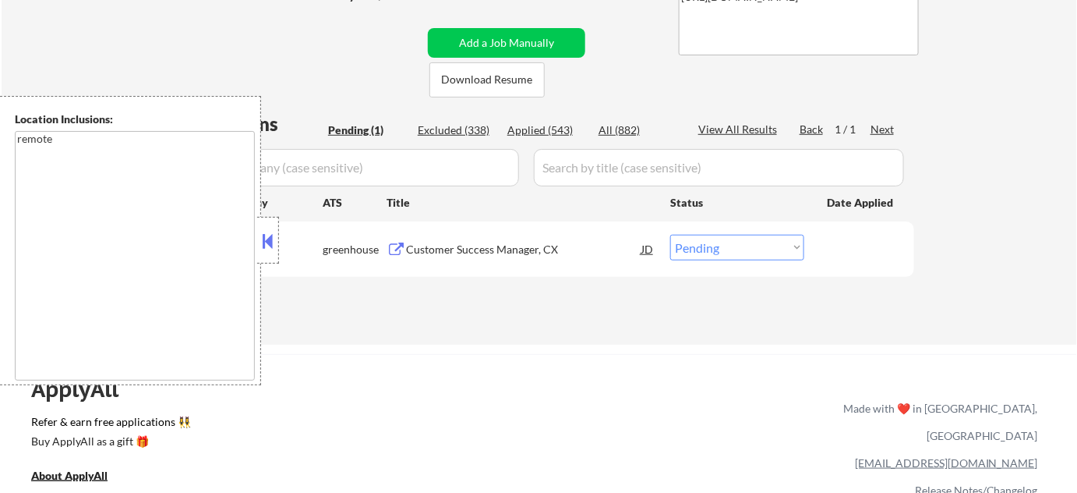
scroll to position [354, 0]
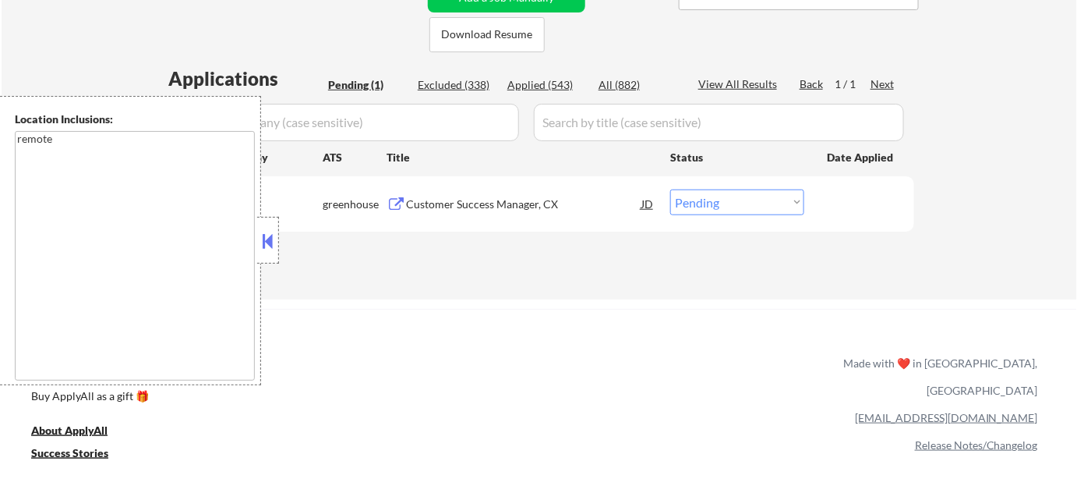
click at [269, 239] on button at bounding box center [268, 240] width 17 height 23
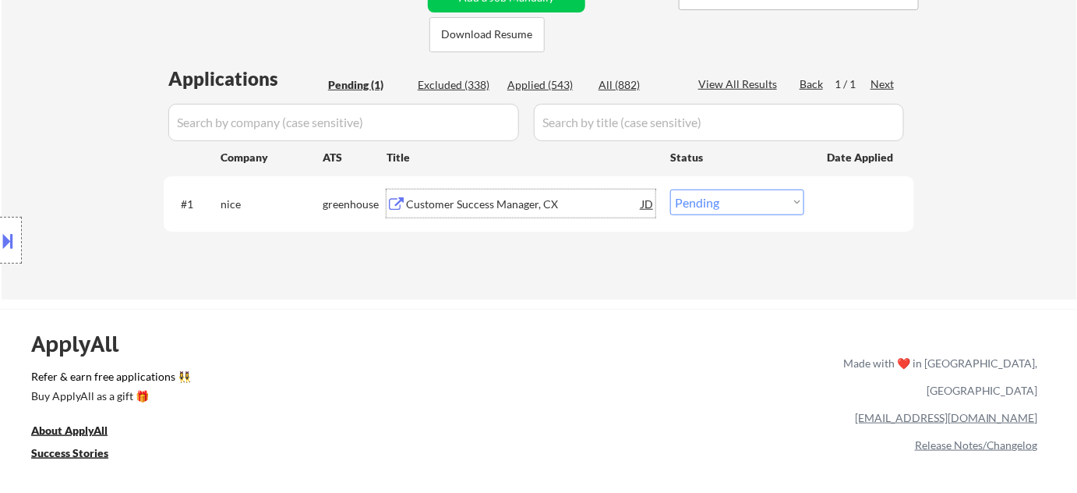
click at [435, 201] on div "Customer Success Manager, CX" at bounding box center [523, 204] width 235 height 16
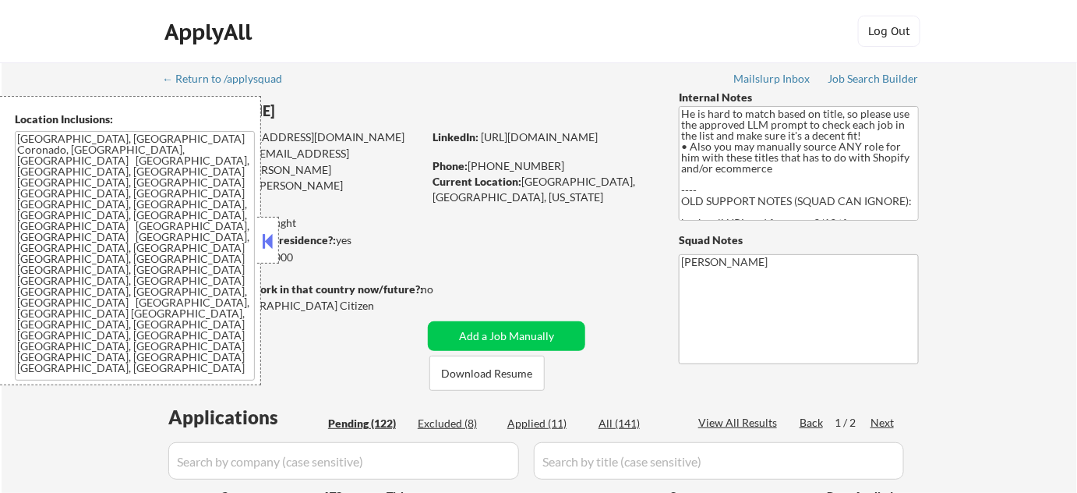
select select ""pending""
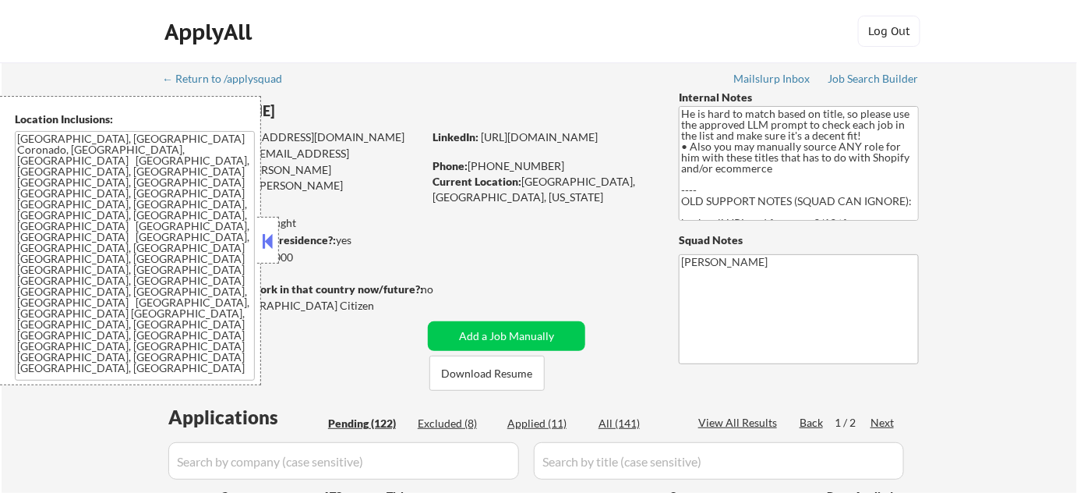
select select ""pending""
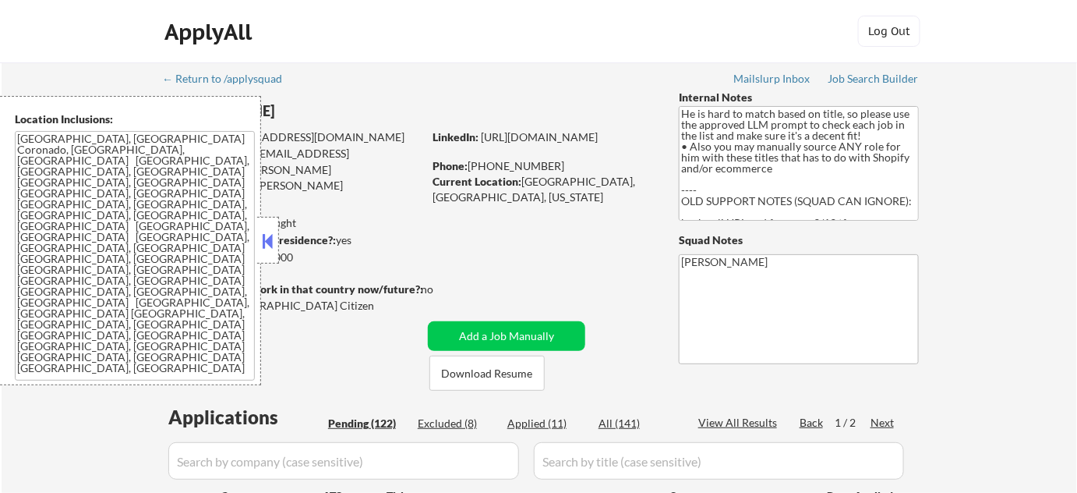
select select ""pending""
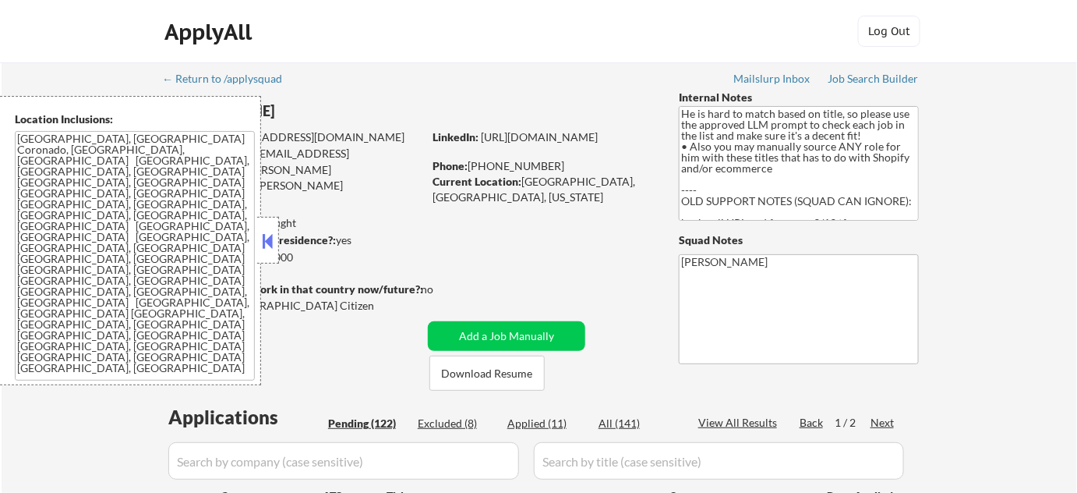
select select ""pending""
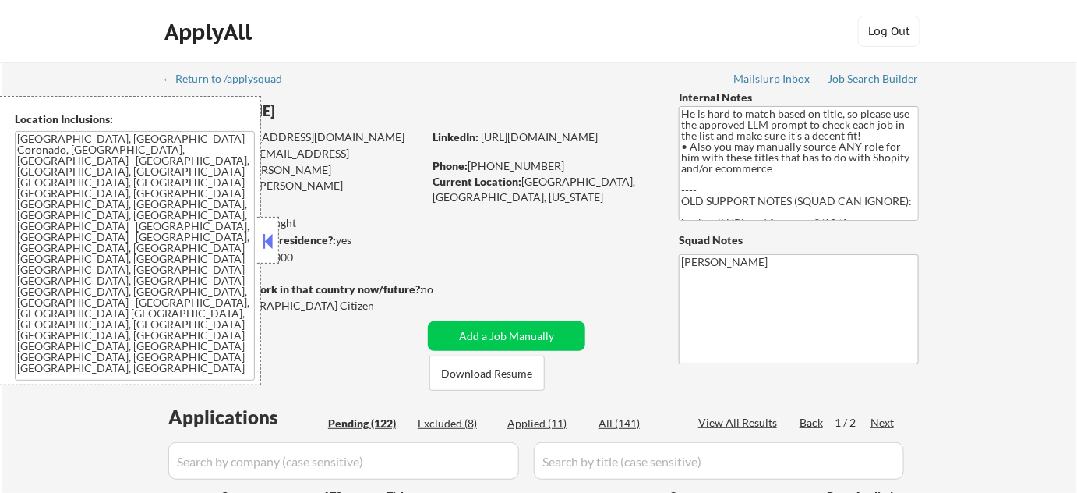
select select ""pending""
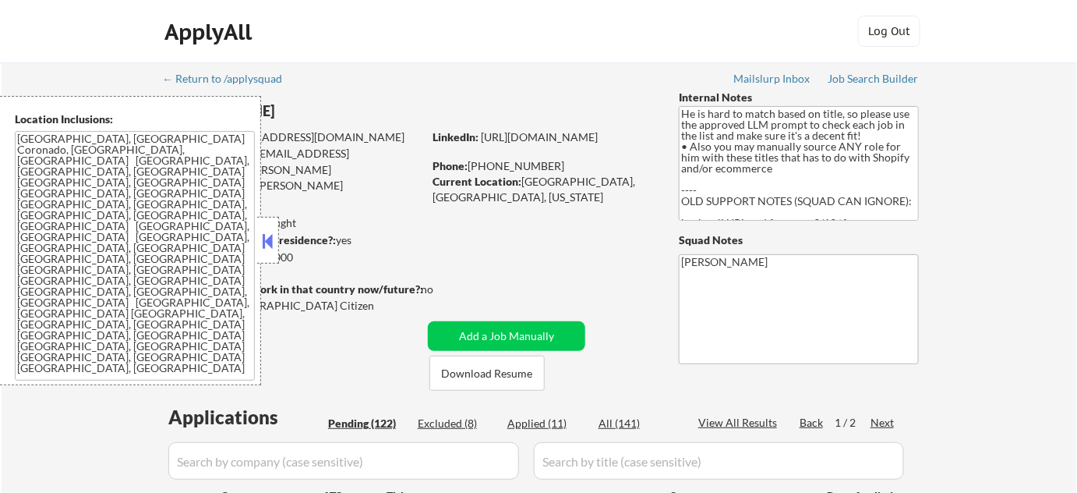
select select ""pending""
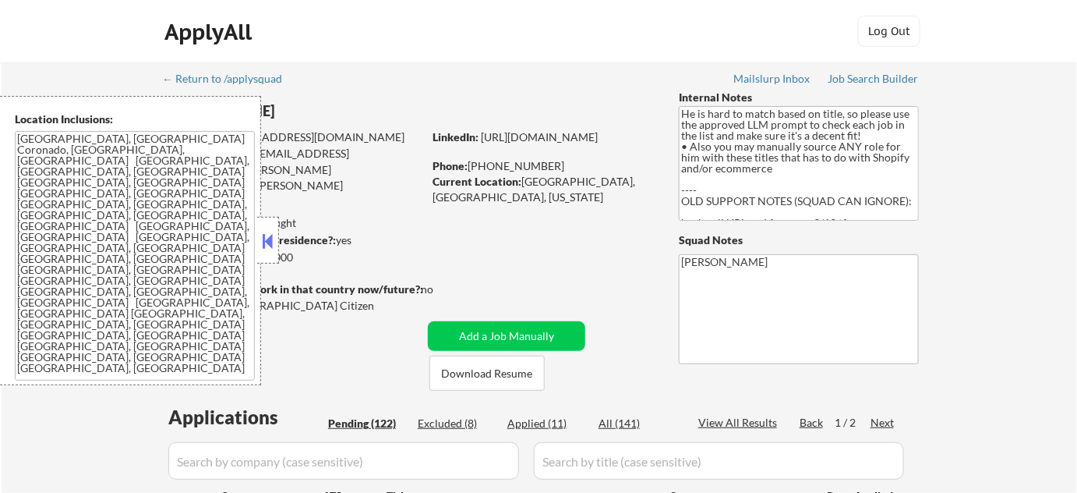
select select ""pending""
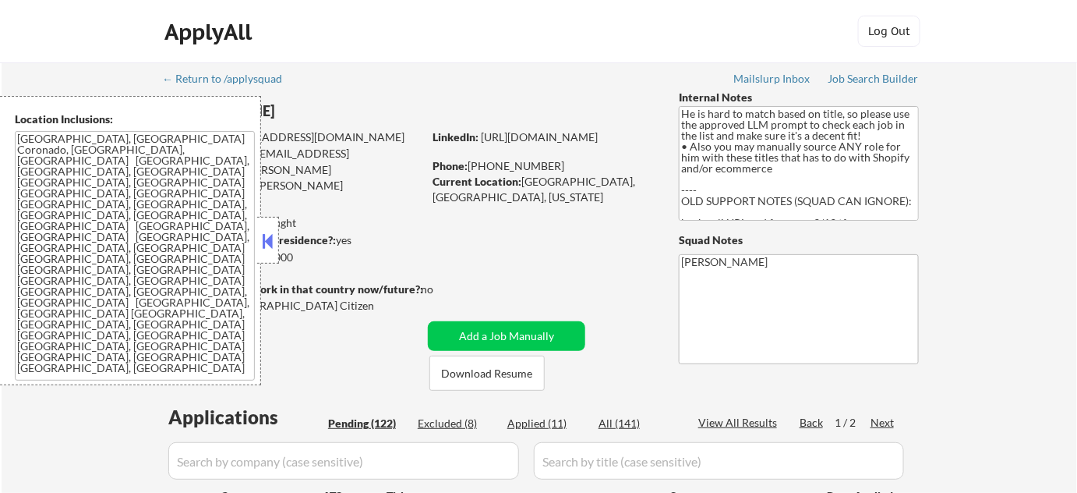
select select ""pending""
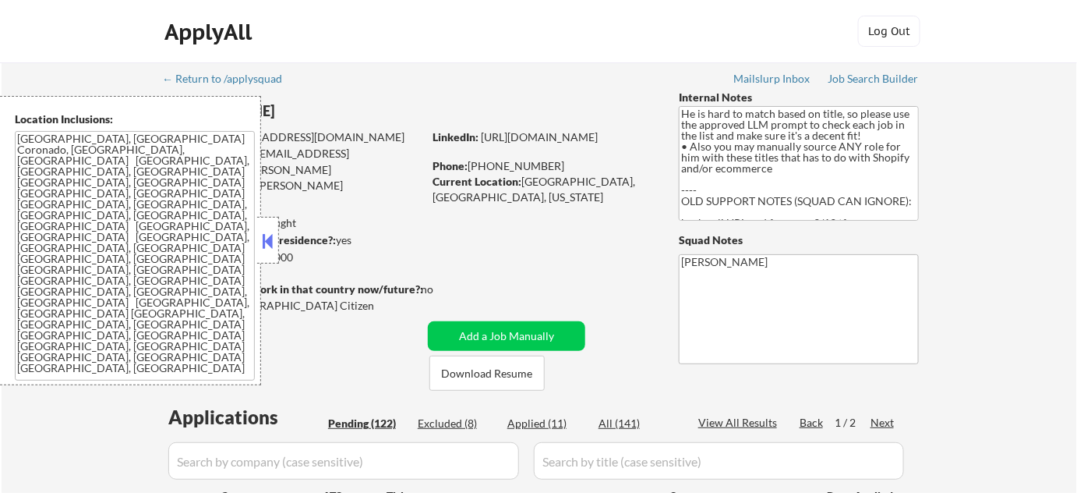
select select ""pending""
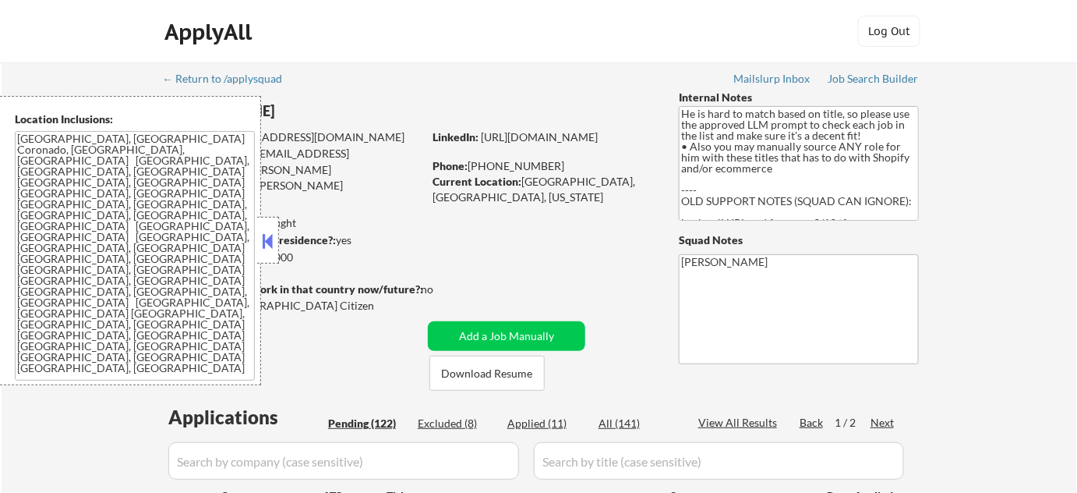
select select ""pending""
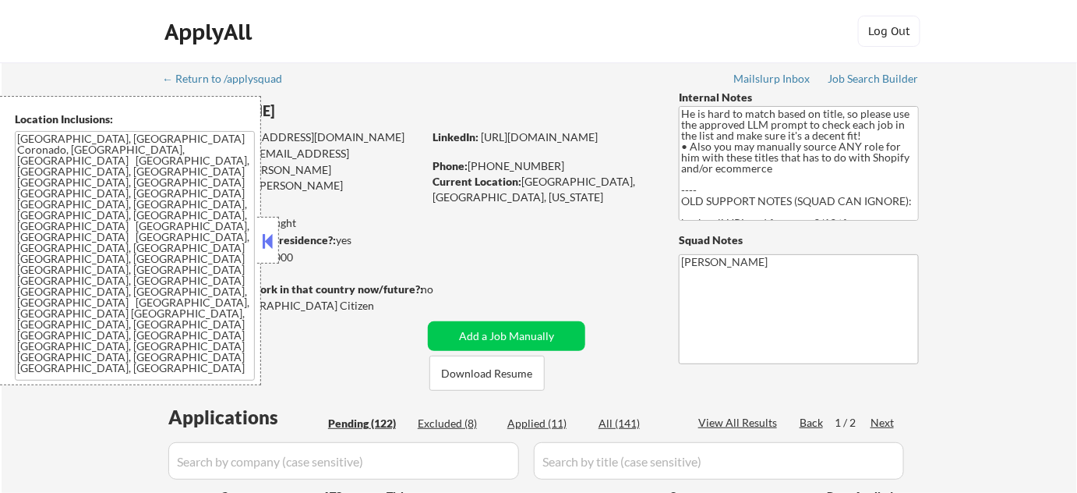
select select ""pending""
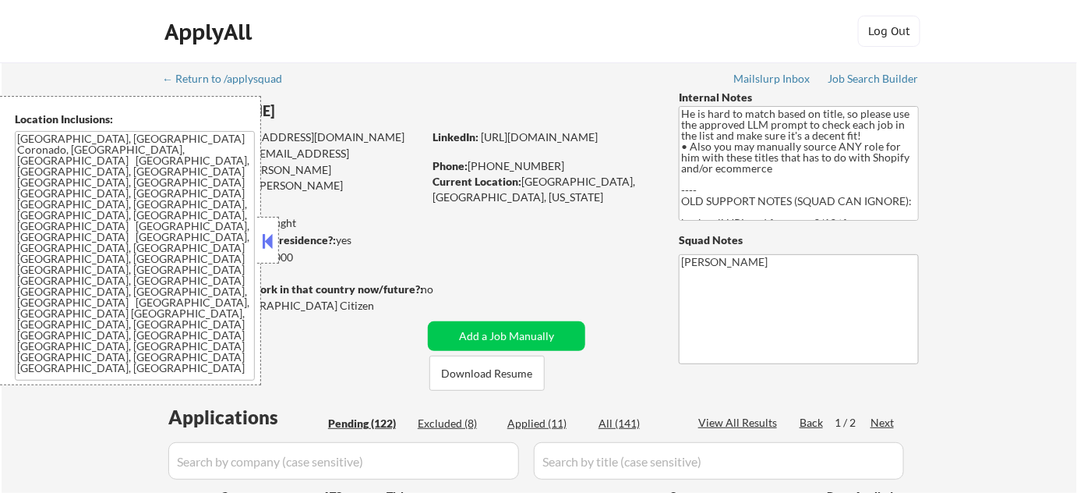
select select ""pending""
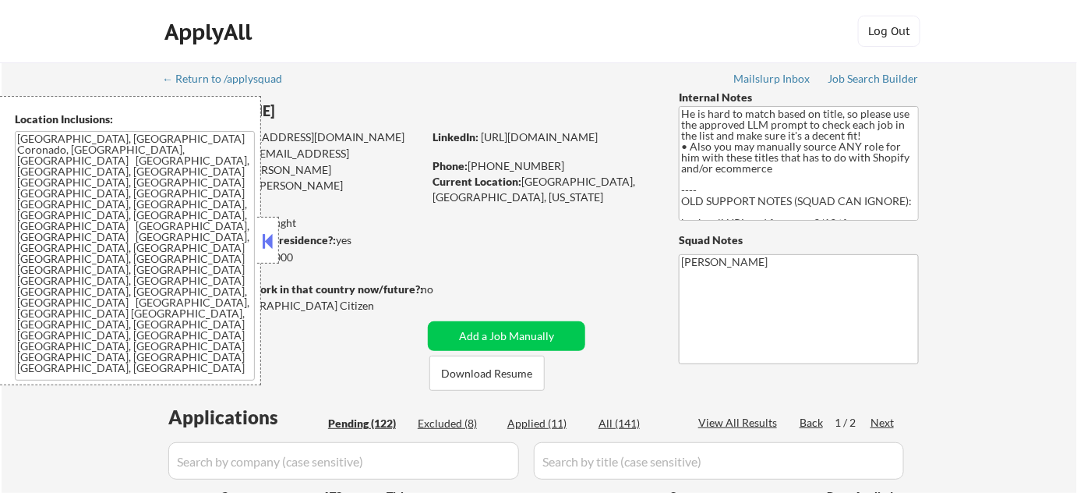
select select ""pending""
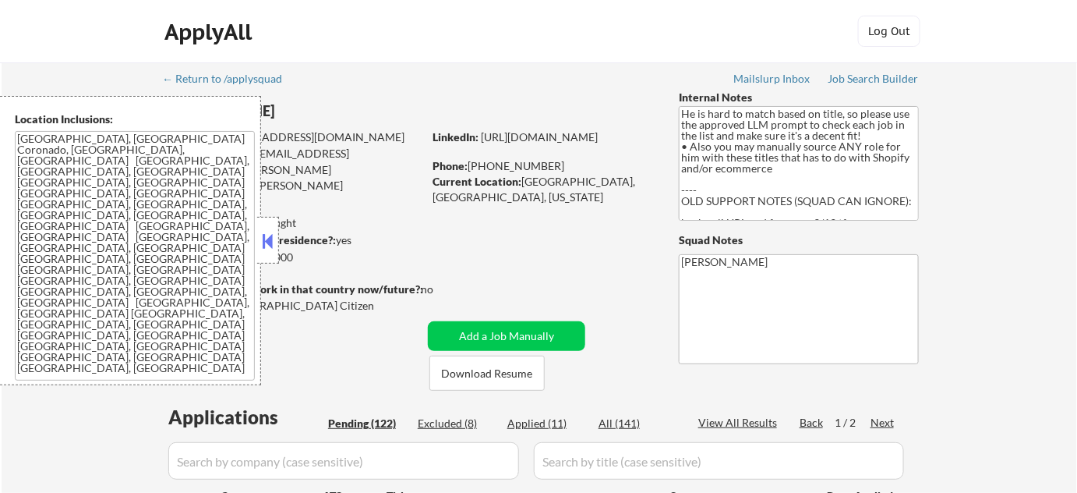
select select ""pending""
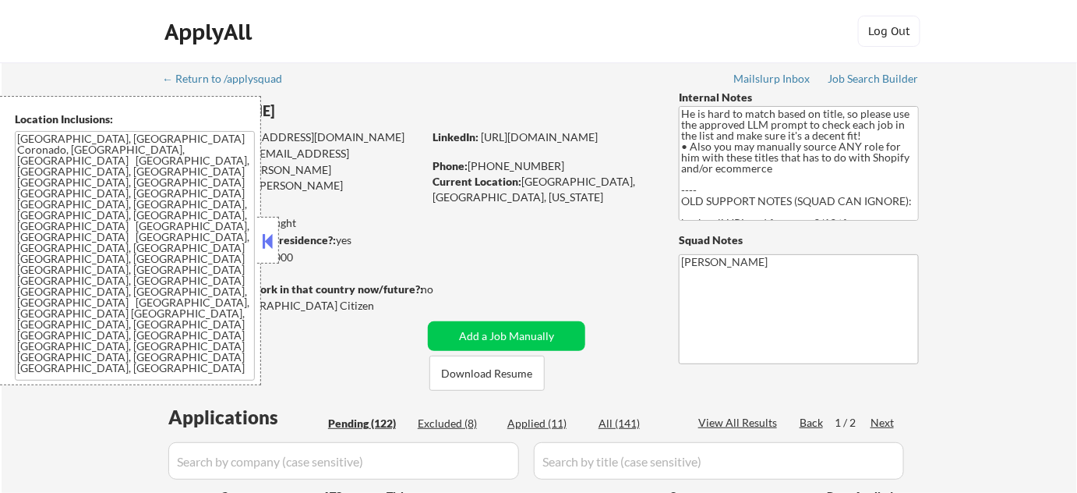
select select ""pending""
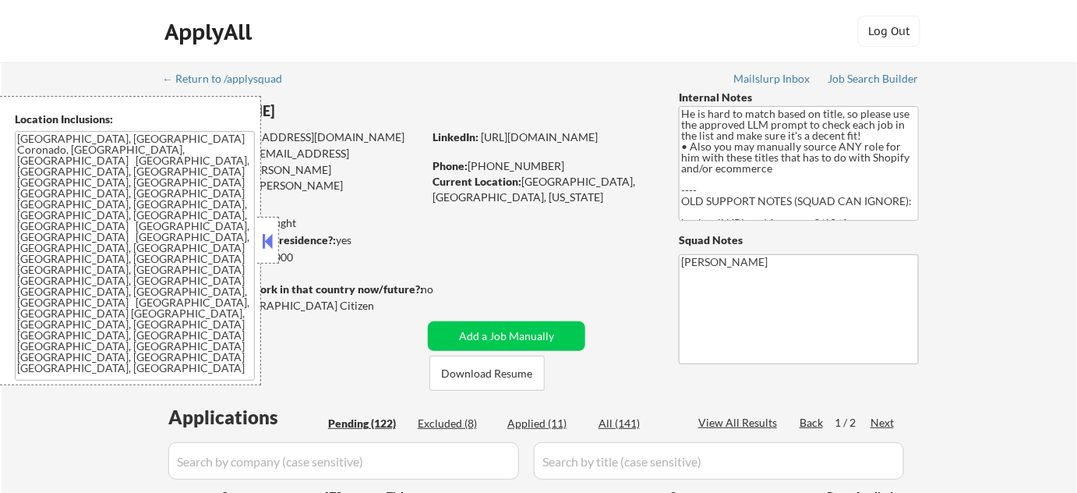
select select ""pending""
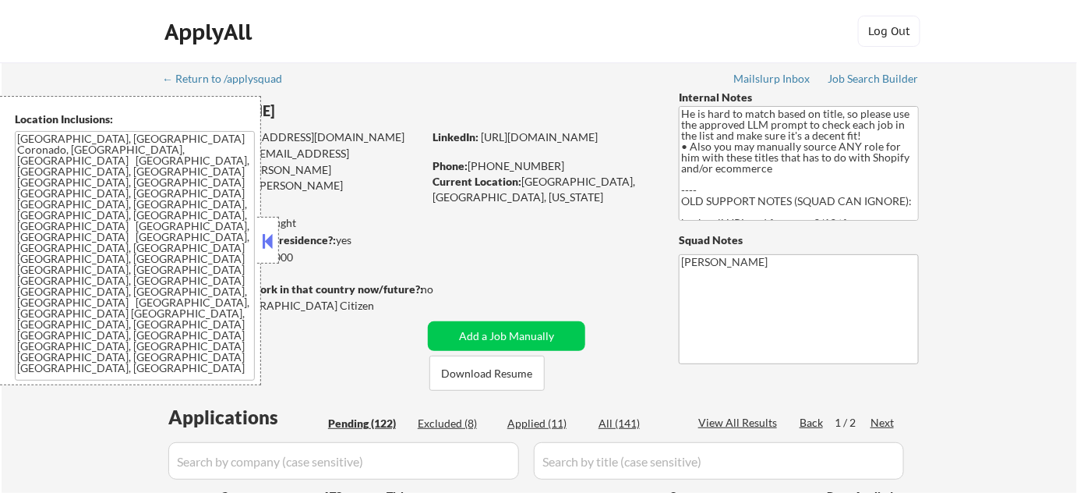
select select ""pending""
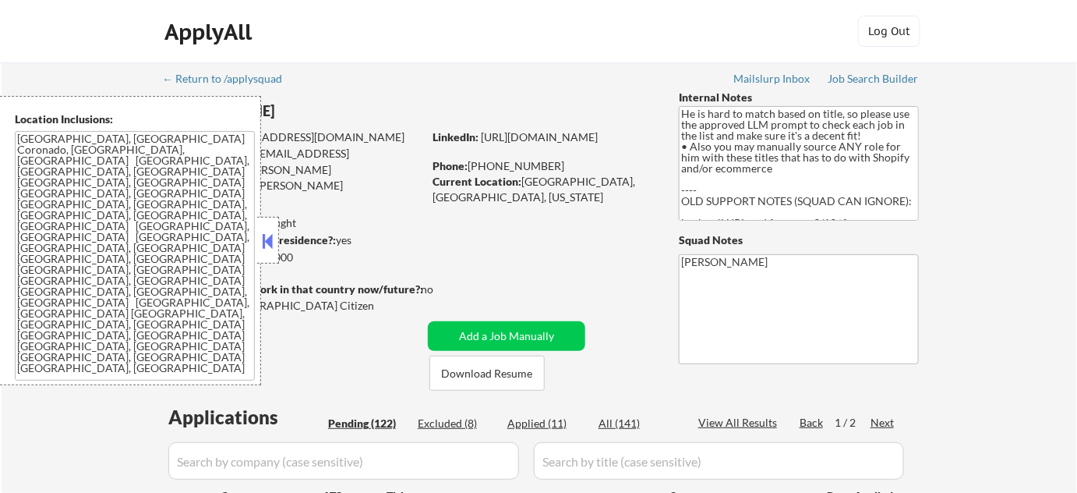
select select ""pending""
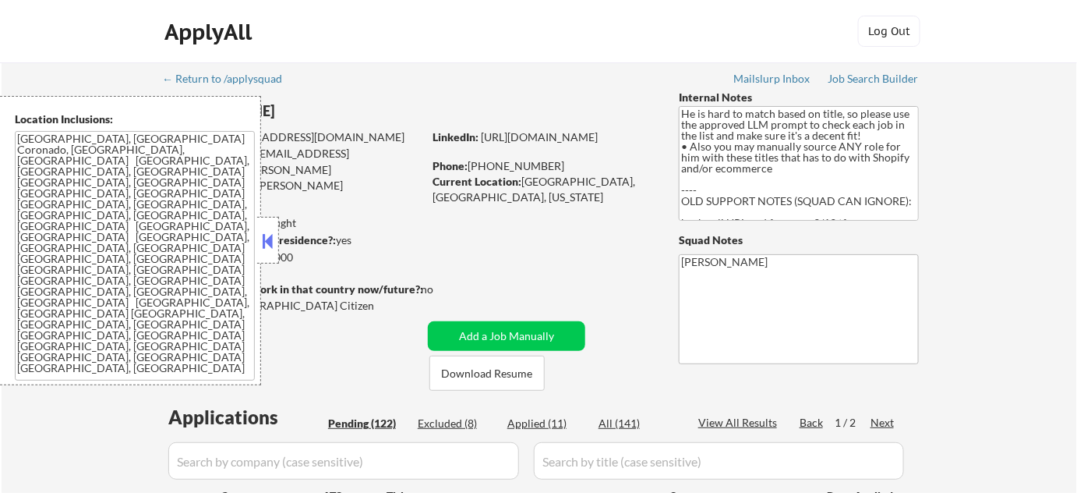
select select ""pending""
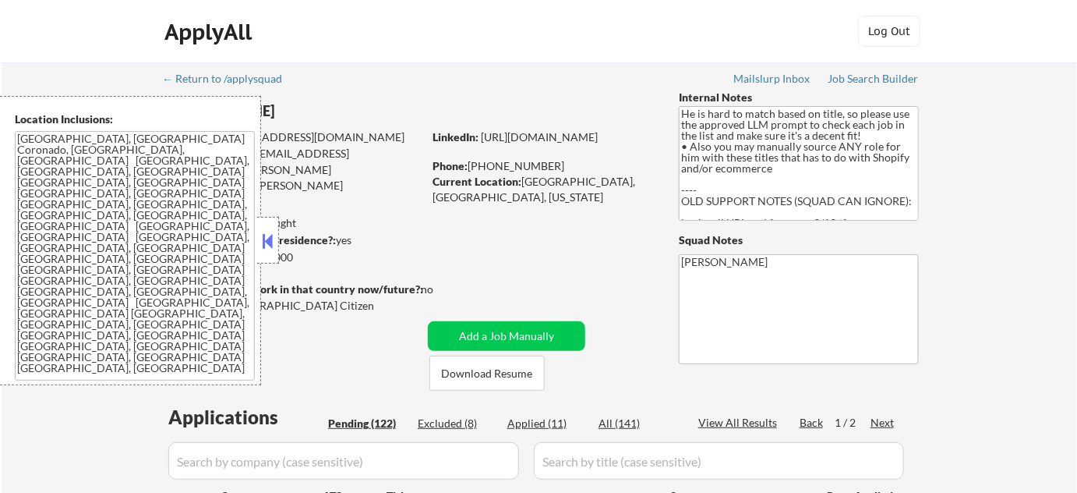
select select ""pending""
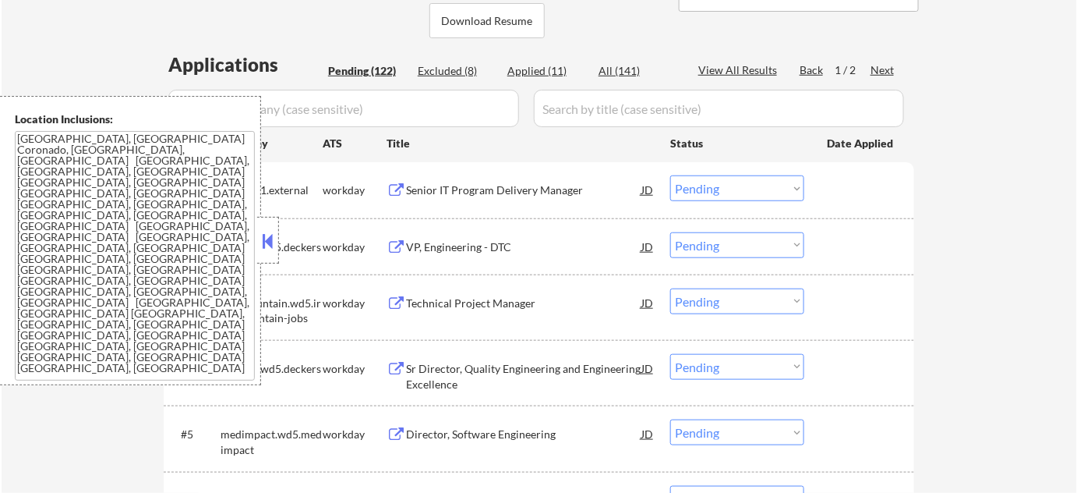
scroll to position [354, 0]
click at [266, 235] on button at bounding box center [268, 240] width 17 height 23
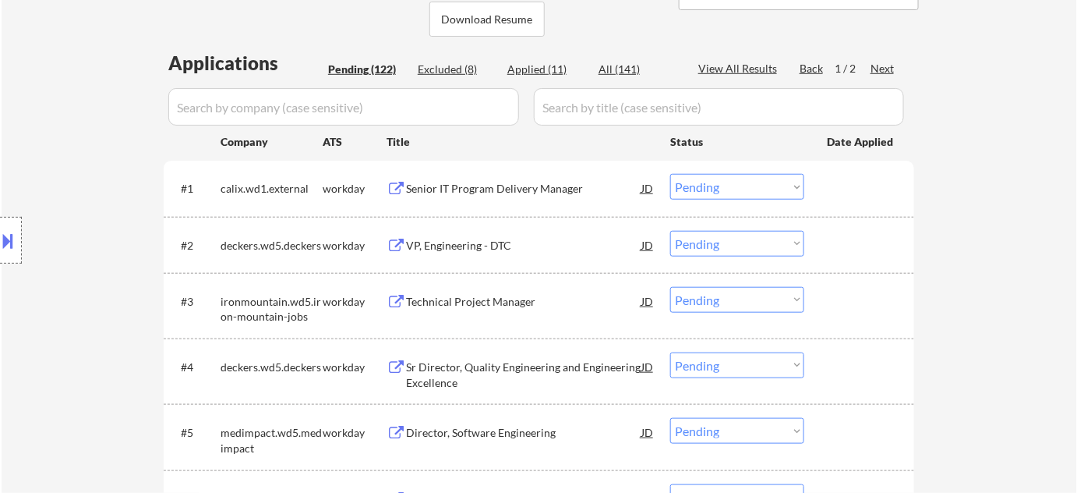
click at [545, 74] on div "Applied (11)" at bounding box center [546, 70] width 78 height 16
select select ""applied""
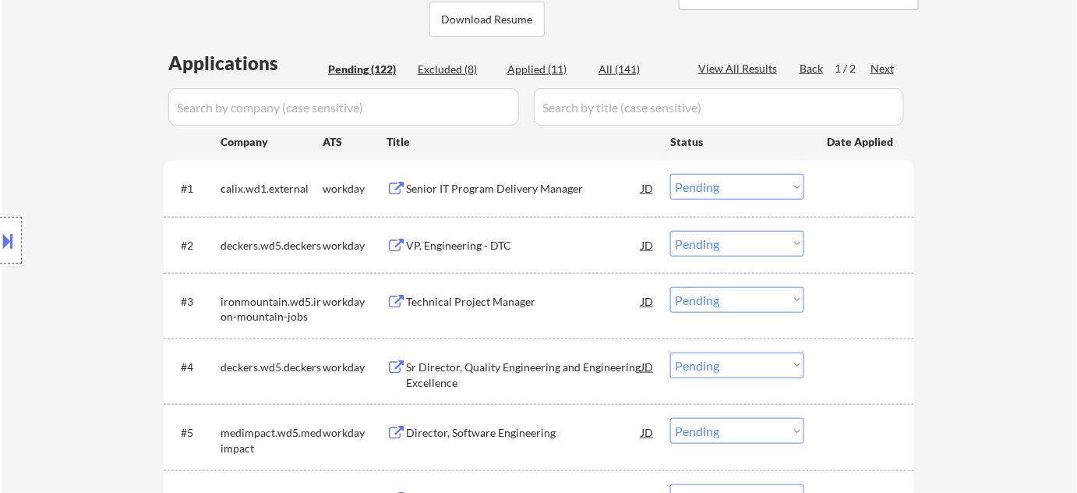
select select ""applied""
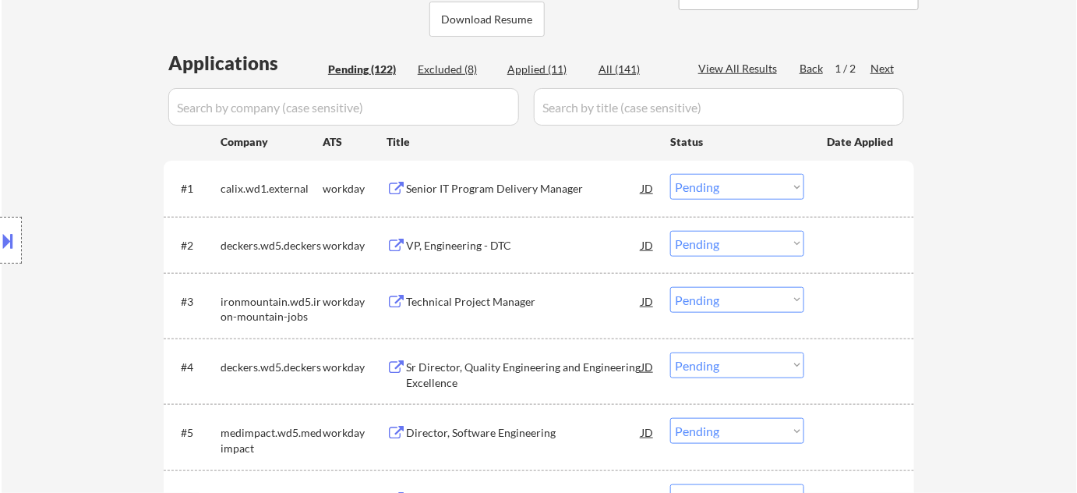
select select ""applied""
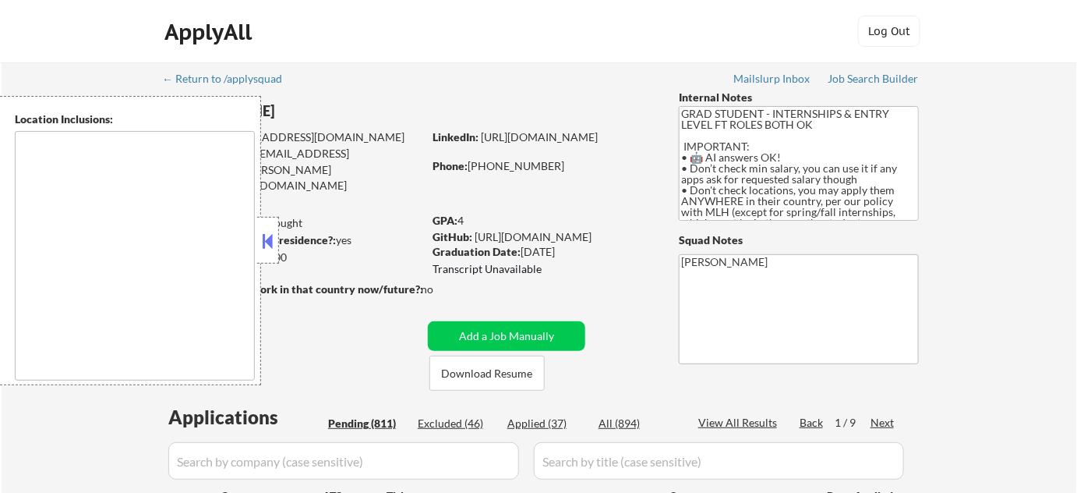
type textarea "country:[GEOGRAPHIC_DATA]"
select select ""pending""
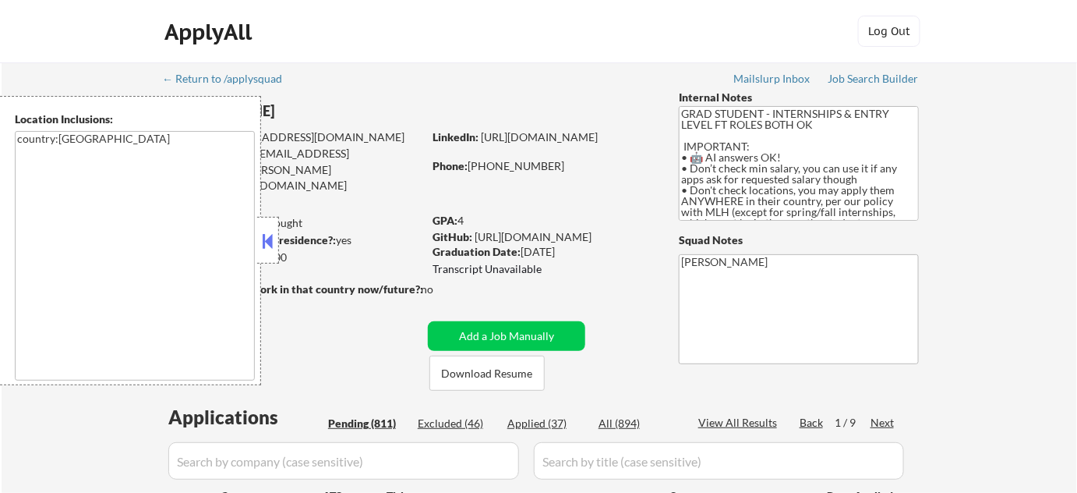
select select ""pending""
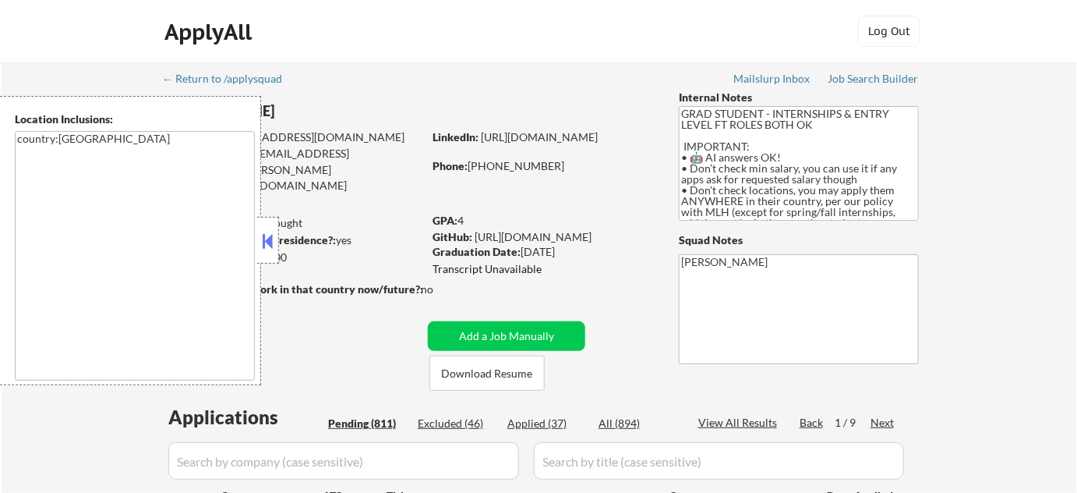
select select ""pending""
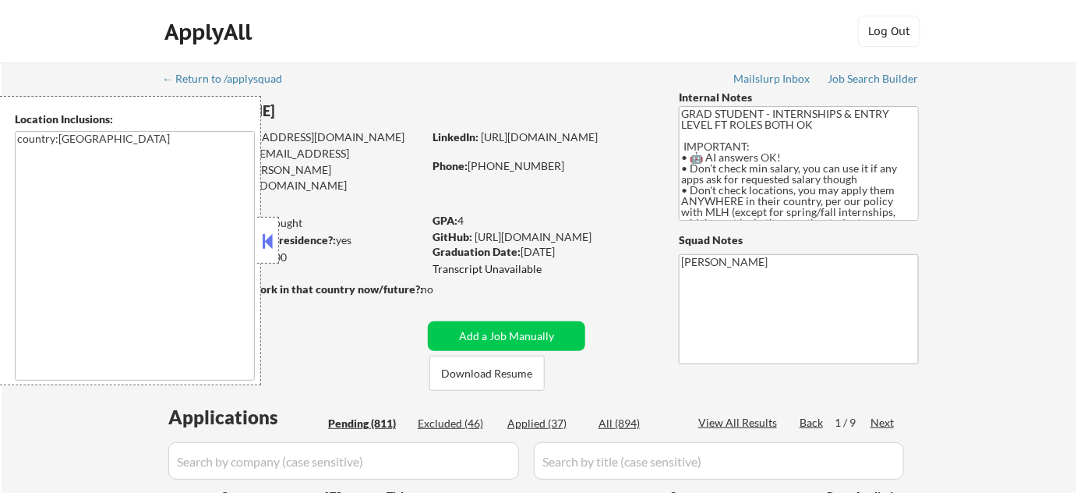
select select ""pending""
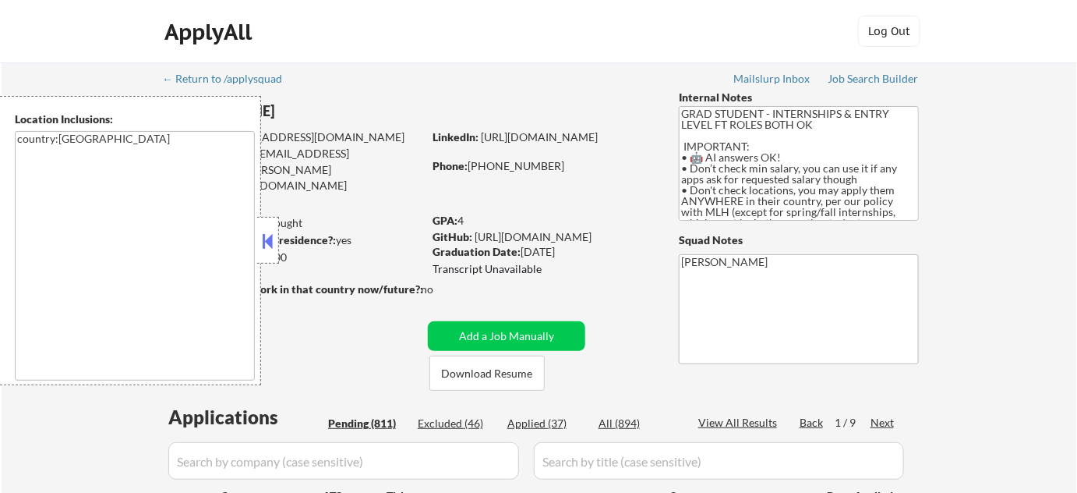
select select ""pending""
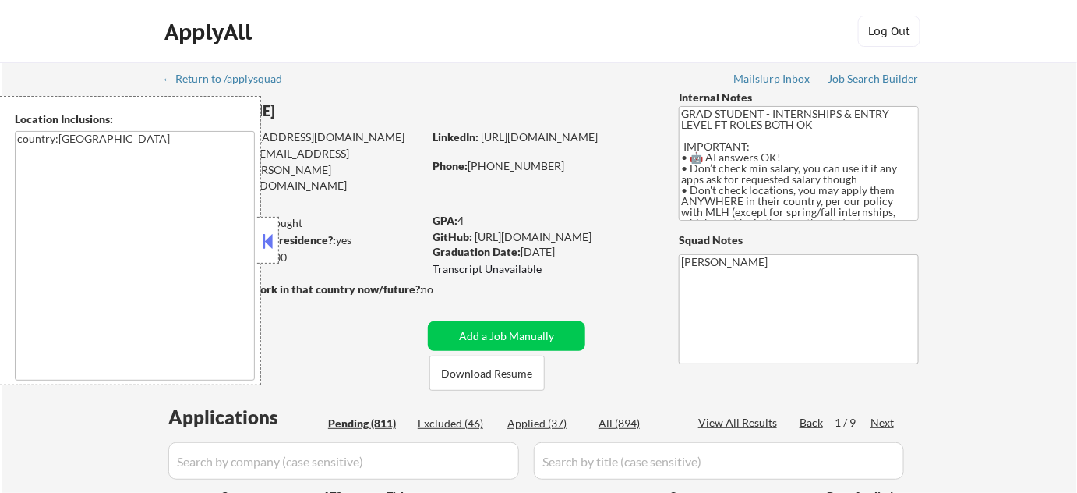
select select ""pending""
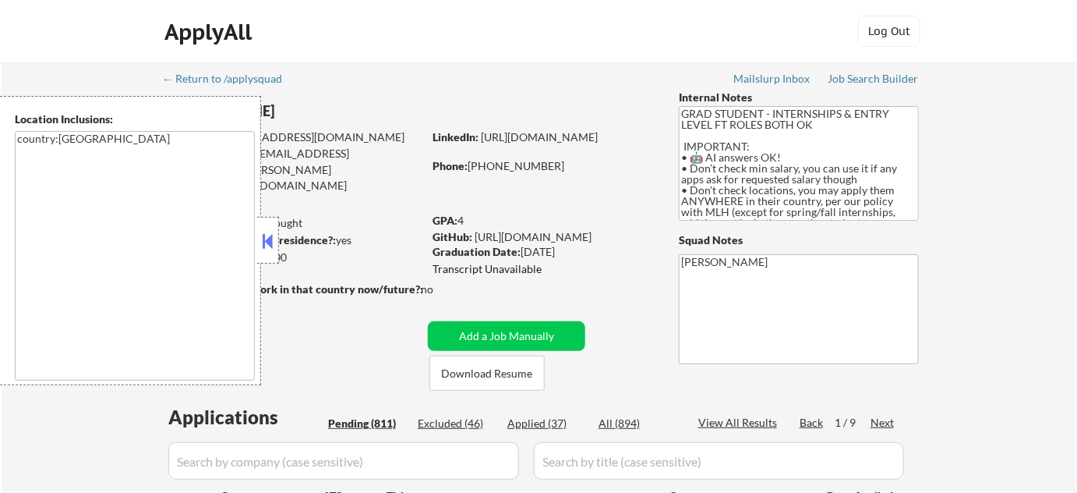
select select ""pending""
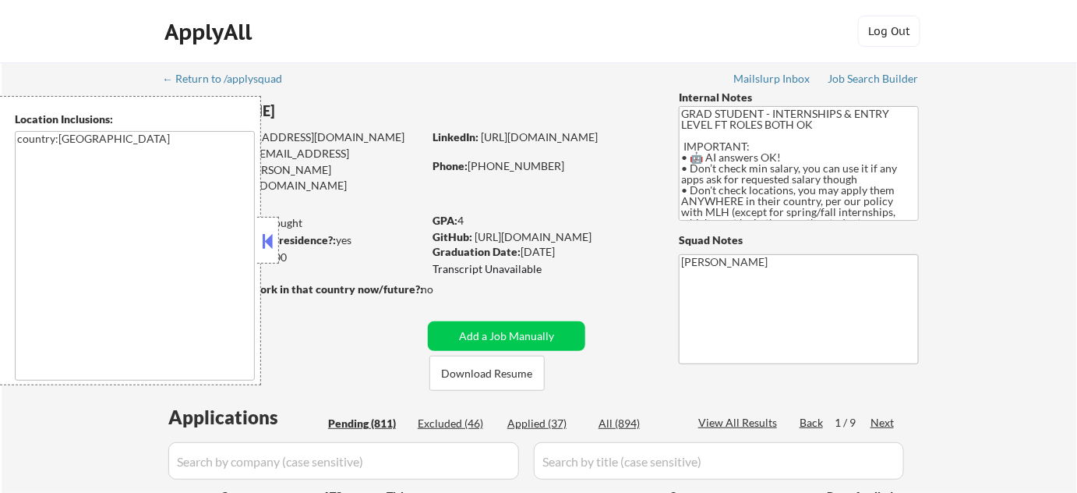
select select ""pending""
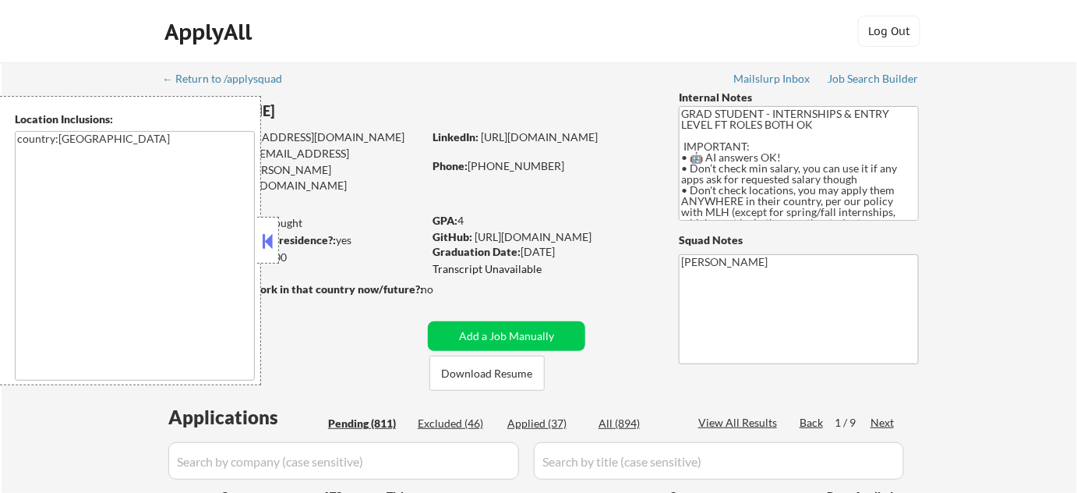
select select ""pending""
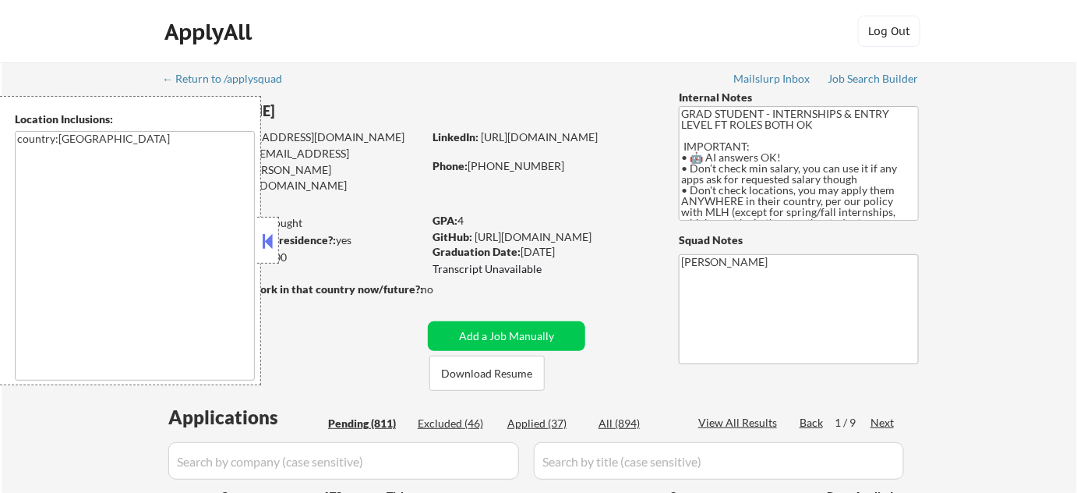
select select ""pending""
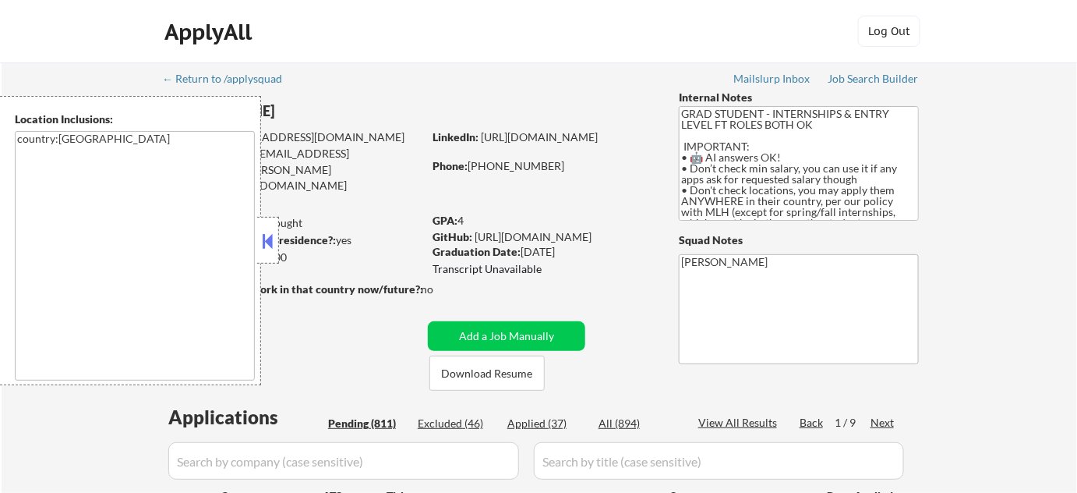
select select ""pending""
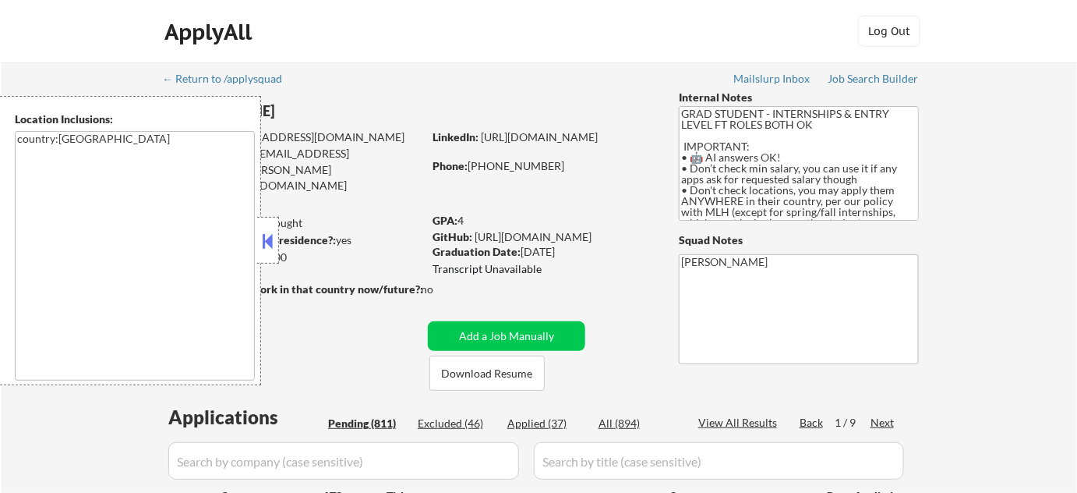
select select ""pending""
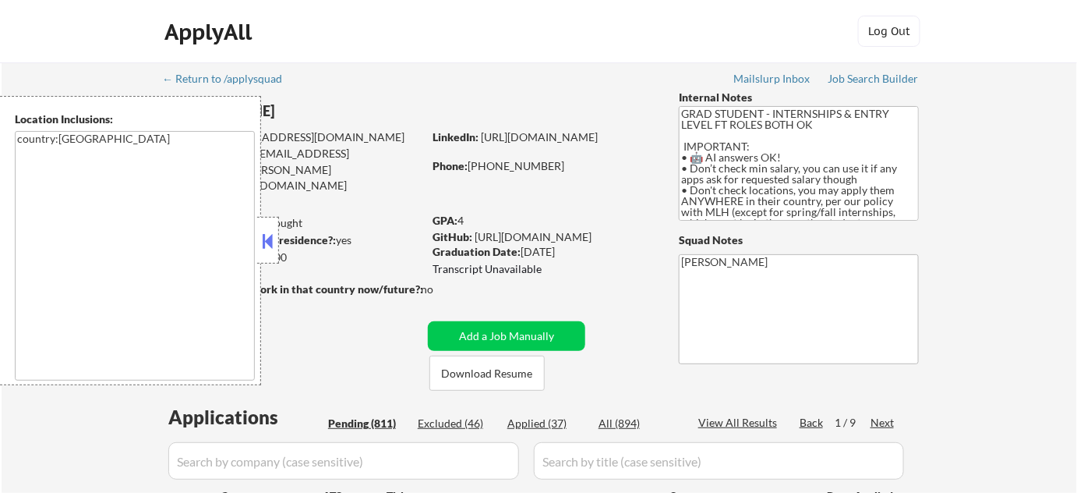
select select ""pending""
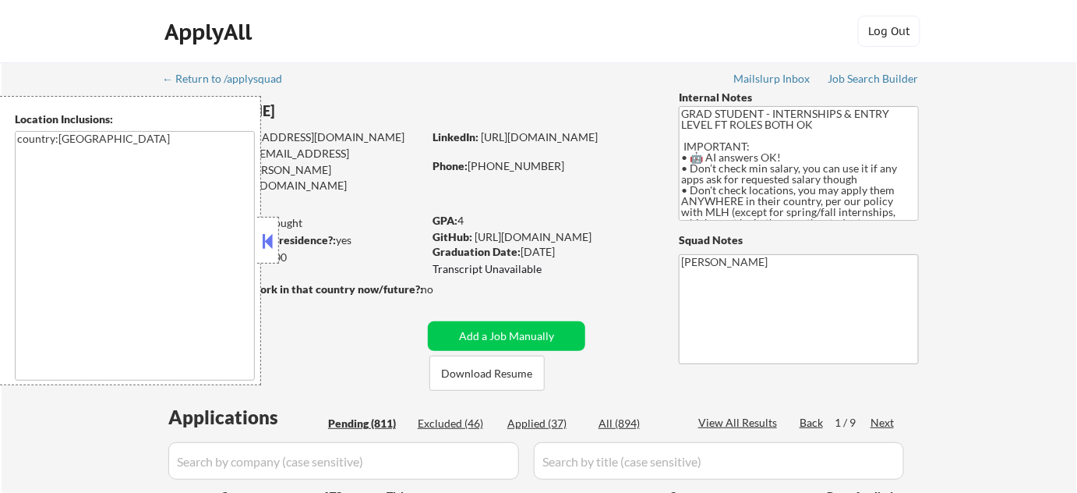
select select ""pending""
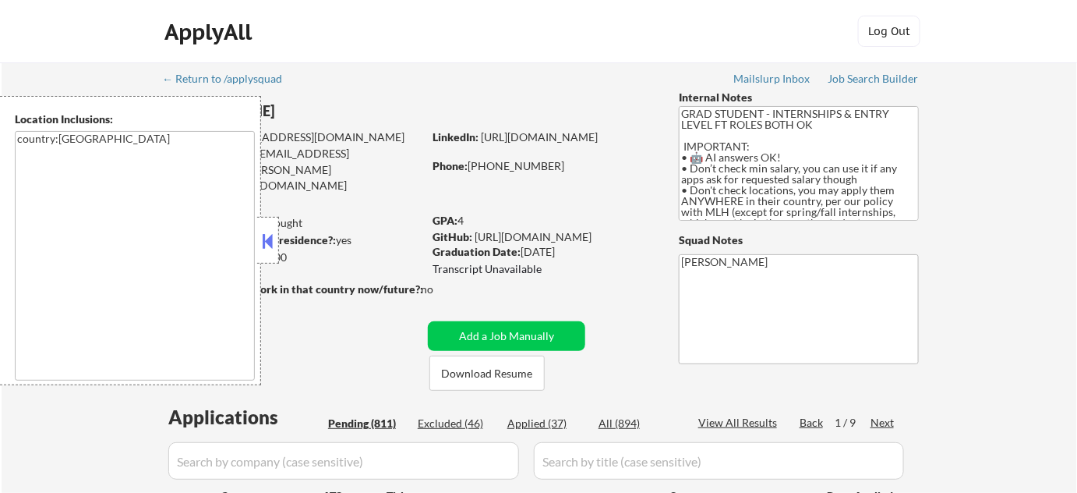
select select ""pending""
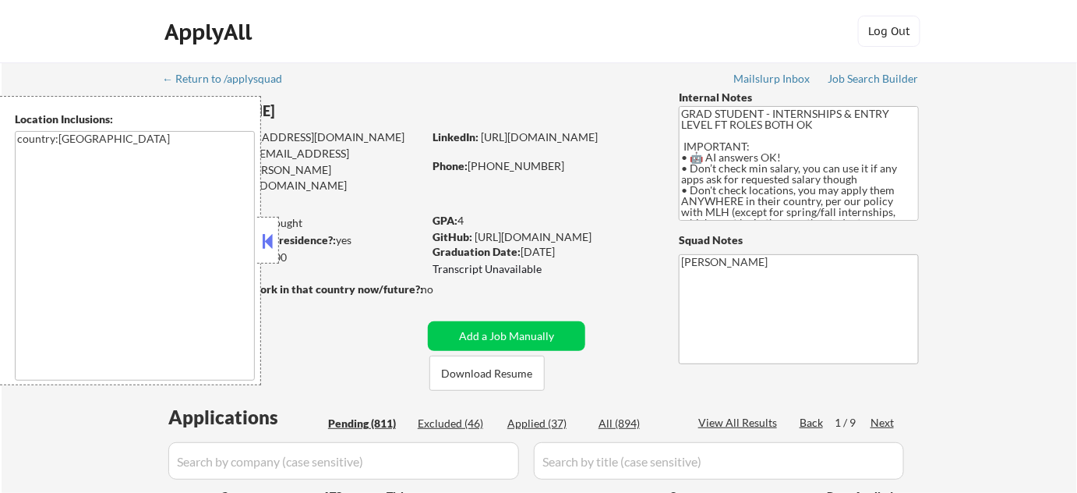
select select ""pending""
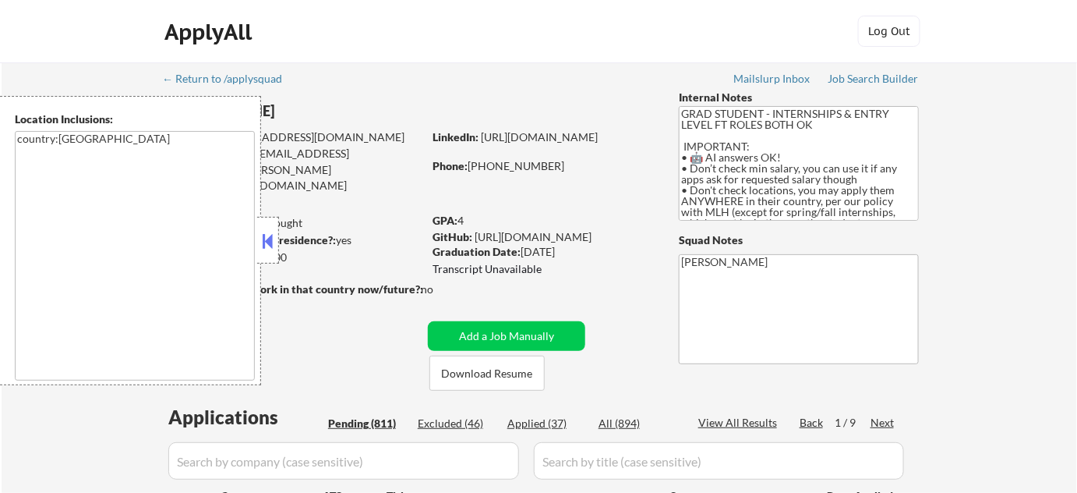
select select ""pending""
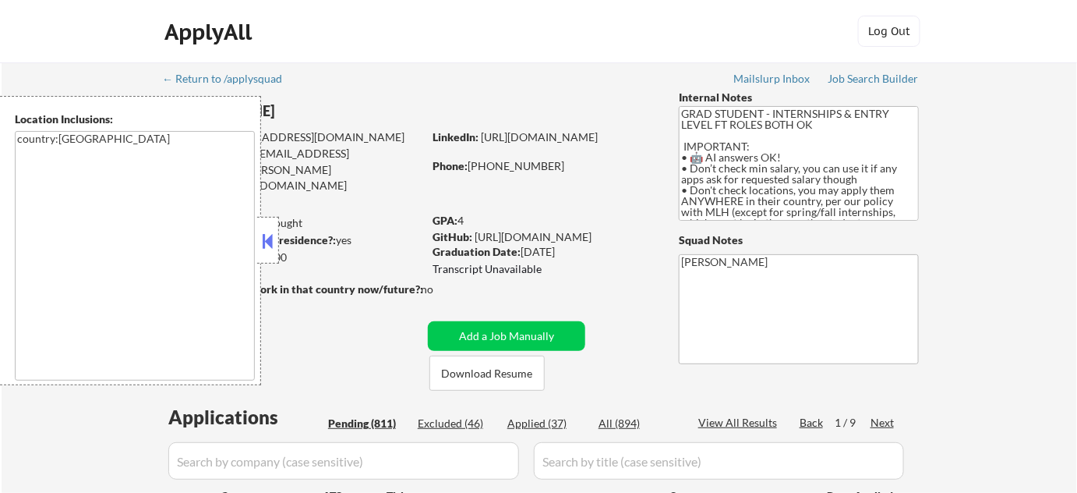
select select ""pending""
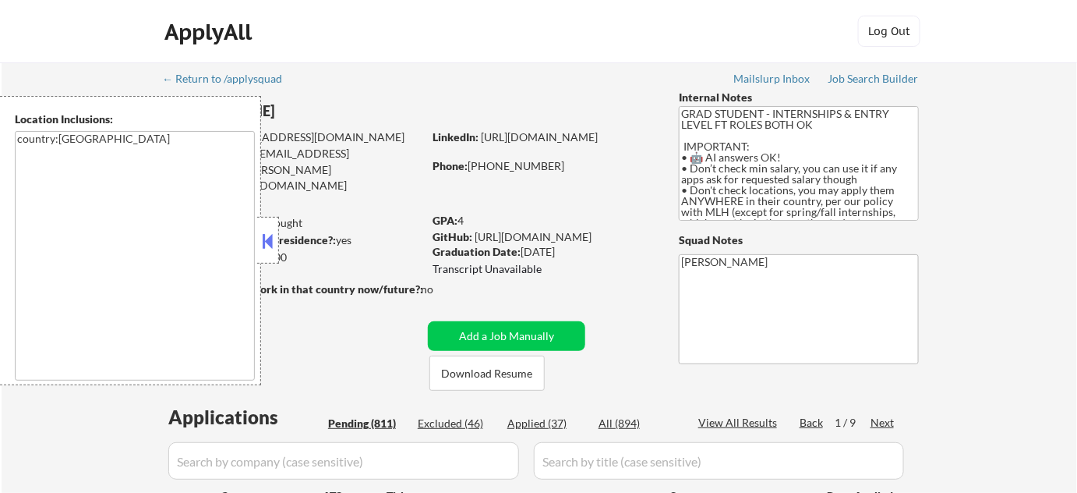
select select ""pending""
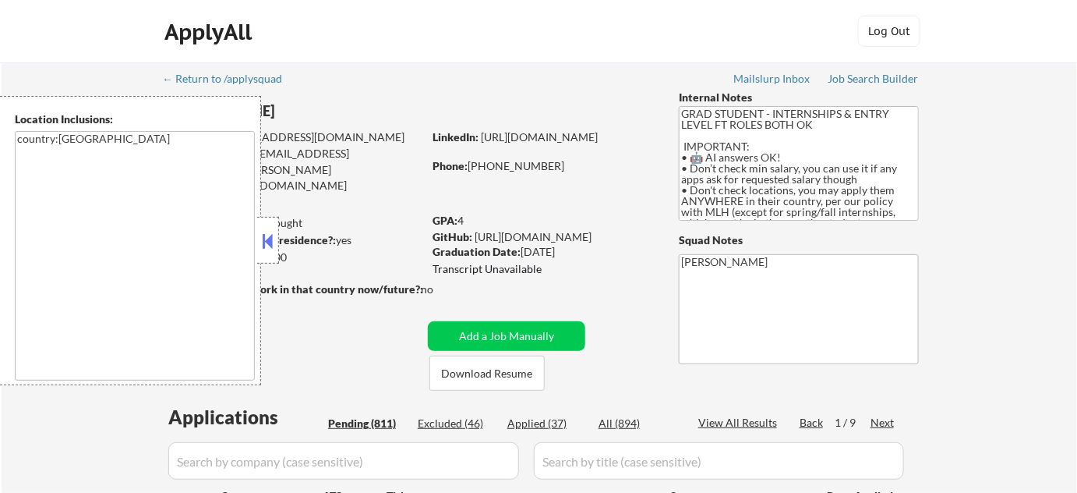
select select ""pending""
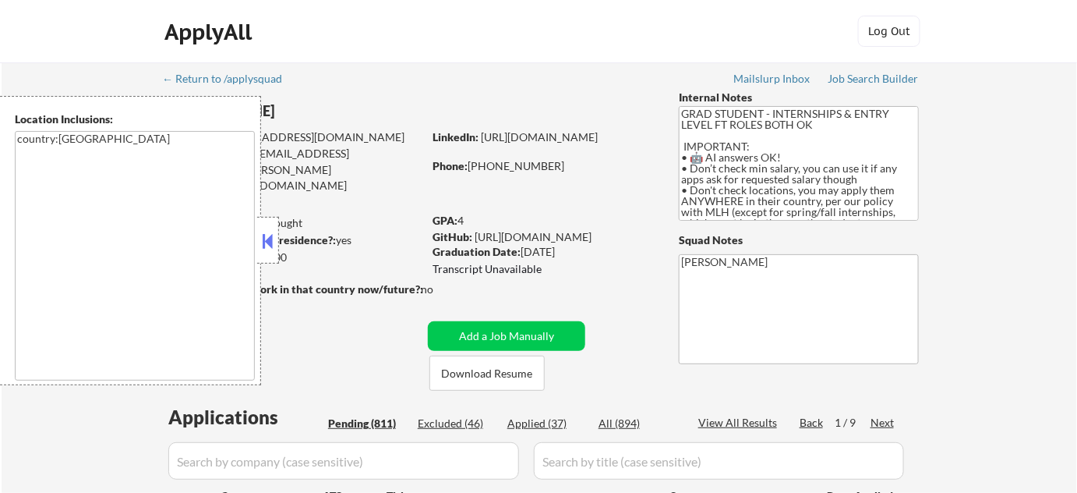
select select ""pending""
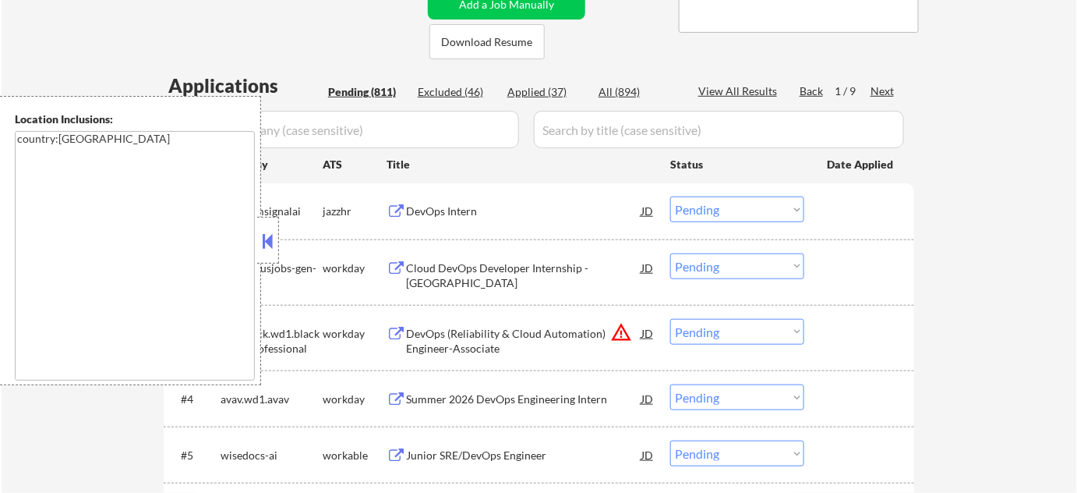
scroll to position [354, 0]
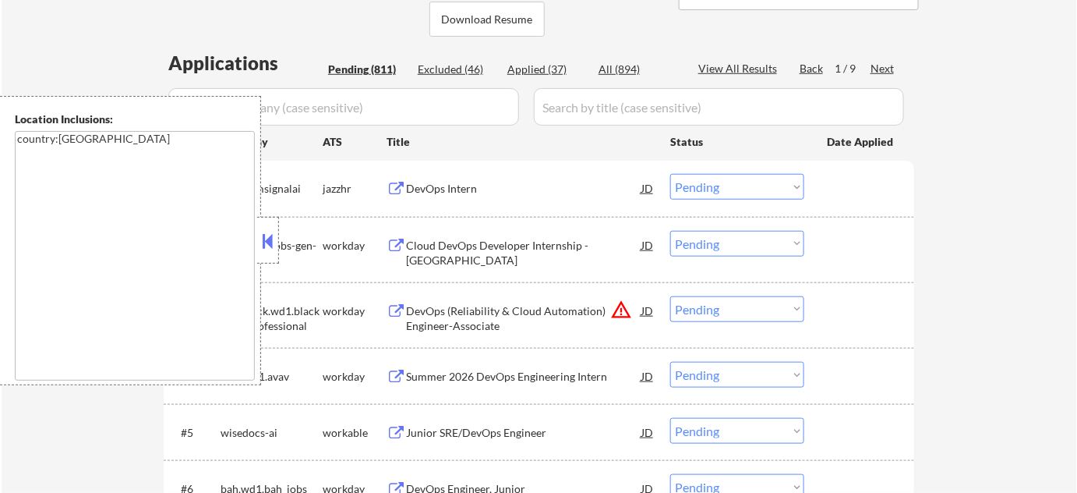
click at [273, 245] on button at bounding box center [268, 240] width 17 height 23
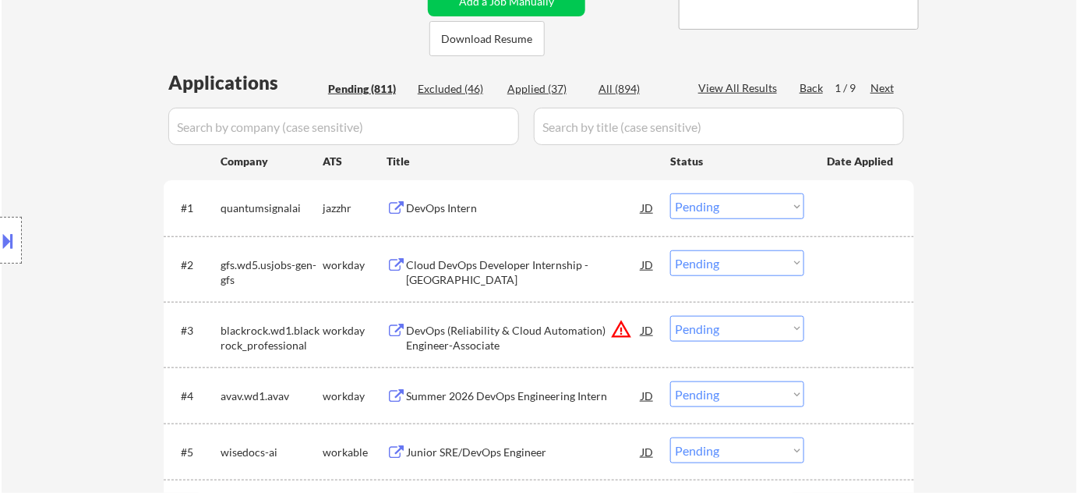
scroll to position [0, 0]
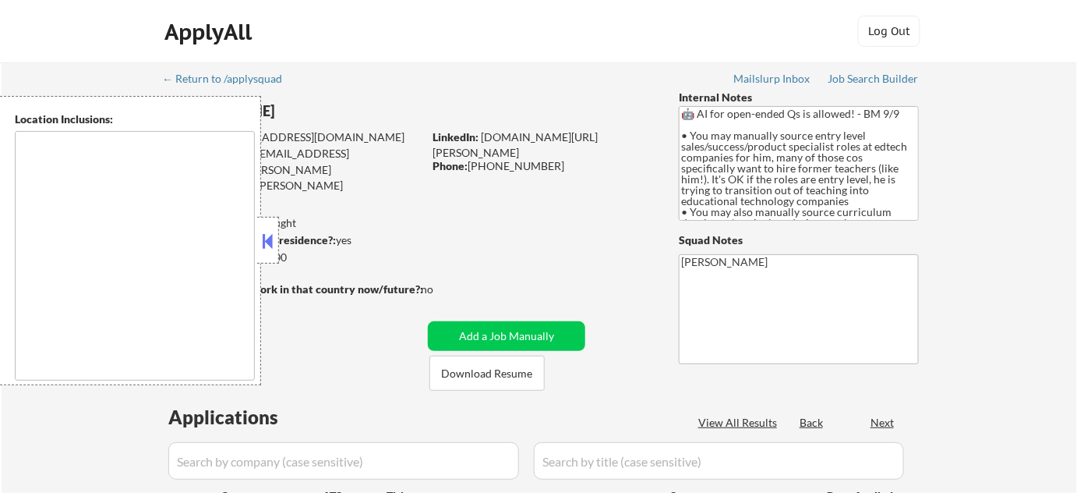
select select ""pending""
type textarea "[GEOGRAPHIC_DATA], [GEOGRAPHIC_DATA], [GEOGRAPHIC_DATA] [GEOGRAPHIC_DATA], [GEO…"
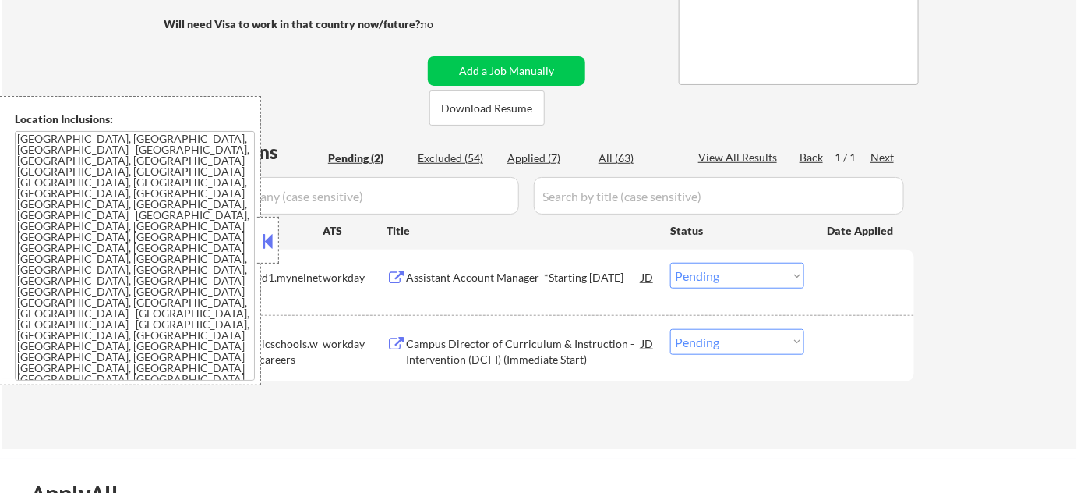
scroll to position [425, 0]
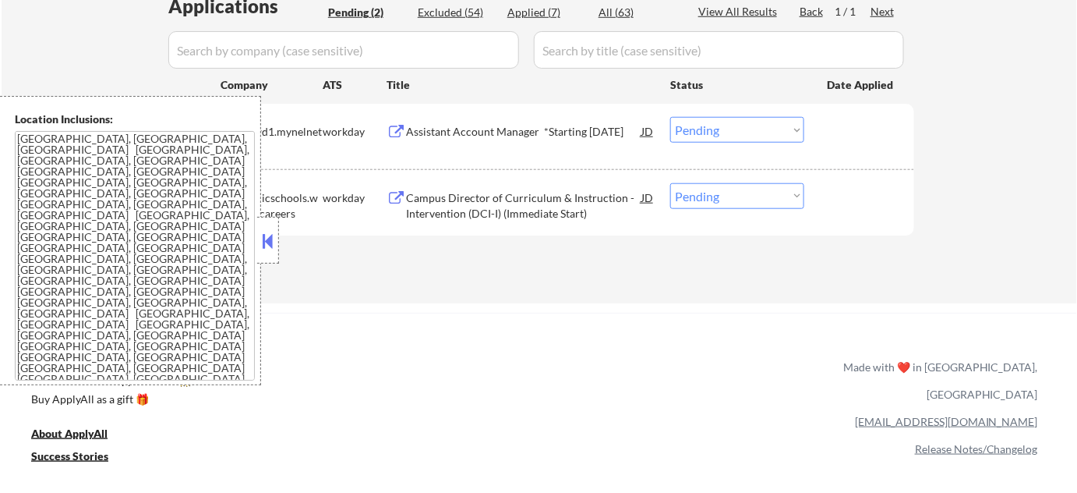
click at [273, 236] on button at bounding box center [268, 240] width 17 height 23
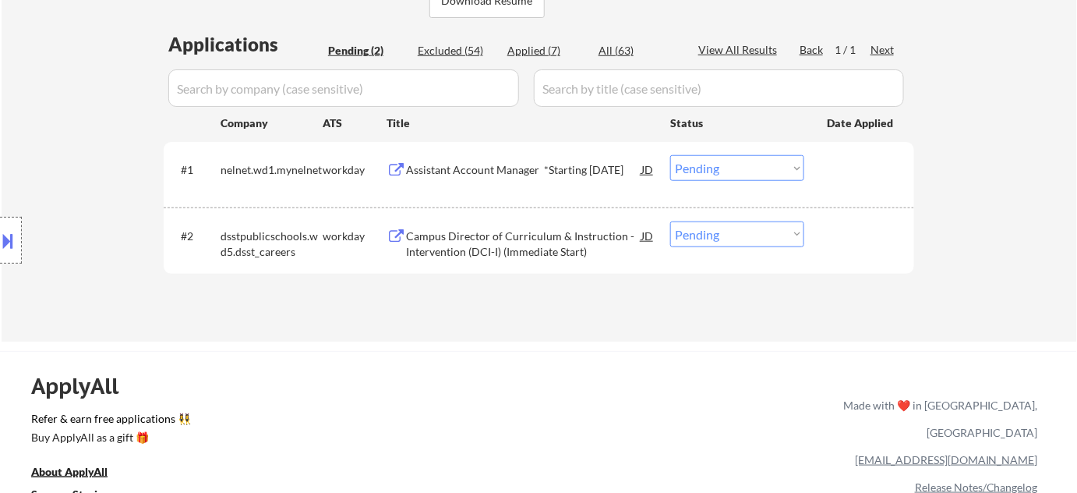
scroll to position [354, 0]
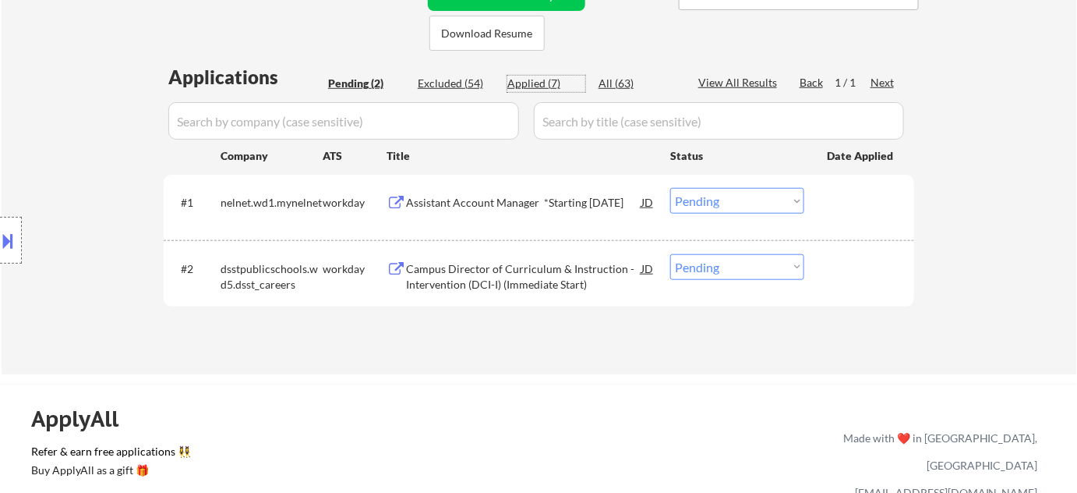
click at [543, 85] on div "Applied (7)" at bounding box center [546, 84] width 78 height 16
select select ""applied""
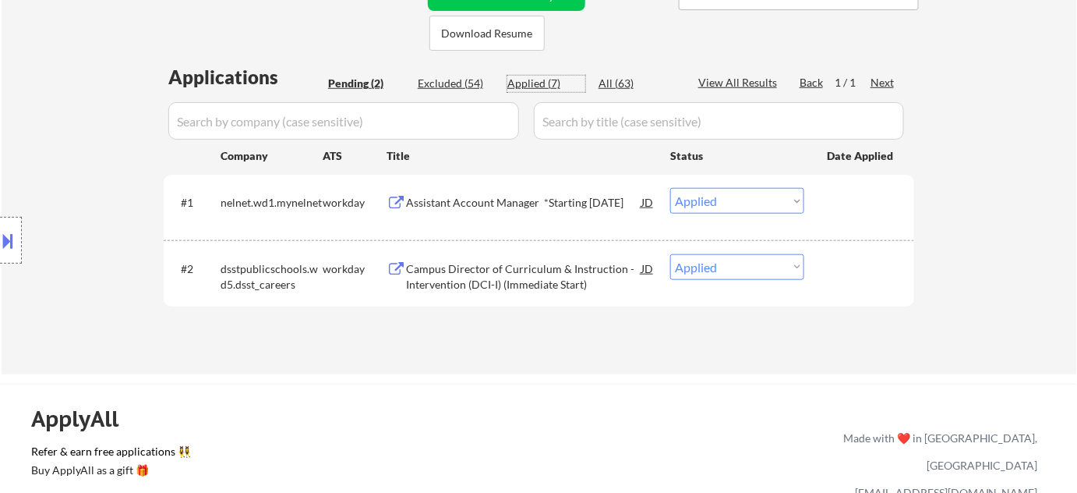
select select ""applied""
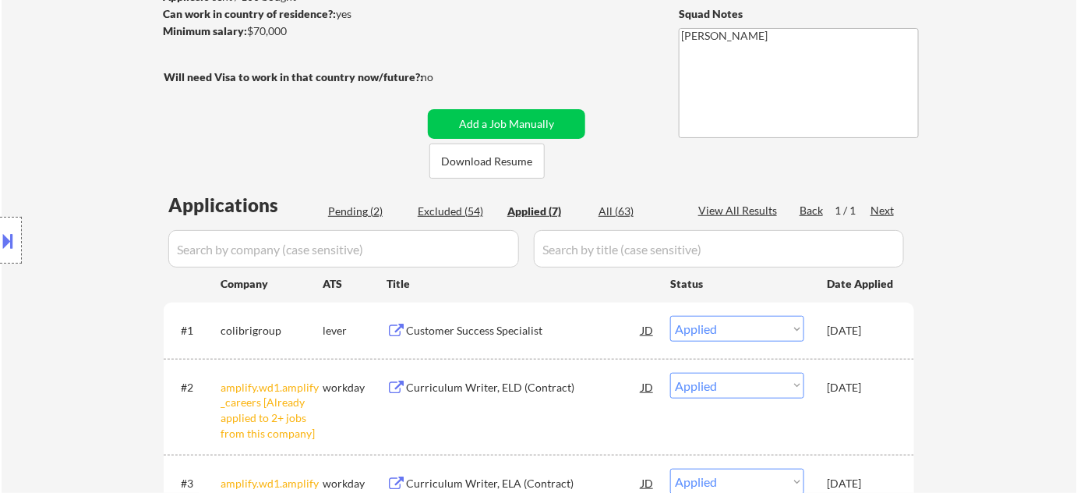
scroll to position [212, 0]
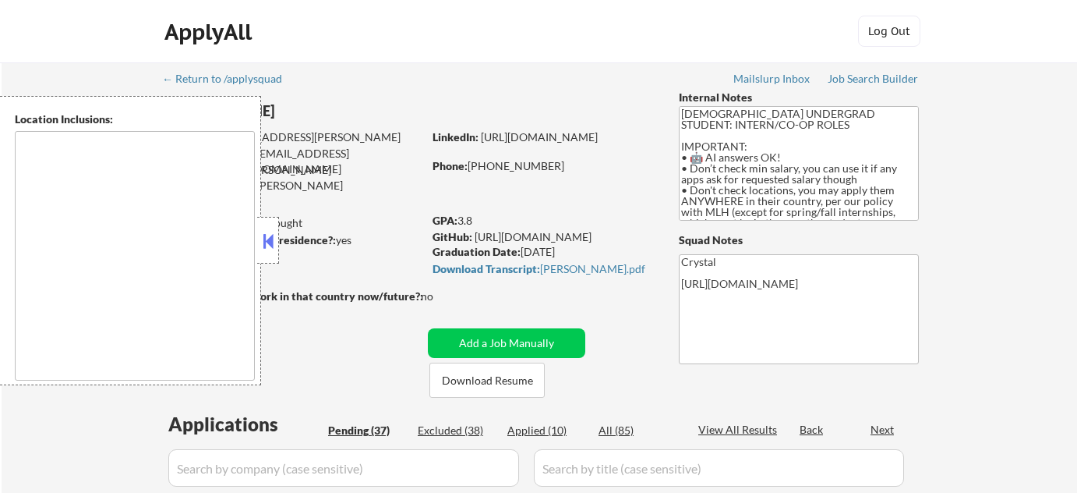
select select ""pending""
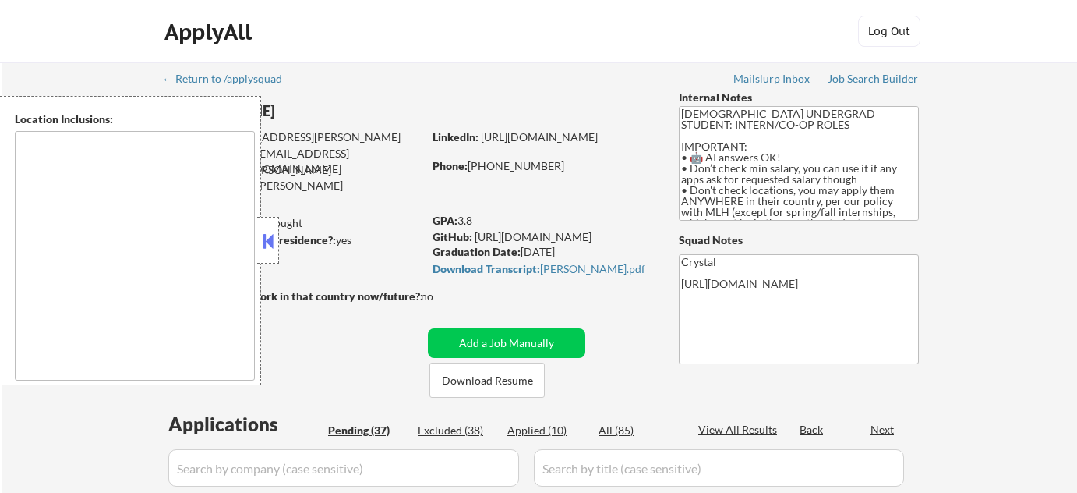
select select ""pending""
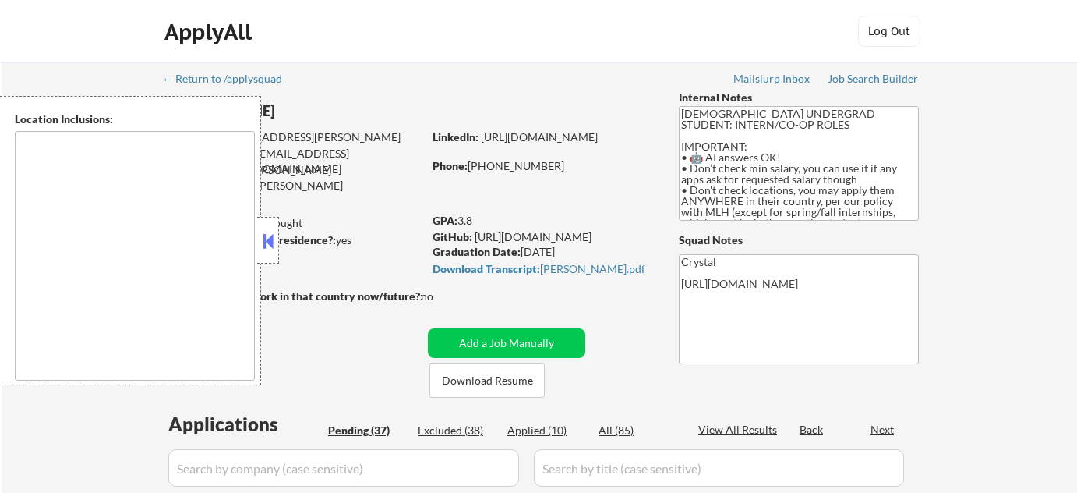
select select ""pending""
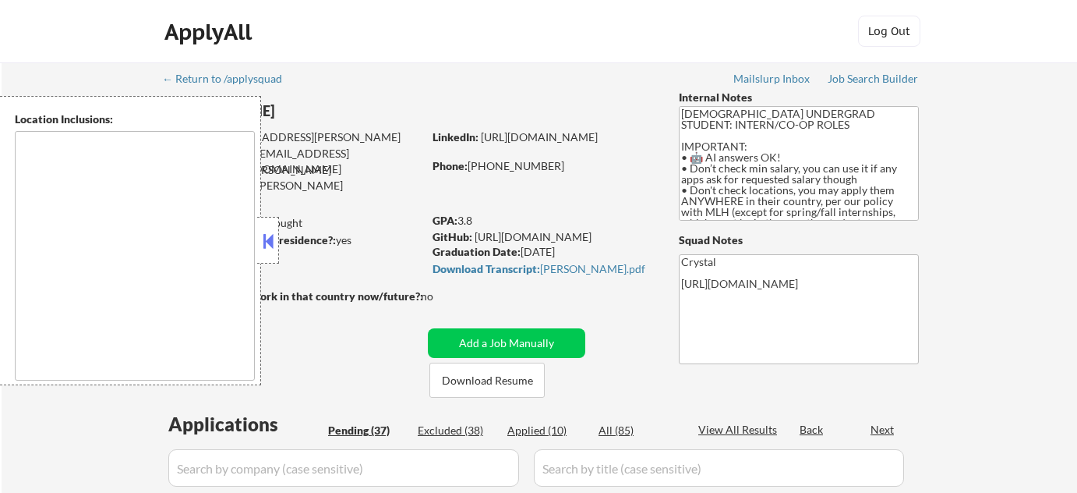
select select ""pending""
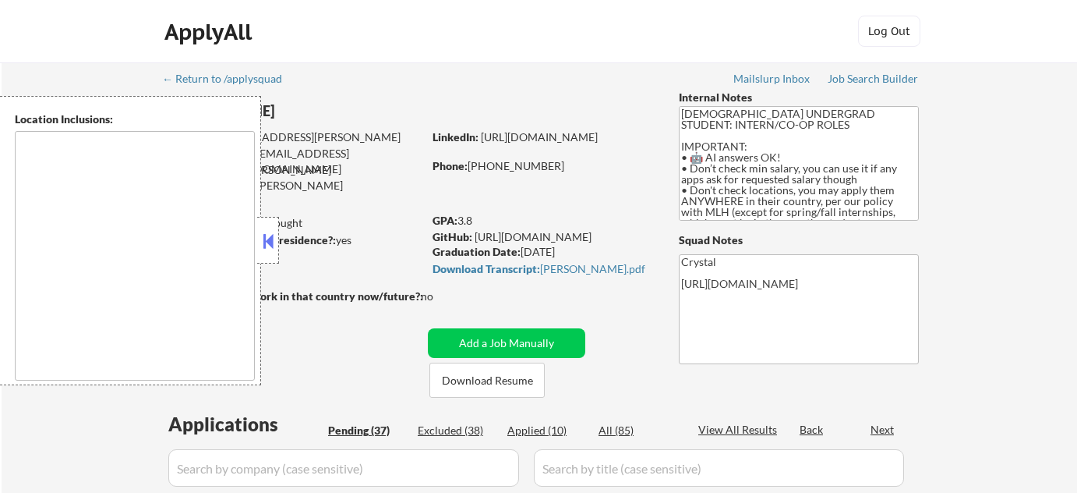
select select ""pending""
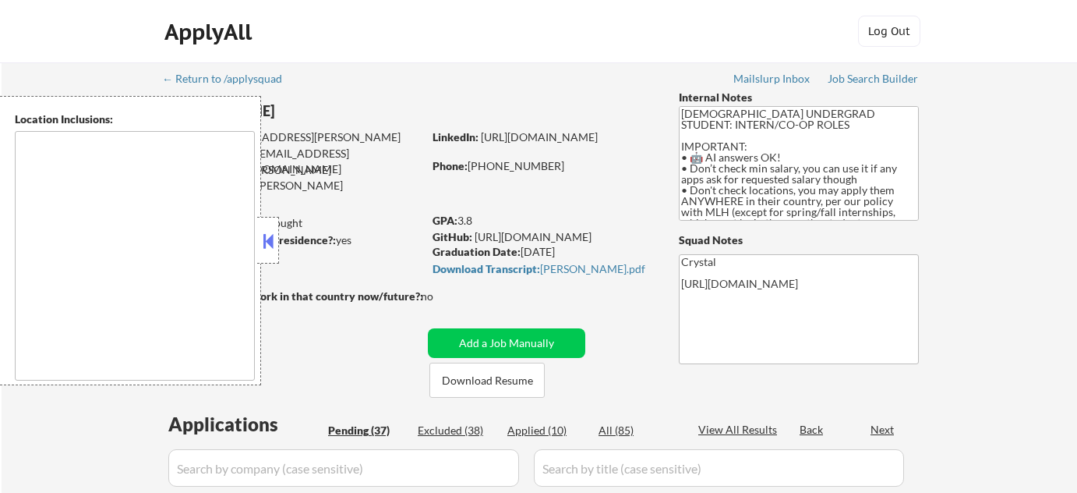
select select ""pending""
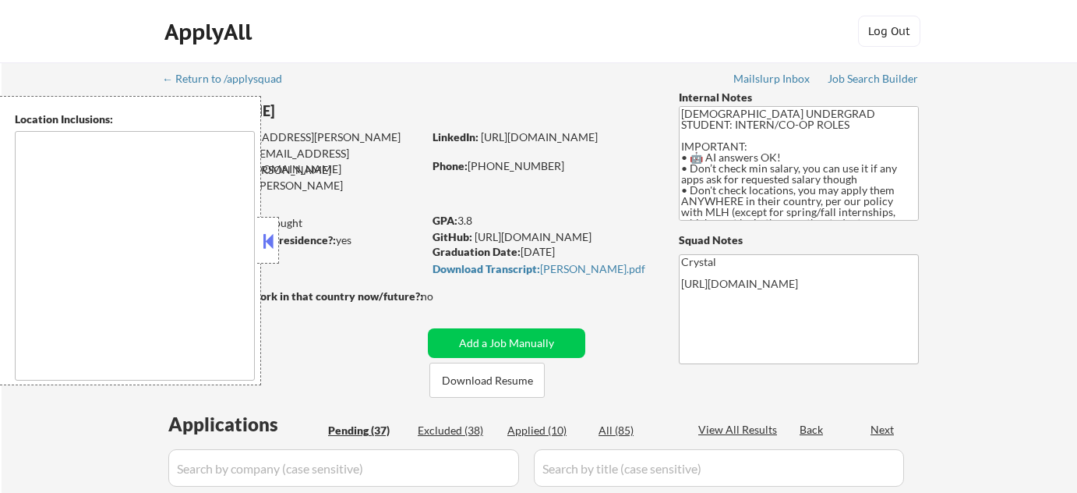
select select ""pending""
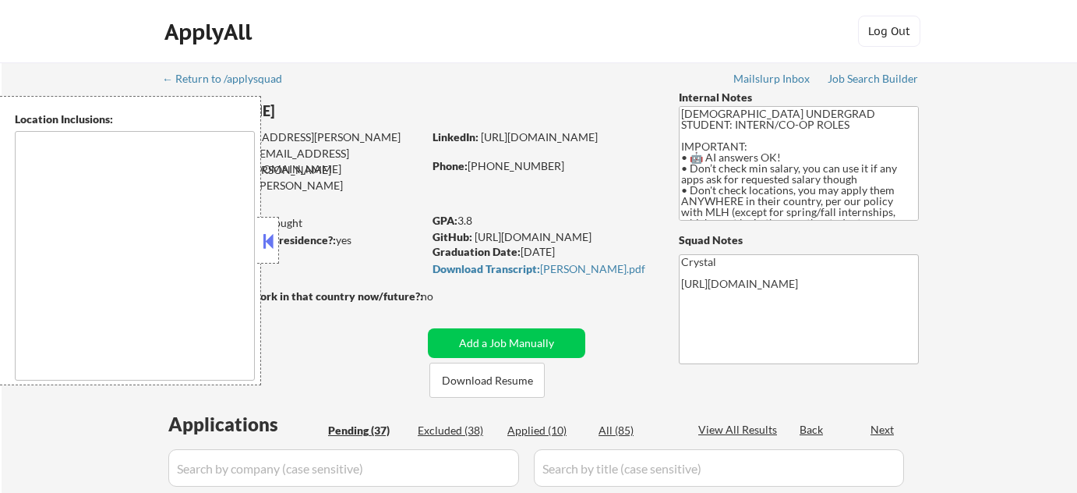
select select ""pending""
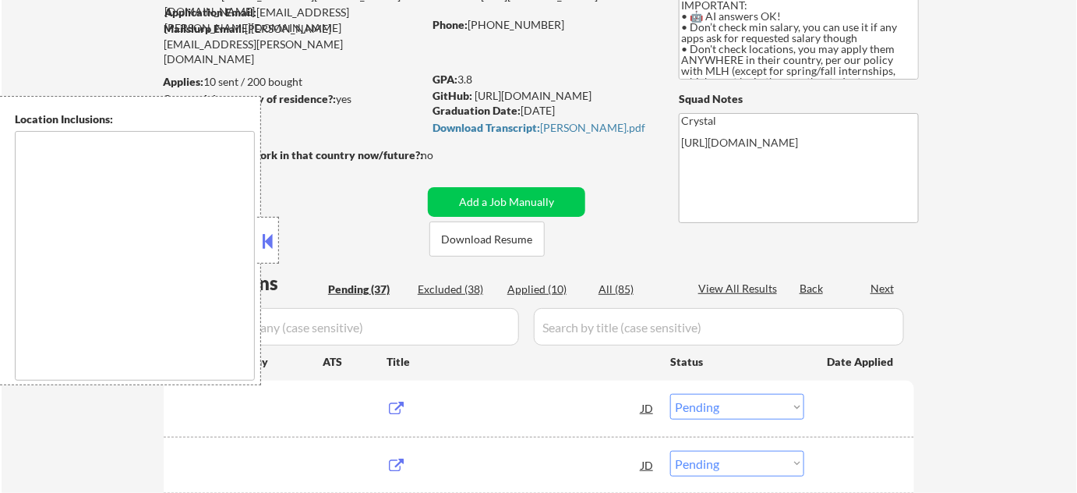
scroll to position [141, 0]
type textarea "country:[GEOGRAPHIC_DATA]"
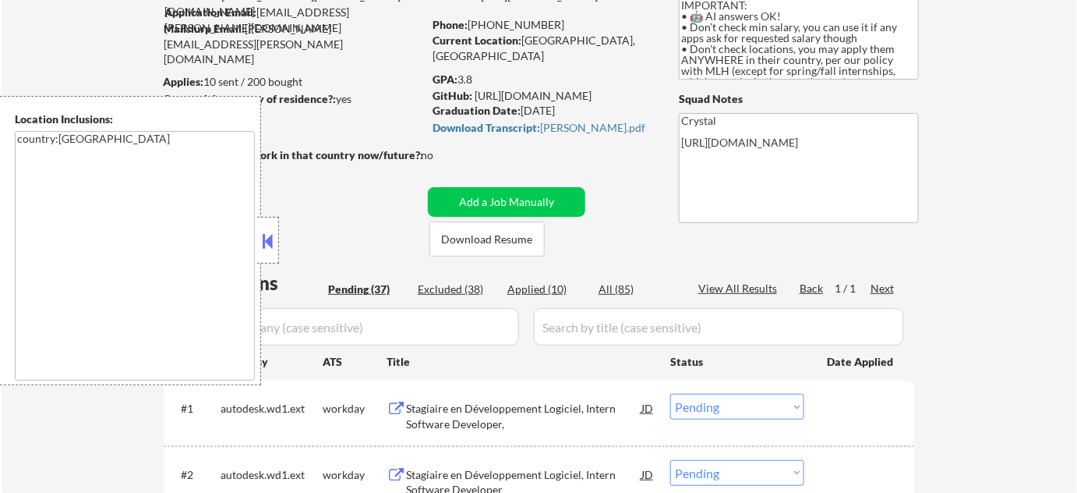
click at [272, 249] on button at bounding box center [268, 240] width 17 height 23
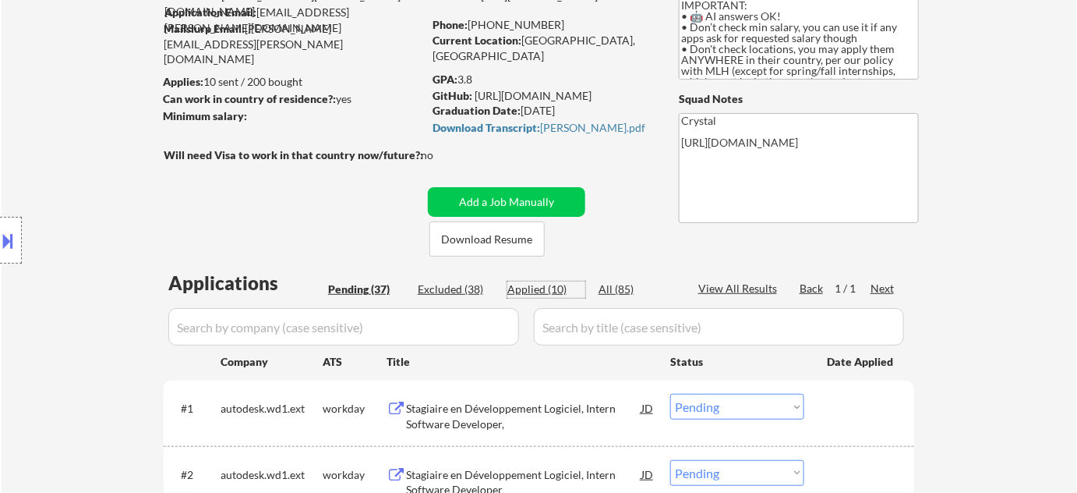
click at [552, 287] on div "Applied (10)" at bounding box center [546, 289] width 78 height 16
select select ""applied""
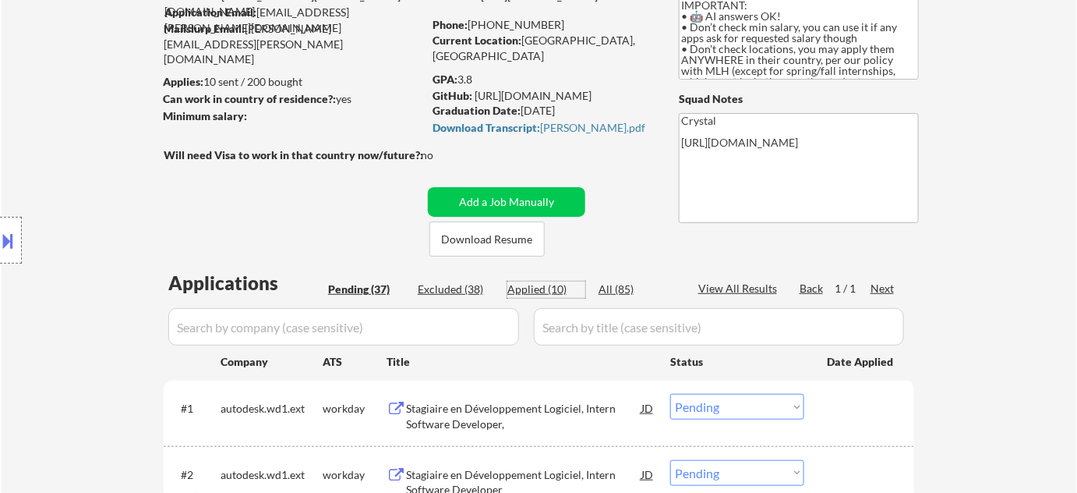
select select ""applied""
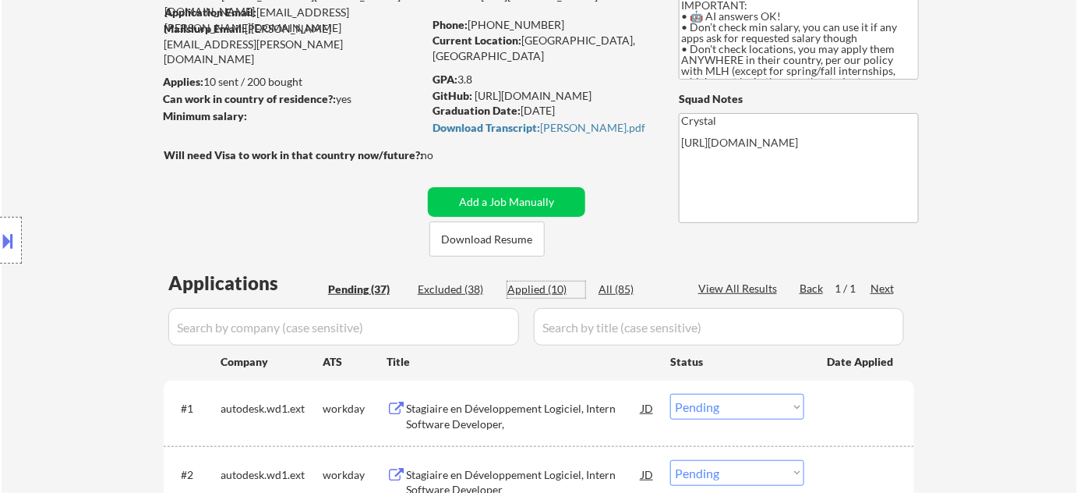
select select ""applied""
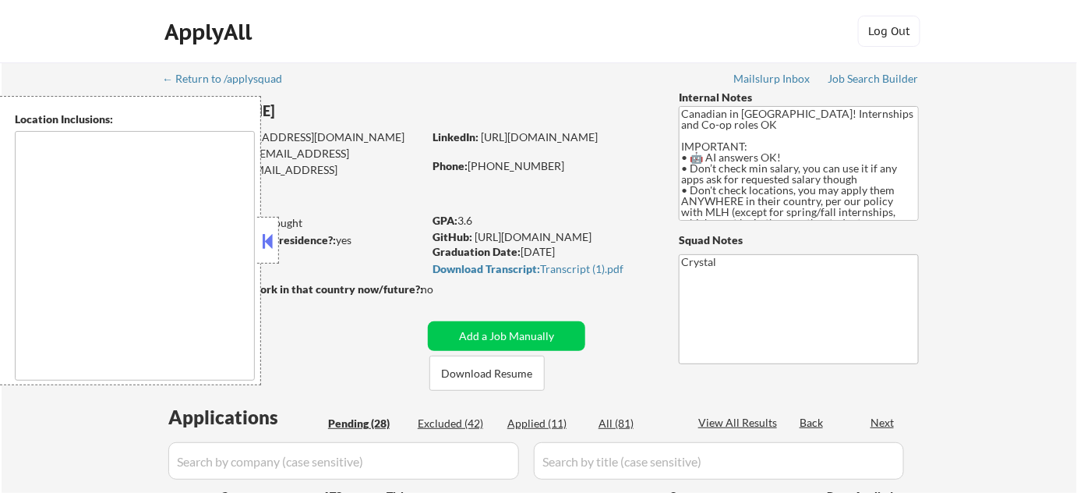
select select ""pending""
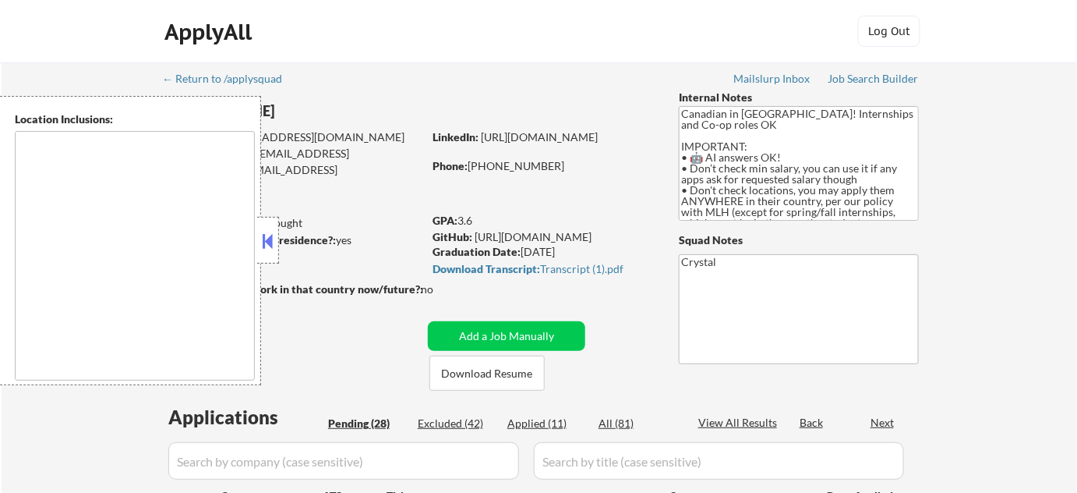
select select ""pending""
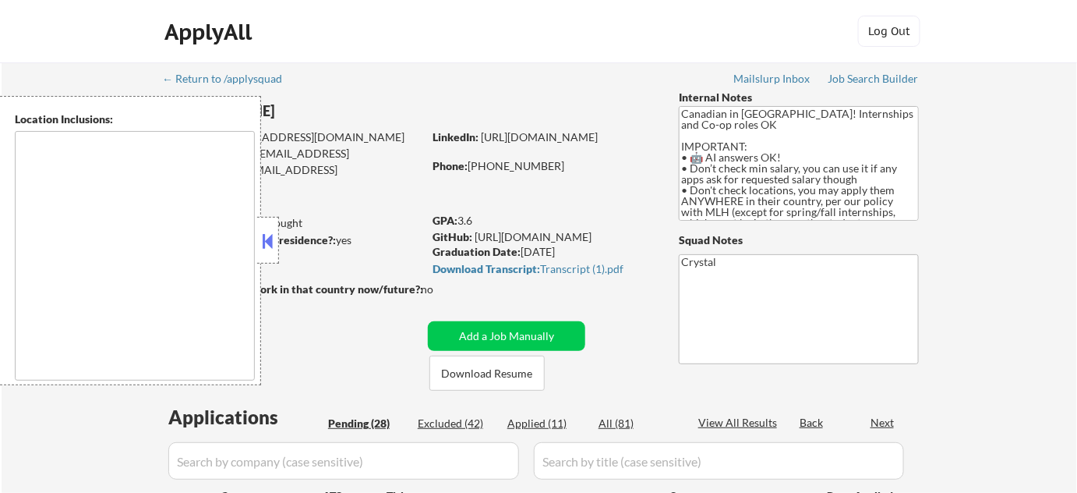
select select ""pending""
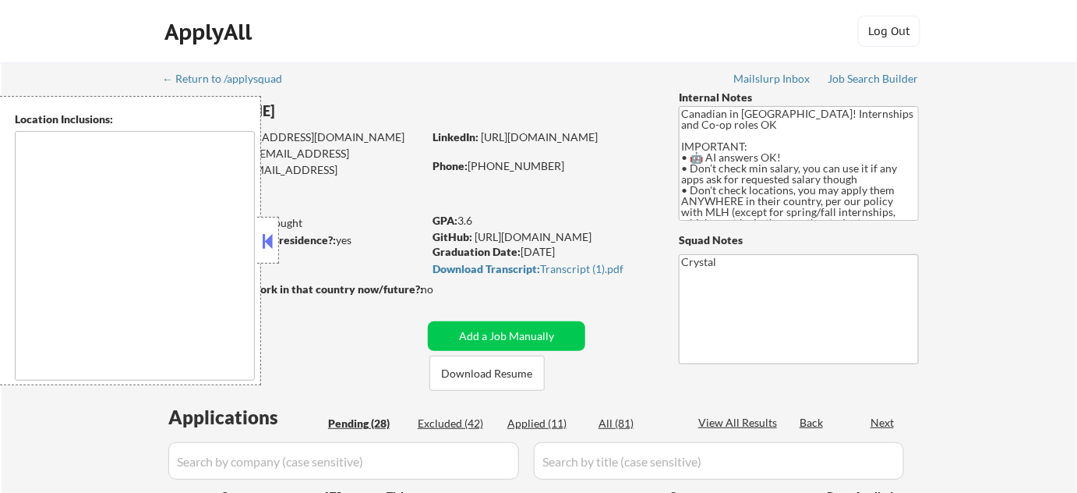
select select ""pending""
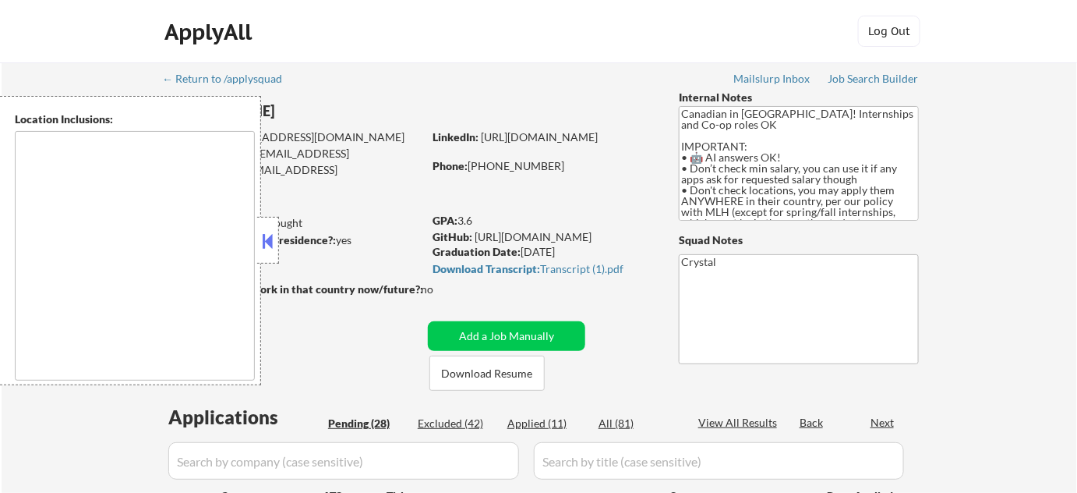
select select ""pending""
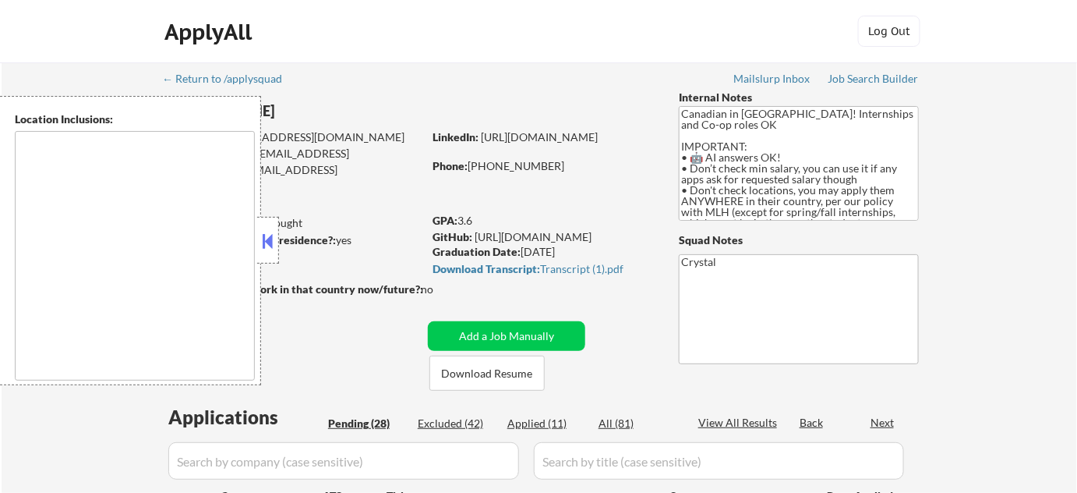
select select ""pending""
